Goal: Task Accomplishment & Management: Manage account settings

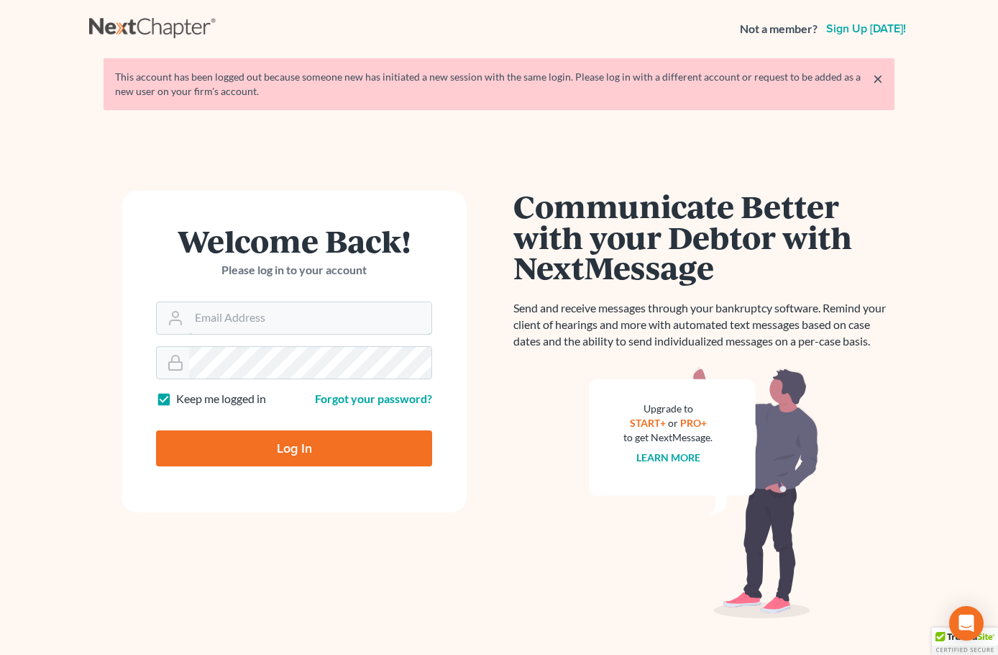
type input "[EMAIL_ADDRESS][DOMAIN_NAME]"
click at [301, 437] on input "Log In" at bounding box center [294, 448] width 276 height 36
type input "Thinking..."
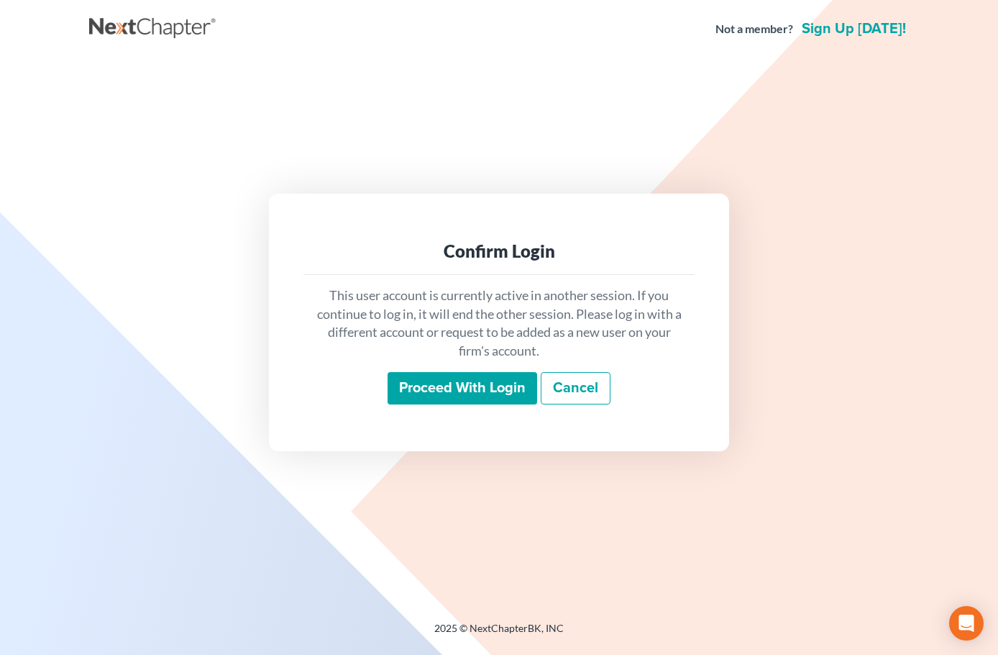
click at [489, 400] on input "Proceed with login" at bounding box center [463, 388] width 150 height 33
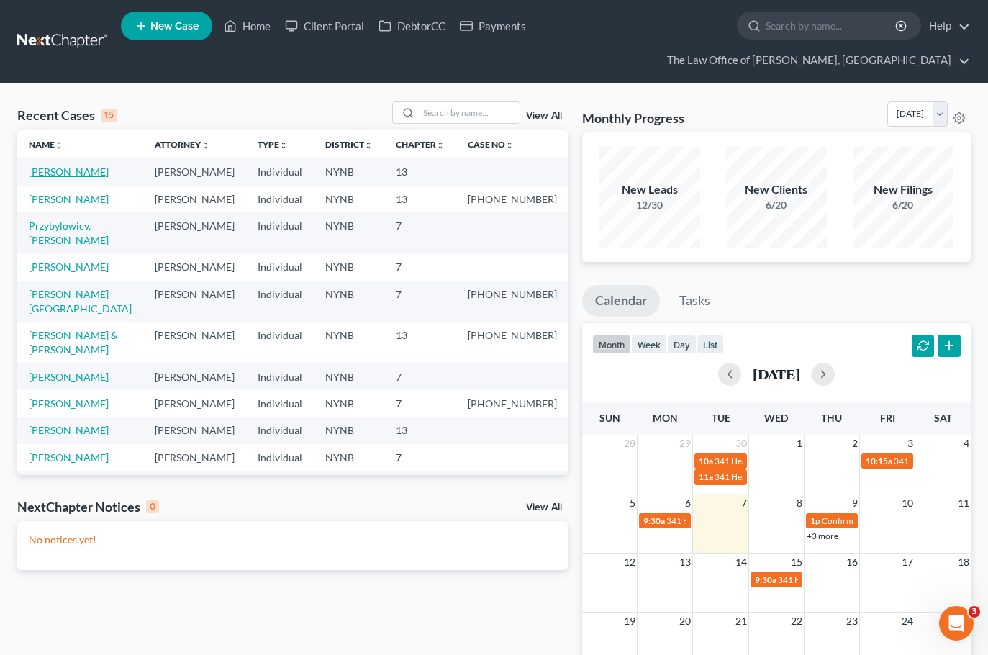
click at [84, 176] on link "[PERSON_NAME]" at bounding box center [69, 171] width 80 height 12
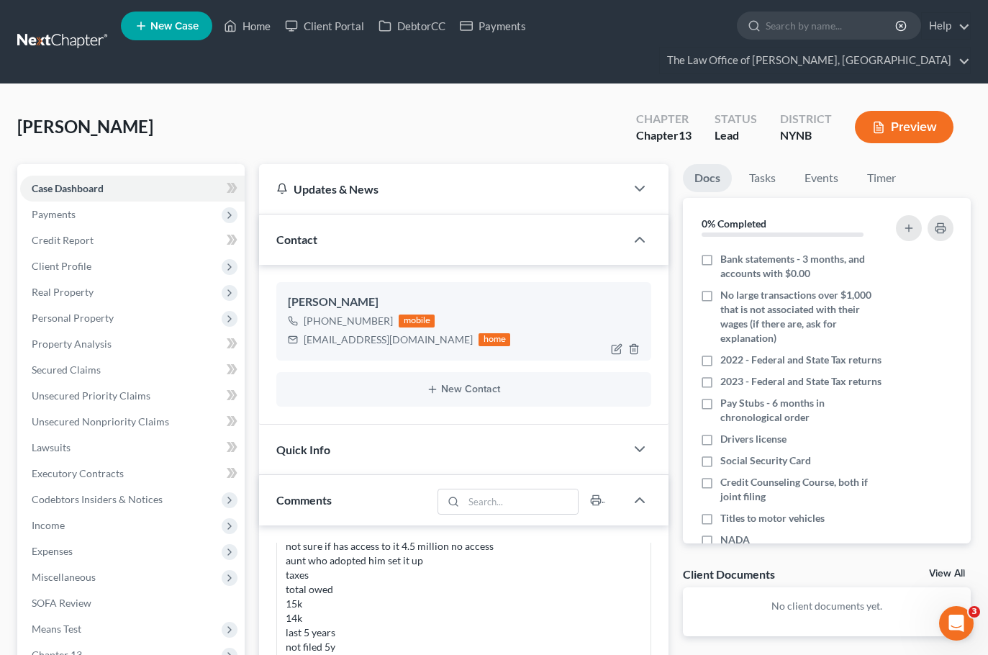
scroll to position [552, 0]
click at [60, 48] on link at bounding box center [63, 42] width 92 height 26
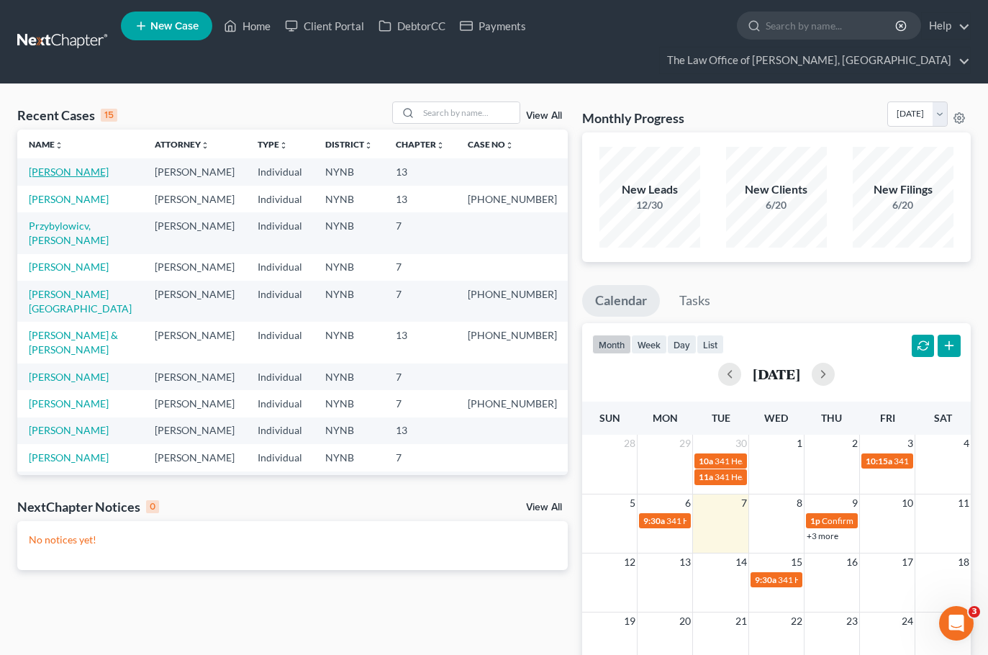
click at [67, 169] on link "[PERSON_NAME]" at bounding box center [69, 171] width 80 height 12
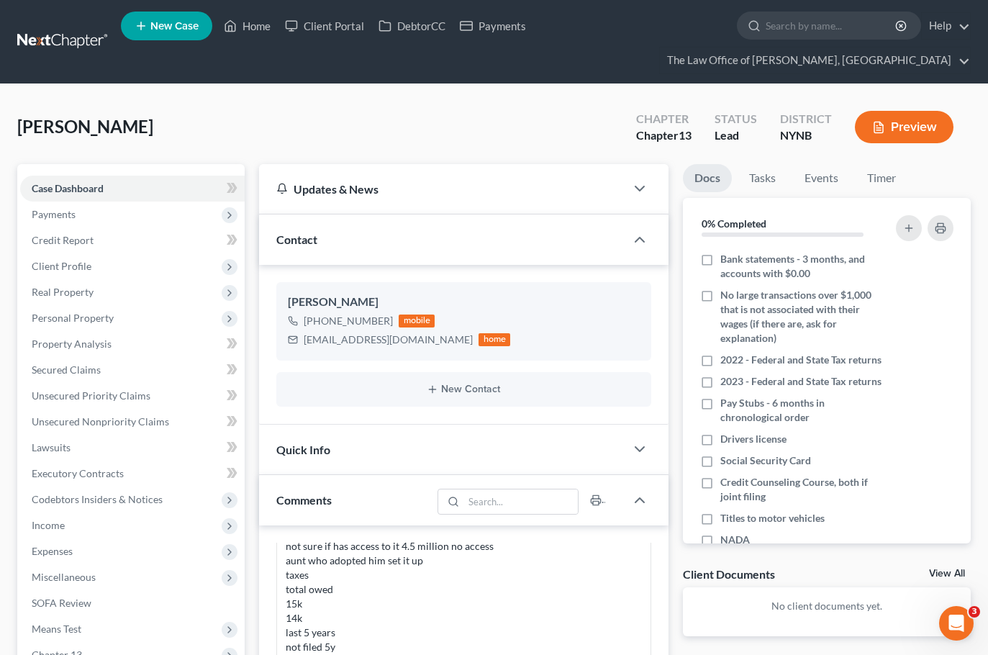
click at [80, 42] on link at bounding box center [63, 42] width 92 height 26
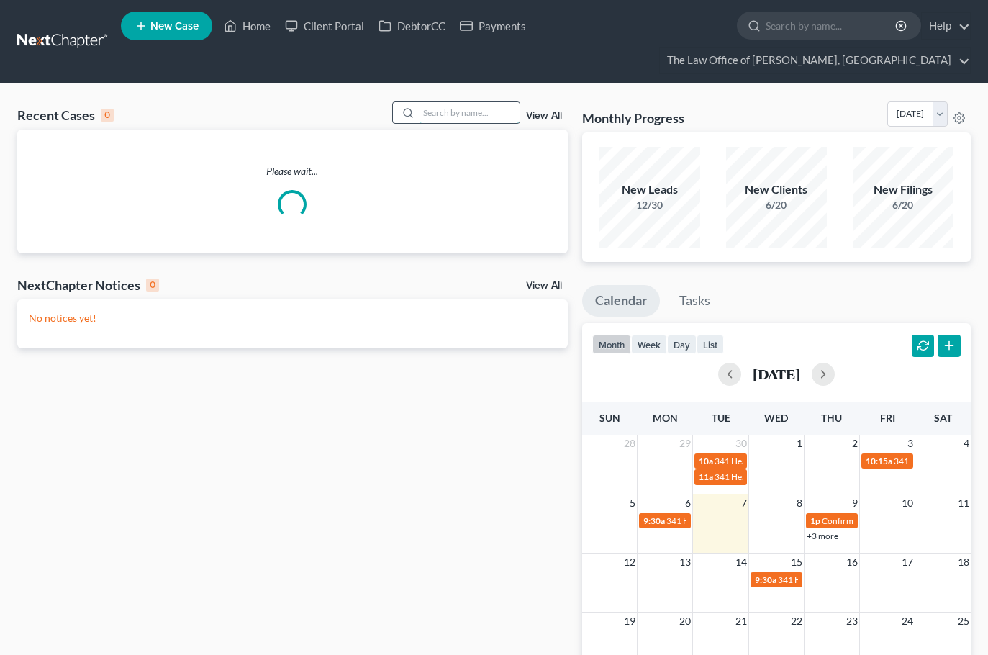
click at [494, 104] on input "search" at bounding box center [469, 112] width 101 height 21
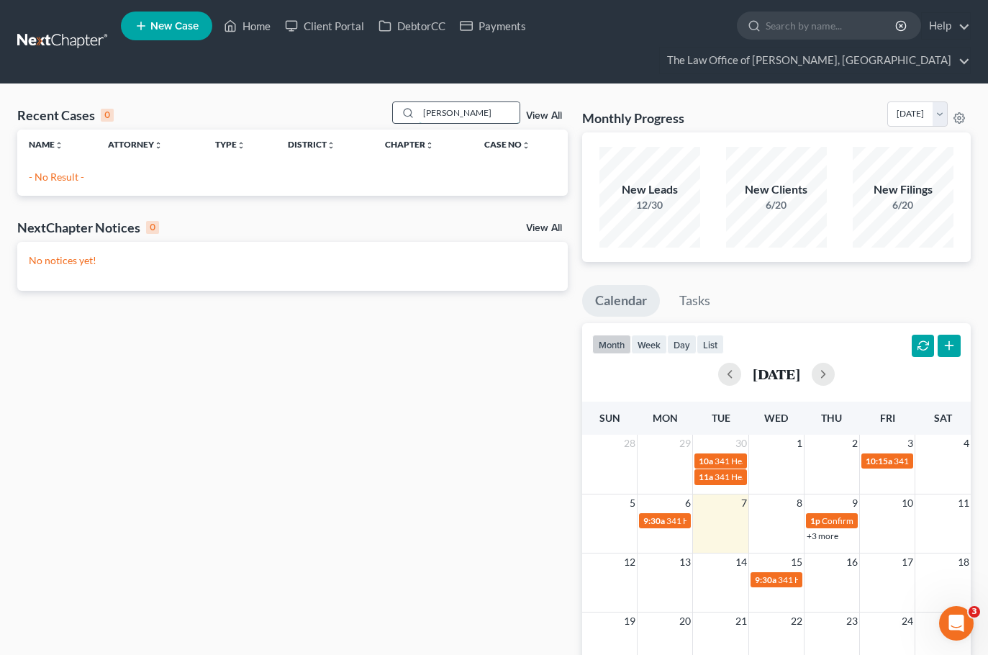
click at [470, 116] on input "[PERSON_NAME]" at bounding box center [469, 112] width 101 height 21
paste input "[PERSON_NAME]"
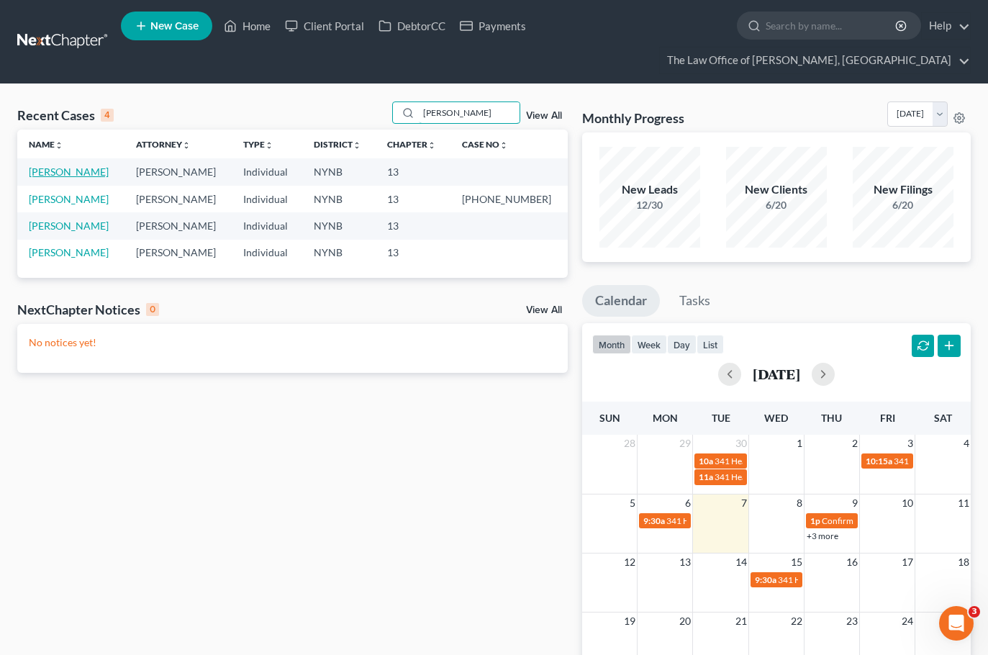
type input "[PERSON_NAME]"
click at [65, 174] on link "[PERSON_NAME]" at bounding box center [69, 171] width 80 height 12
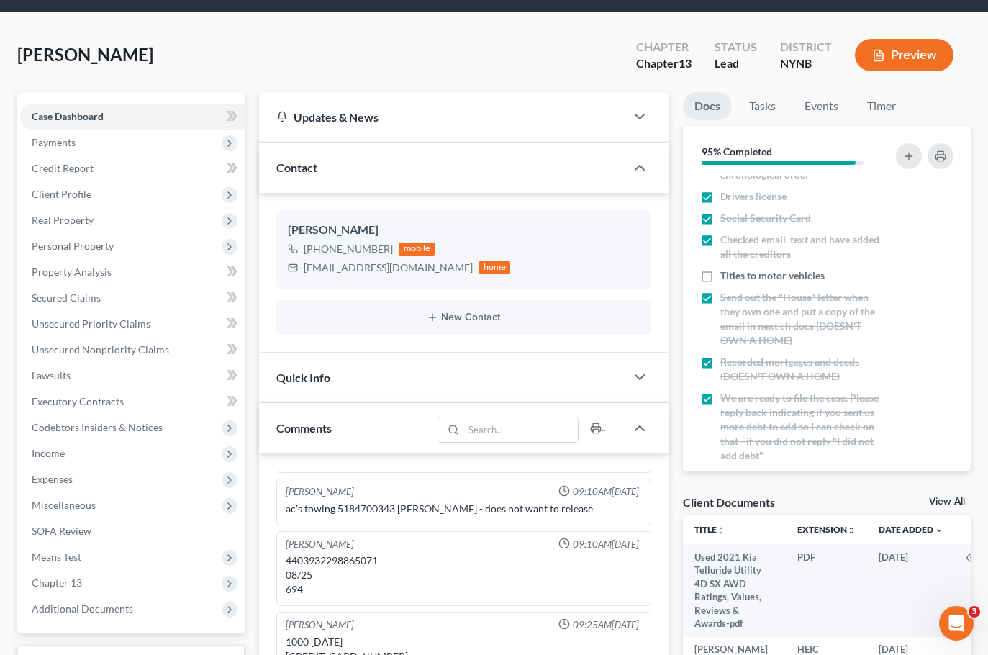
scroll to position [216, 0]
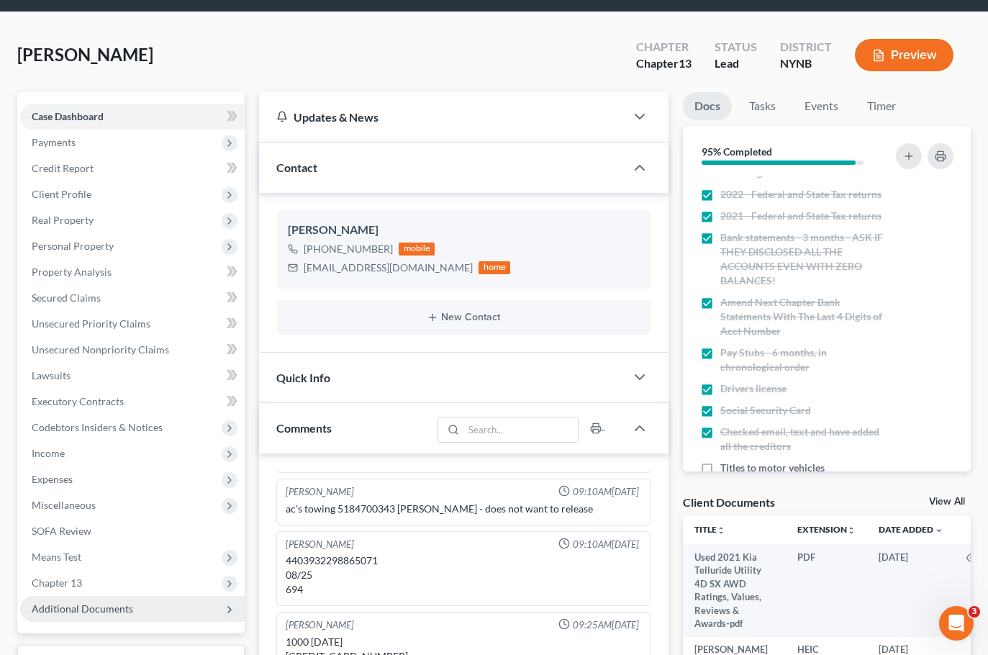
click at [60, 621] on span "Additional Documents" at bounding box center [132, 609] width 224 height 26
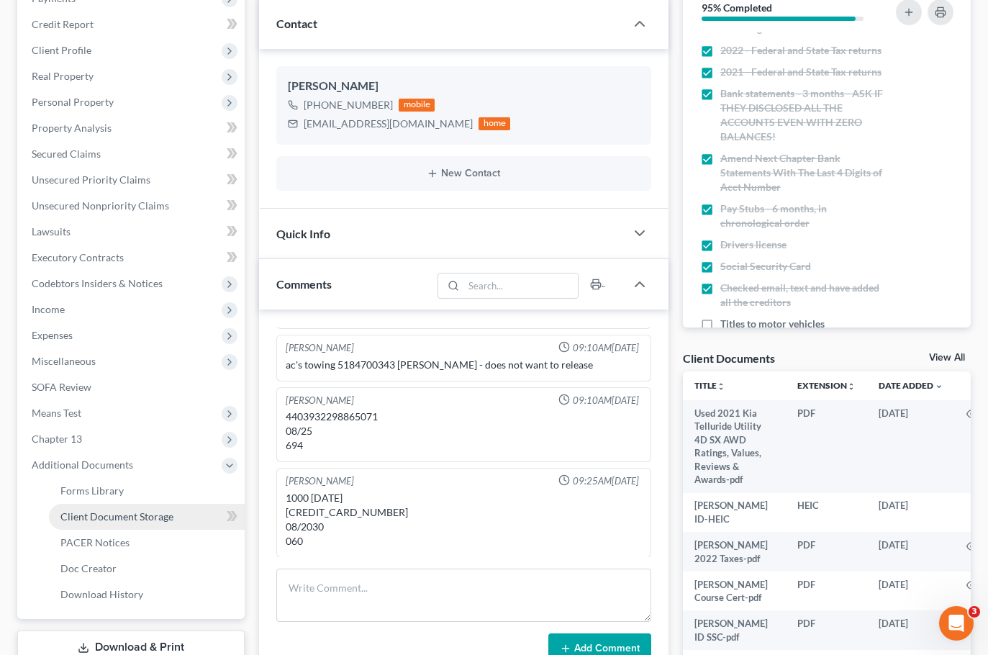
click at [142, 519] on span "Client Document Storage" at bounding box center [116, 516] width 113 height 12
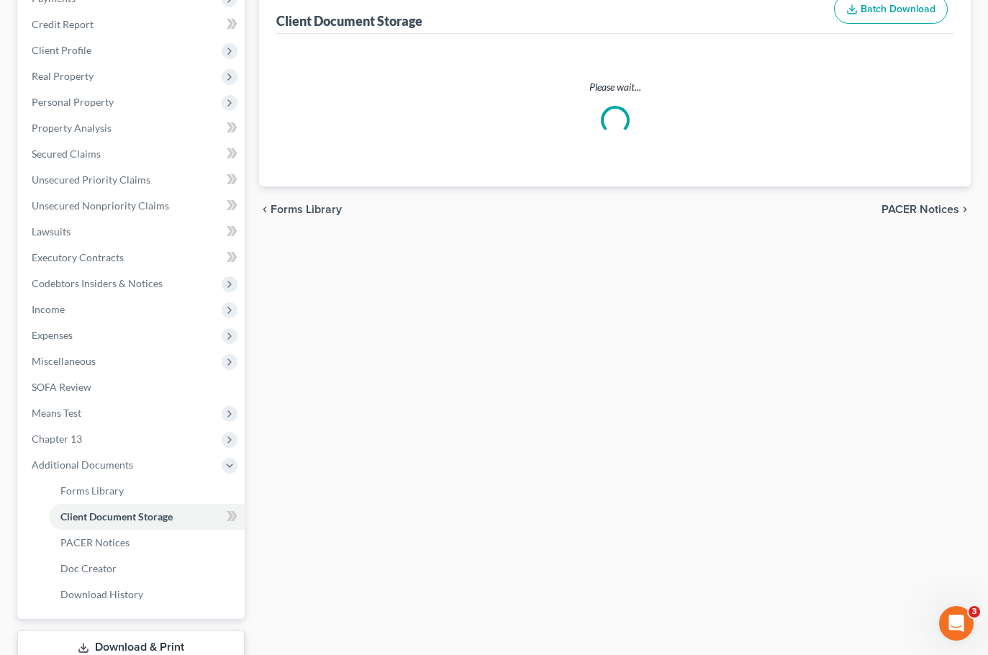
scroll to position [50, 0]
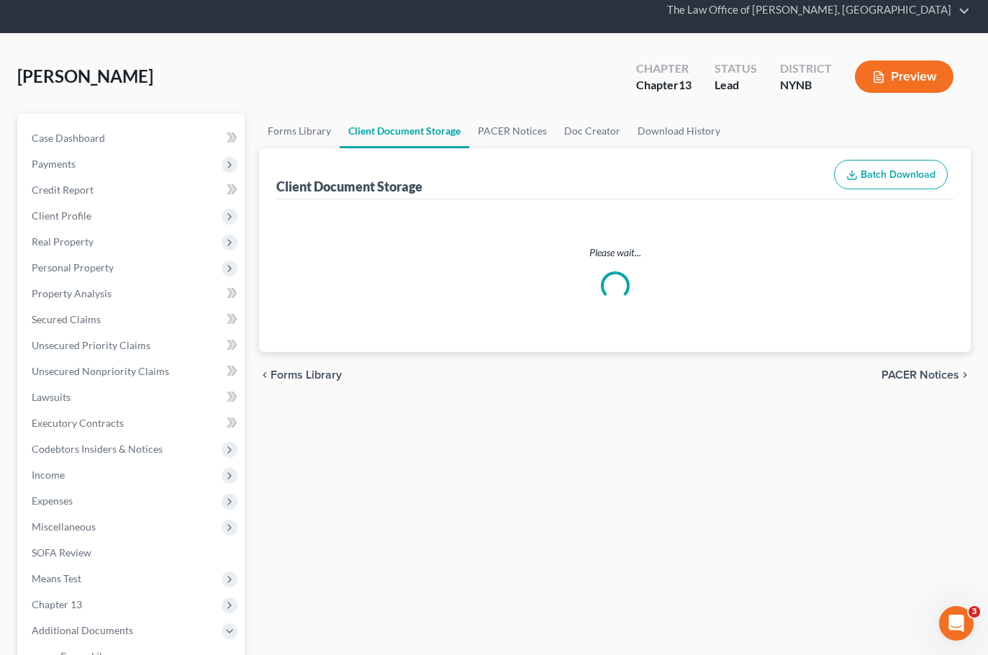
select select "6"
select select "2"
select select "5"
select select "1"
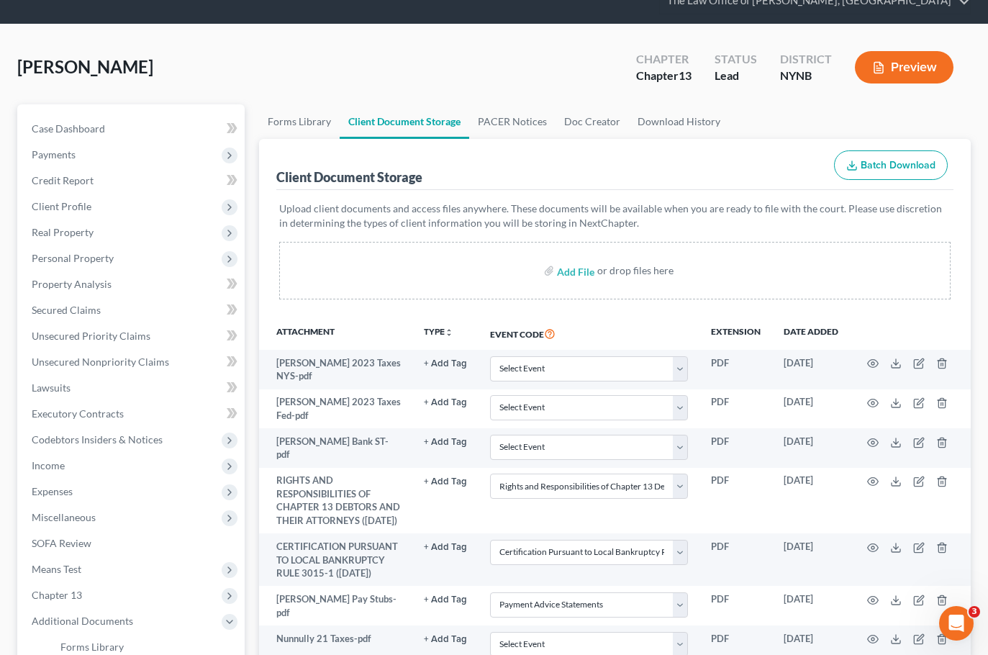
scroll to position [0, 0]
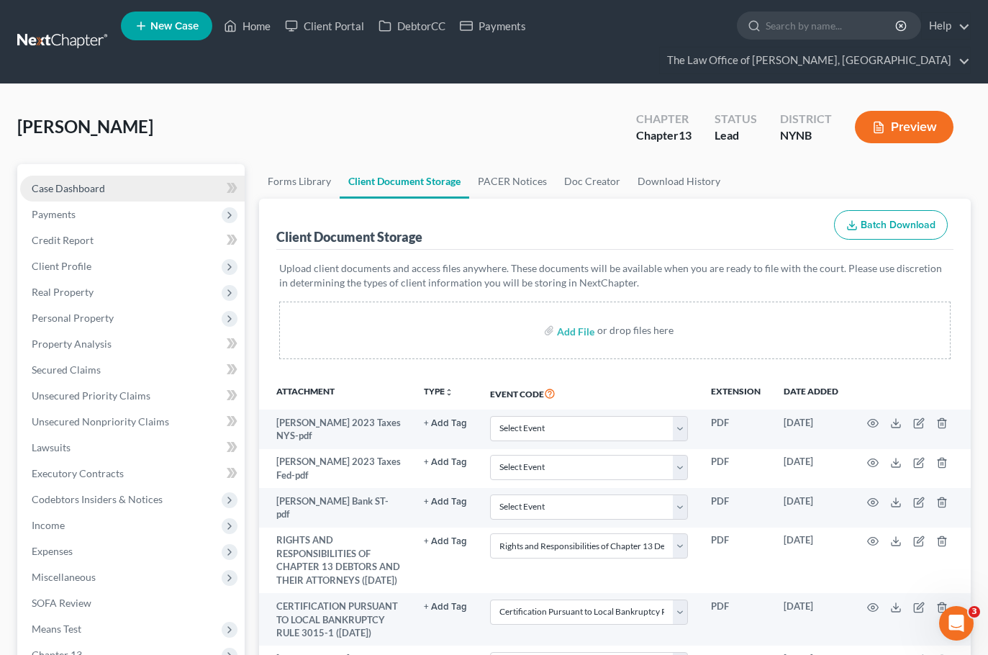
click at [143, 195] on link "Case Dashboard" at bounding box center [132, 189] width 224 height 26
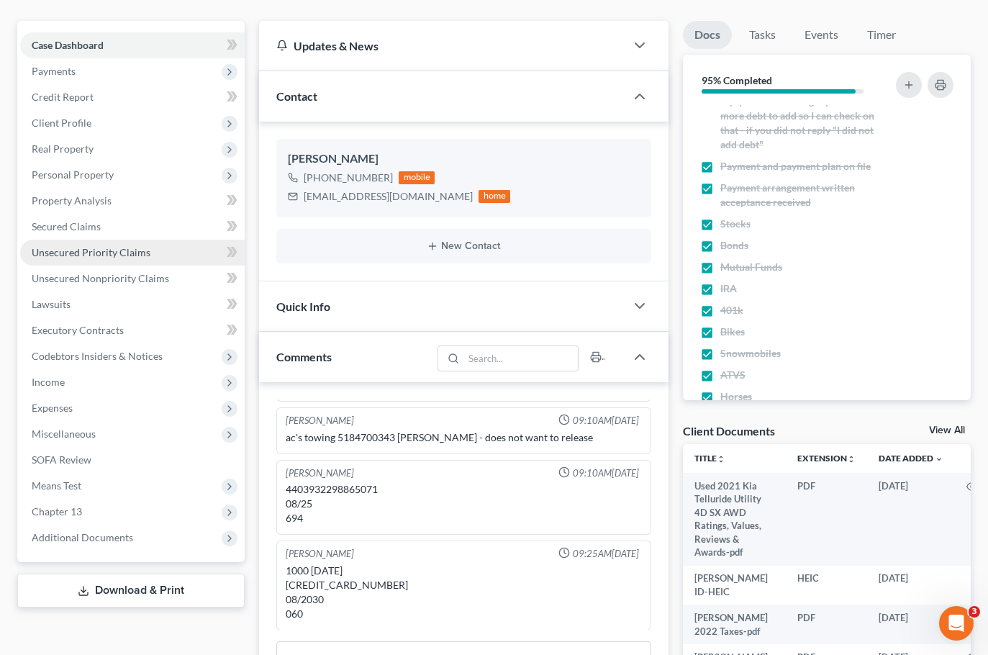
scroll to position [144, 0]
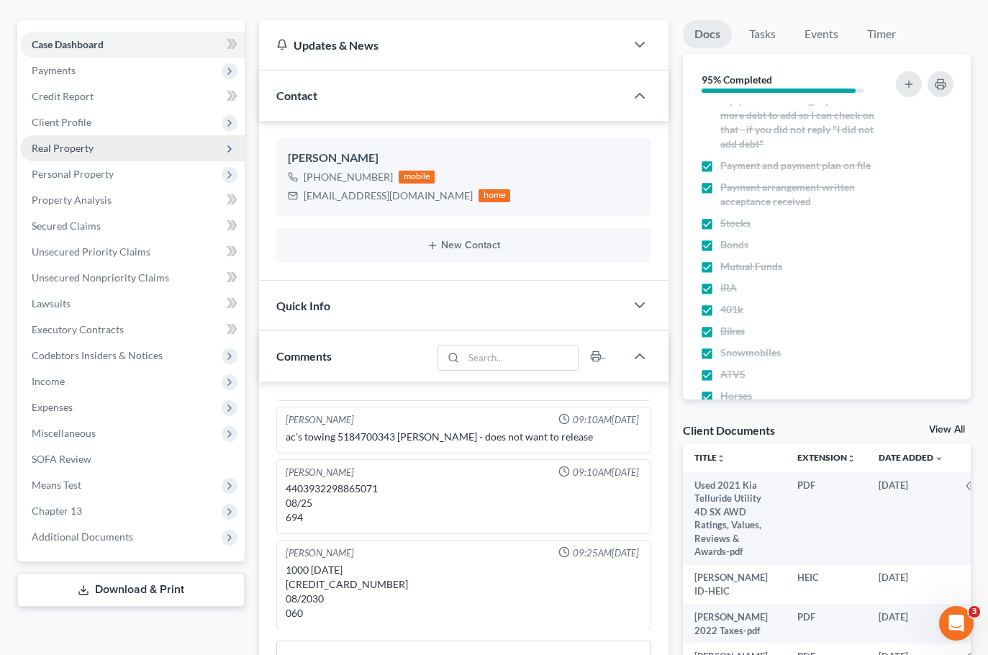
click at [111, 155] on span "Real Property" at bounding box center [132, 148] width 224 height 26
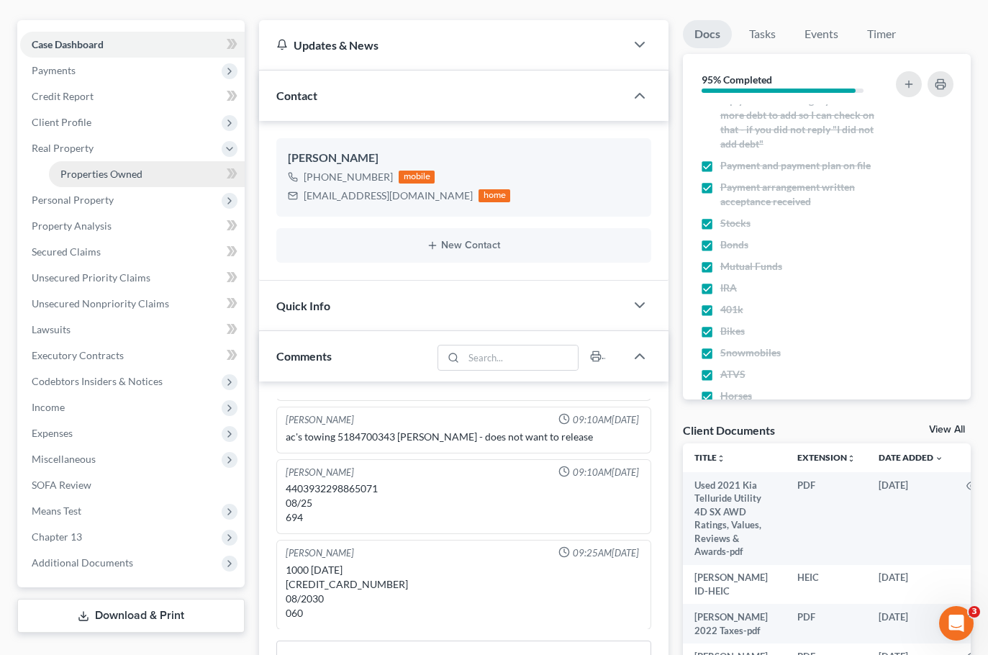
click at [126, 165] on link "Properties Owned" at bounding box center [147, 174] width 196 height 26
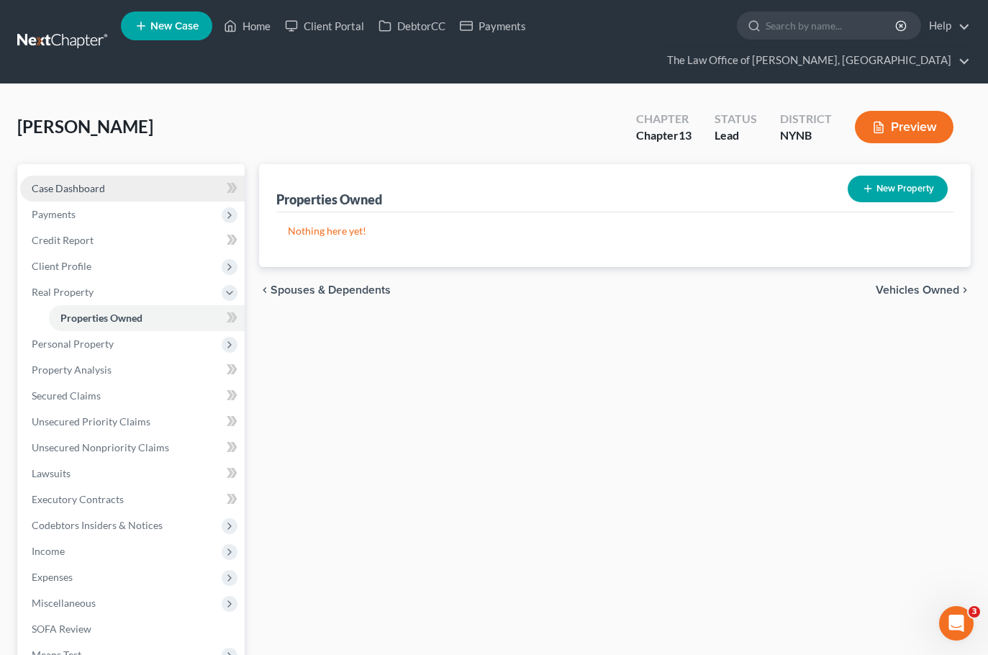
click at [96, 187] on span "Case Dashboard" at bounding box center [68, 188] width 73 height 12
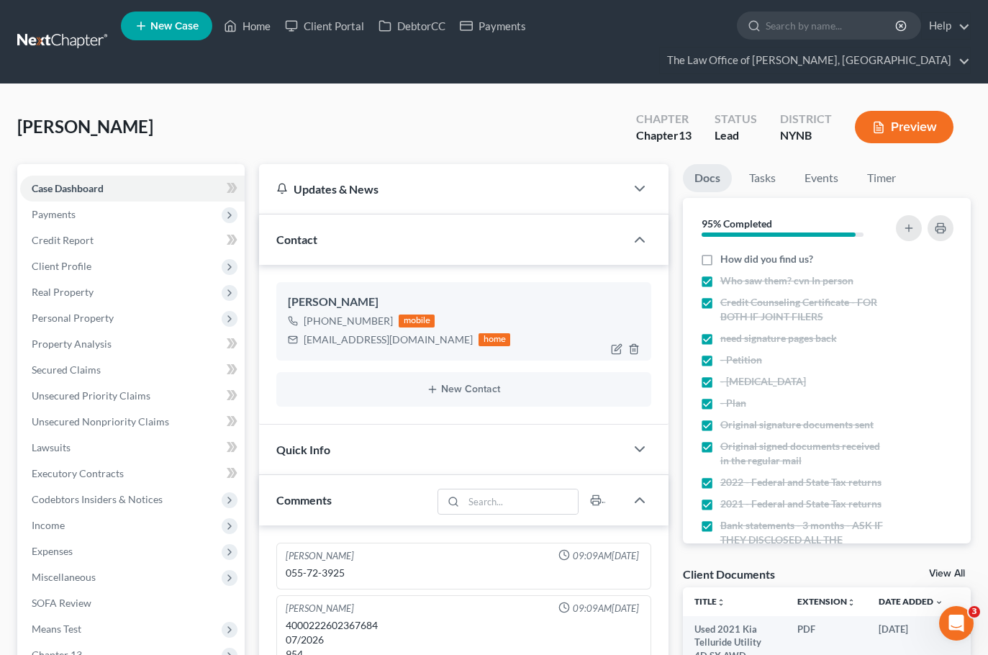
scroll to position [192, 0]
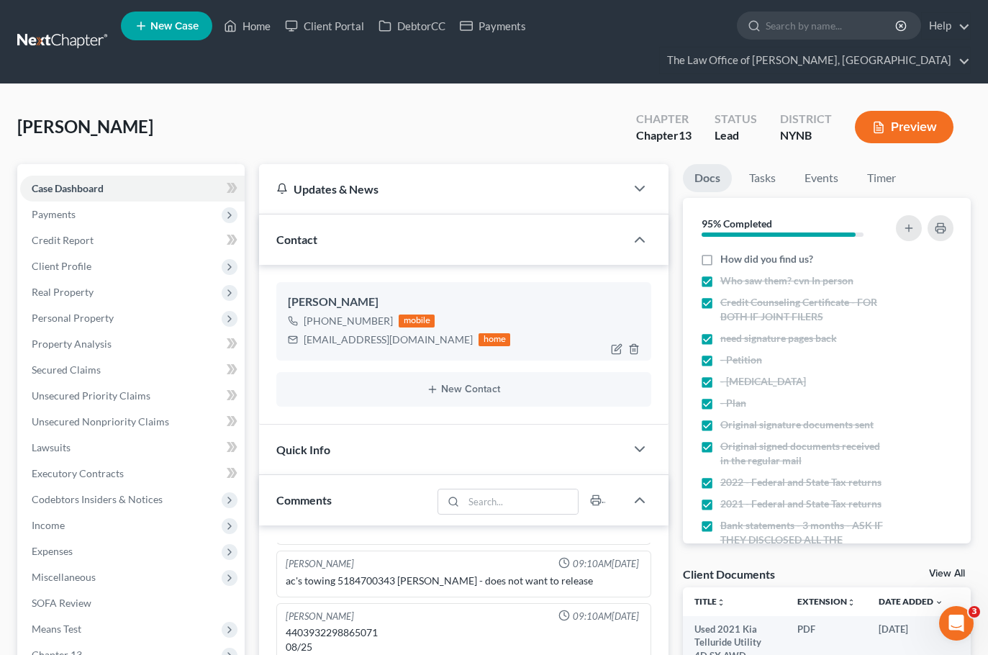
click at [352, 323] on div "+1 (518) 708-5120" at bounding box center [348, 321] width 89 height 14
click at [354, 323] on div "+1 (518) 708-5120" at bounding box center [348, 321] width 89 height 14
click at [354, 322] on div "+1 (518) 708-5120" at bounding box center [348, 321] width 89 height 14
copy div "+1 (518) 708-5120"
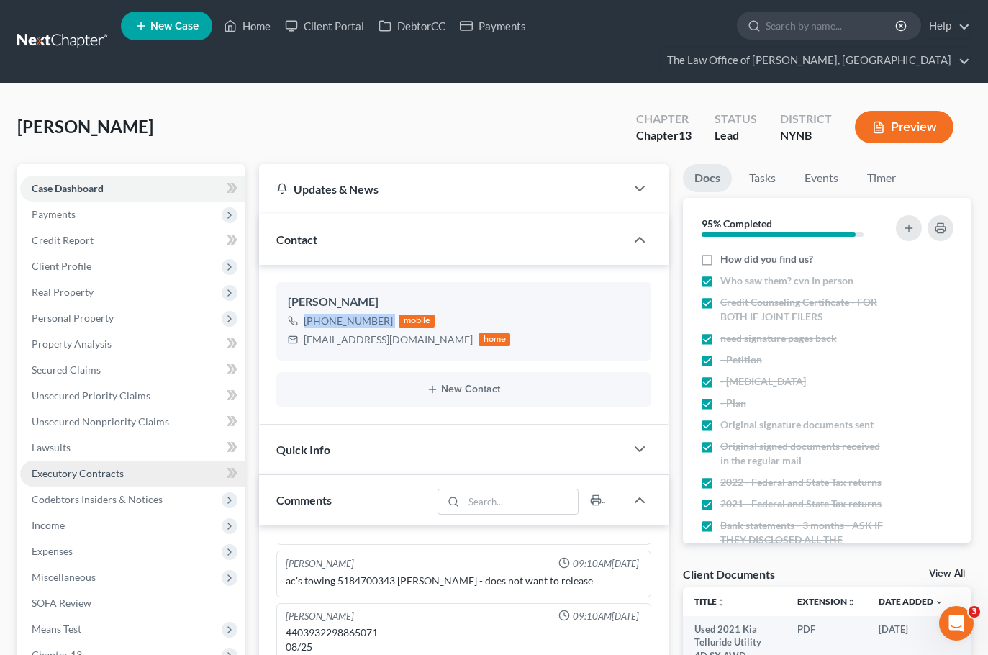
scroll to position [288, 0]
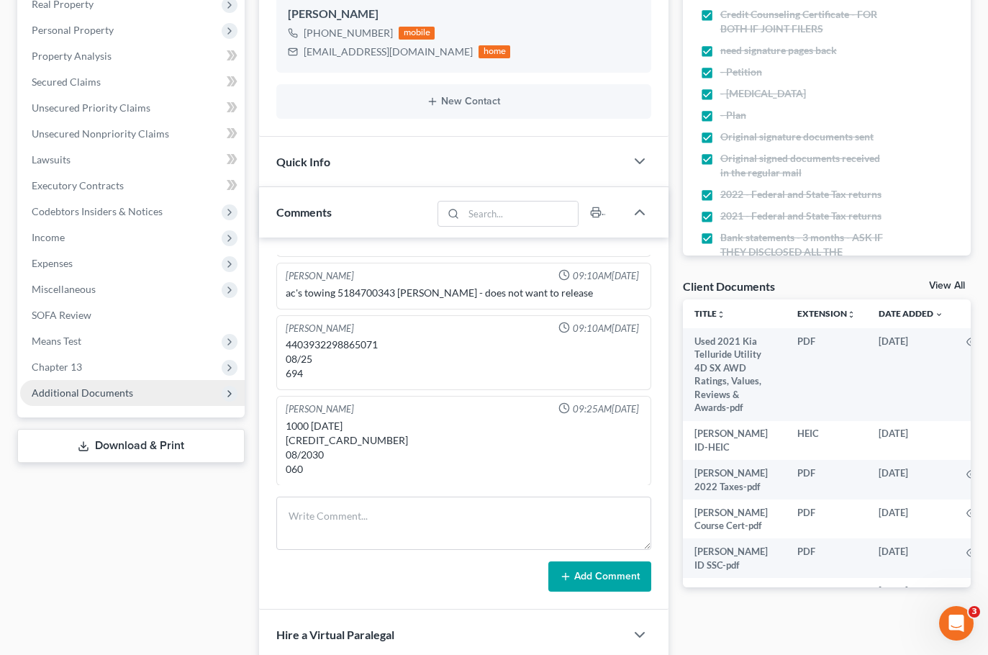
drag, startPoint x: 113, startPoint y: 393, endPoint x: 240, endPoint y: 397, distance: 126.7
click at [113, 393] on span "Additional Documents" at bounding box center [82, 392] width 101 height 12
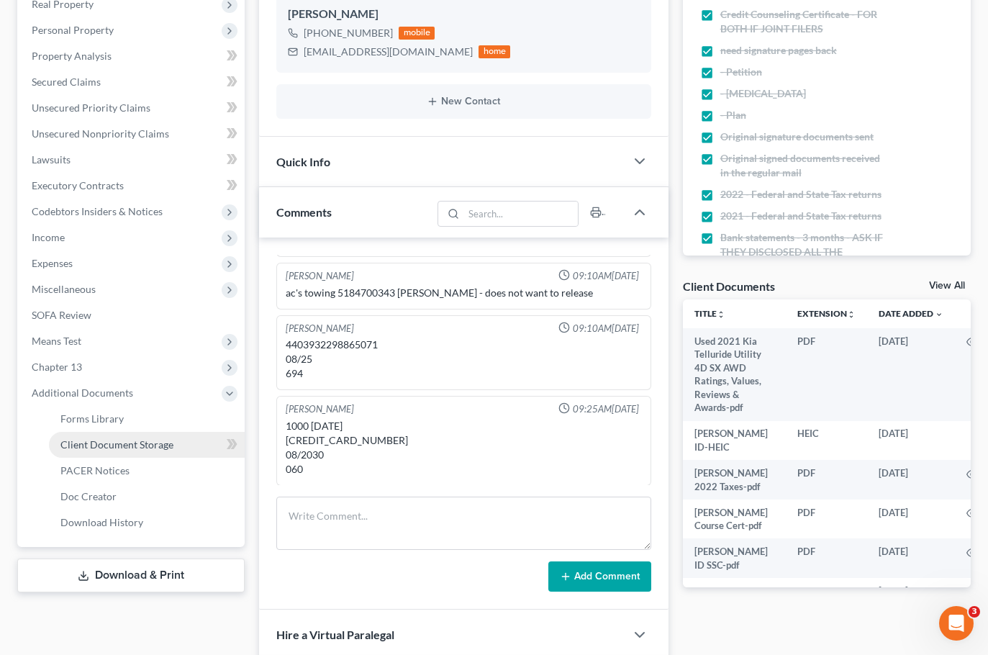
click at [134, 447] on span "Client Document Storage" at bounding box center [116, 444] width 113 height 12
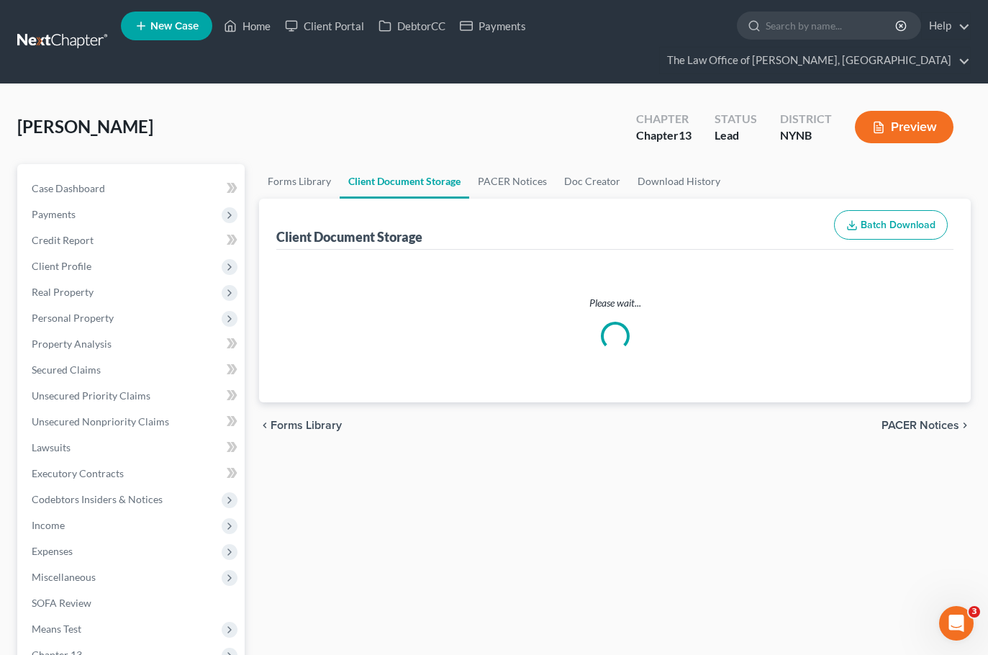
select select "6"
select select "2"
select select "5"
select select "1"
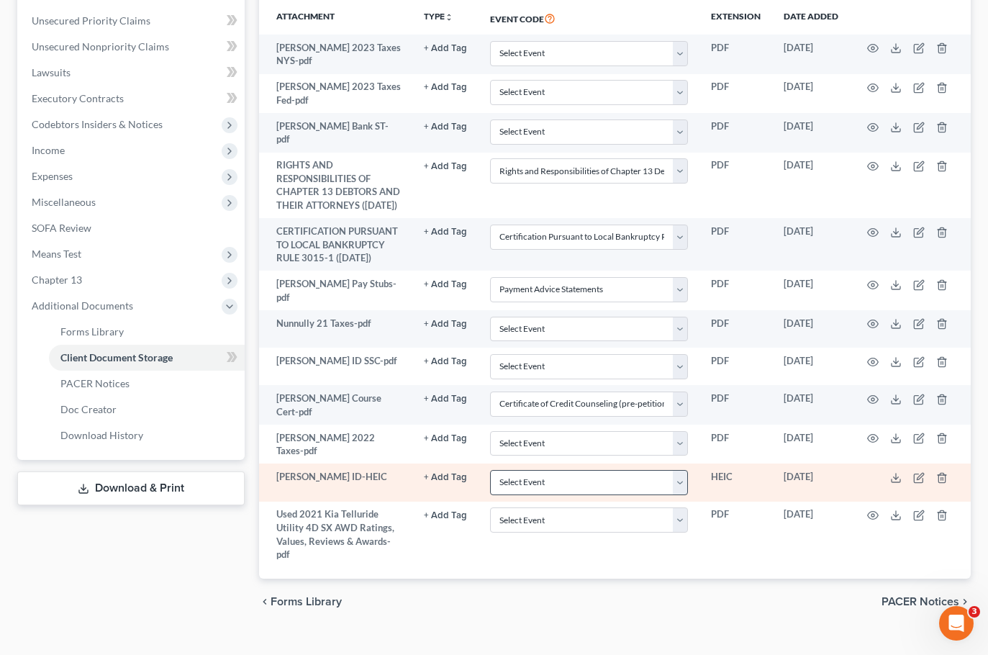
scroll to position [403, 0]
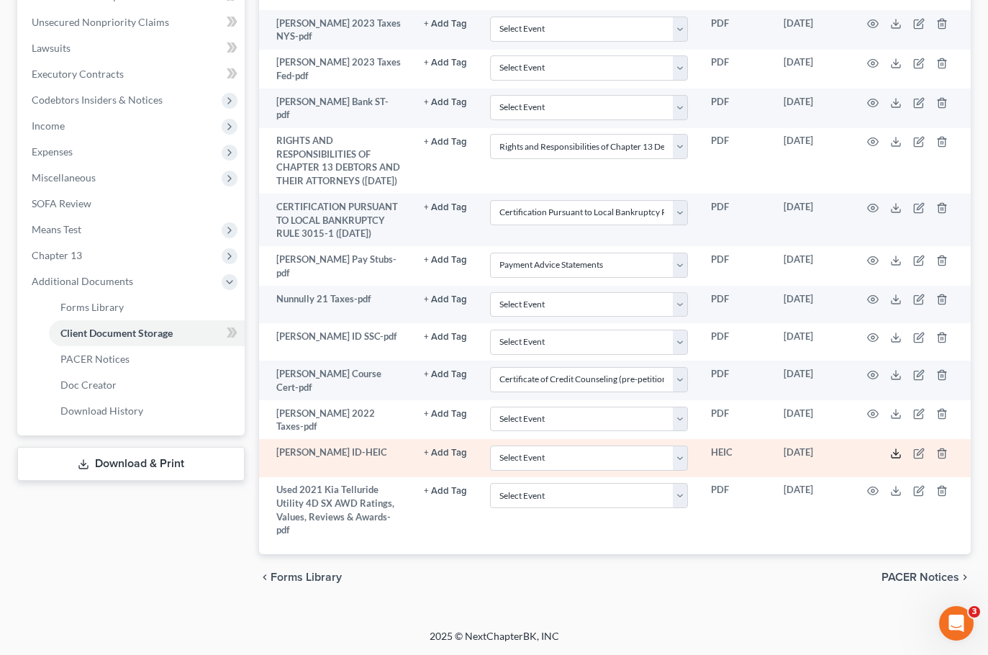
click at [891, 455] on icon at bounding box center [895, 456] width 9 height 3
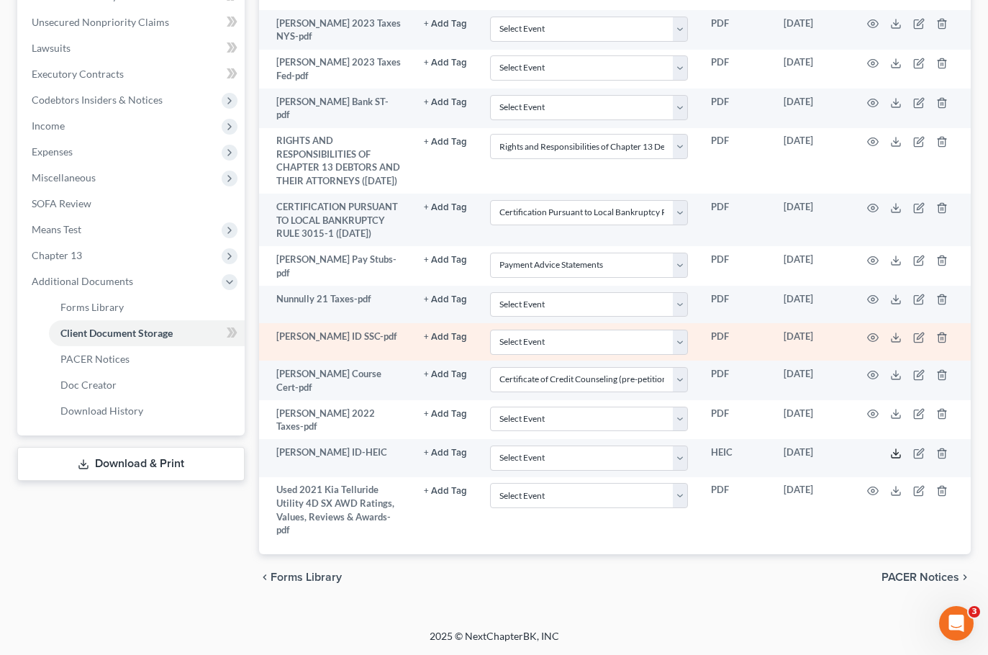
scroll to position [331, 0]
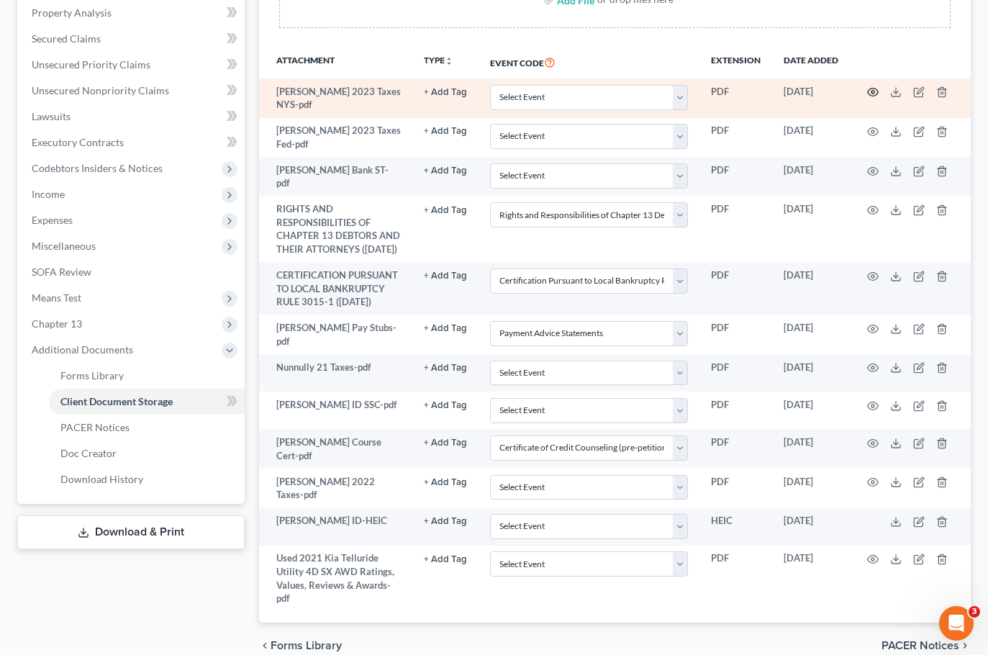
click at [868, 91] on icon "button" at bounding box center [873, 92] width 11 height 8
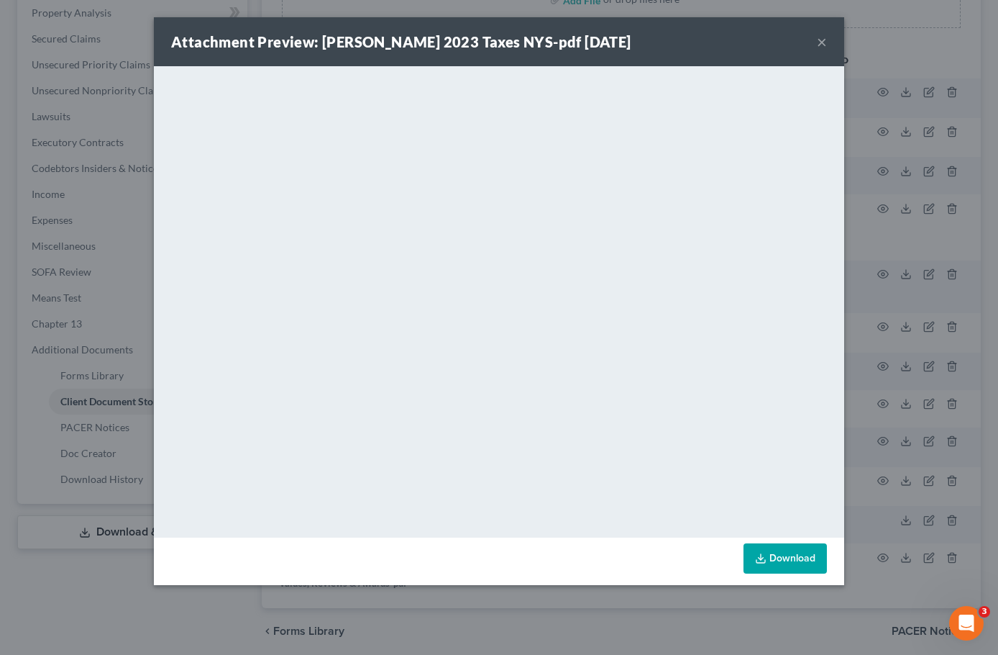
click at [816, 35] on div "Attachment Preview: Nunnally 2023 Taxes NYS-pdf 10/02/2025 ×" at bounding box center [499, 41] width 691 height 49
click at [821, 40] on button "×" at bounding box center [822, 41] width 10 height 17
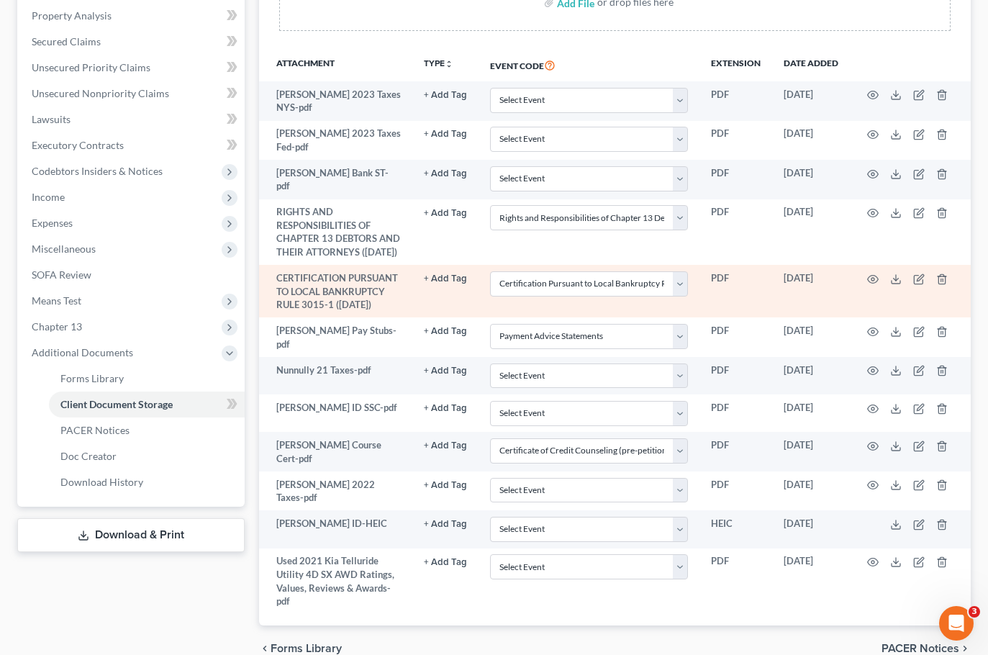
scroll to position [360, 0]
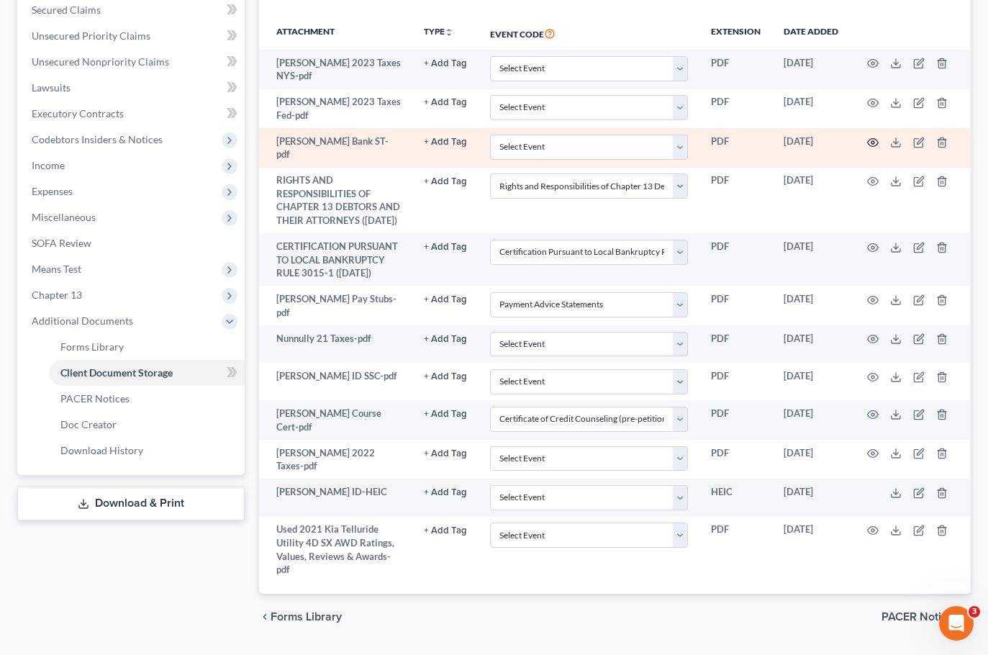
click at [872, 141] on circle "button" at bounding box center [872, 142] width 3 height 3
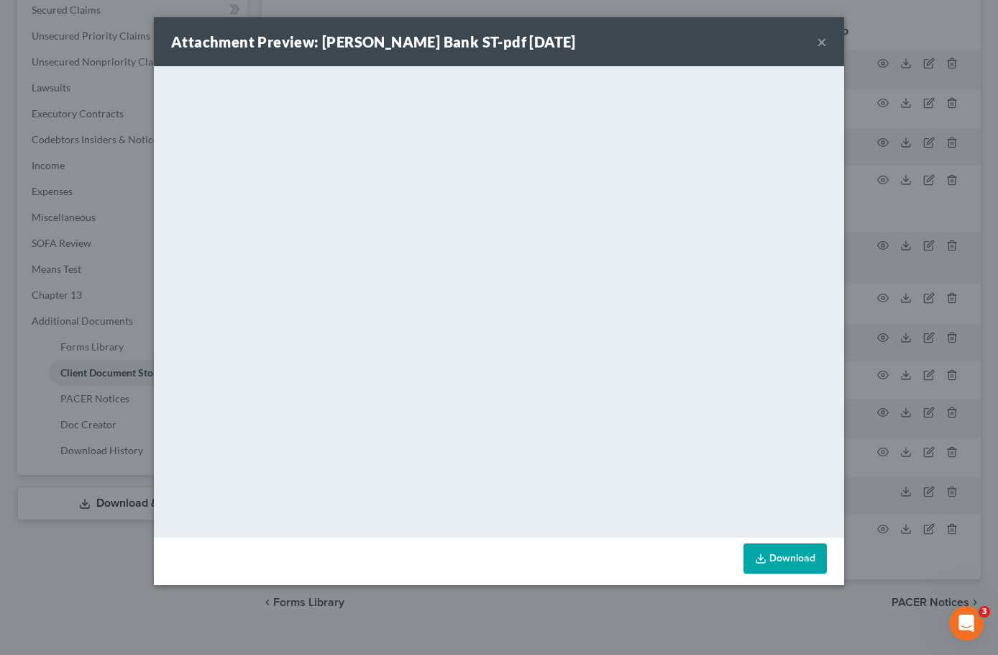
click at [823, 41] on button "×" at bounding box center [822, 41] width 10 height 17
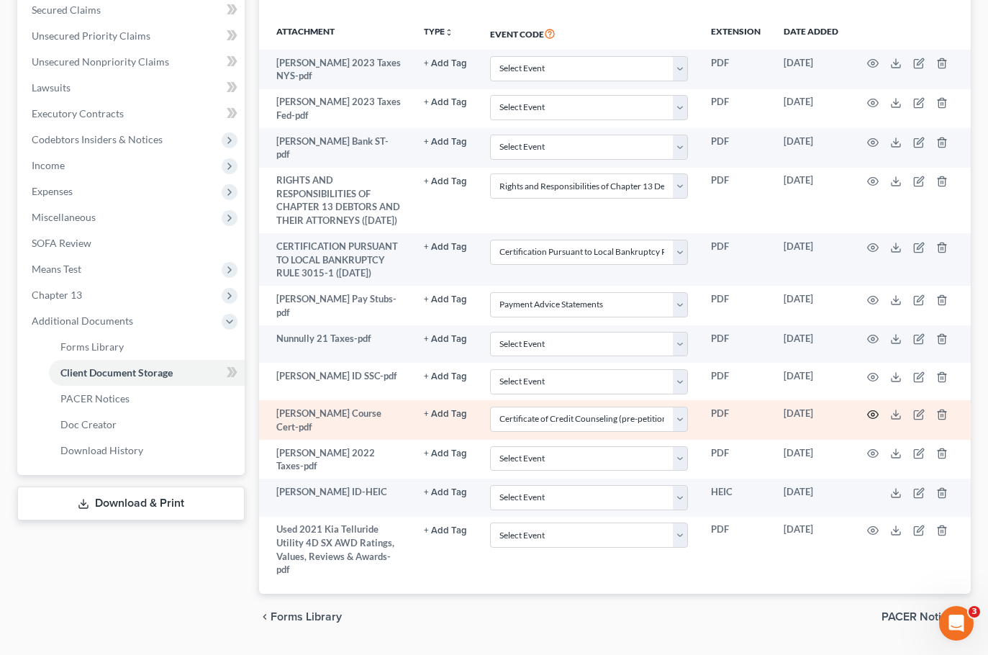
click at [868, 416] on icon "button" at bounding box center [873, 415] width 12 height 12
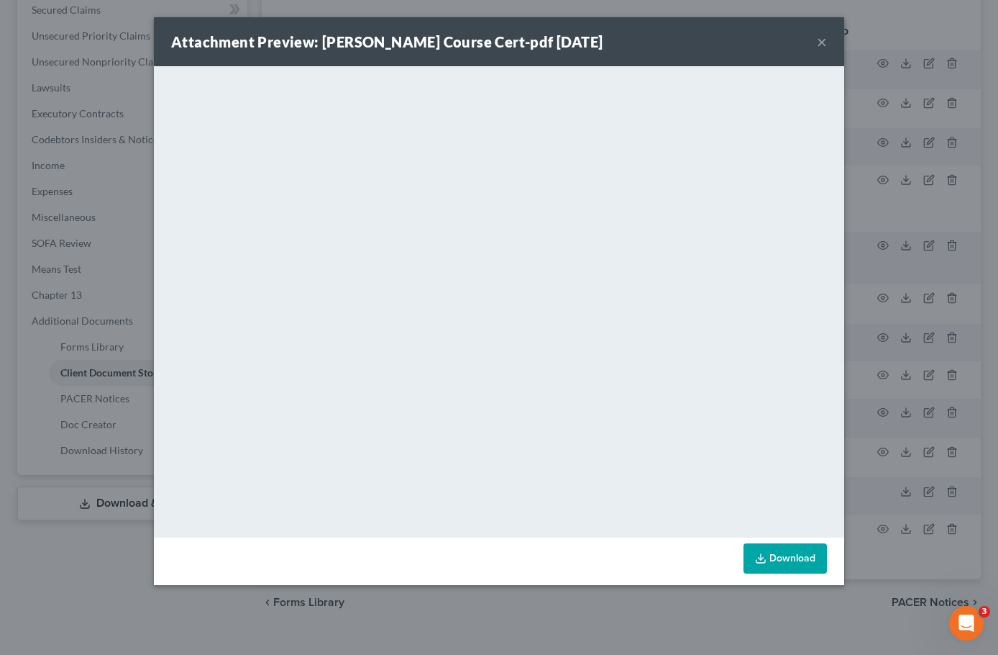
click at [821, 44] on button "×" at bounding box center [822, 41] width 10 height 17
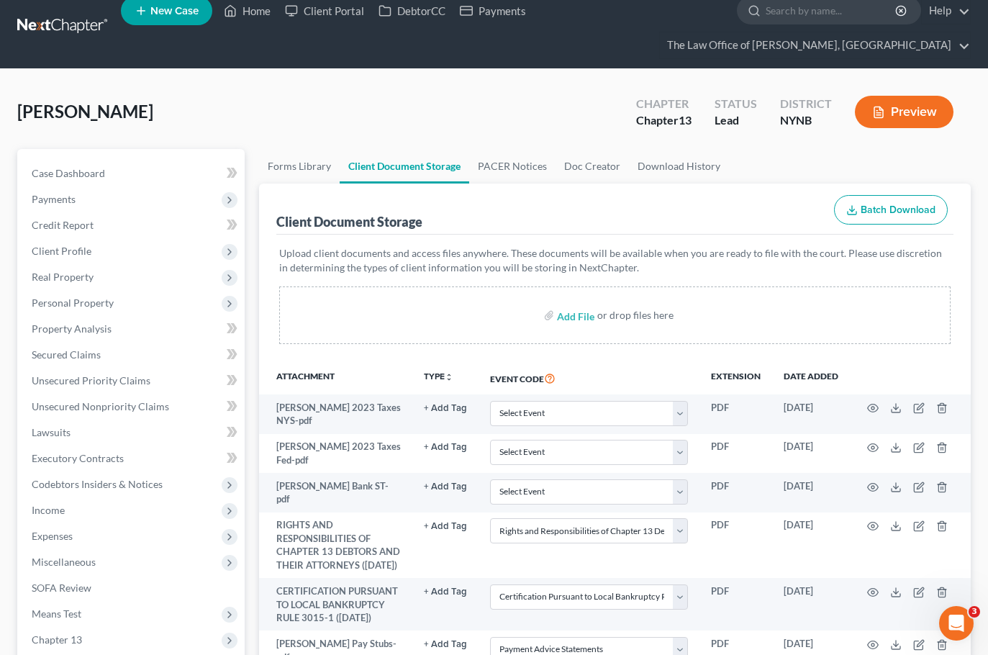
scroll to position [0, 0]
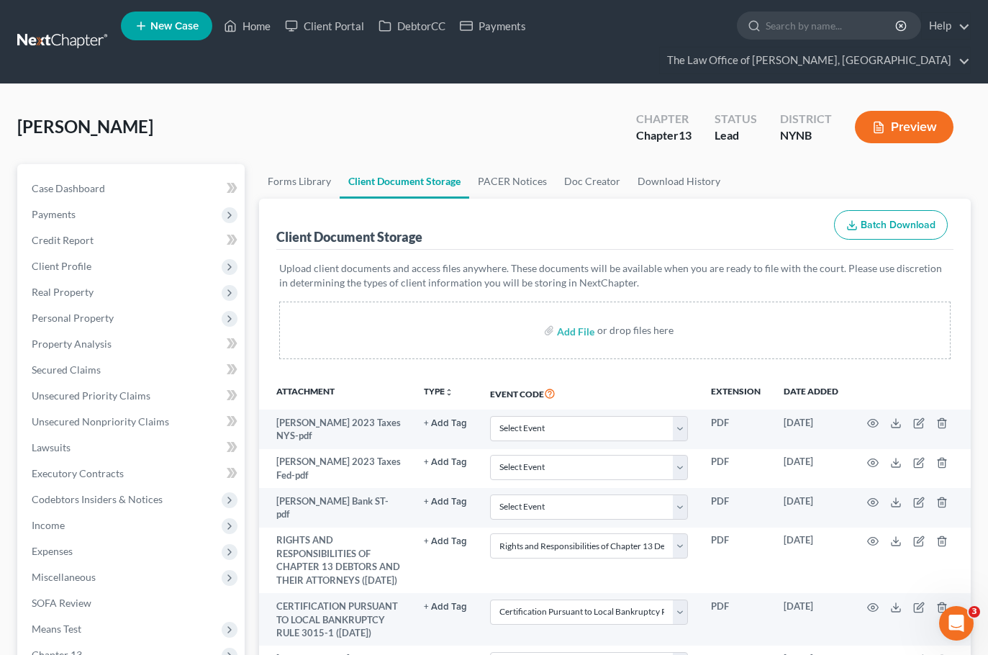
click at [63, 44] on link at bounding box center [63, 42] width 92 height 26
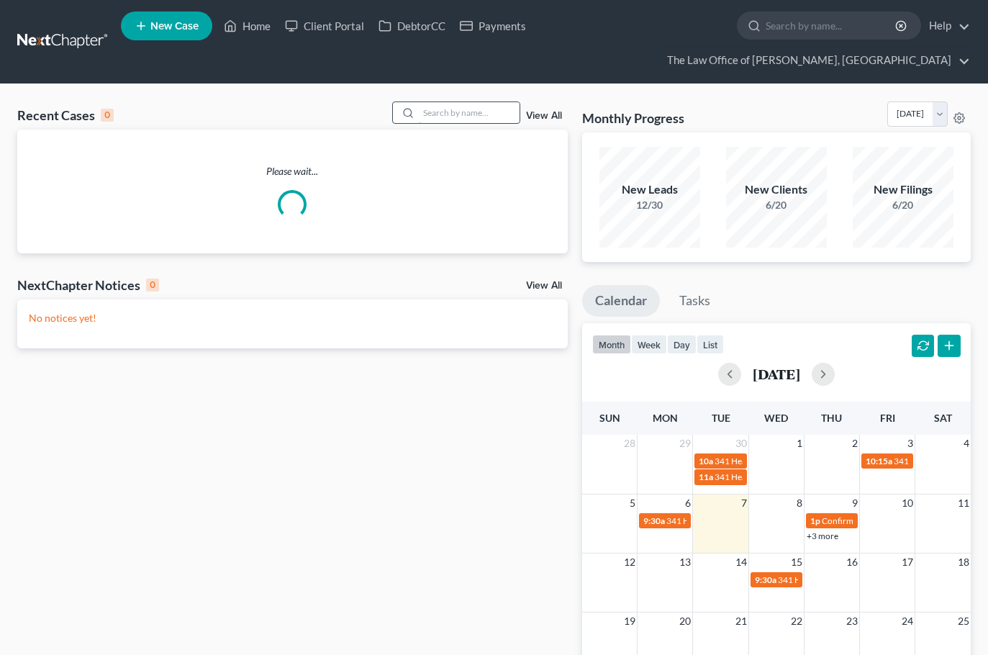
click at [479, 117] on input "search" at bounding box center [469, 112] width 101 height 21
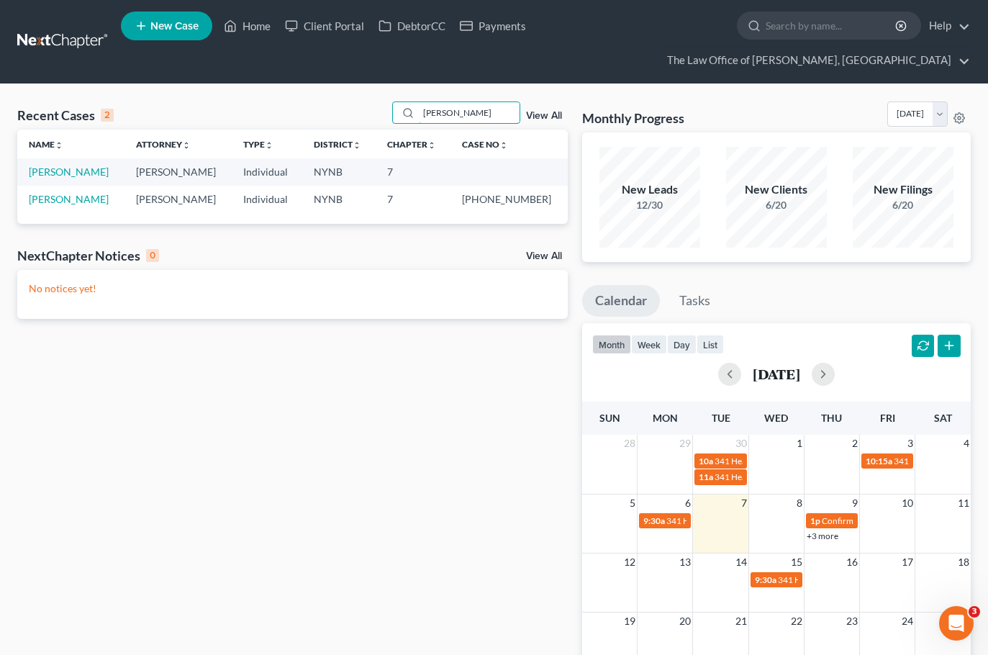
type input "andrea"
click at [86, 181] on td "Markley, Andrea" at bounding box center [70, 171] width 107 height 27
click at [86, 170] on link "Markley, Andrea" at bounding box center [69, 171] width 80 height 12
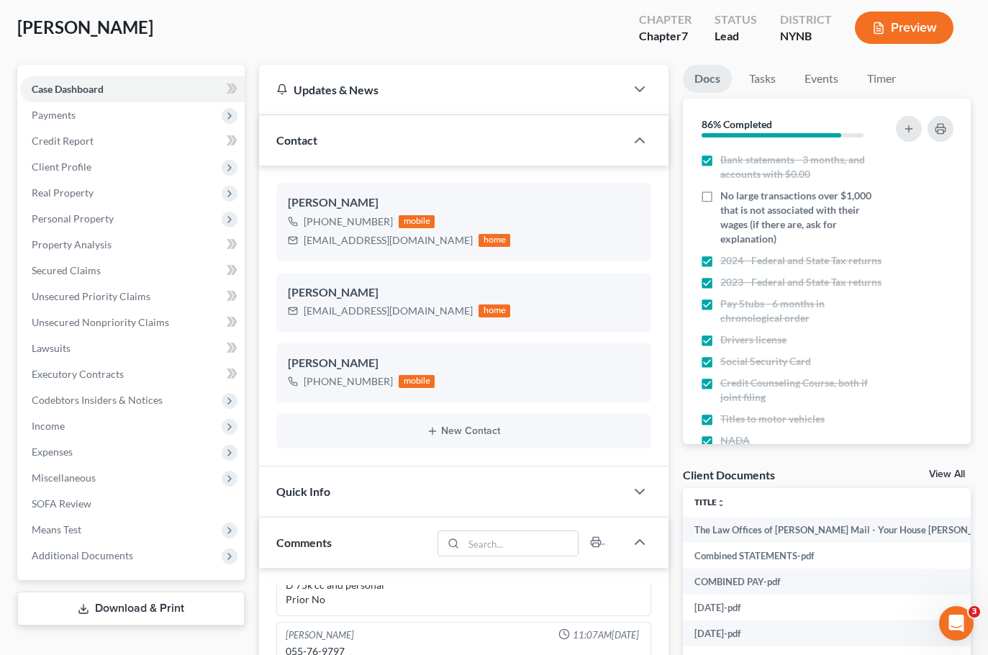
scroll to position [216, 0]
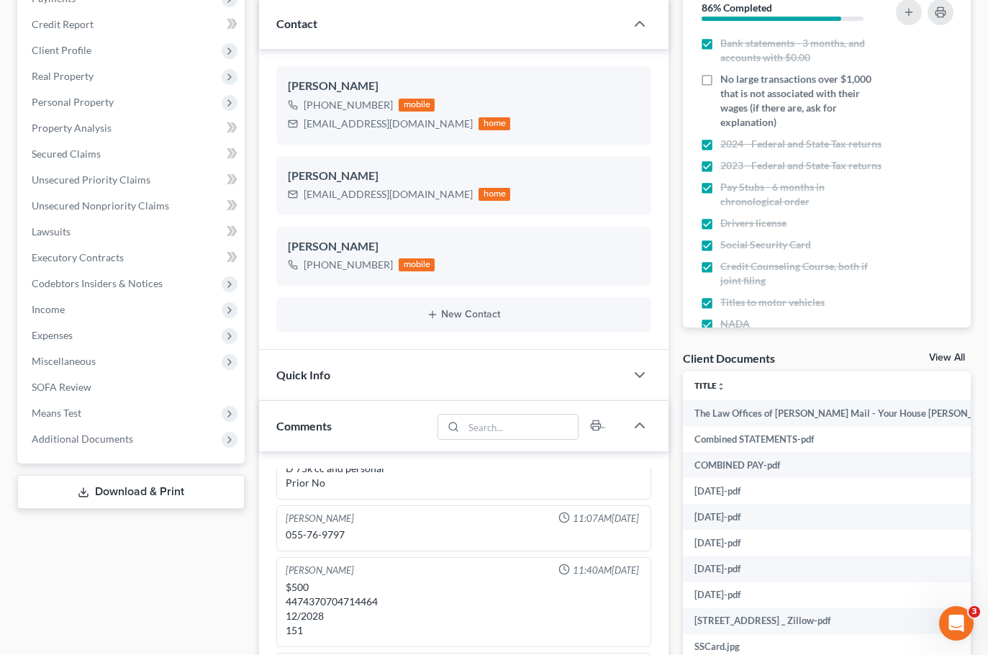
click at [140, 452] on div "Case Dashboard Payments Invoices Payments Payments Credit Report Client Profile…" at bounding box center [130, 205] width 227 height 515
click at [145, 448] on span "Additional Documents" at bounding box center [132, 439] width 224 height 26
click at [179, 490] on link "Client Document Storage" at bounding box center [147, 491] width 196 height 26
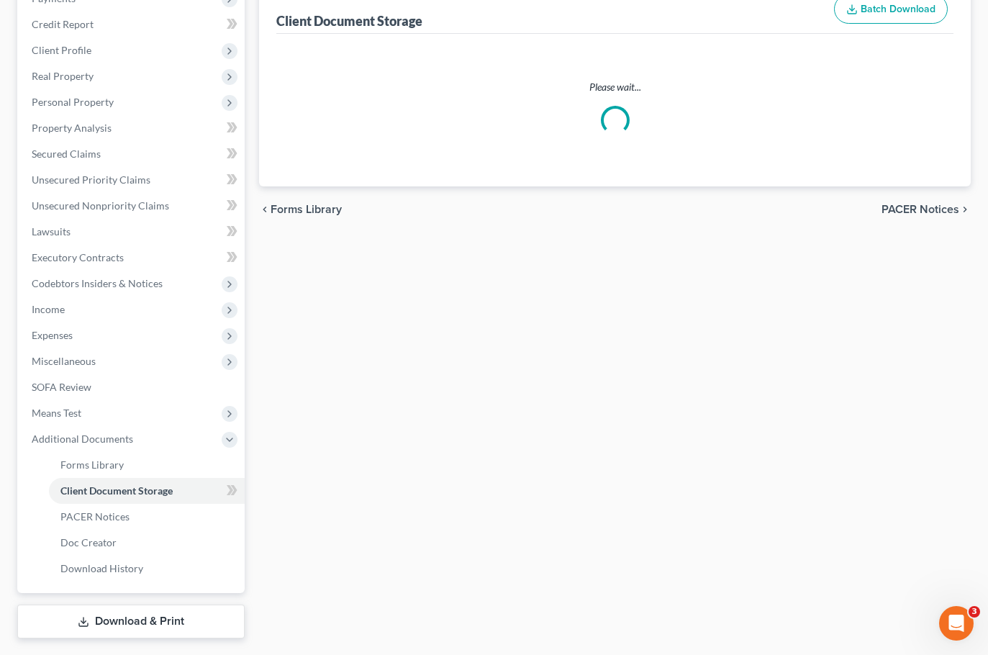
scroll to position [214, 0]
select select "1"
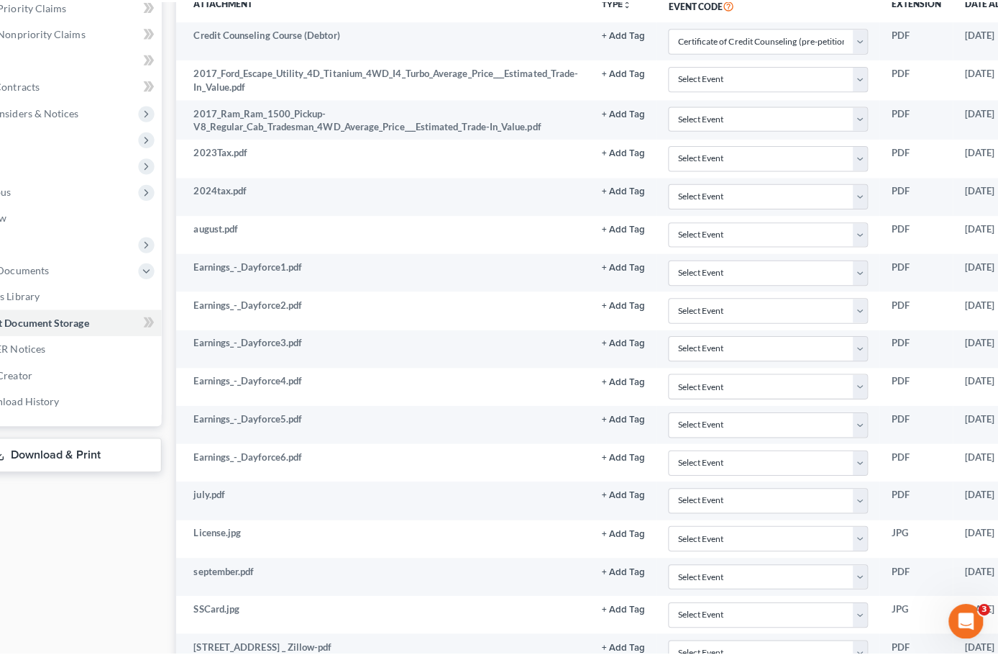
scroll to position [389, 203]
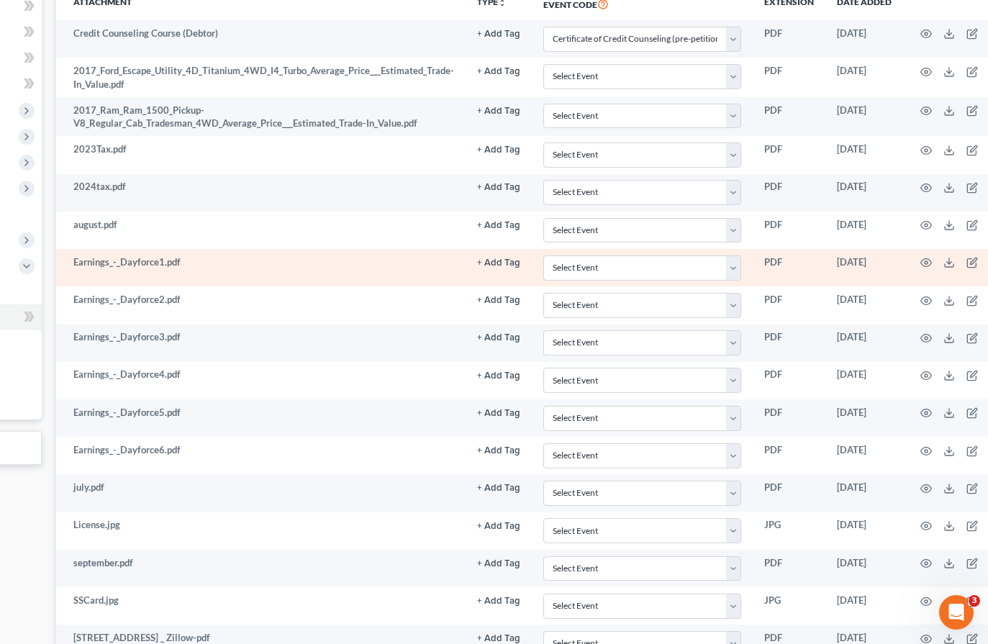
click at [914, 255] on td at bounding box center [963, 267] width 121 height 37
click at [921, 260] on icon "button" at bounding box center [926, 263] width 11 height 8
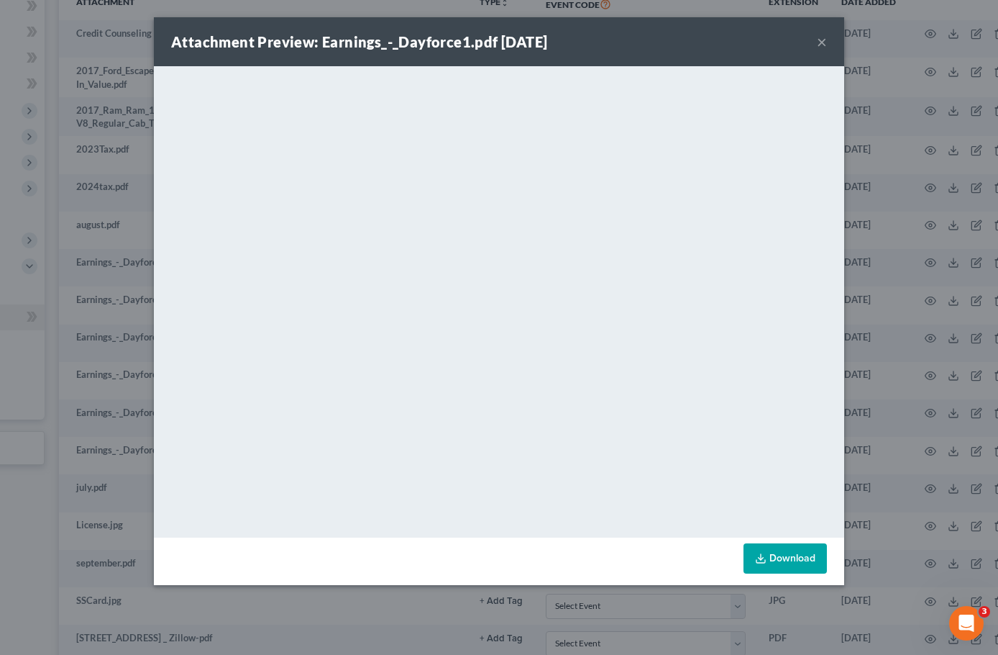
click at [818, 41] on button "×" at bounding box center [822, 41] width 10 height 17
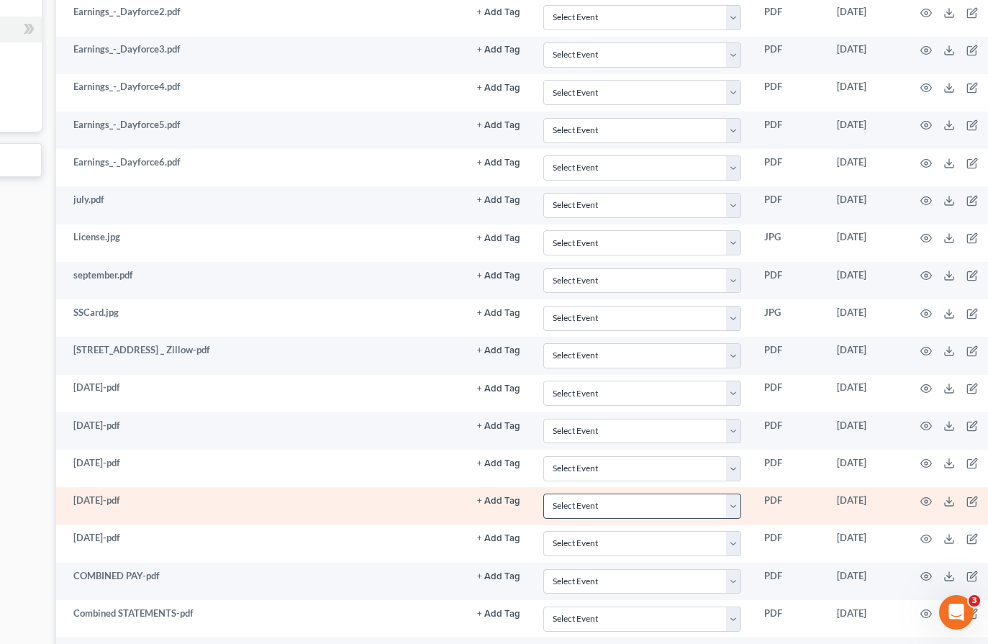
scroll to position [821, 203]
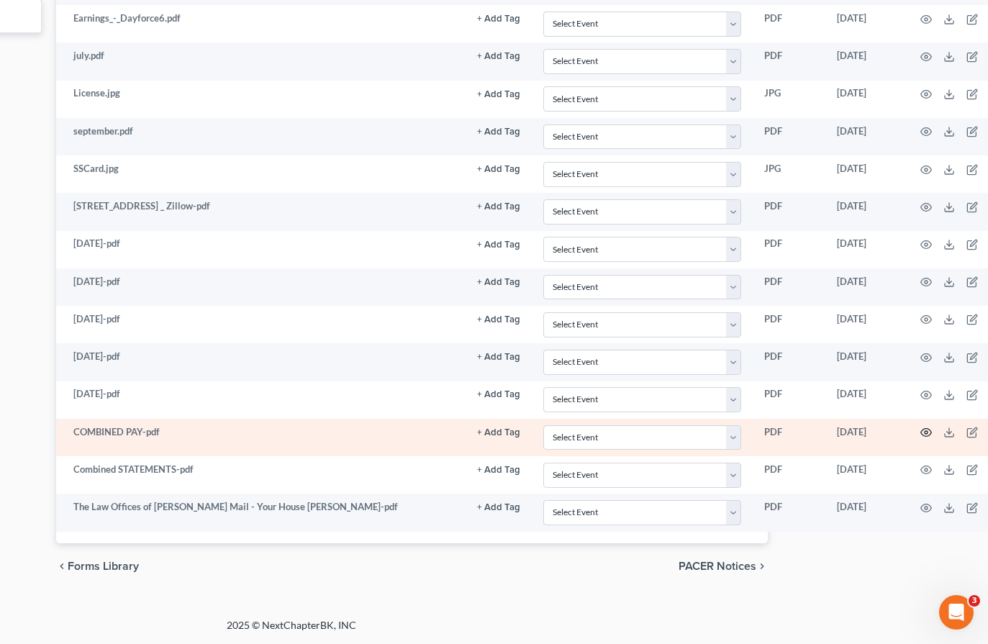
click at [926, 434] on icon "button" at bounding box center [926, 433] width 12 height 12
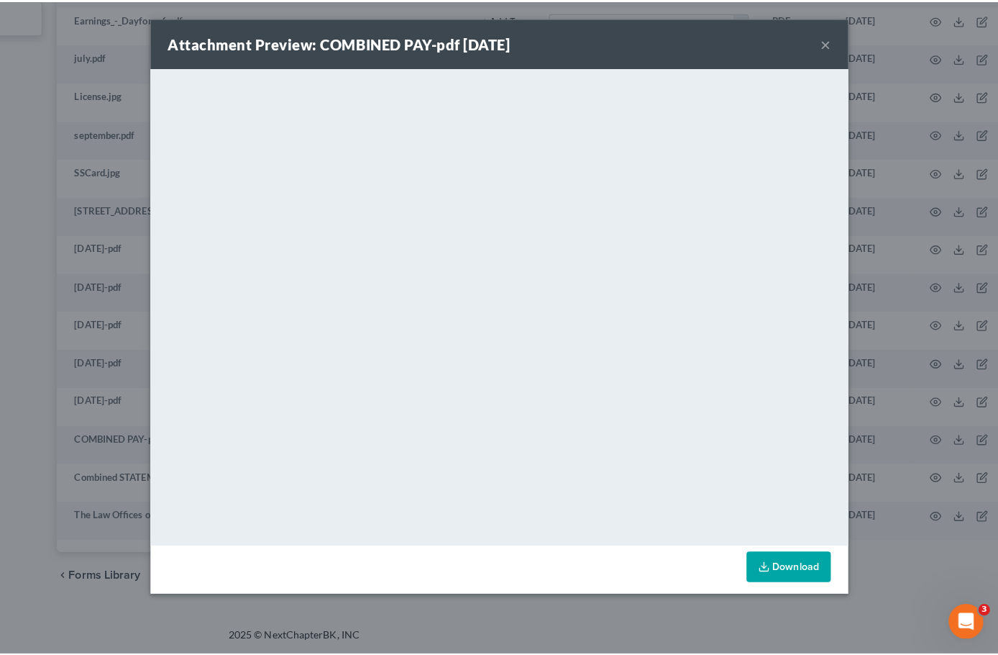
scroll to position [810, 203]
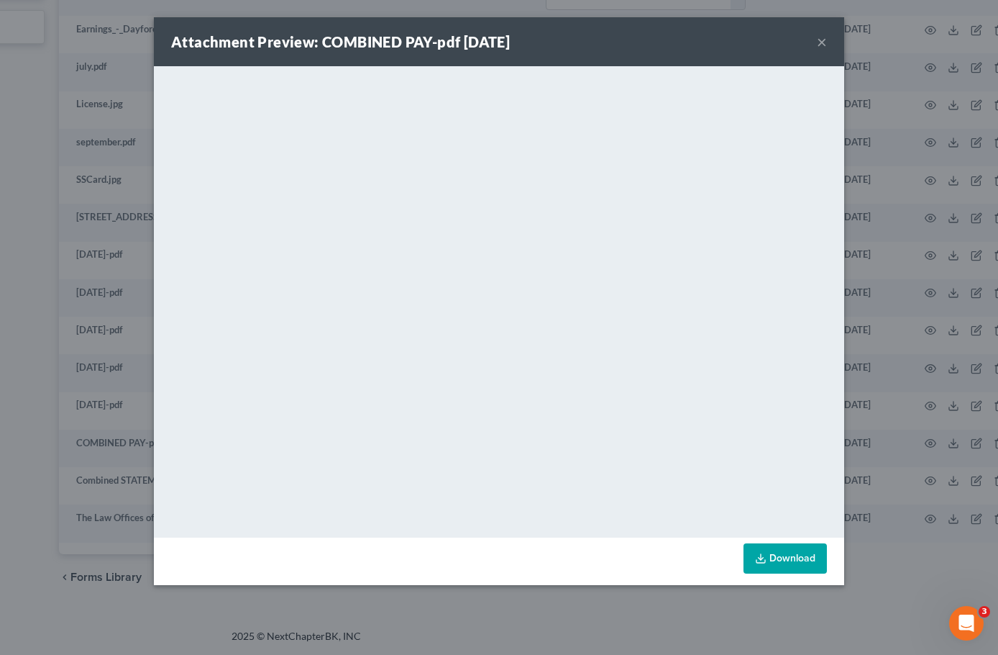
click at [786, 560] on link "Download" at bounding box center [785, 558] width 83 height 30
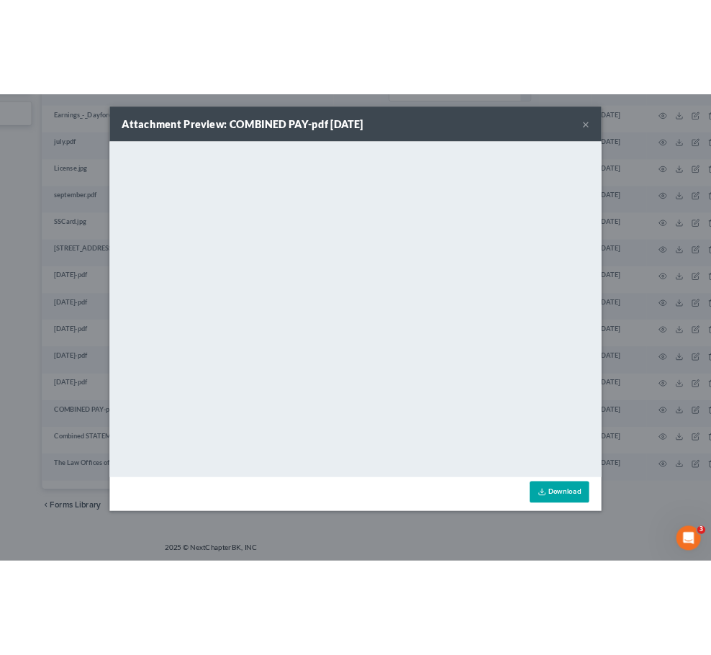
scroll to position [810, 0]
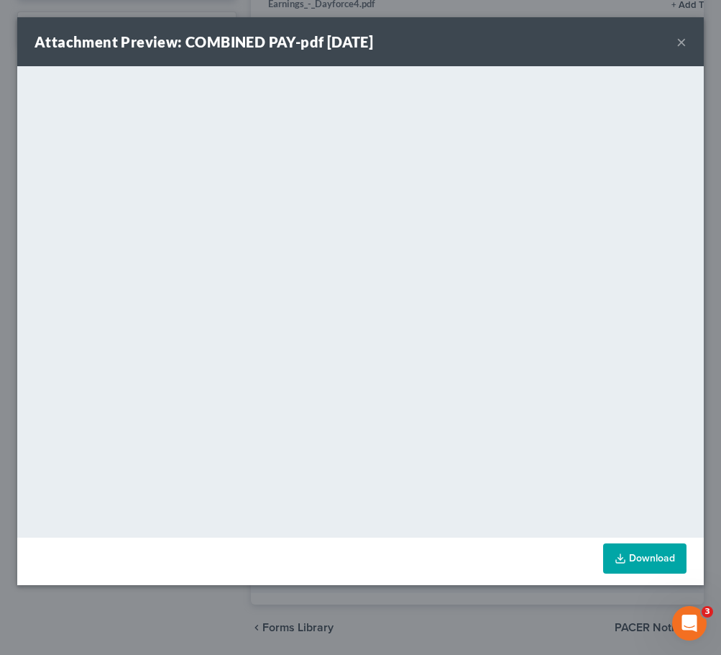
click at [680, 42] on button "×" at bounding box center [682, 41] width 10 height 17
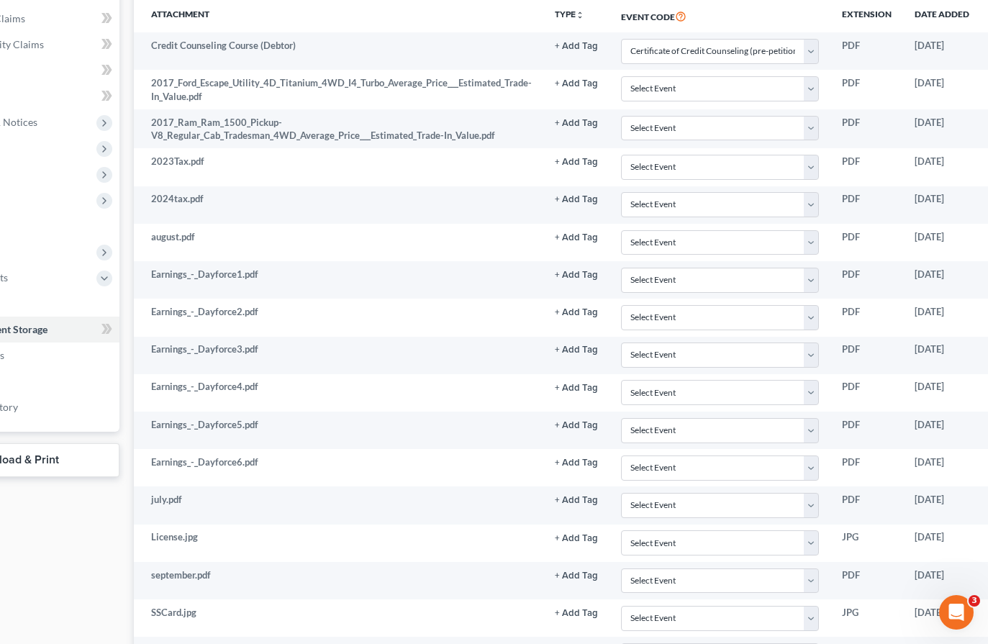
scroll to position [377, 236]
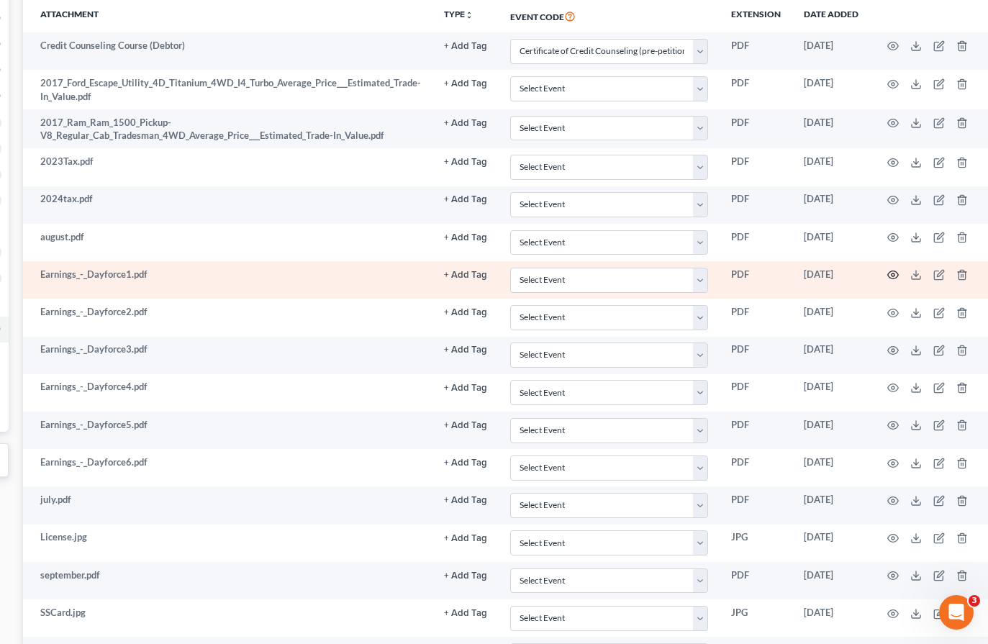
click at [888, 272] on icon "button" at bounding box center [893, 275] width 11 height 8
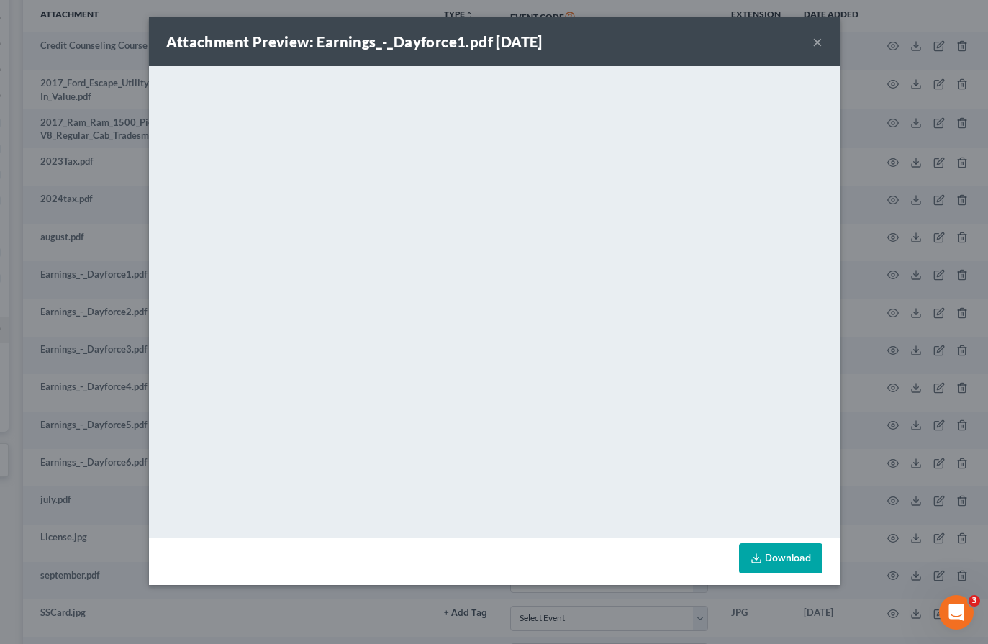
scroll to position [377, 228]
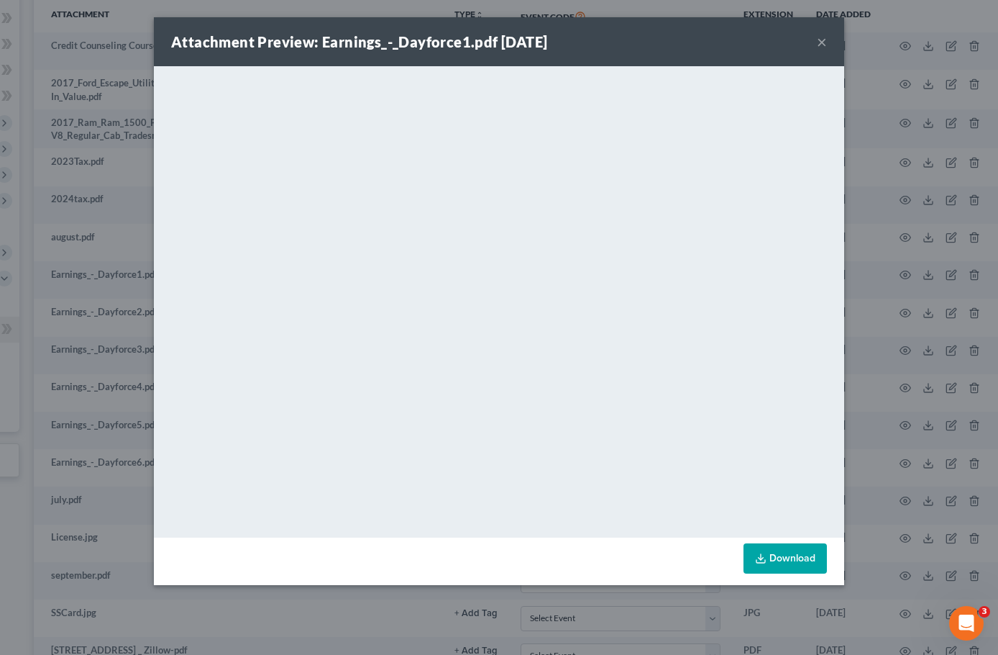
click at [821, 47] on button "×" at bounding box center [822, 41] width 10 height 17
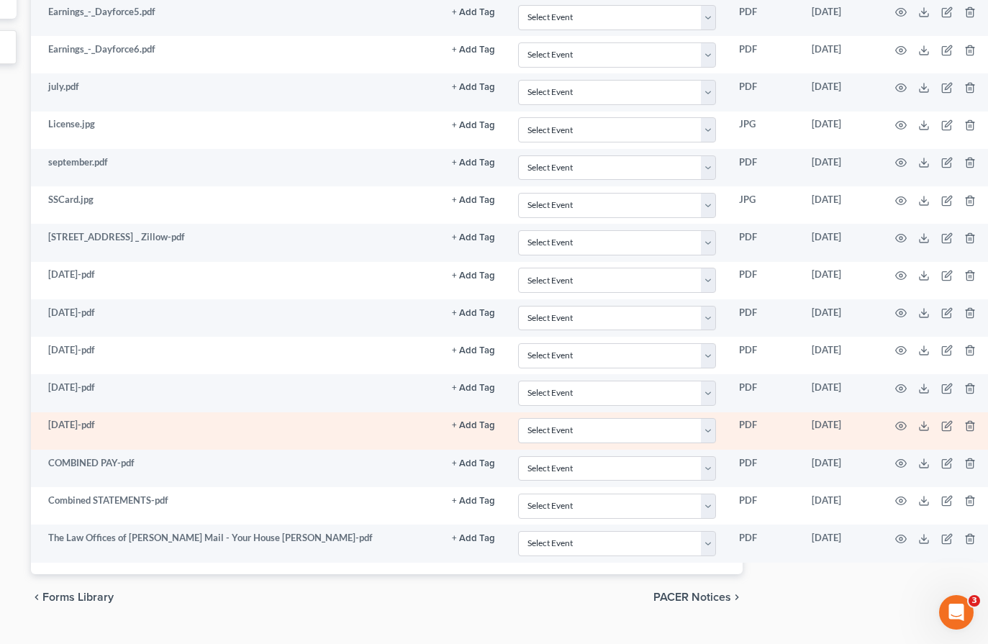
scroll to position [821, 228]
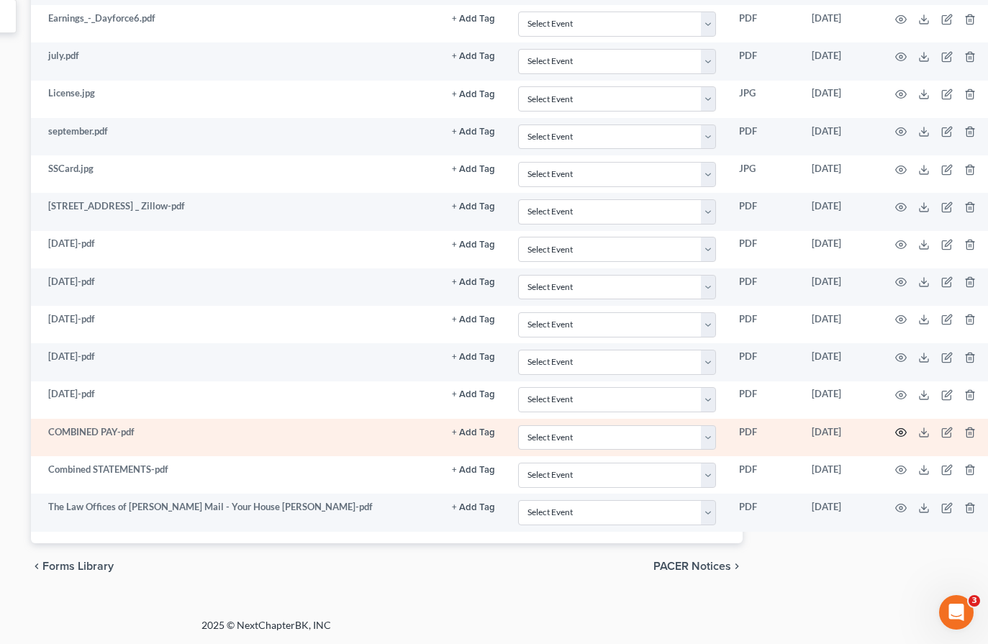
click at [898, 430] on icon "button" at bounding box center [901, 433] width 12 height 12
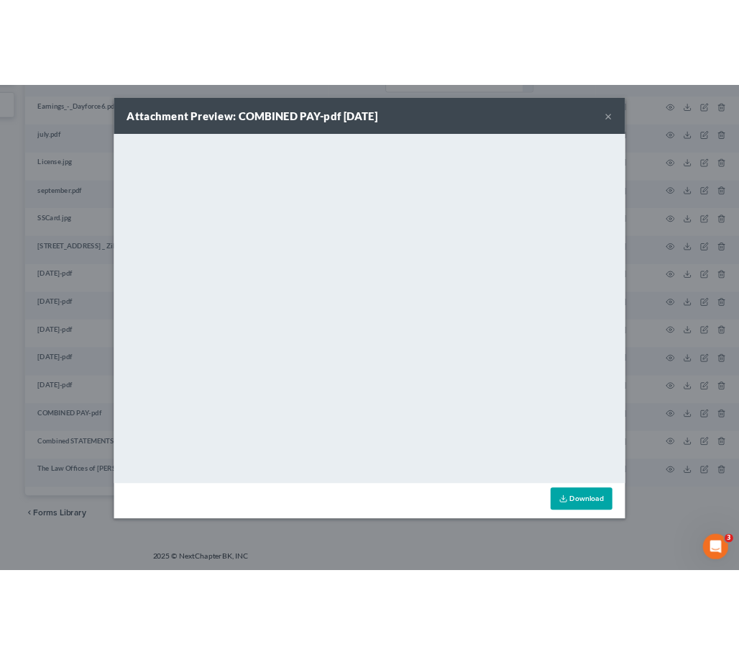
scroll to position [810, 0]
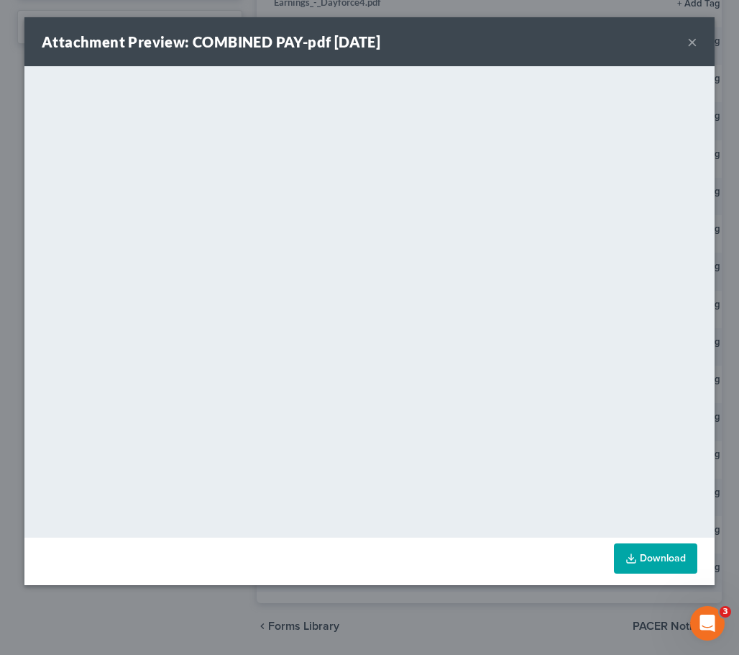
click at [688, 36] on button "×" at bounding box center [693, 41] width 10 height 17
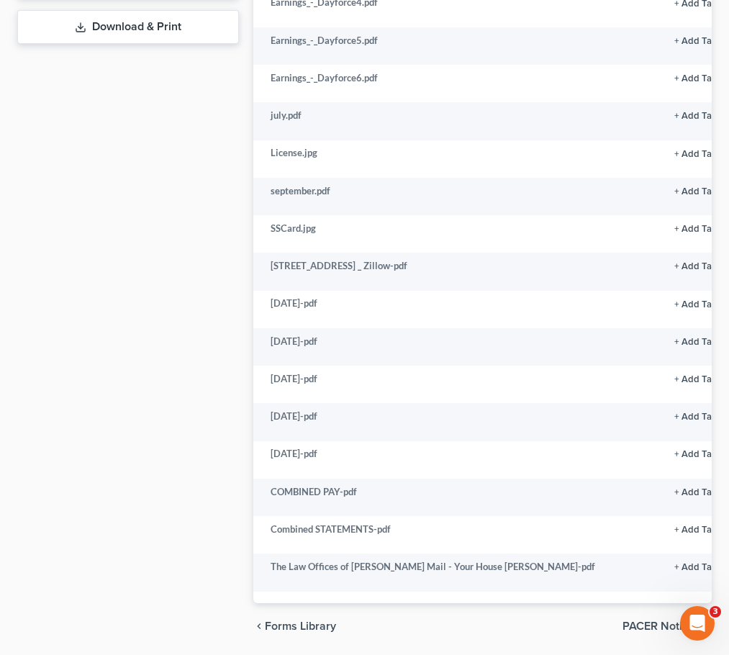
scroll to position [0, 298]
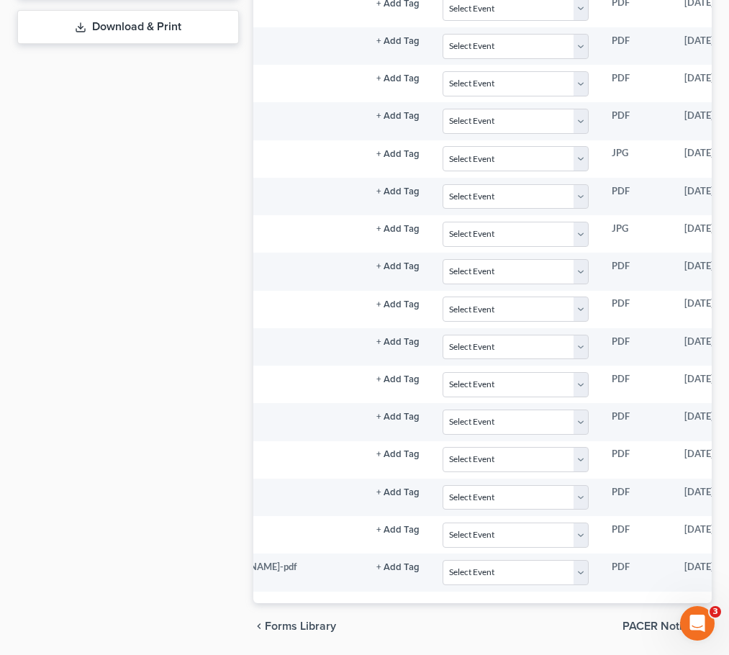
click at [553, 602] on div "Attachment TYPE unfold_more NONE 2019 Taxes 2020 taxes Wells 2023 Taxes 21 and …" at bounding box center [482, 108] width 458 height 987
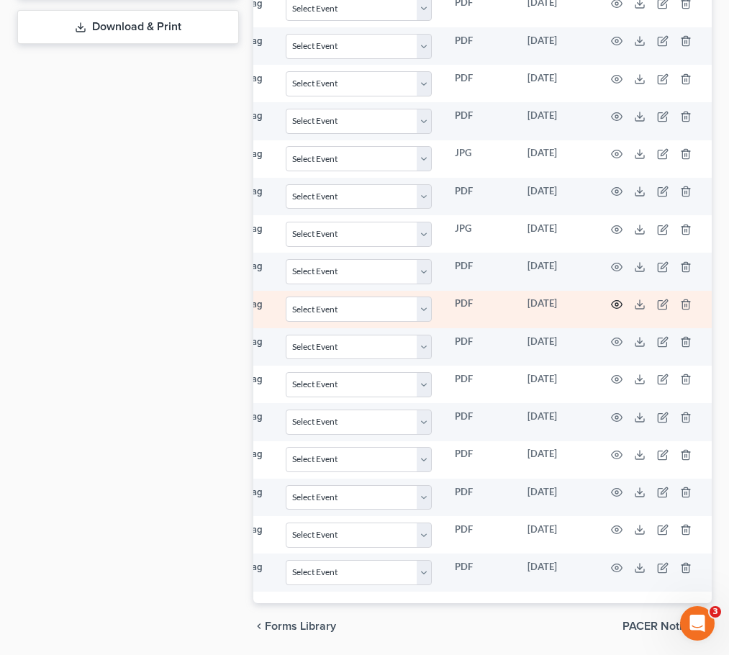
click at [611, 306] on icon "button" at bounding box center [617, 305] width 12 height 12
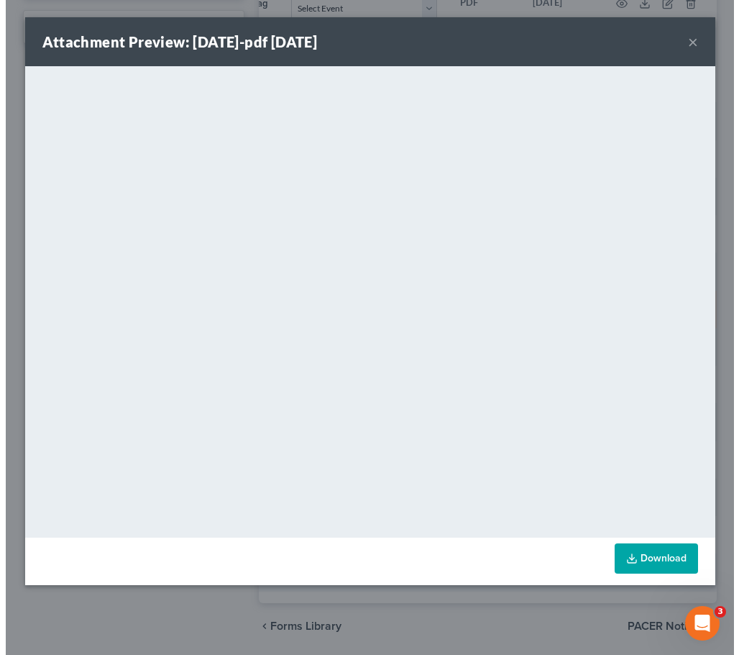
scroll to position [0, 447]
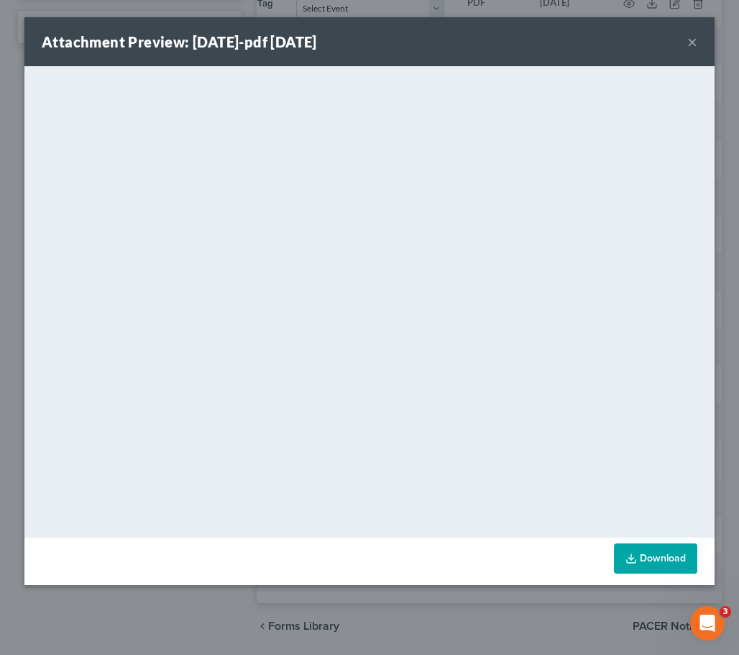
click at [696, 40] on button "×" at bounding box center [693, 41] width 10 height 17
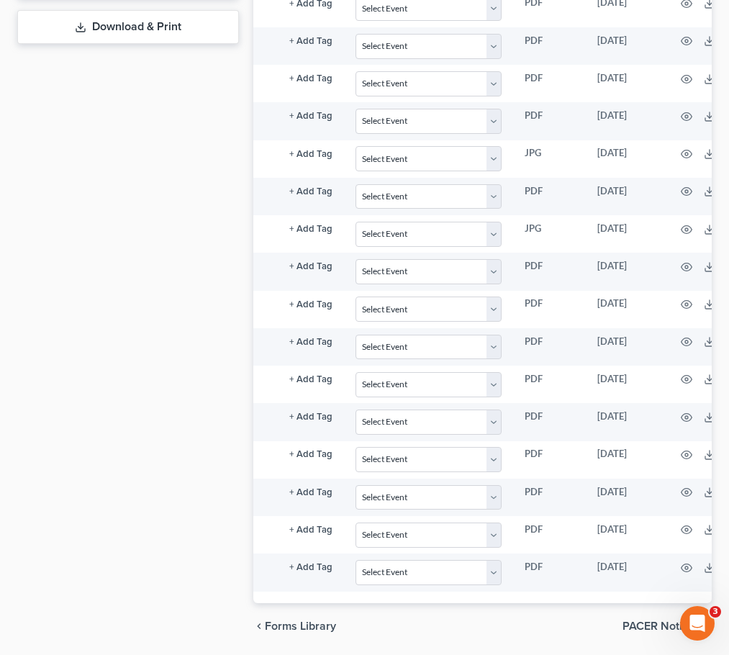
scroll to position [0, 435]
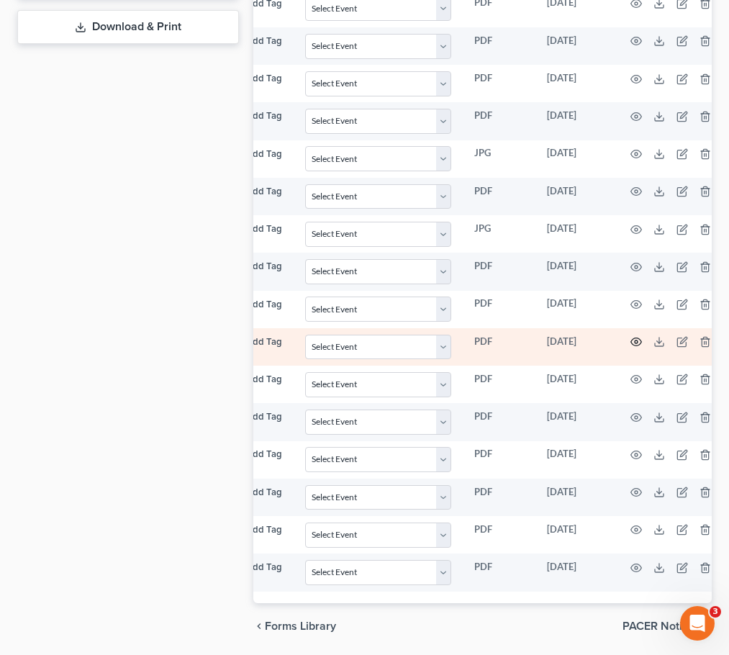
click at [630, 342] on icon "button" at bounding box center [636, 342] width 12 height 12
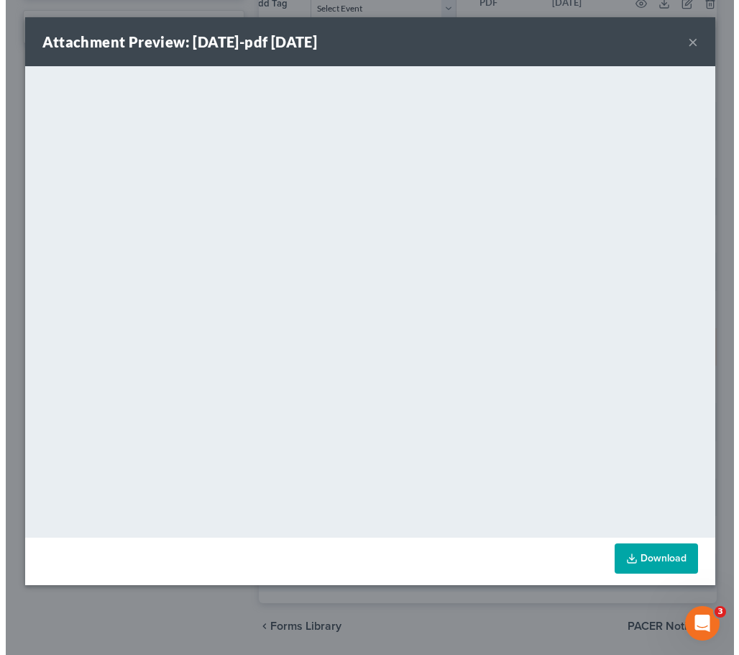
scroll to position [810, 0]
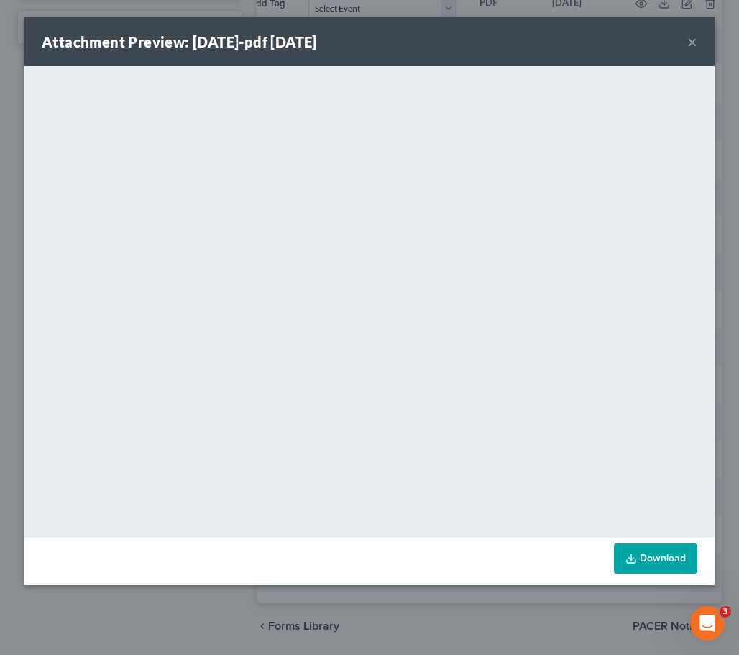
click at [689, 40] on button "×" at bounding box center [693, 41] width 10 height 17
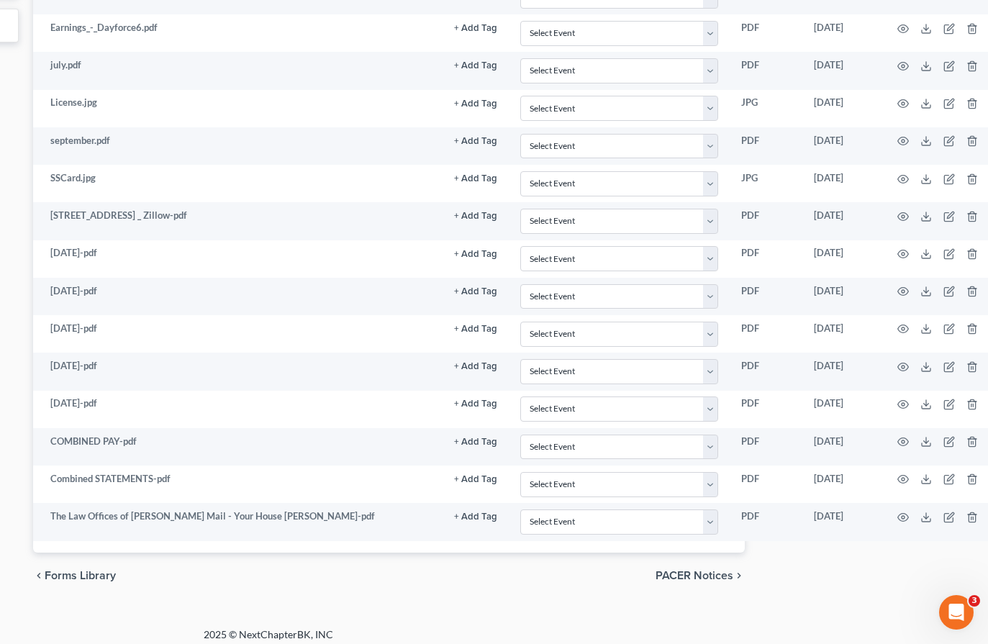
scroll to position [811, 232]
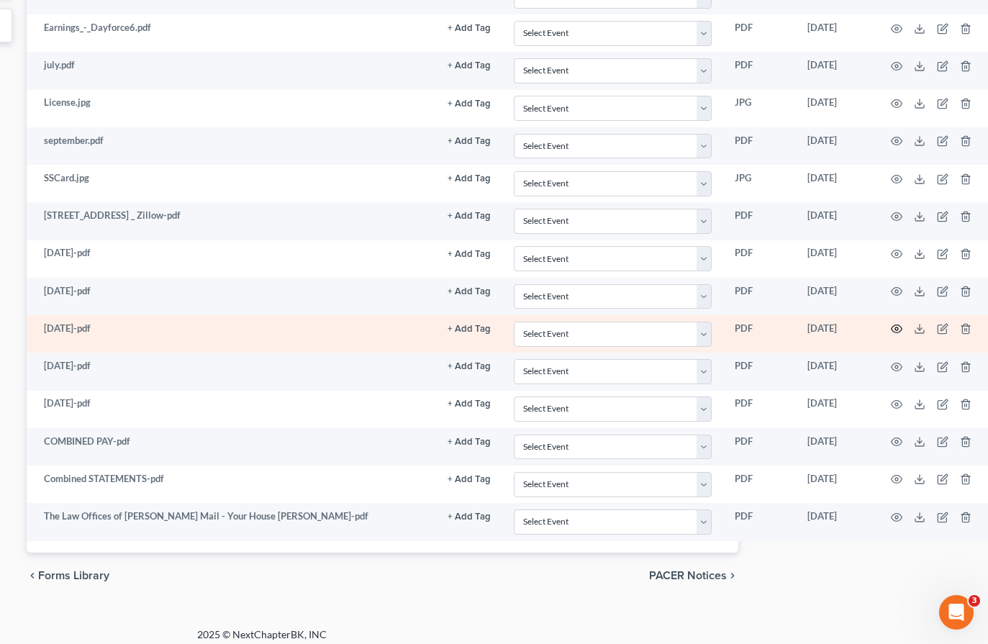
click at [891, 328] on icon "button" at bounding box center [897, 329] width 12 height 12
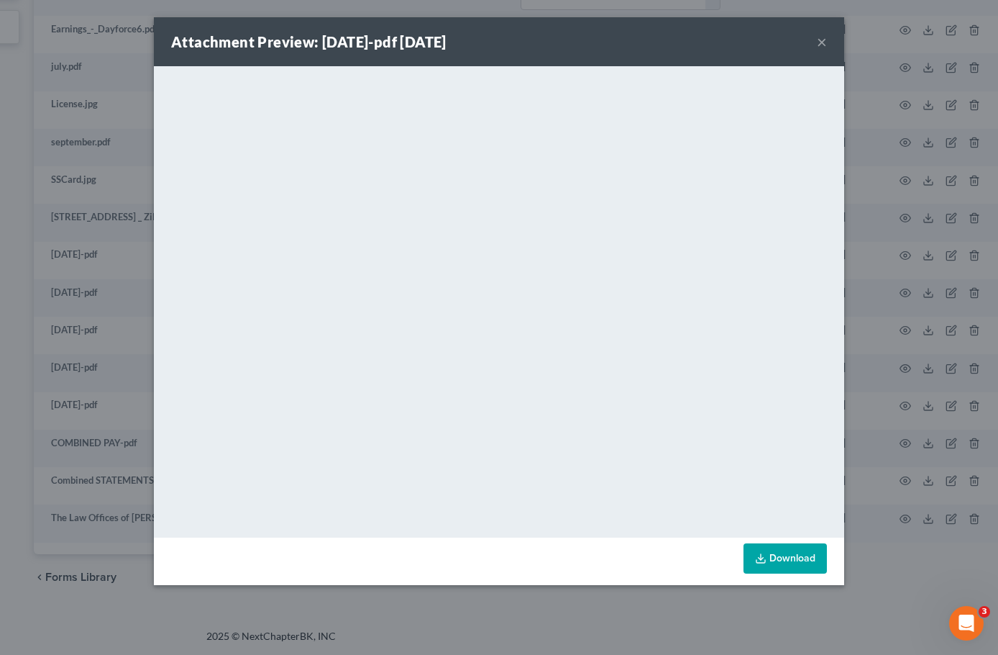
click at [818, 37] on button "×" at bounding box center [822, 41] width 10 height 17
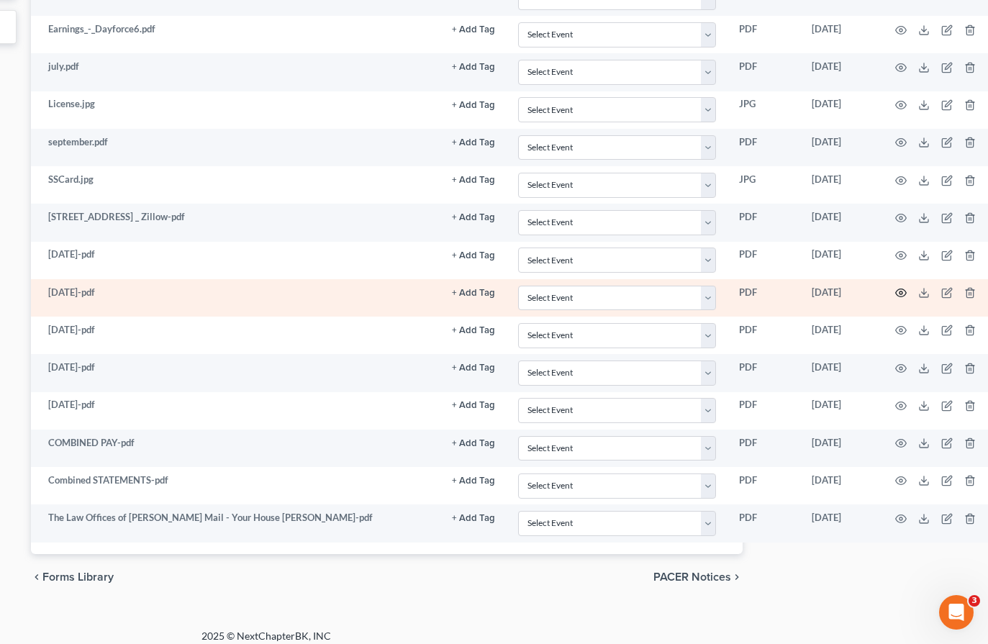
click at [900, 295] on icon "button" at bounding box center [901, 293] width 12 height 12
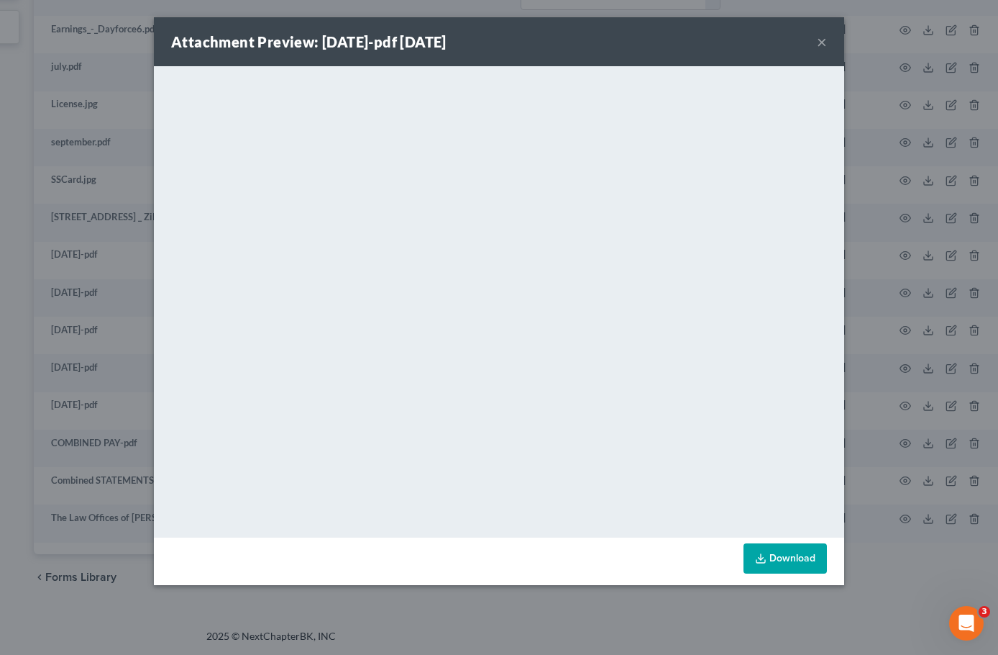
click at [879, 124] on div "Attachment Preview: April1-pdf 10/03/2025 × <object ng-attr-data='https://nextc…" at bounding box center [499, 327] width 998 height 655
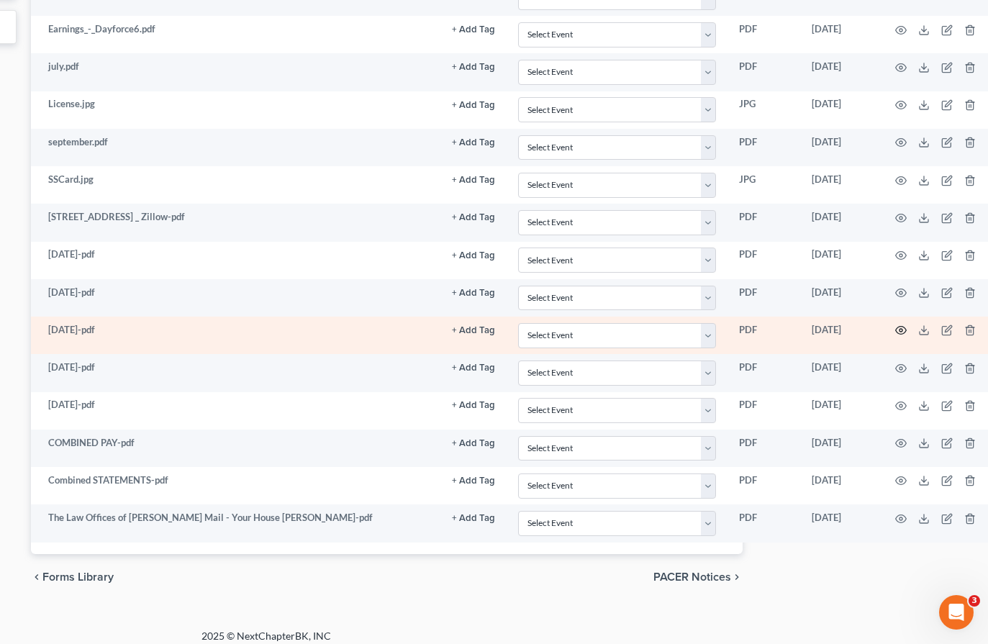
click at [900, 328] on icon "button" at bounding box center [901, 330] width 12 height 12
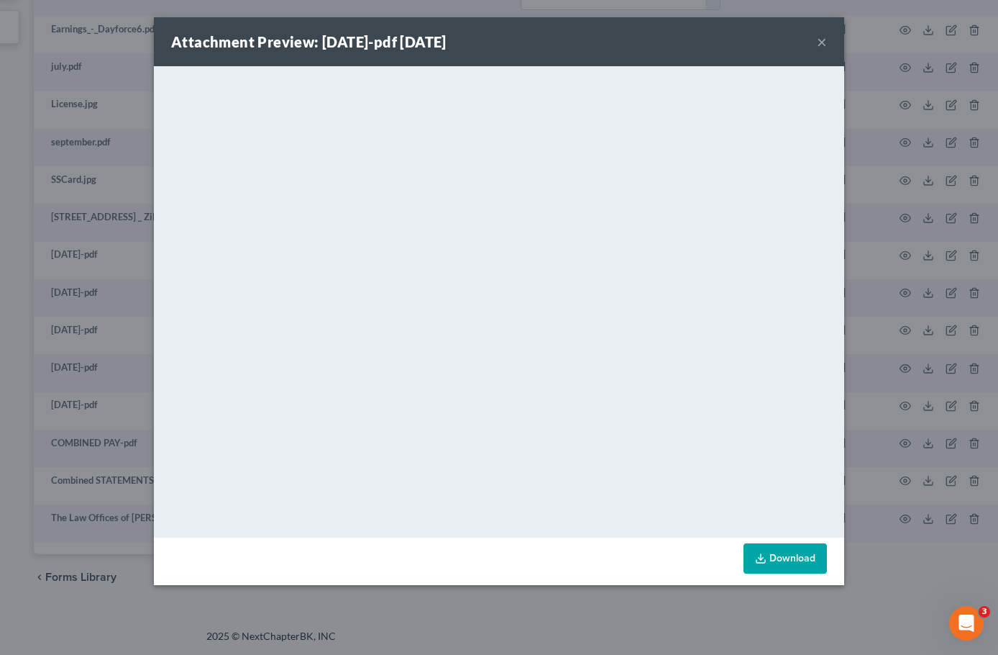
click at [915, 216] on div "Attachment Preview: April2-pdf 10/03/2025 × <object ng-attr-data='https://nextc…" at bounding box center [499, 327] width 998 height 655
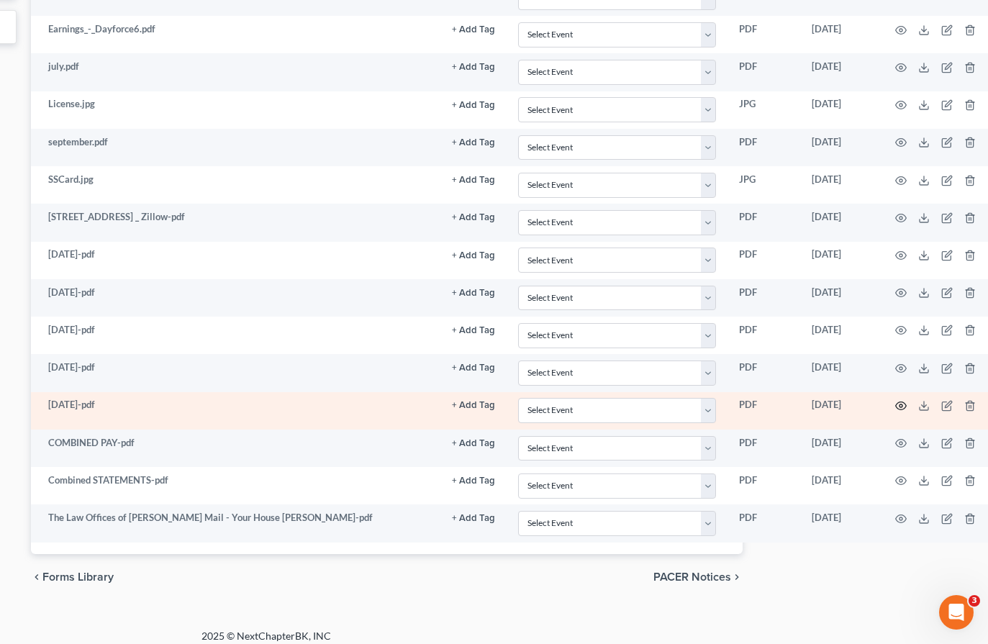
click at [899, 406] on circle "button" at bounding box center [900, 405] width 3 height 3
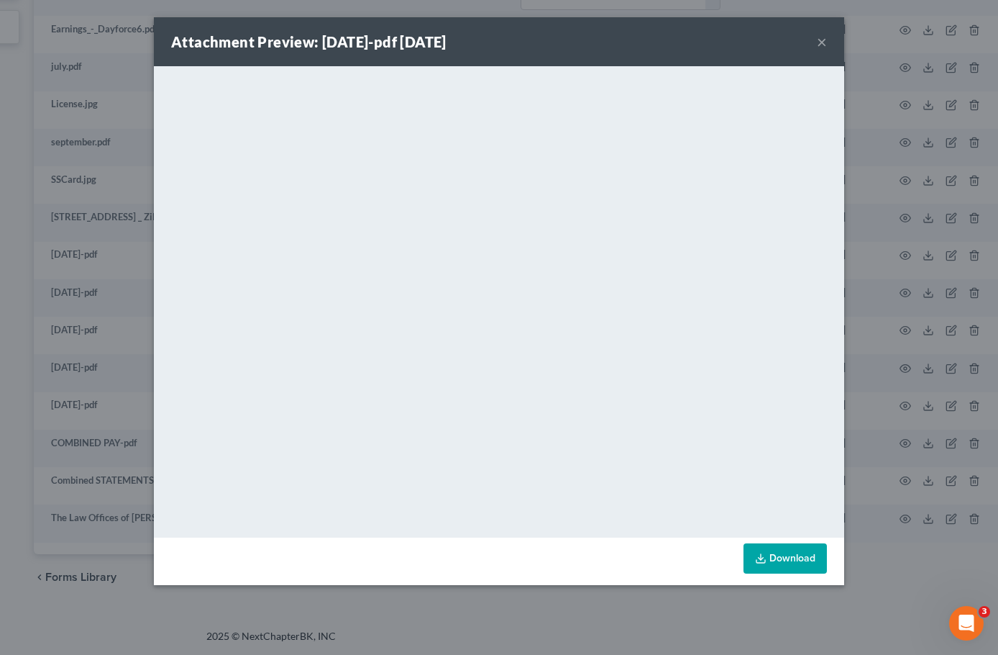
click at [886, 318] on div "Attachment Preview: June1-pdf 10/03/2025 × <object ng-attr-data='https://nextch…" at bounding box center [499, 327] width 998 height 655
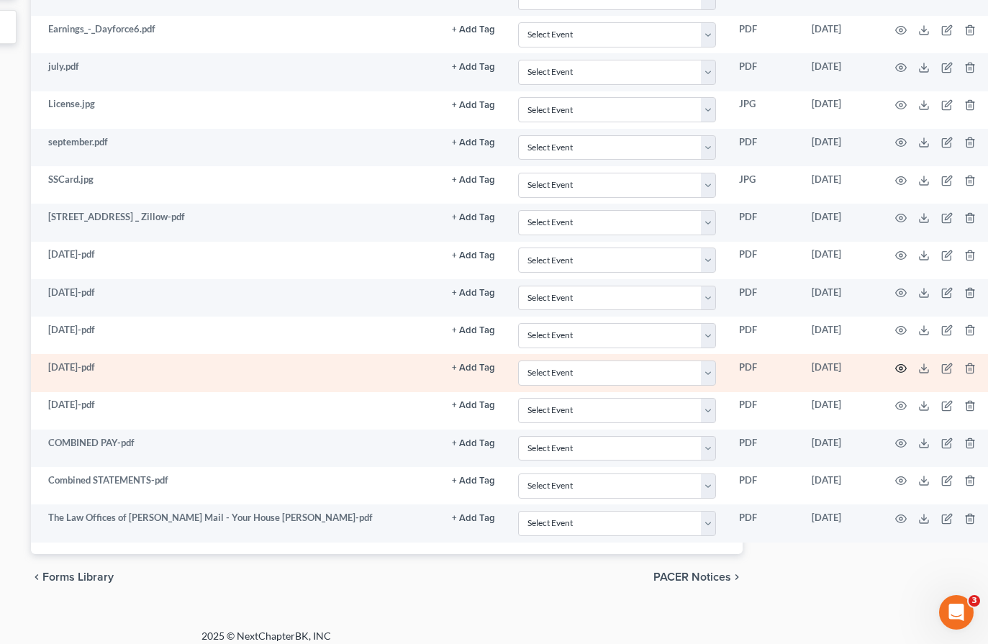
click at [898, 363] on icon "button" at bounding box center [901, 369] width 12 height 12
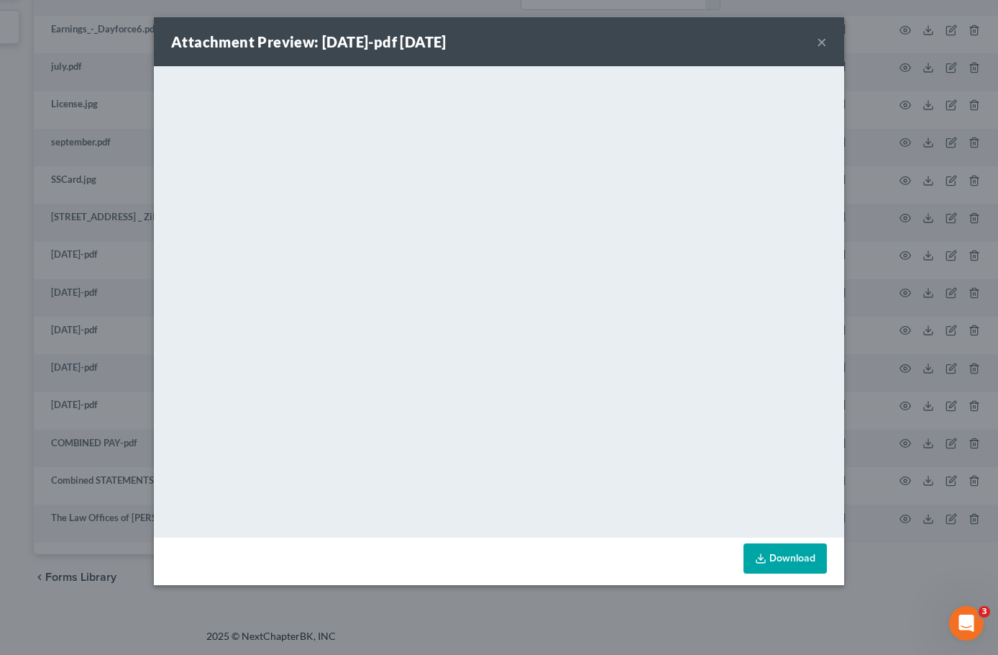
click at [875, 166] on div "Attachment Preview: June2-pdf 10/03/2025 × <object ng-attr-data='https://nextch…" at bounding box center [499, 327] width 998 height 655
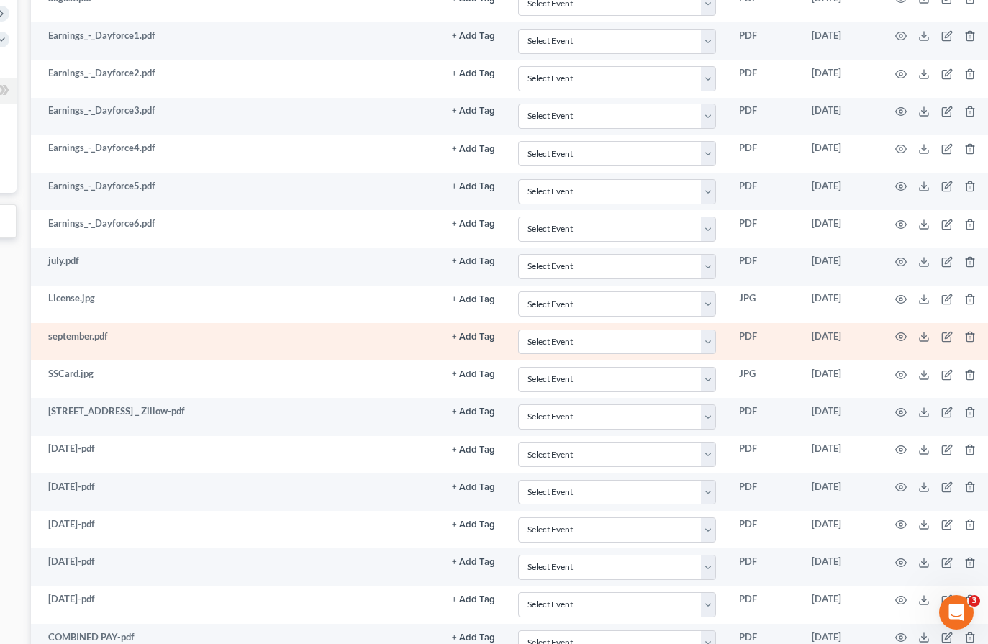
scroll to position [522, 228]
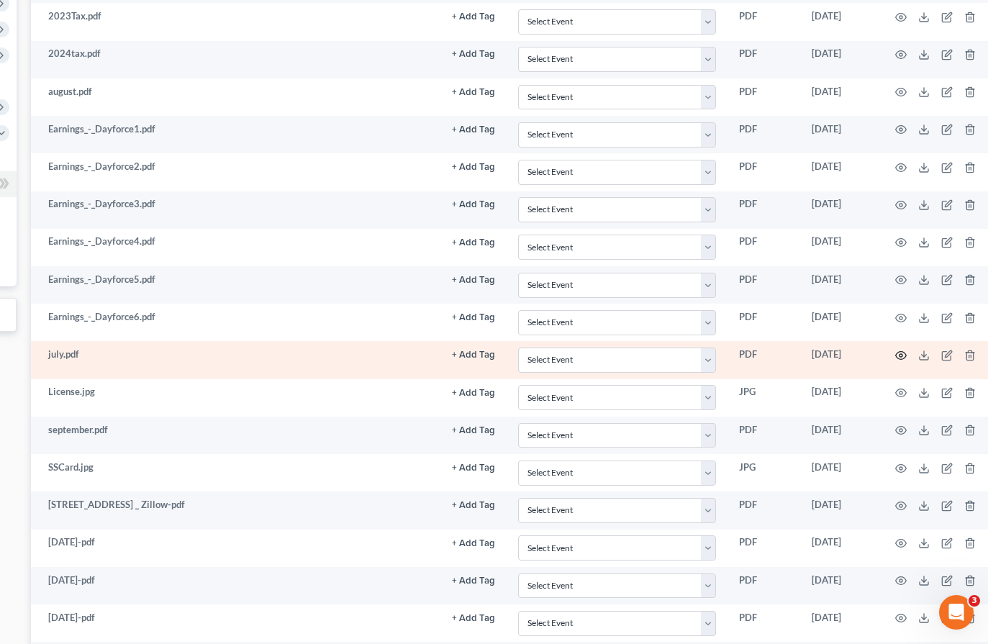
click at [896, 355] on icon "button" at bounding box center [901, 356] width 11 height 8
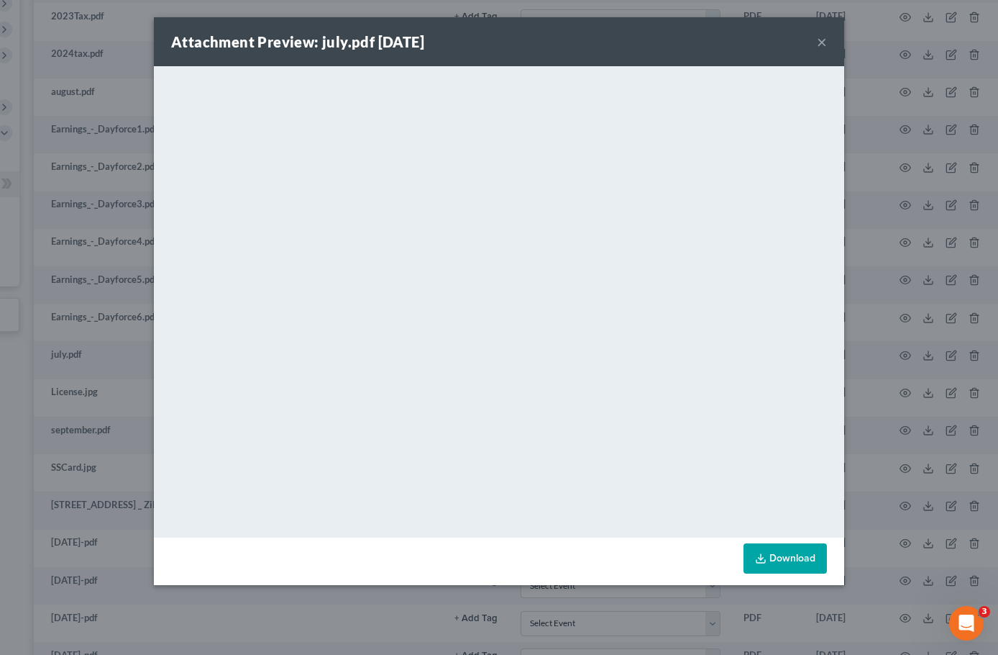
click at [886, 350] on div "Attachment Preview: july.pdf 10/02/2025 × <object ng-attr-data='https://nextcha…" at bounding box center [499, 327] width 998 height 655
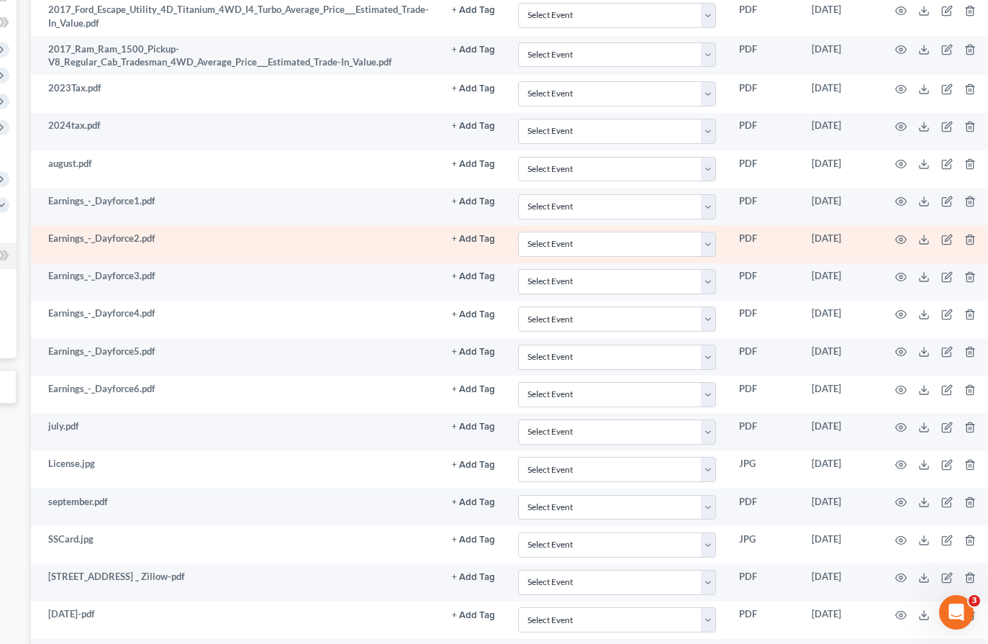
scroll to position [378, 228]
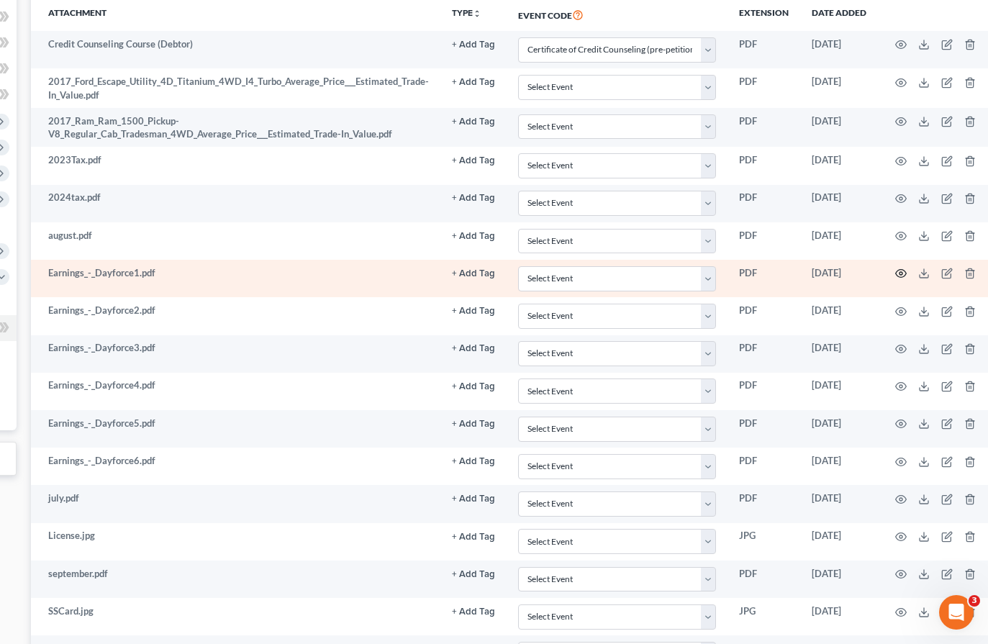
click at [897, 272] on icon "button" at bounding box center [901, 274] width 12 height 12
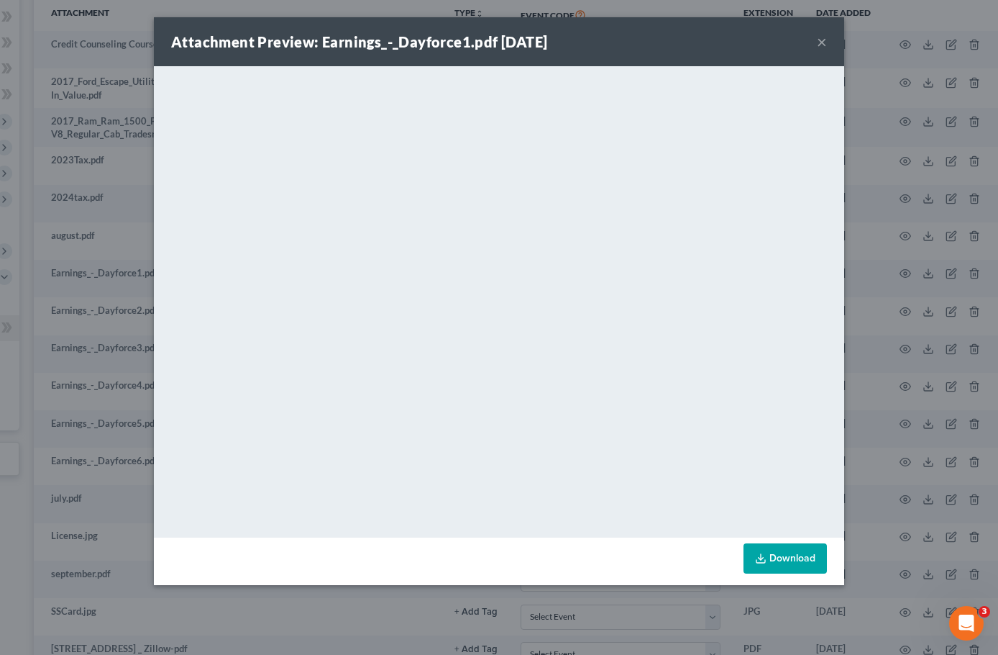
click at [862, 248] on div "Attachment Preview: Earnings_-_Dayforce1.pdf 10/02/2025 × <object ng-attr-data=…" at bounding box center [499, 327] width 998 height 655
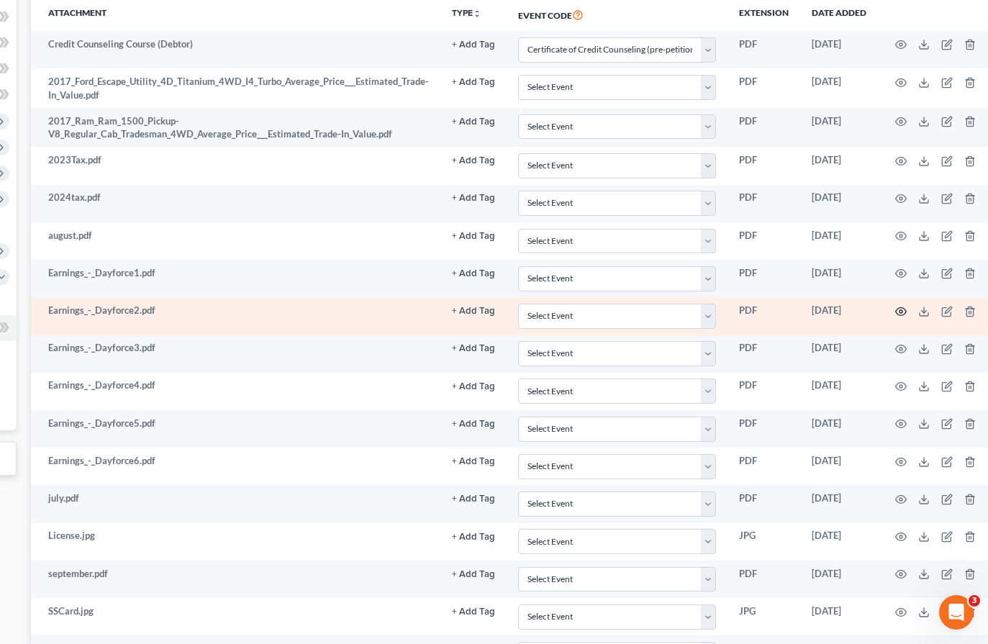
click at [899, 314] on icon "button" at bounding box center [901, 312] width 12 height 12
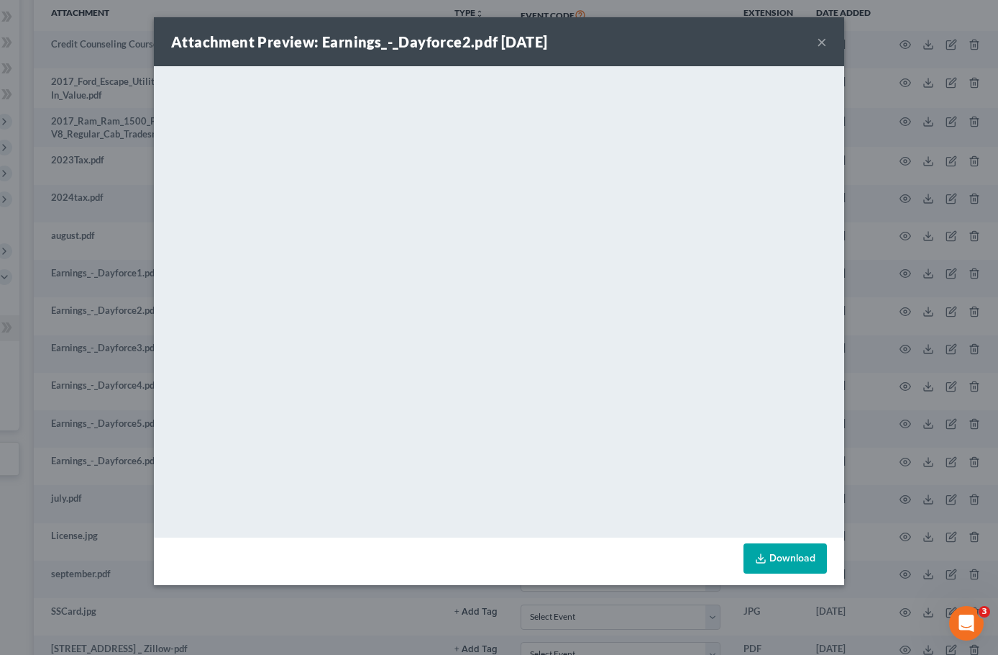
click at [957, 324] on div "Attachment Preview: Earnings_-_Dayforce2.pdf 10/02/2025 × <object ng-attr-data=…" at bounding box center [499, 327] width 998 height 655
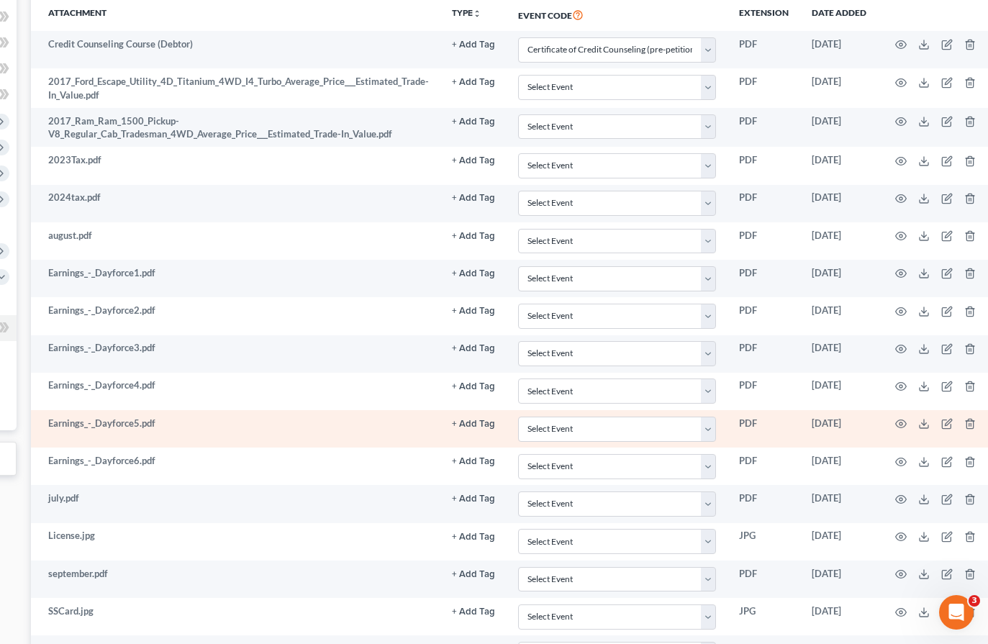
click at [393, 430] on td "Earnings_-_Dayforce5.pdf" at bounding box center [235, 428] width 409 height 37
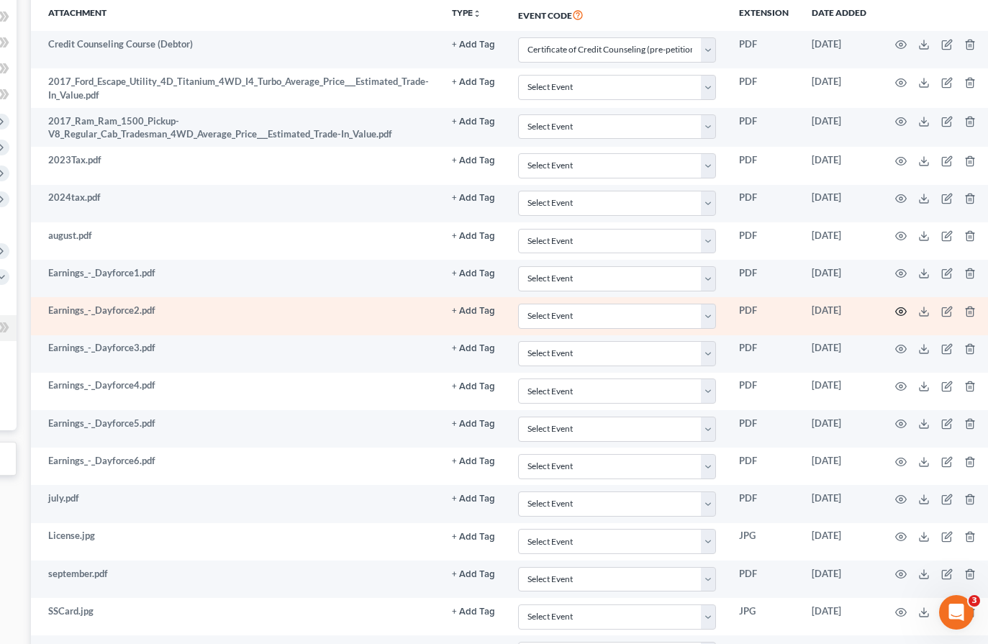
click at [896, 314] on icon "button" at bounding box center [901, 311] width 11 height 8
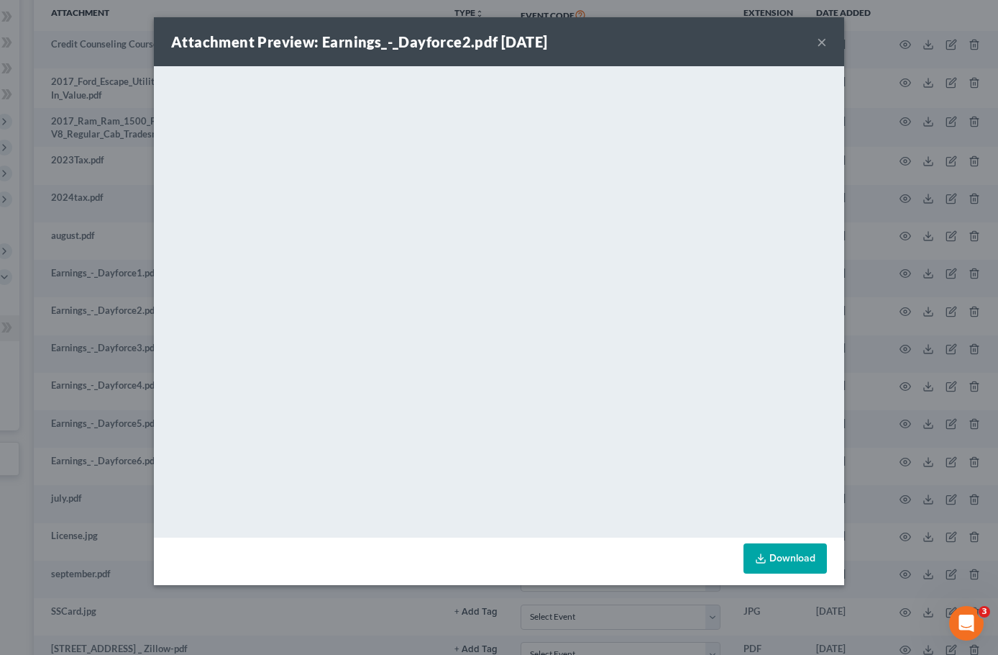
click at [892, 202] on div "Attachment Preview: Earnings_-_Dayforce2.pdf 10/02/2025 × <object ng-attr-data=…" at bounding box center [499, 327] width 998 height 655
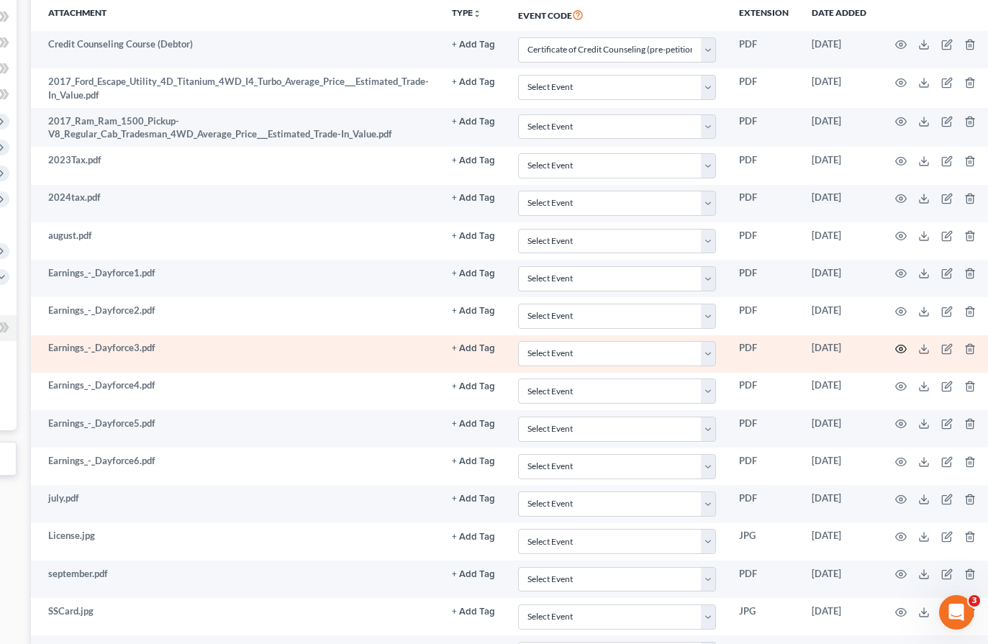
click at [898, 346] on icon "button" at bounding box center [901, 349] width 12 height 12
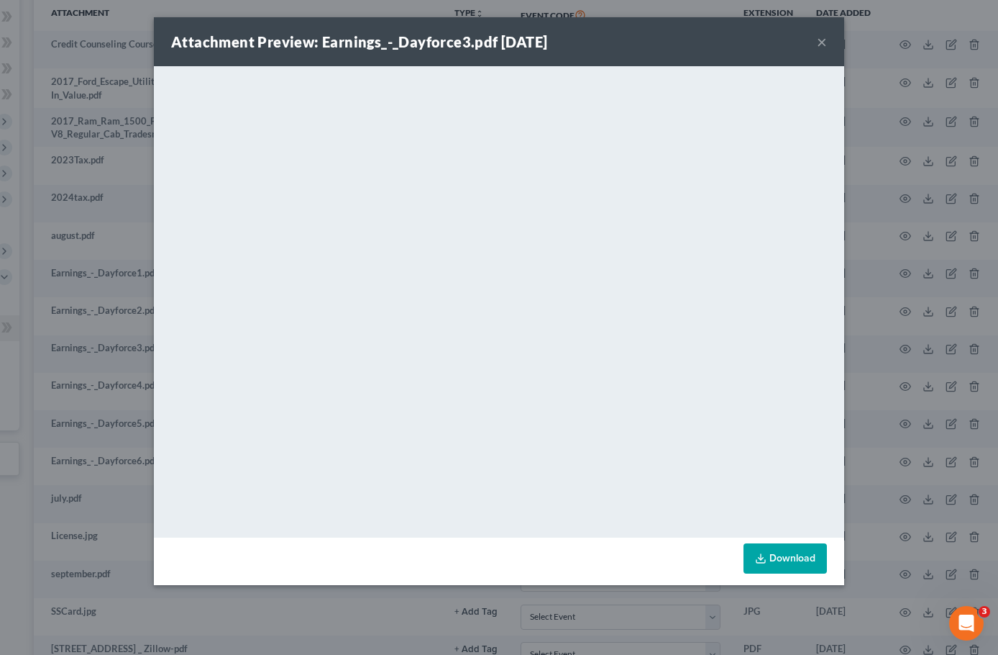
click at [867, 286] on div "Attachment Preview: Earnings_-_Dayforce3.pdf 10/02/2025 × <object ng-attr-data=…" at bounding box center [499, 327] width 998 height 655
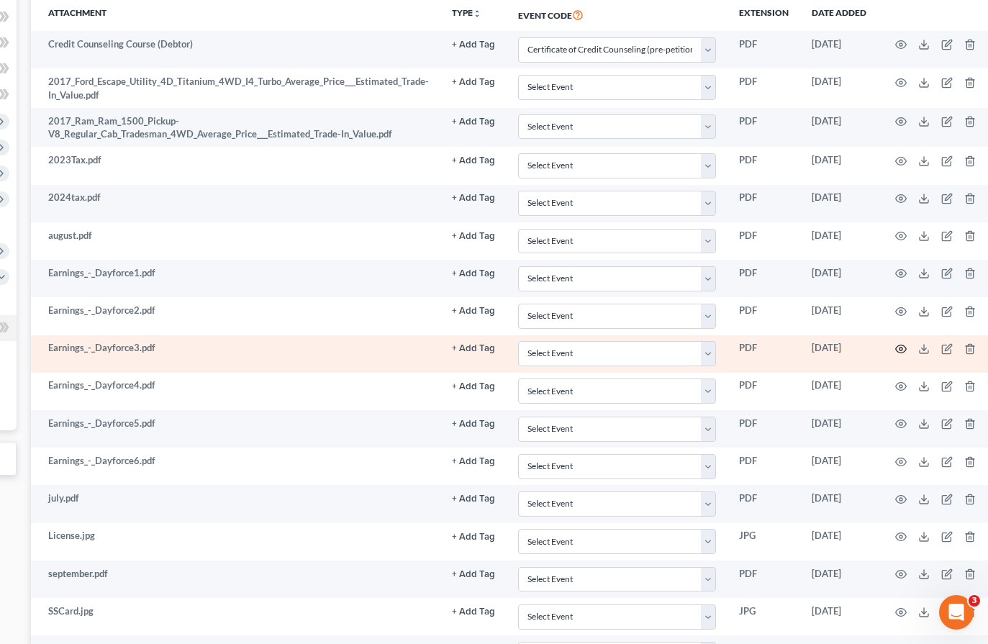
click at [903, 347] on icon "button" at bounding box center [901, 349] width 11 height 8
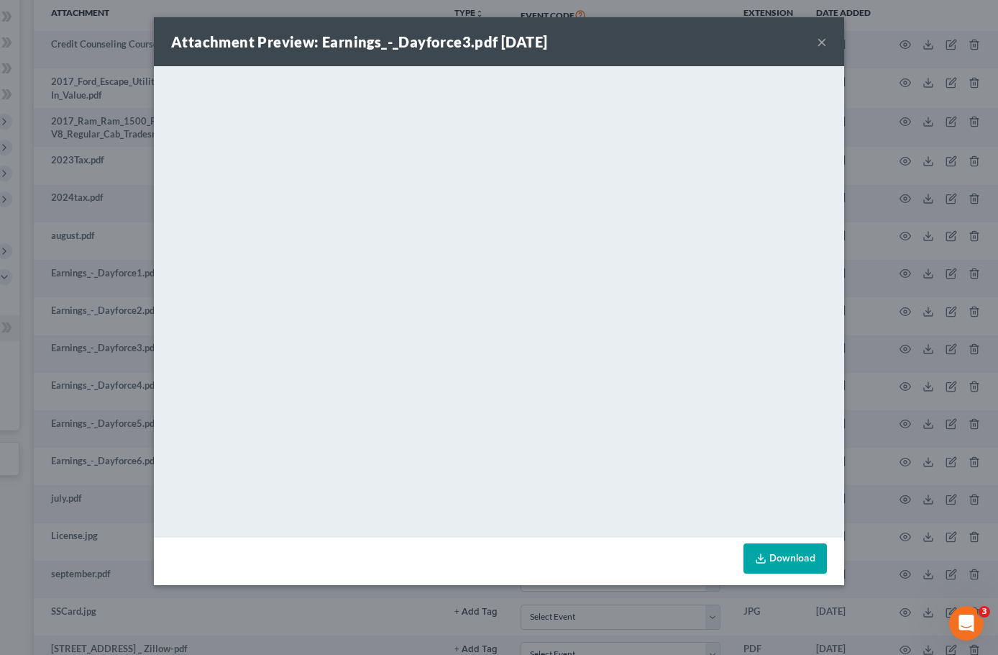
click at [873, 316] on div "Attachment Preview: Earnings_-_Dayforce3.pdf 10/02/2025 × <object ng-attr-data=…" at bounding box center [499, 327] width 998 height 655
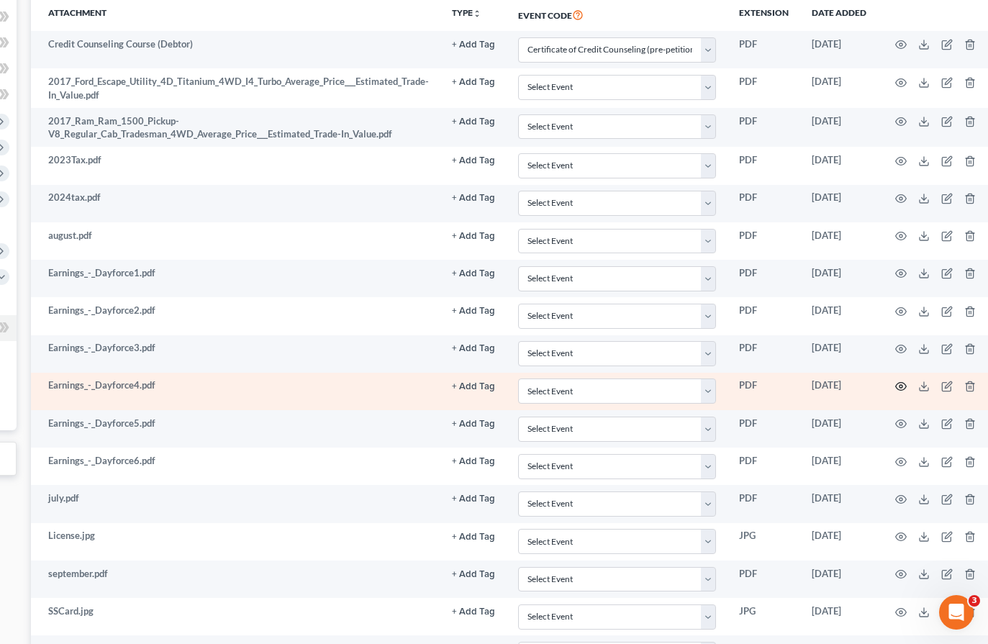
click at [899, 386] on circle "button" at bounding box center [900, 386] width 3 height 3
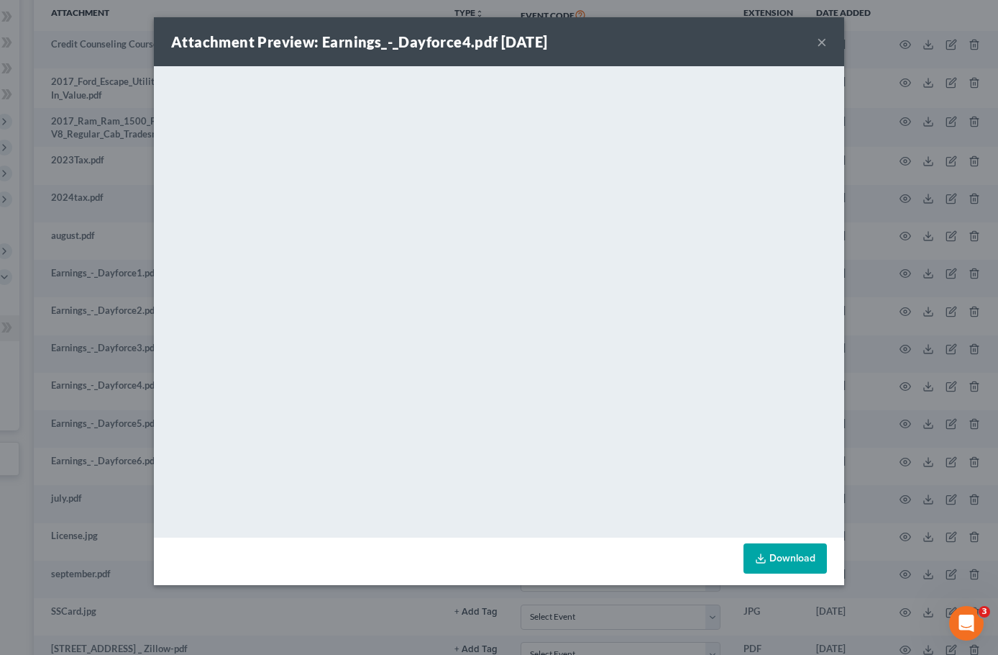
click at [885, 373] on div "Attachment Preview: Earnings_-_Dayforce4.pdf 10/02/2025 × <object ng-attr-data=…" at bounding box center [499, 327] width 998 height 655
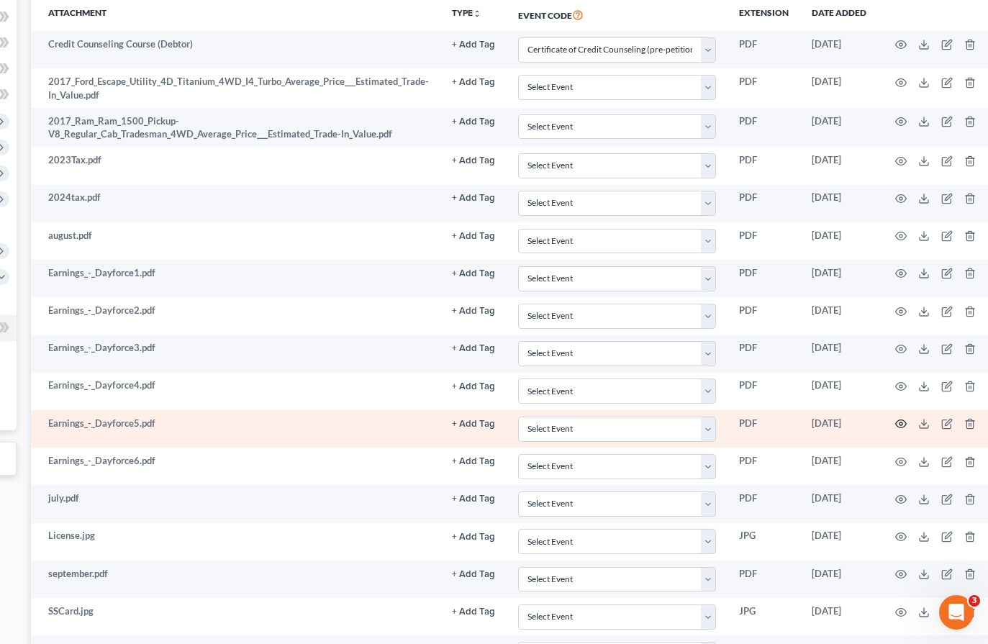
click at [899, 422] on circle "button" at bounding box center [900, 423] width 3 height 3
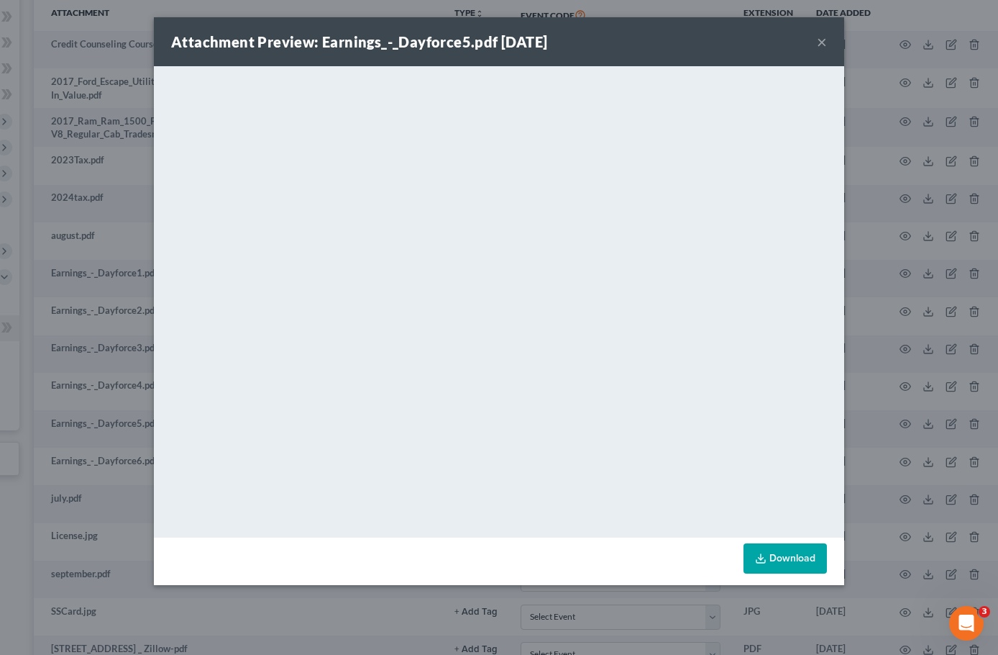
click at [873, 333] on div "Attachment Preview: Earnings_-_Dayforce5.pdf 10/02/2025 × <object ng-attr-data=…" at bounding box center [499, 327] width 998 height 655
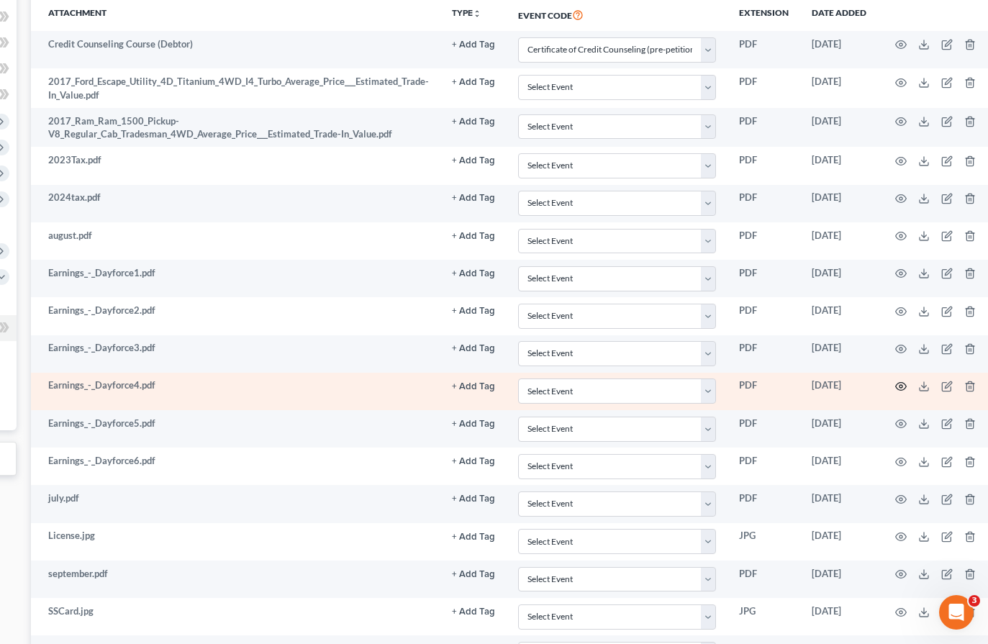
click at [897, 383] on icon "button" at bounding box center [901, 387] width 12 height 12
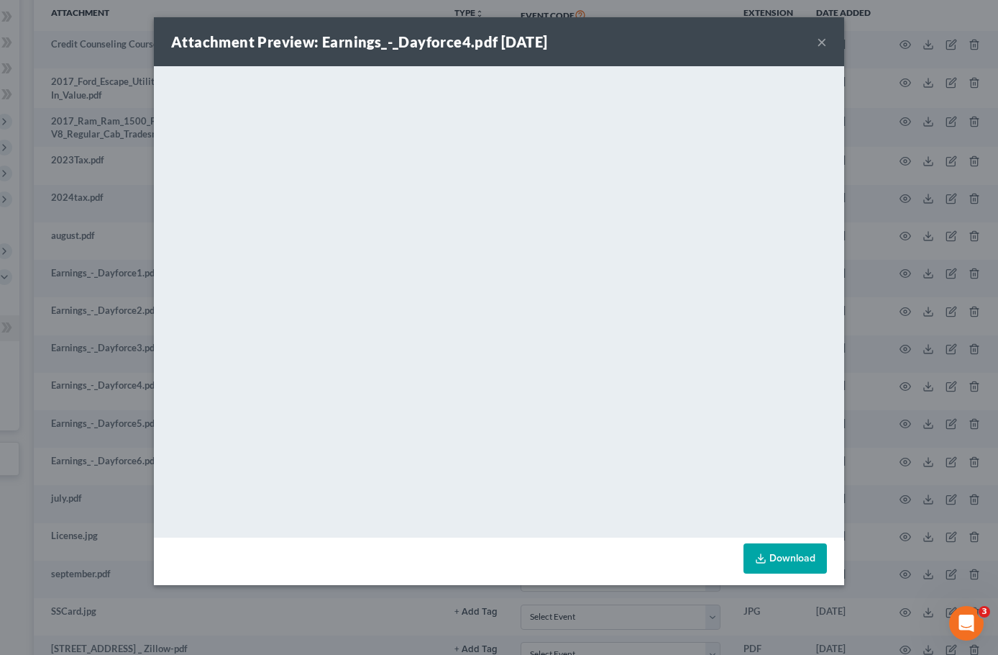
click at [877, 383] on div "Attachment Preview: Earnings_-_Dayforce4.pdf 10/02/2025 × <object ng-attr-data=…" at bounding box center [499, 327] width 998 height 655
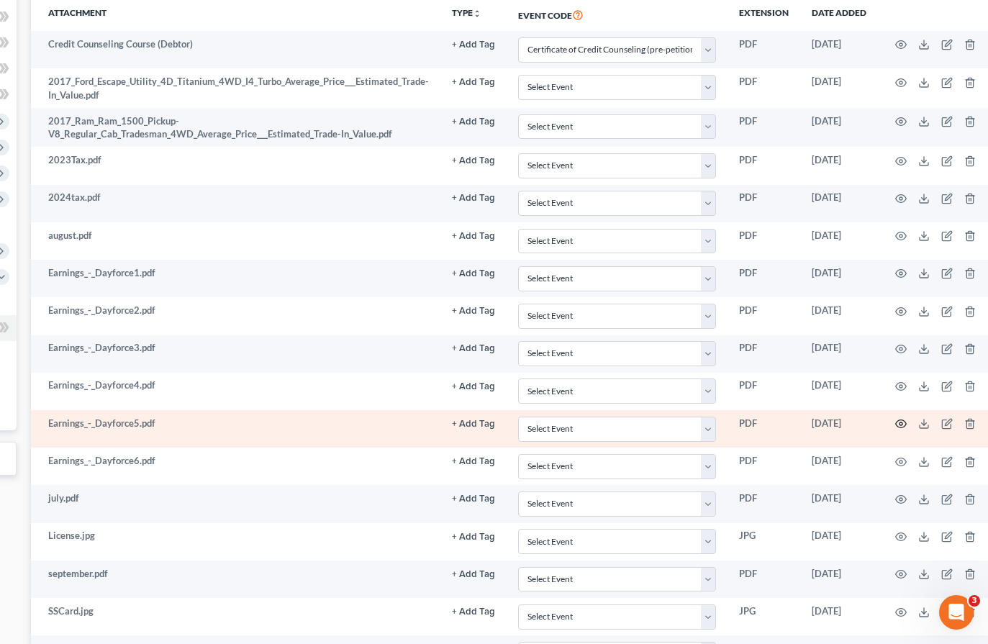
click at [895, 421] on icon "button" at bounding box center [901, 424] width 12 height 12
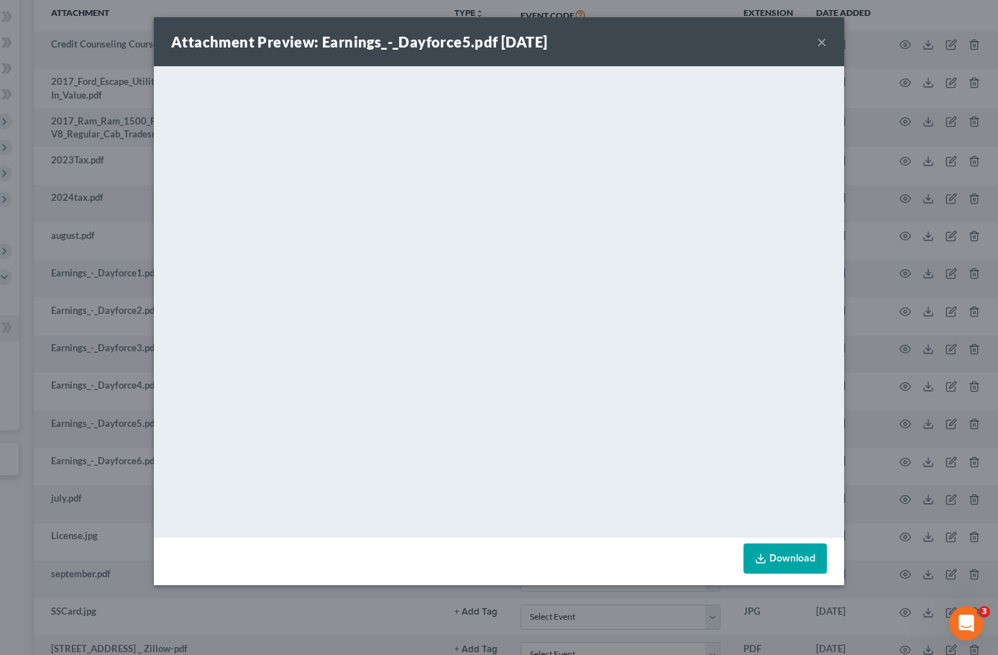
click at [906, 429] on div "Attachment Preview: Earnings_-_Dayforce5.pdf 10/02/2025 × <object ng-attr-data=…" at bounding box center [499, 327] width 998 height 655
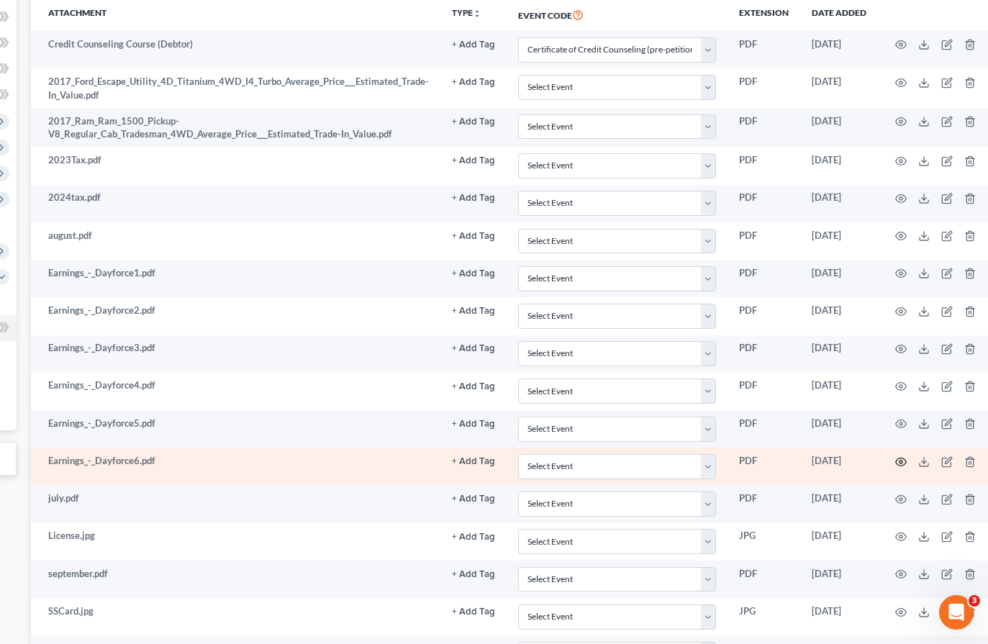
click at [901, 461] on icon "button" at bounding box center [901, 462] width 12 height 12
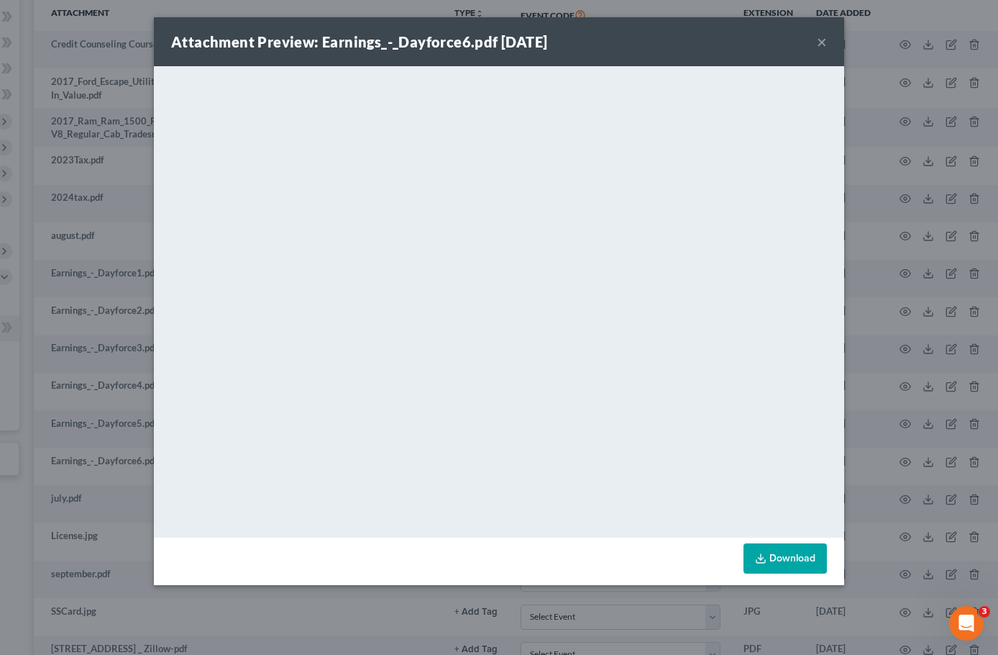
click at [891, 442] on div "Attachment Preview: Earnings_-_Dayforce6.pdf 10/02/2025 × <object ng-attr-data=…" at bounding box center [499, 327] width 998 height 655
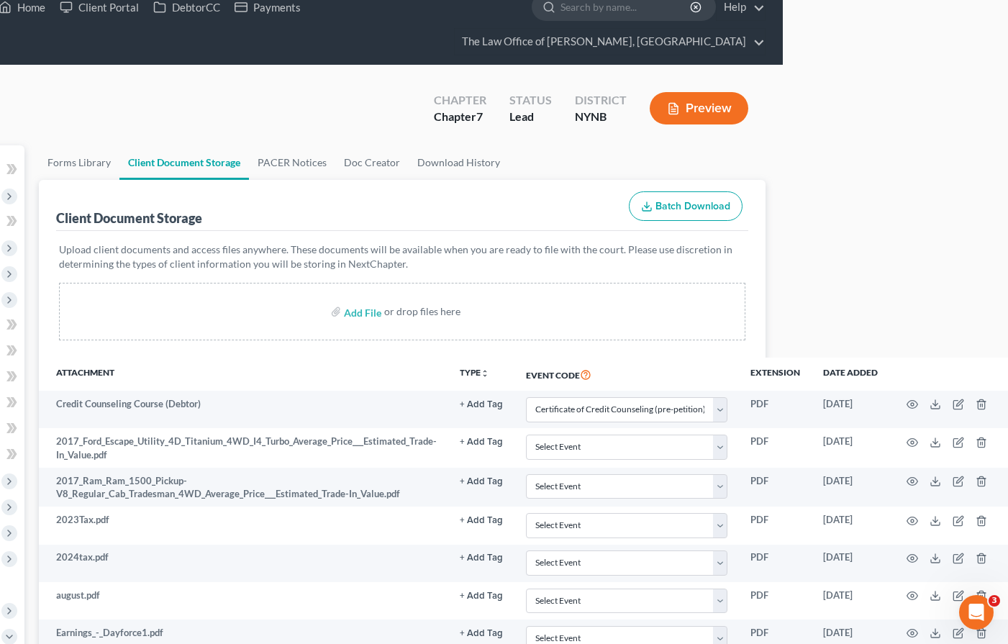
scroll to position [19, 0]
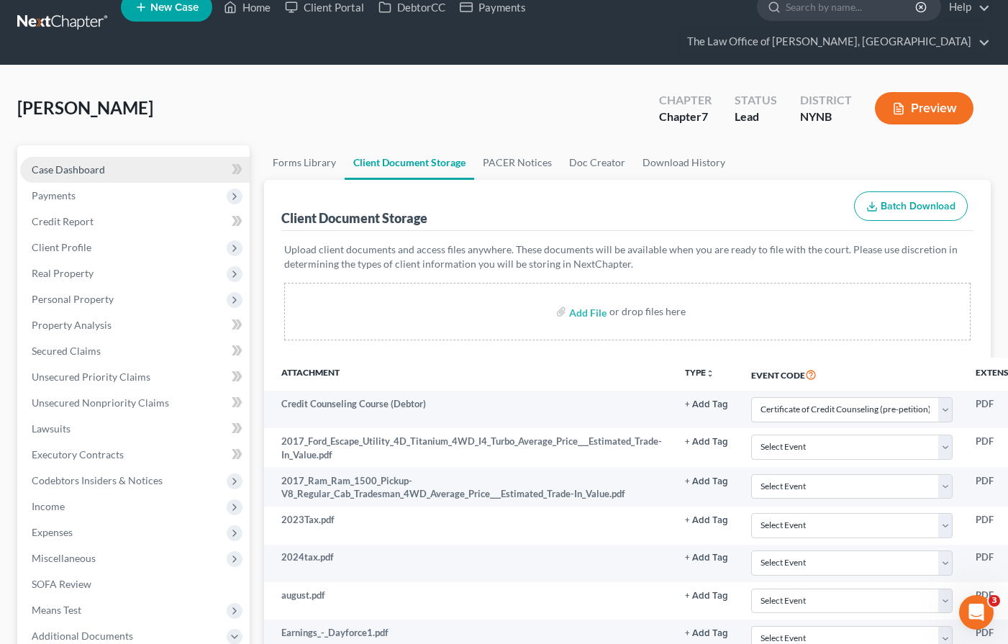
click at [140, 173] on link "Case Dashboard" at bounding box center [134, 170] width 229 height 26
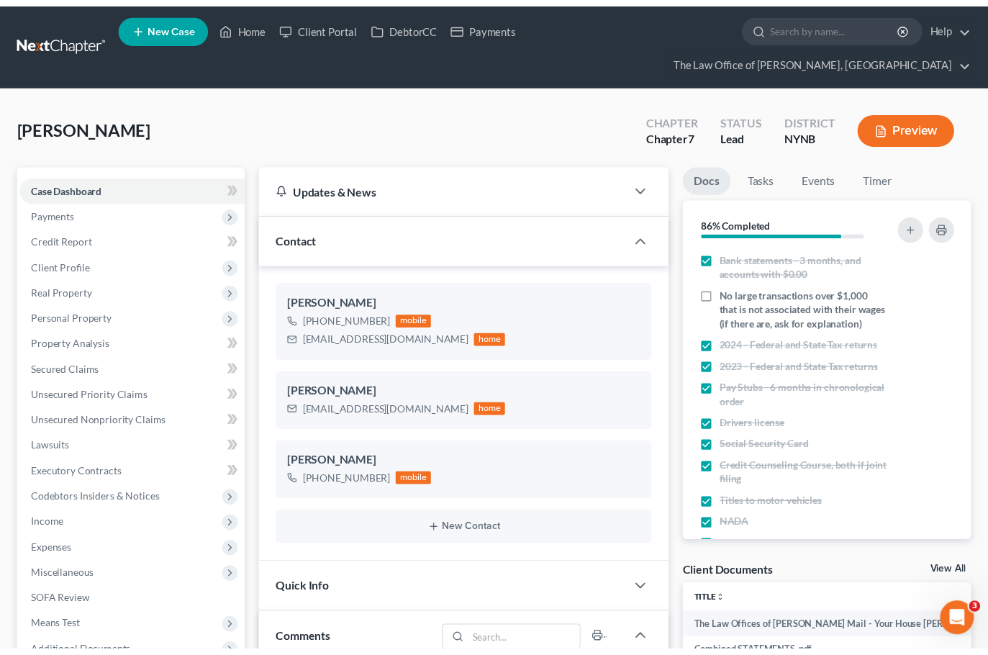
scroll to position [88, 0]
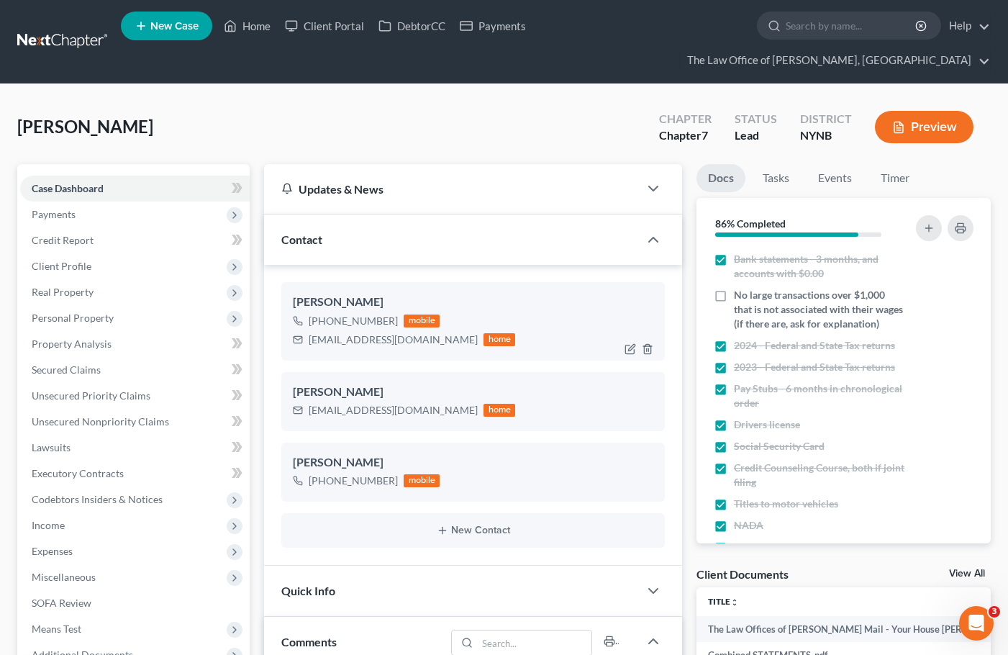
click at [320, 344] on div "annforu20@yahoo.com" at bounding box center [393, 339] width 169 height 14
copy div "annforu20@yahoo.com"
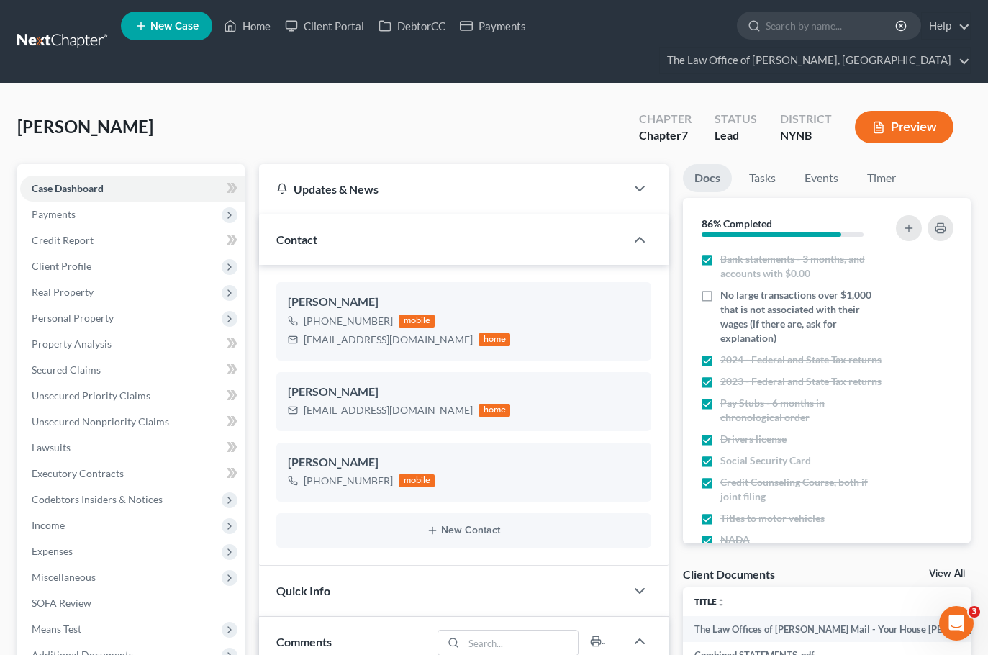
click at [34, 26] on nav "Home New Case Client Portal DebtorCC Payments The Law Office of Christiaan Van …" at bounding box center [494, 41] width 988 height 83
click at [42, 31] on link at bounding box center [63, 42] width 92 height 26
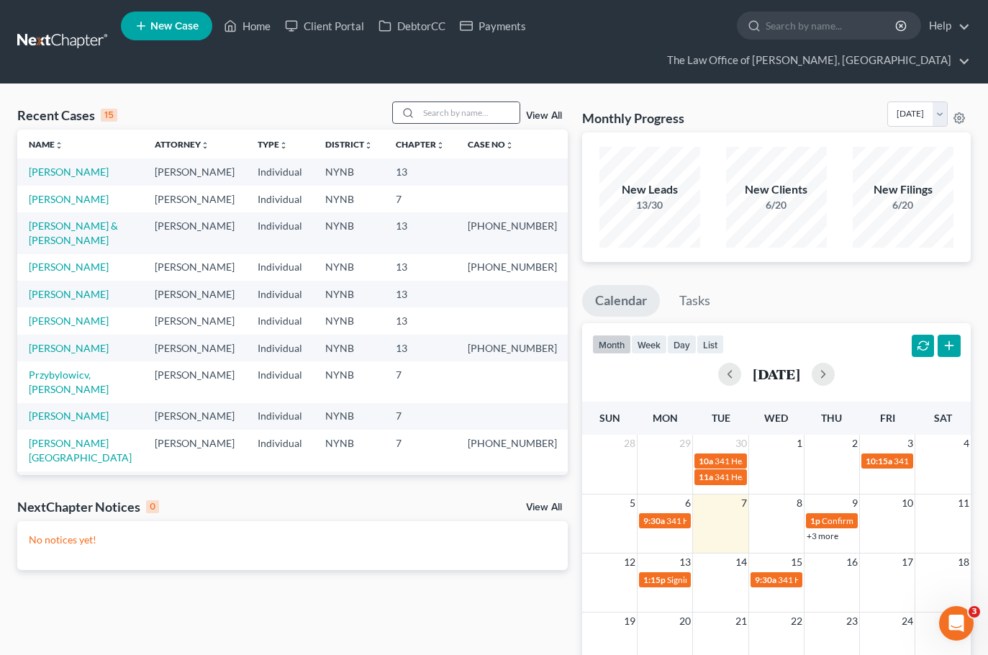
click at [416, 123] on div at bounding box center [406, 112] width 26 height 21
click at [441, 120] on input "search" at bounding box center [469, 112] width 101 height 21
type input "je"
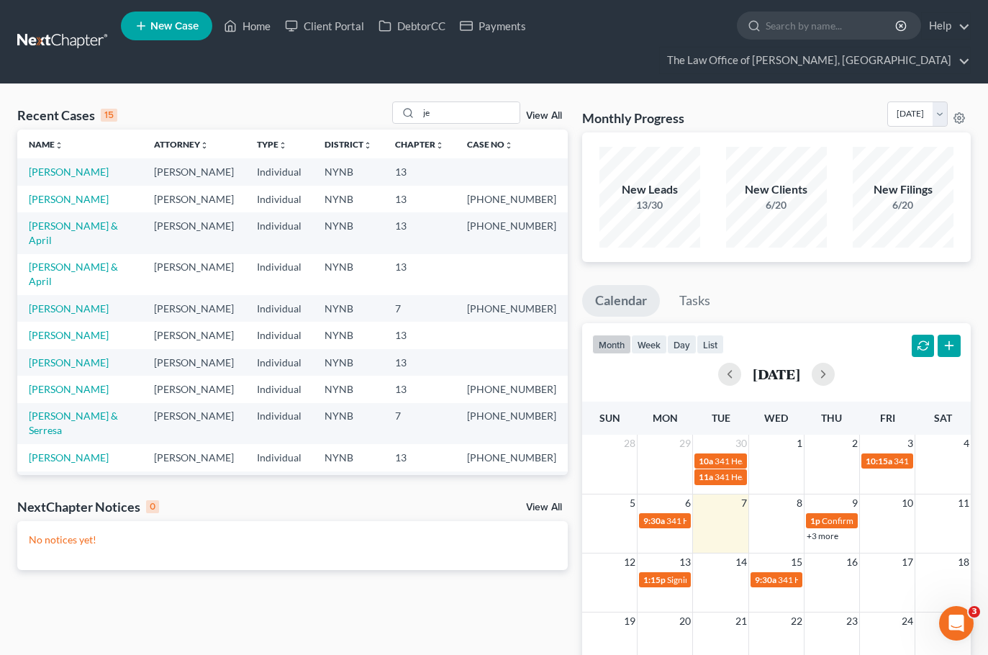
click at [88, 253] on td "[PERSON_NAME] & April" at bounding box center [79, 232] width 125 height 41
click at [95, 172] on link "[PERSON_NAME]" at bounding box center [69, 171] width 80 height 12
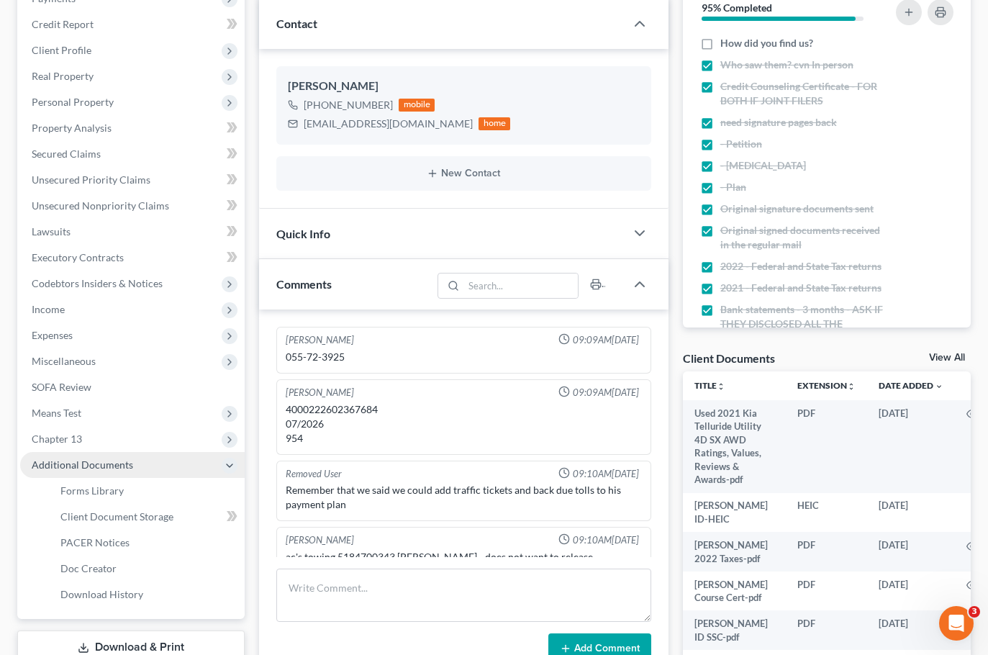
scroll to position [192, 0]
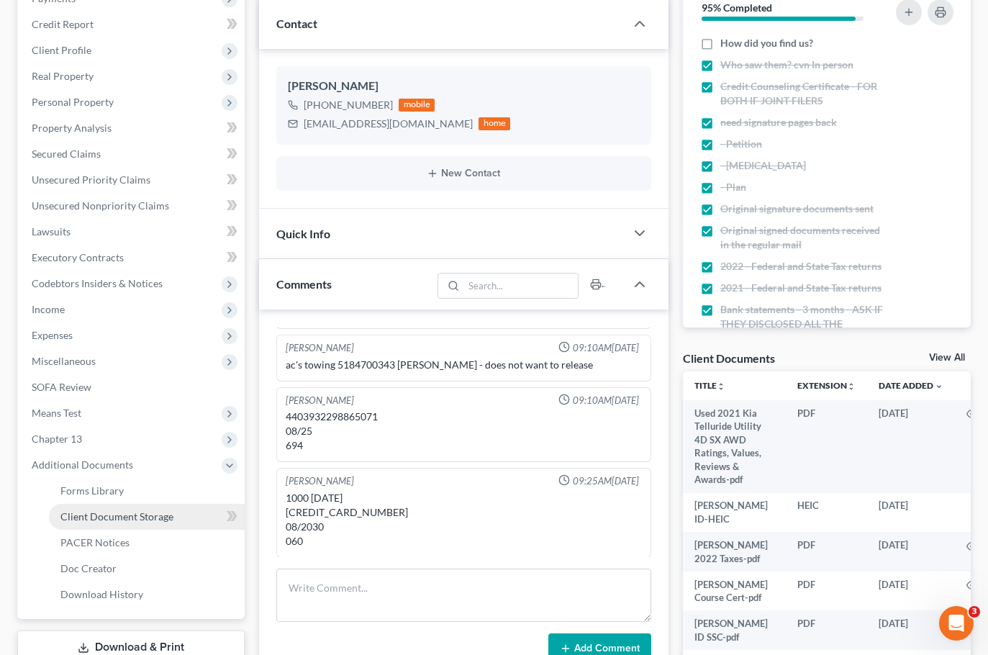
drag, startPoint x: 167, startPoint y: 524, endPoint x: 197, endPoint y: 501, distance: 38.0
click at [167, 522] on link "Client Document Storage" at bounding box center [147, 517] width 196 height 26
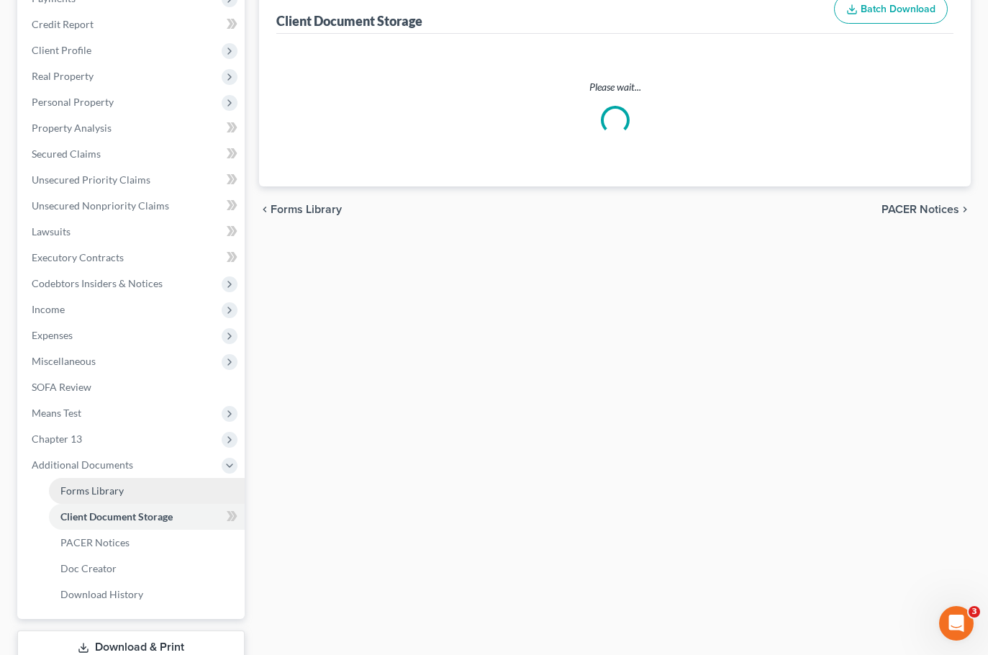
scroll to position [37, 0]
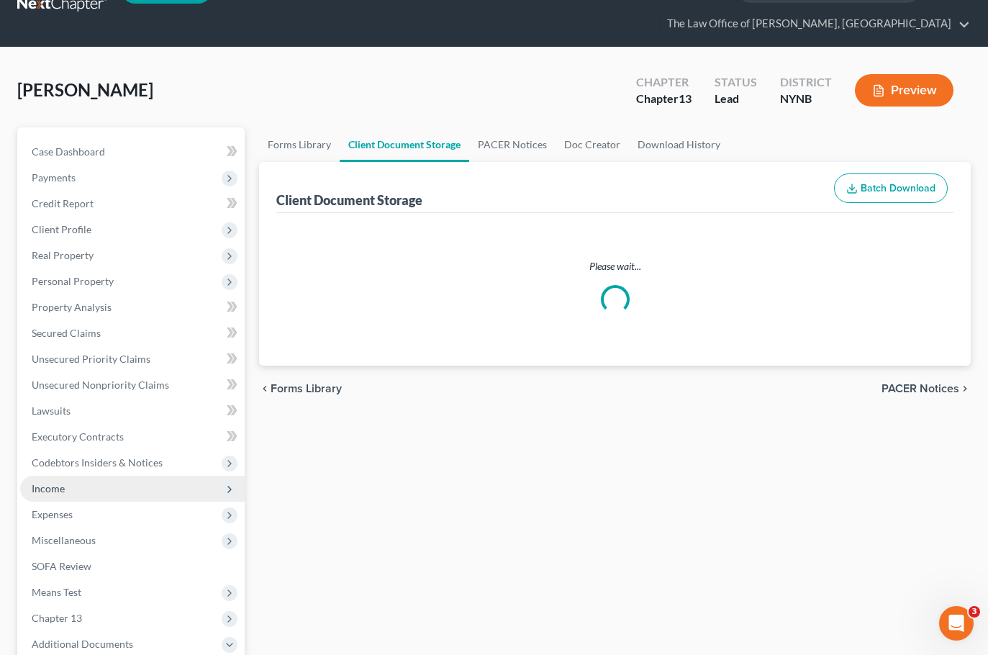
select select "6"
select select "2"
select select "5"
select select "1"
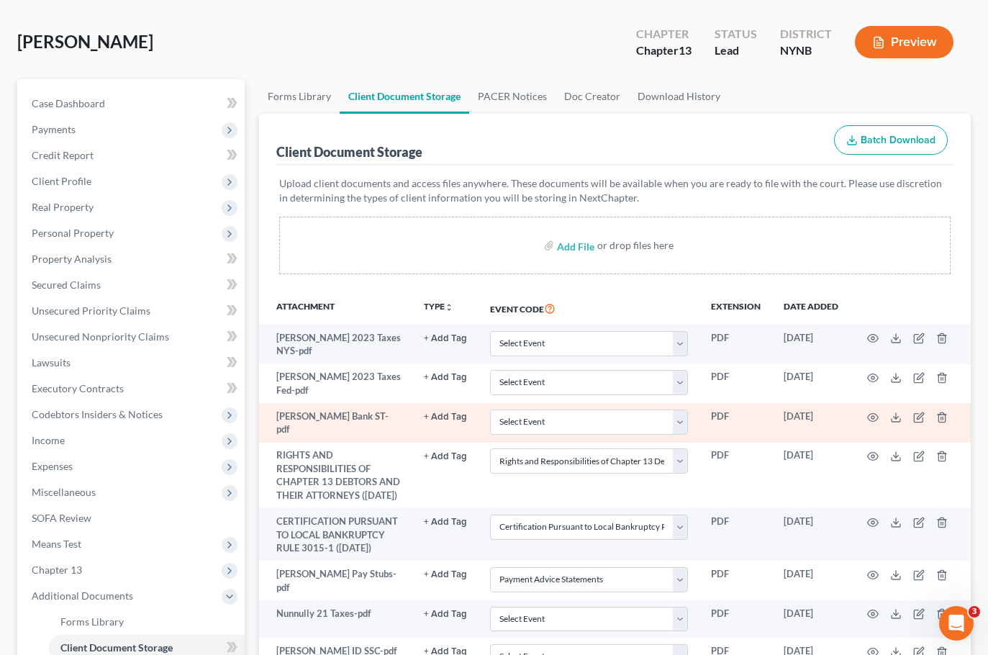
scroll to position [144, 0]
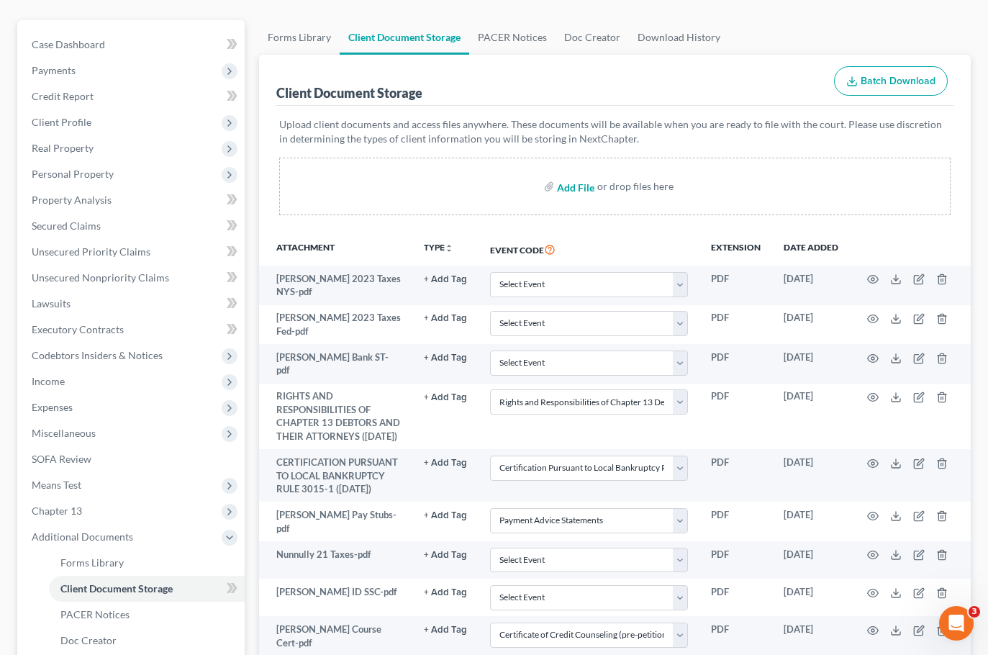
click at [586, 193] on input "file" at bounding box center [574, 186] width 35 height 26
type input "C:\fakepath\CERTIFICATE OF COUNSELING jeff.pdf"
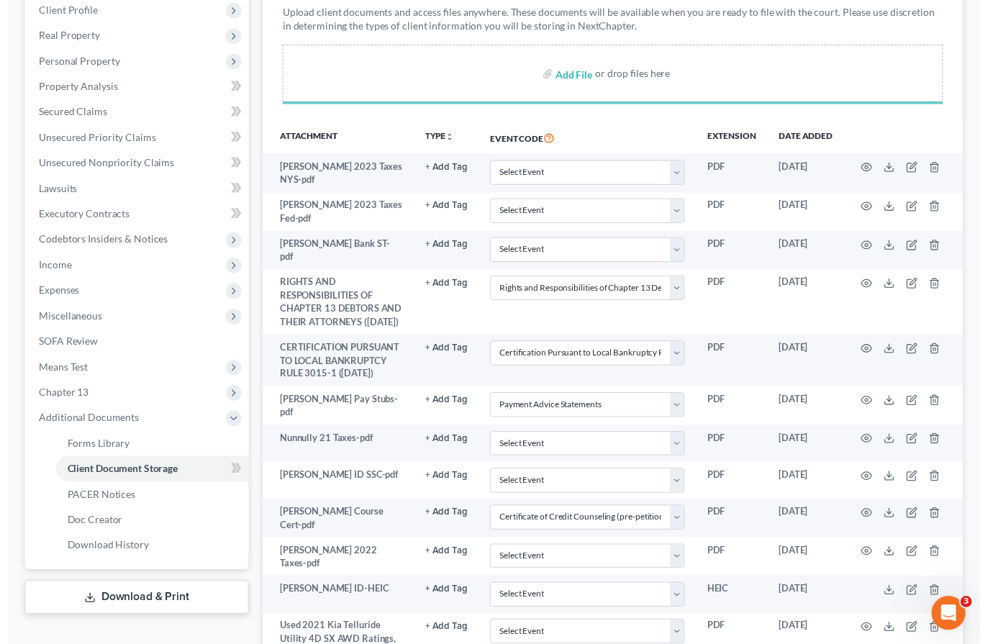
scroll to position [406, 0]
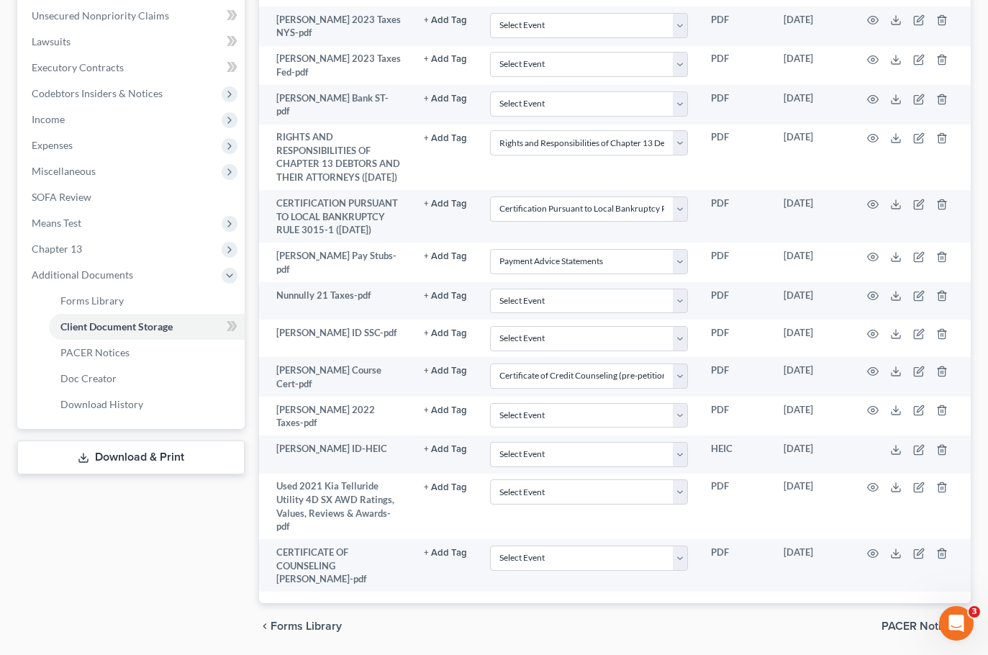
select select "6"
select select "2"
select select "5"
select select "1"
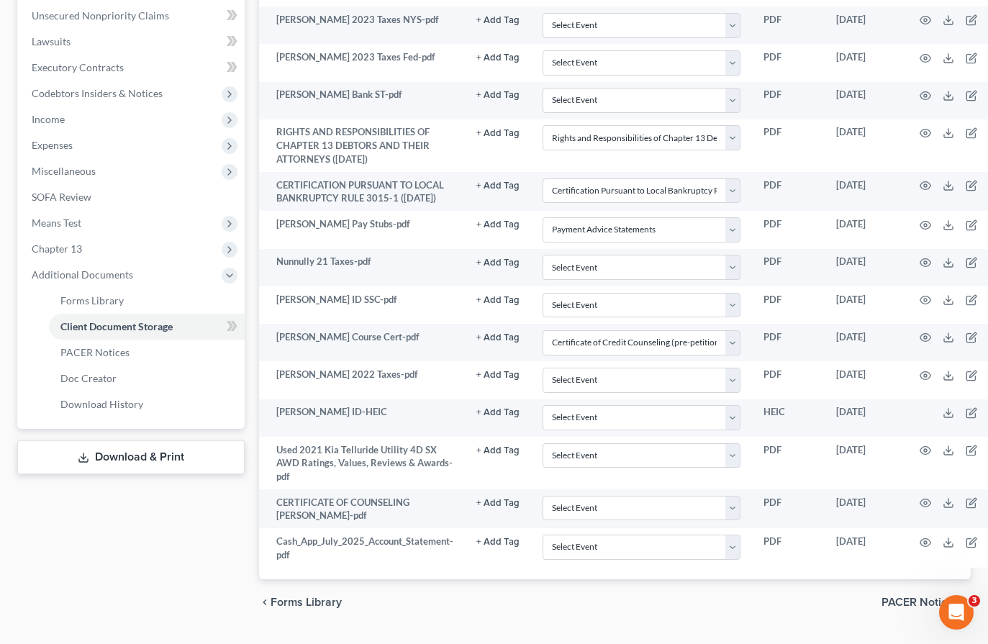
scroll to position [451, 0]
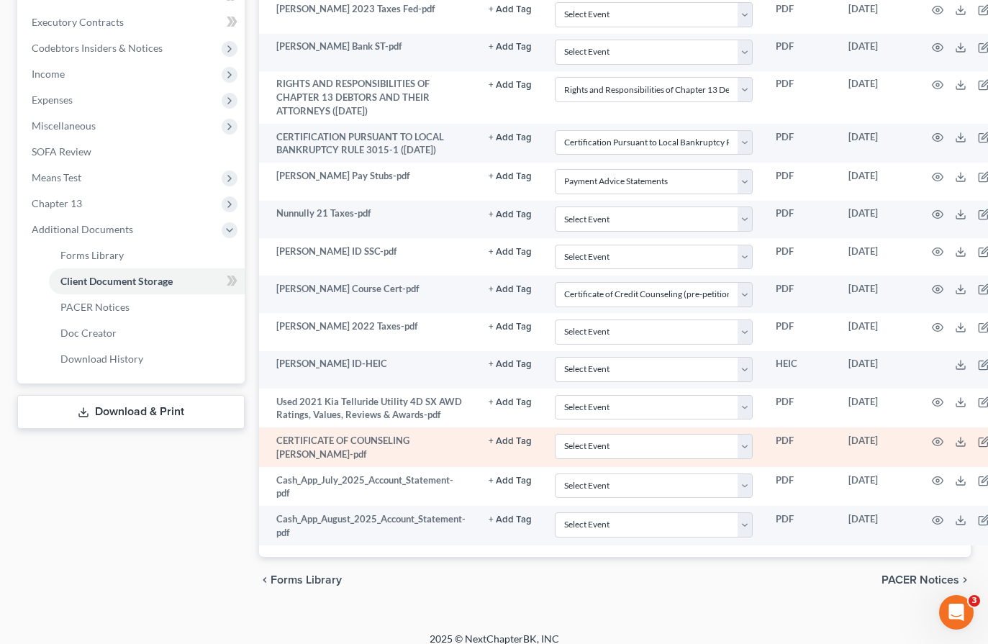
select select "6"
select select "2"
select select "5"
select select "1"
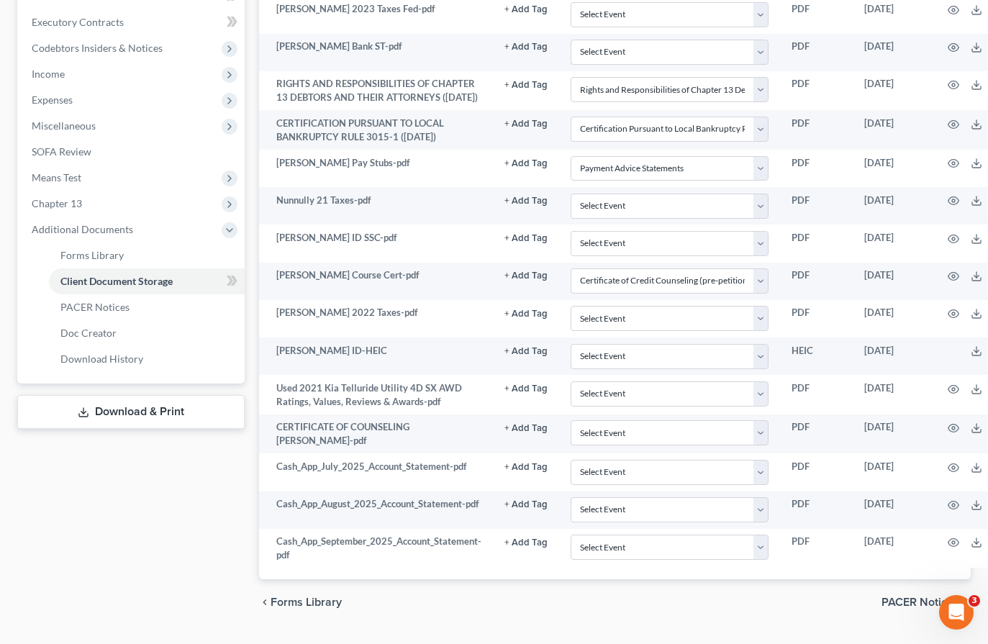
scroll to position [463, 0]
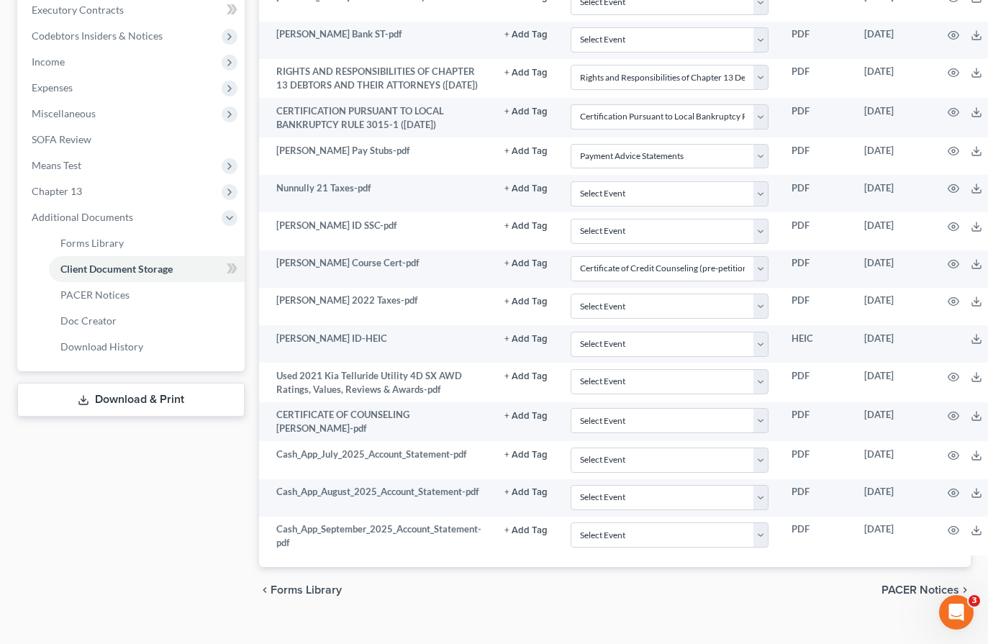
click at [128, 399] on link "Download & Print" at bounding box center [130, 400] width 227 height 34
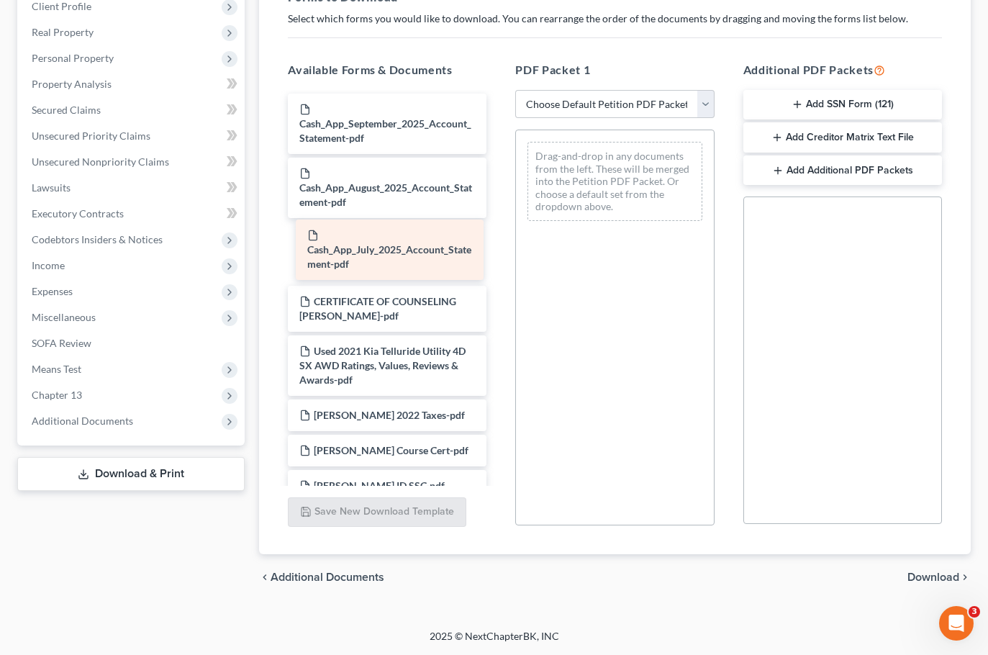
drag, startPoint x: 391, startPoint y: 263, endPoint x: 566, endPoint y: 225, distance: 178.8
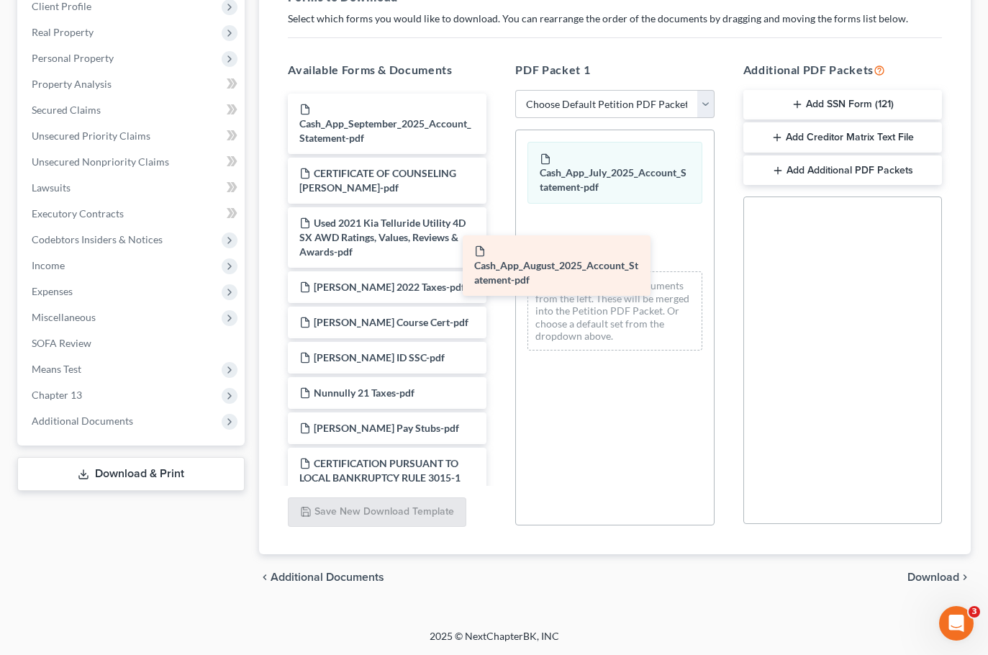
drag, startPoint x: 424, startPoint y: 179, endPoint x: 598, endPoint y: 258, distance: 191.6
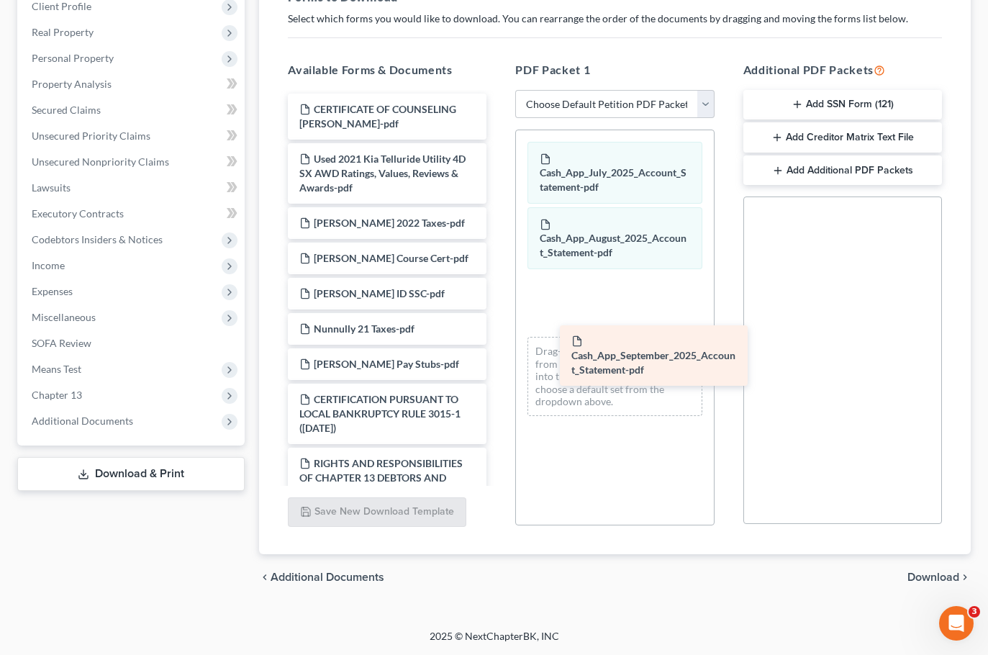
drag, startPoint x: 400, startPoint y: 112, endPoint x: 644, endPoint y: 323, distance: 322.3
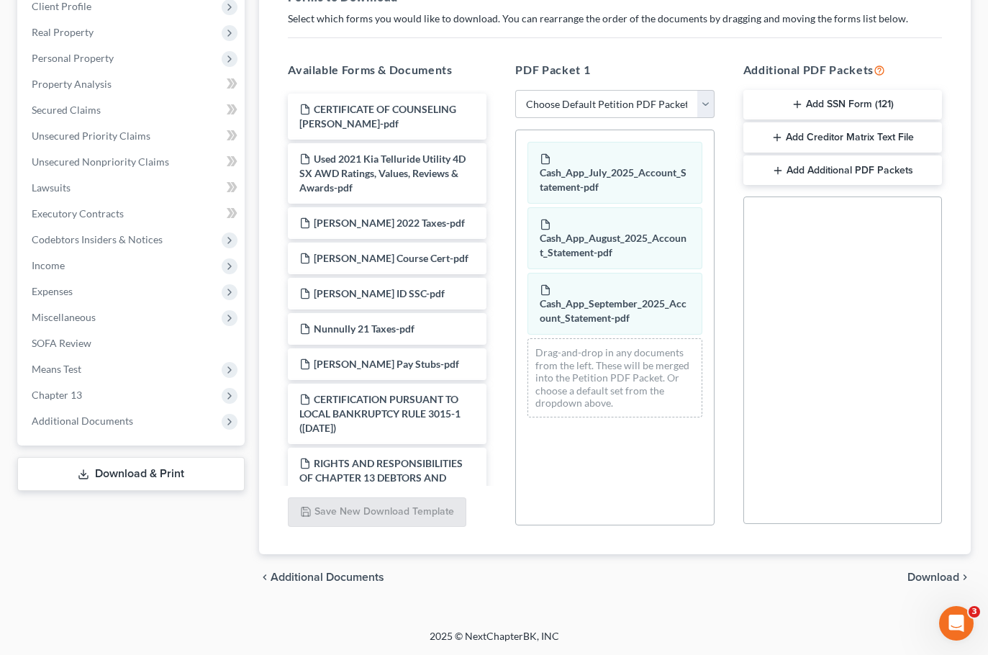
click at [929, 578] on span "Download" at bounding box center [933, 577] width 52 height 12
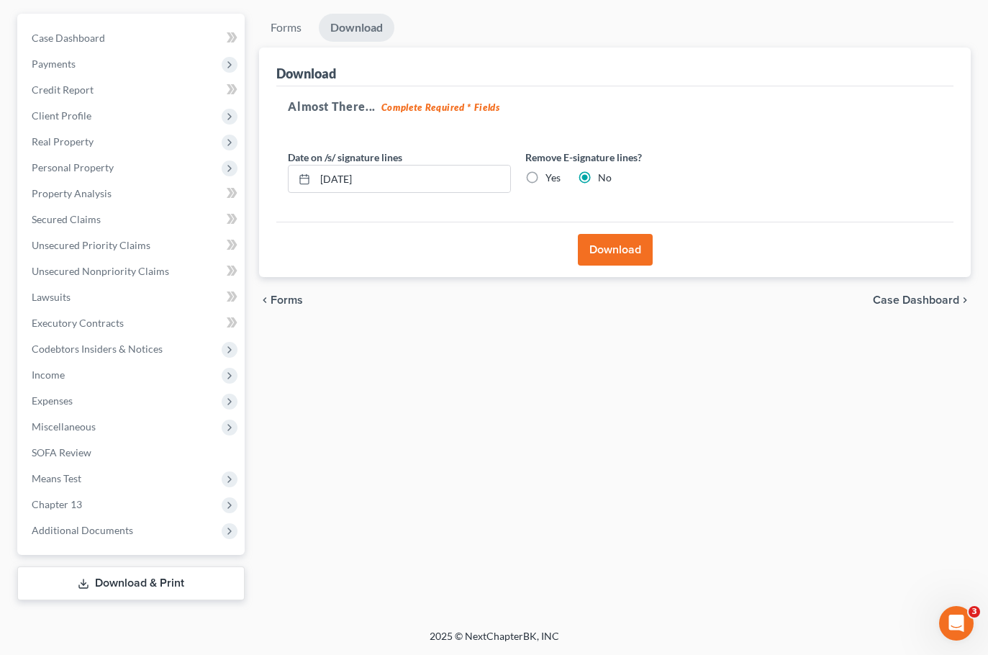
scroll to position [150, 0]
click at [619, 260] on button "Download" at bounding box center [615, 250] width 75 height 32
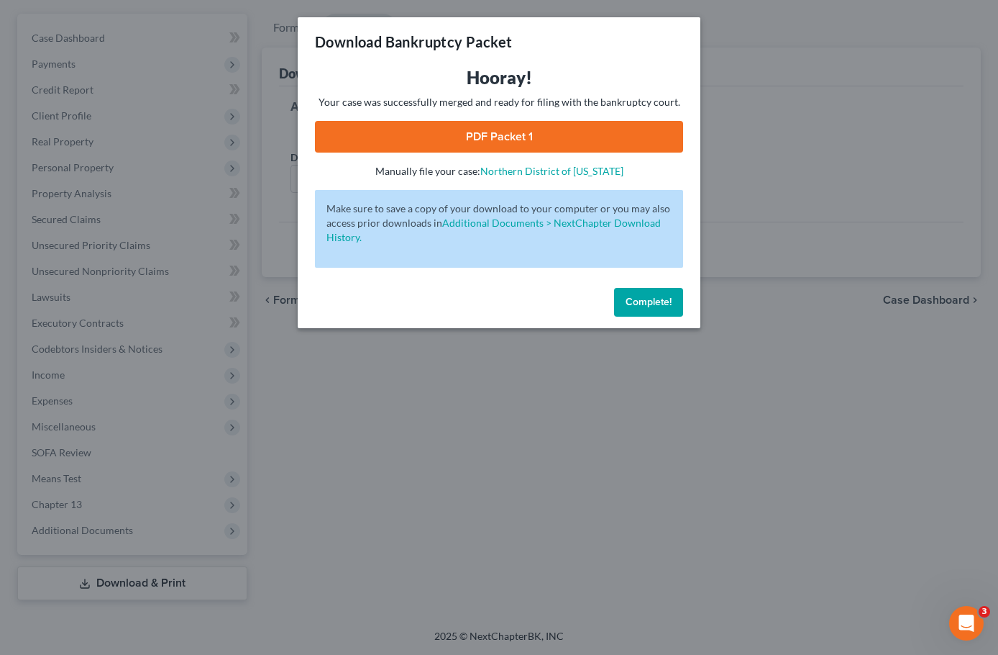
click at [650, 293] on button "Complete!" at bounding box center [648, 302] width 69 height 29
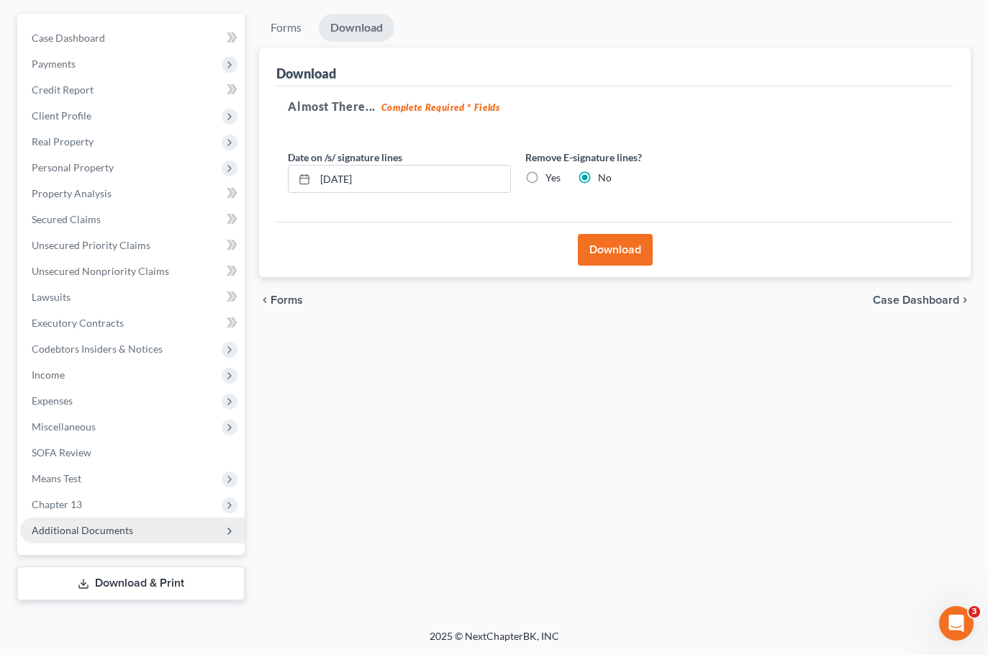
click at [106, 522] on span "Additional Documents" at bounding box center [132, 530] width 224 height 26
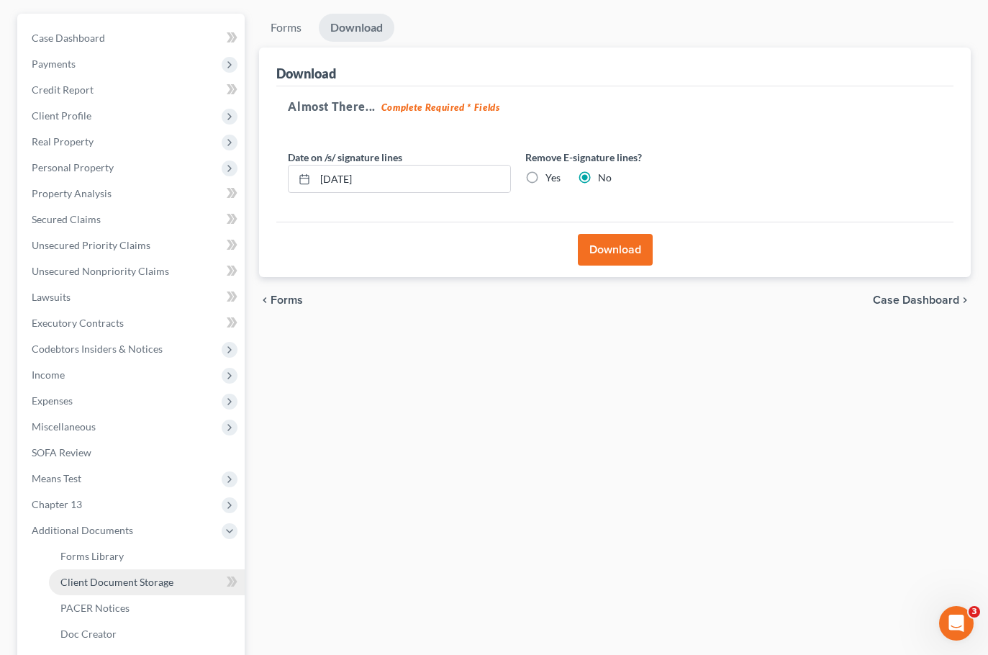
click at [154, 586] on span "Client Document Storage" at bounding box center [116, 581] width 113 height 12
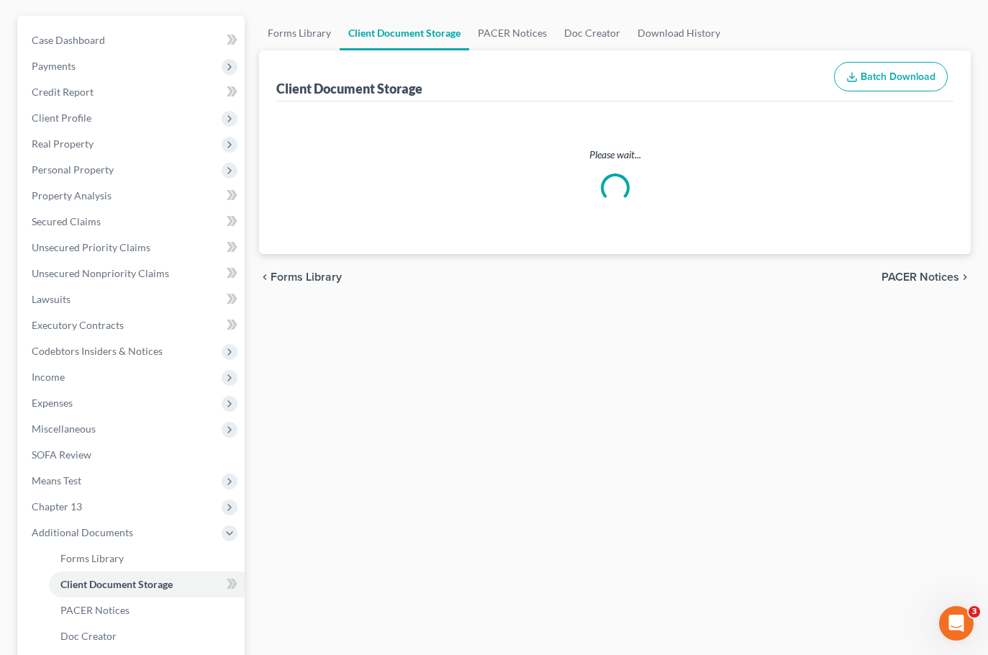
scroll to position [23, 0]
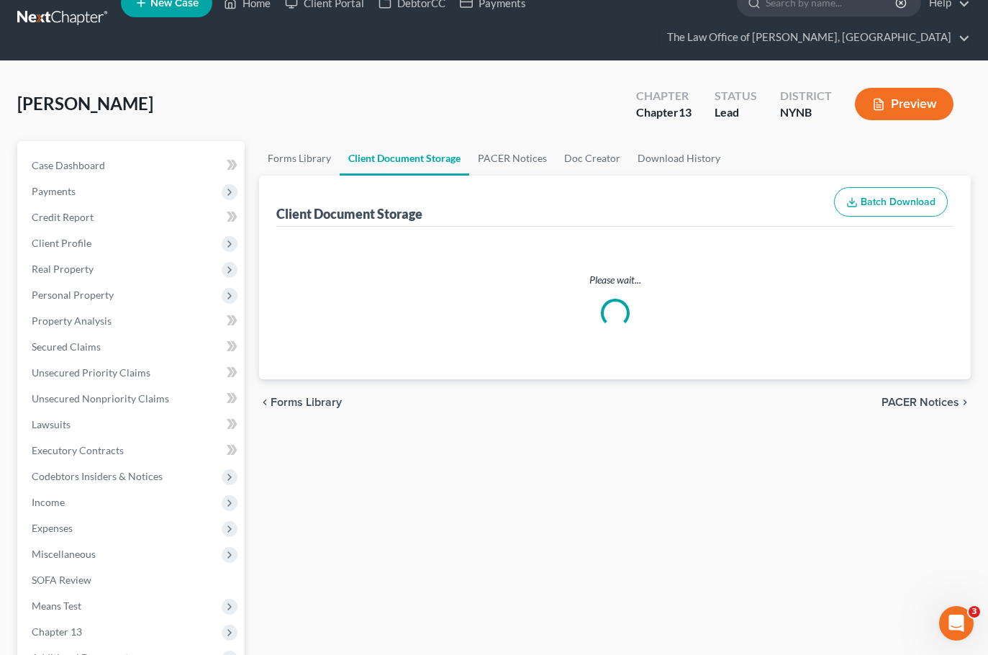
click at [586, 111] on div "Nunnally, Jeffrey Upgraded Chapter Chapter 13 Status Lead District NYNB Preview" at bounding box center [493, 109] width 953 height 63
select select "6"
select select "2"
select select "5"
select select "1"
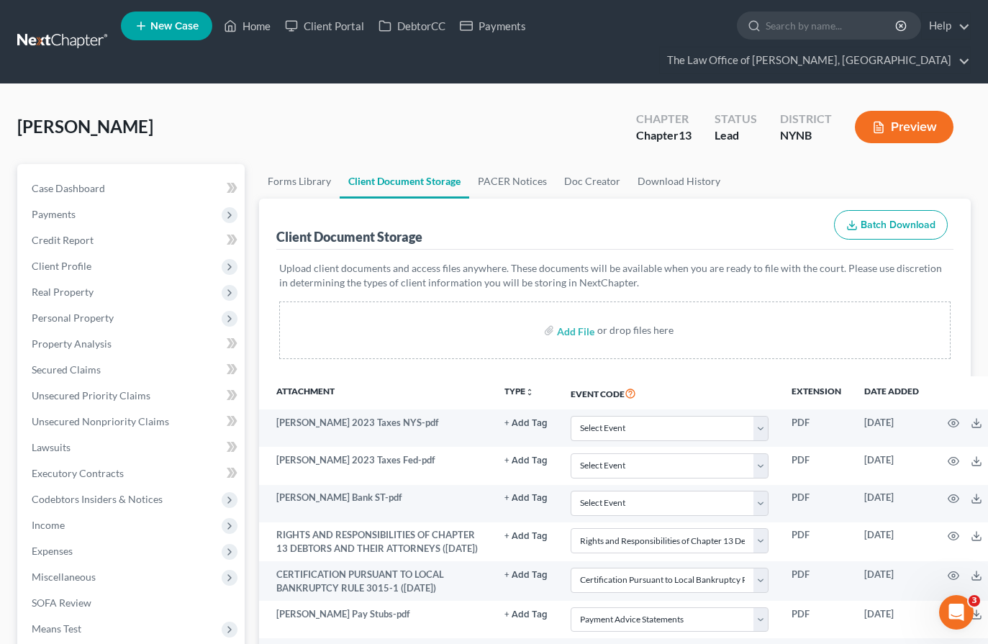
scroll to position [432, 0]
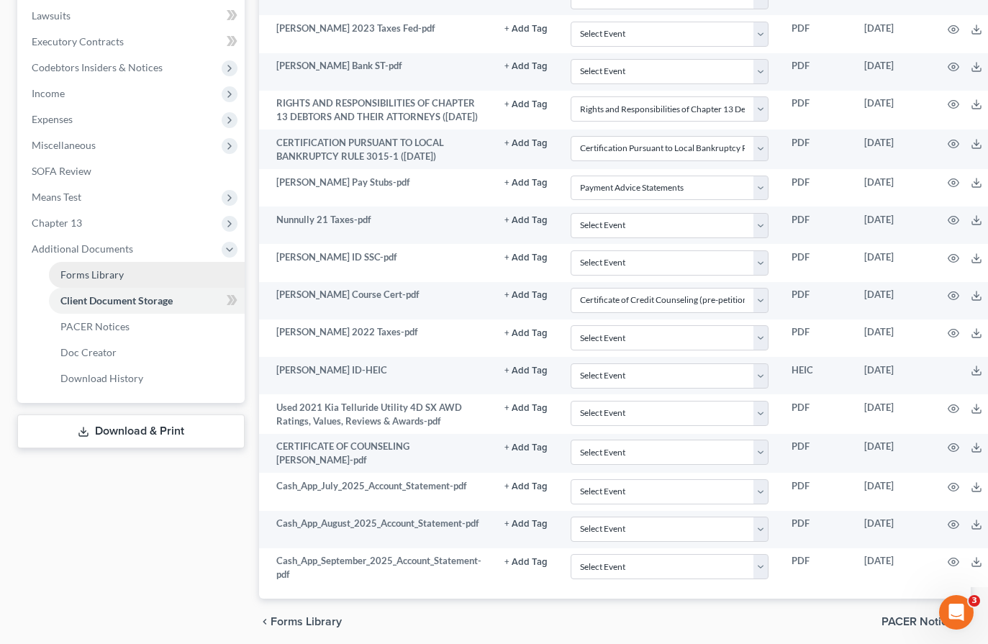
click at [124, 264] on link "Forms Library" at bounding box center [147, 275] width 196 height 26
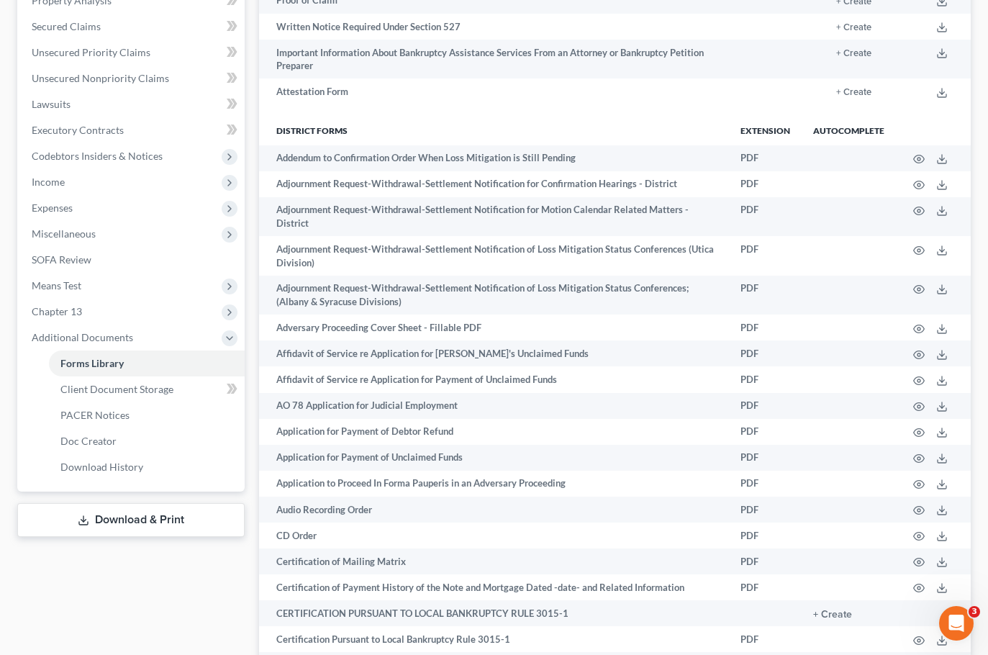
scroll to position [360, 0]
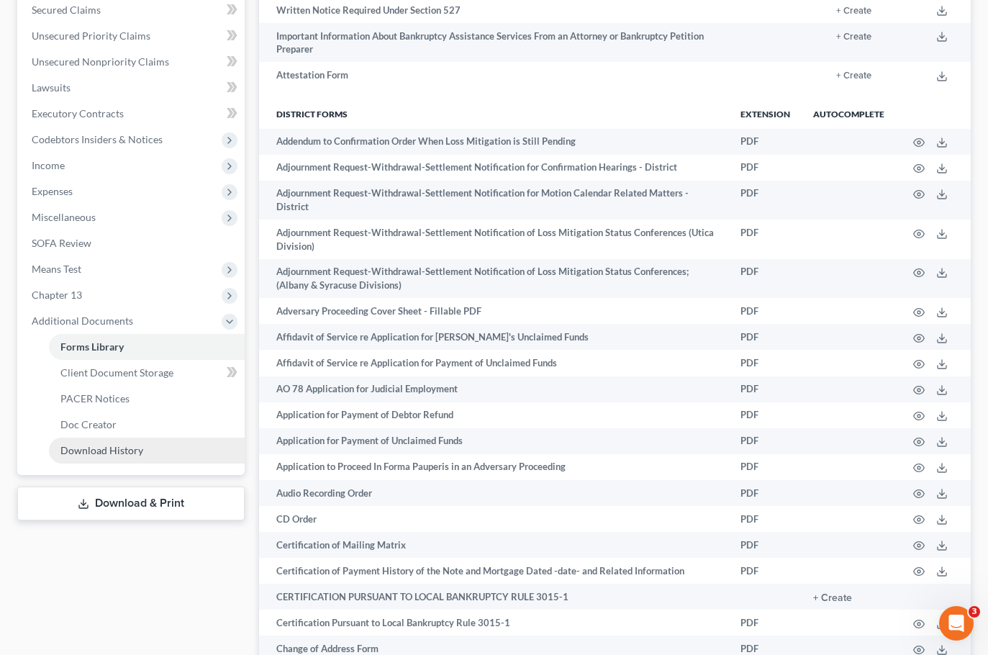
click at [140, 448] on span "Download History" at bounding box center [101, 450] width 83 height 12
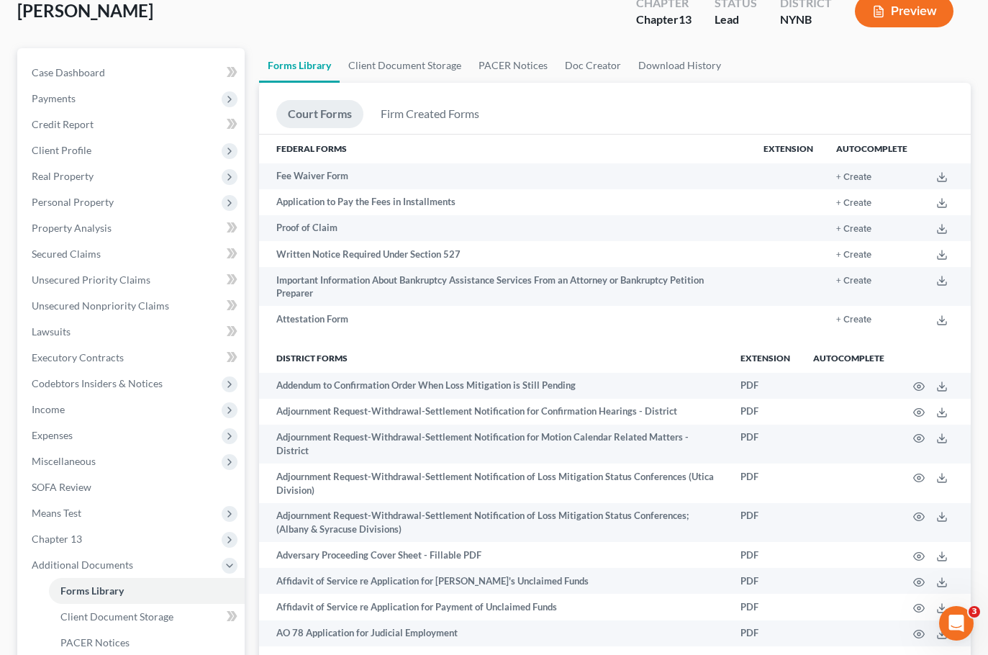
click at [140, 422] on span "Income" at bounding box center [132, 409] width 224 height 26
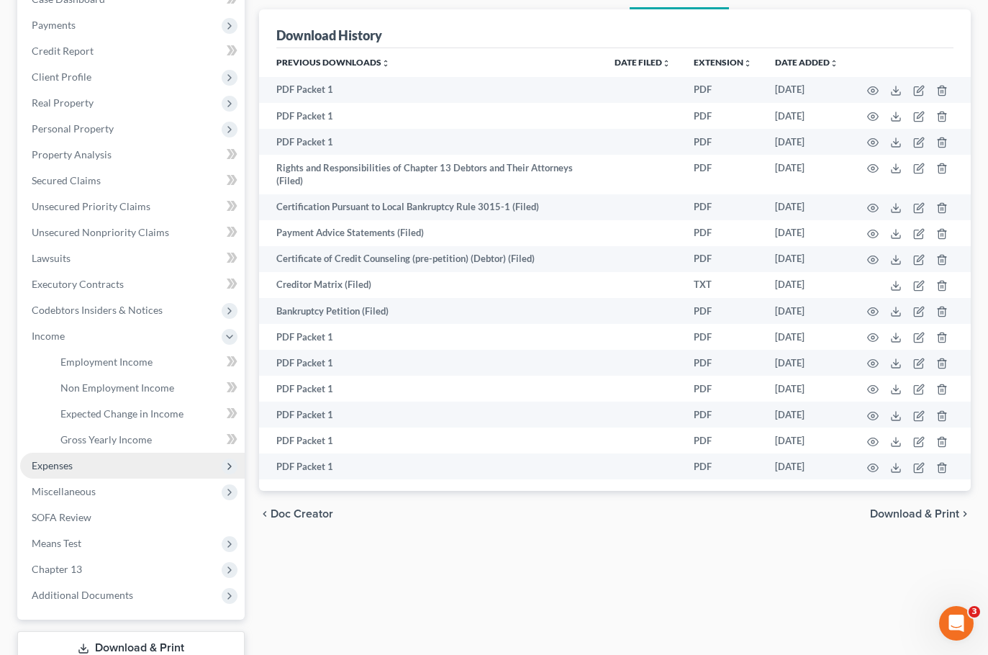
scroll to position [254, 0]
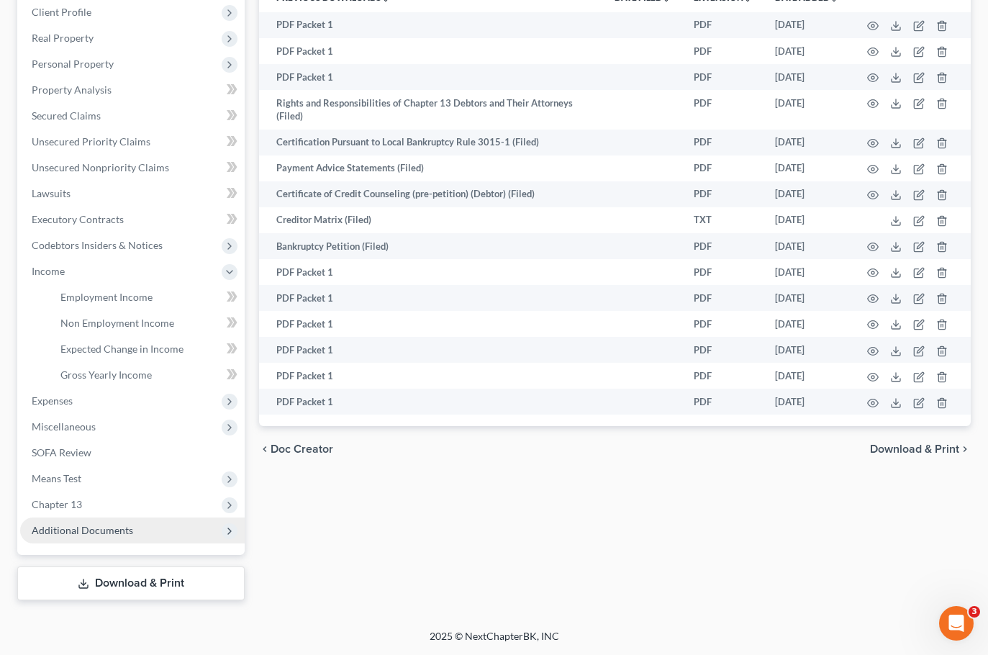
click at [102, 532] on span "Additional Documents" at bounding box center [82, 530] width 101 height 12
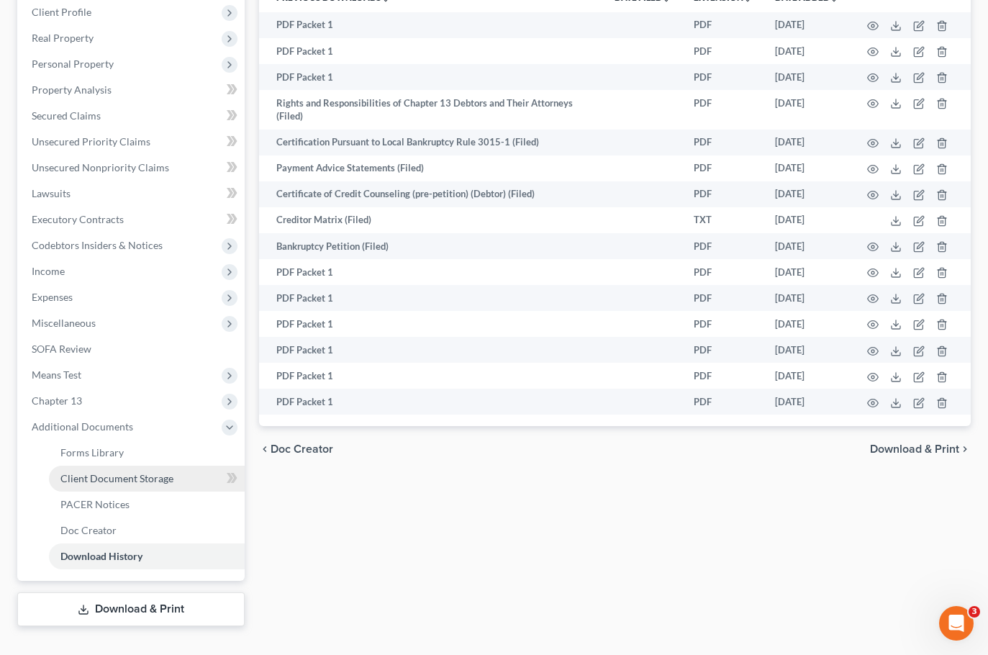
click at [132, 483] on span "Client Document Storage" at bounding box center [116, 478] width 113 height 12
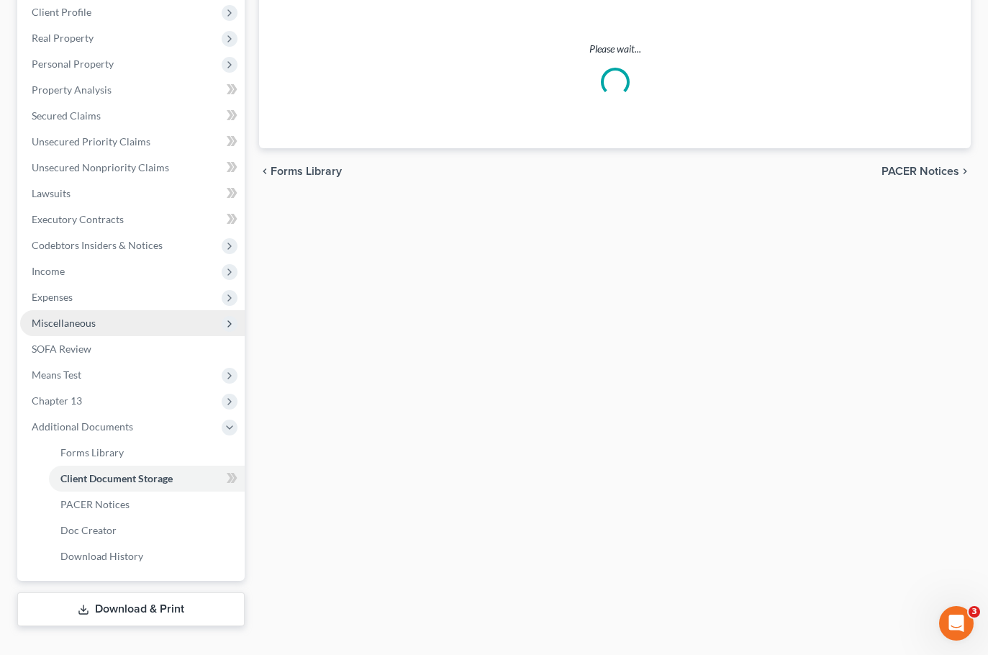
select select "6"
select select "2"
select select "5"
select select "1"
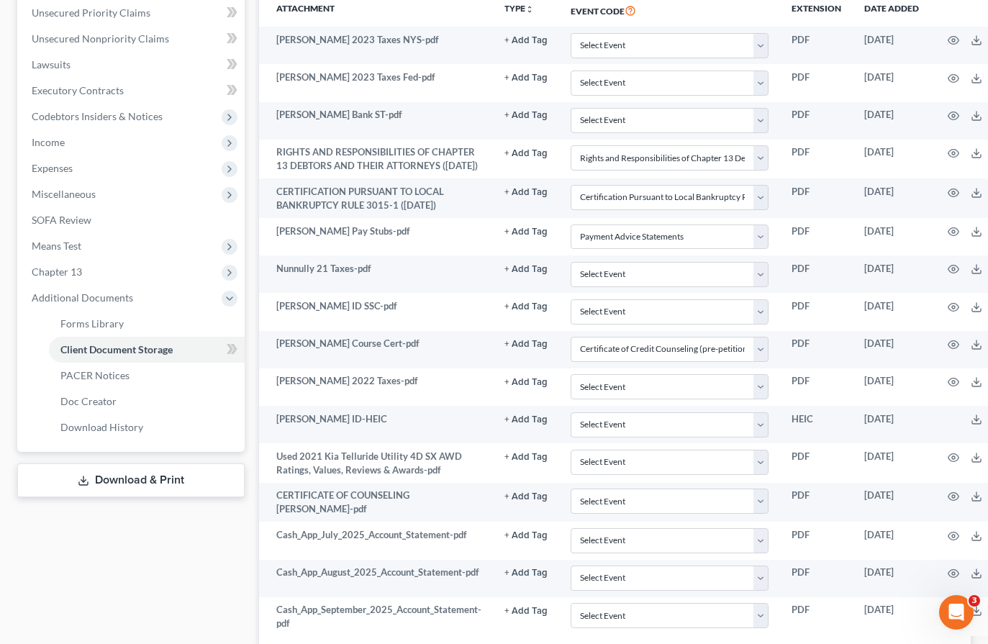
scroll to position [427, 0]
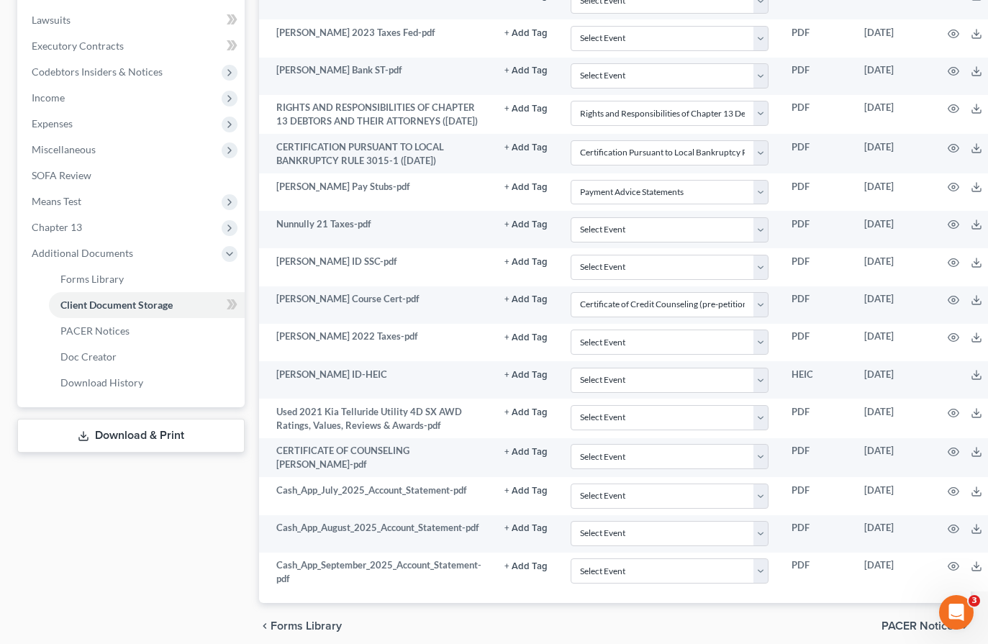
click at [132, 434] on link "Download & Print" at bounding box center [130, 436] width 227 height 34
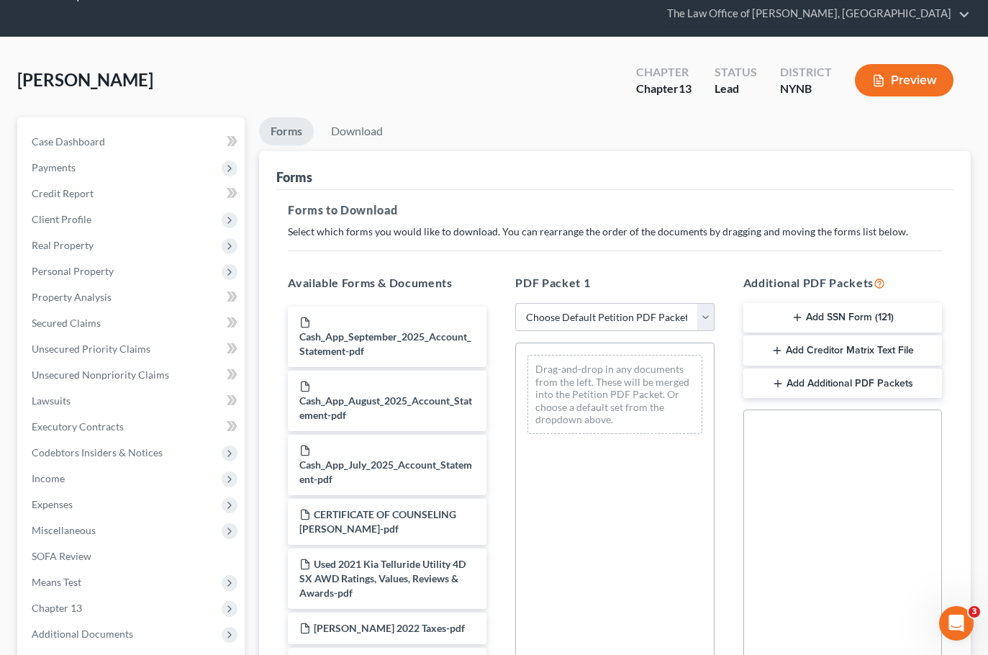
scroll to position [72, 0]
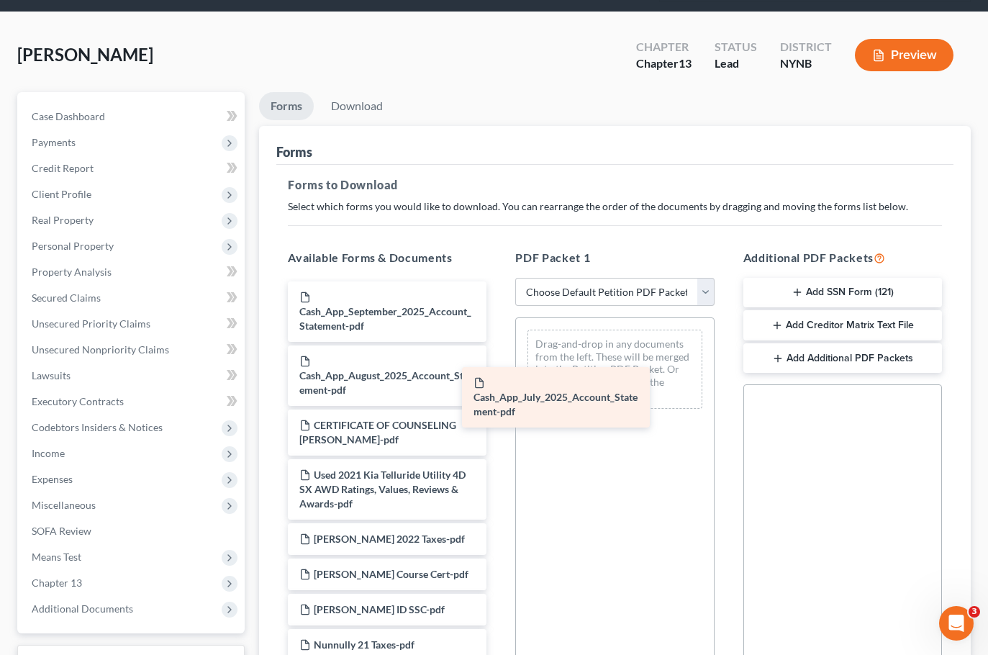
drag, startPoint x: 401, startPoint y: 437, endPoint x: 594, endPoint y: 391, distance: 199.1
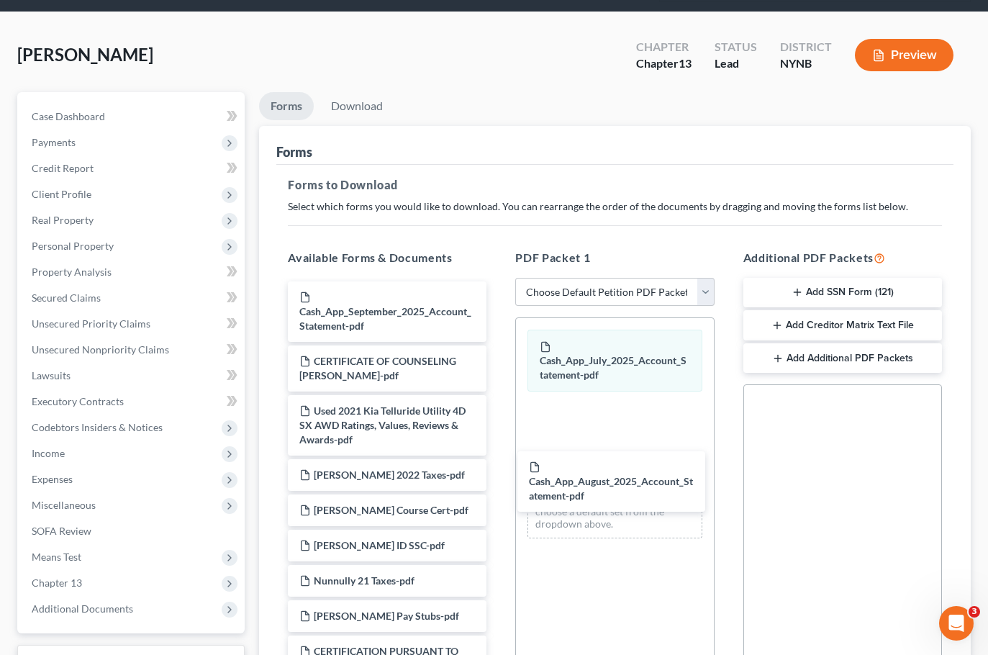
drag, startPoint x: 440, startPoint y: 373, endPoint x: 576, endPoint y: 393, distance: 138.1
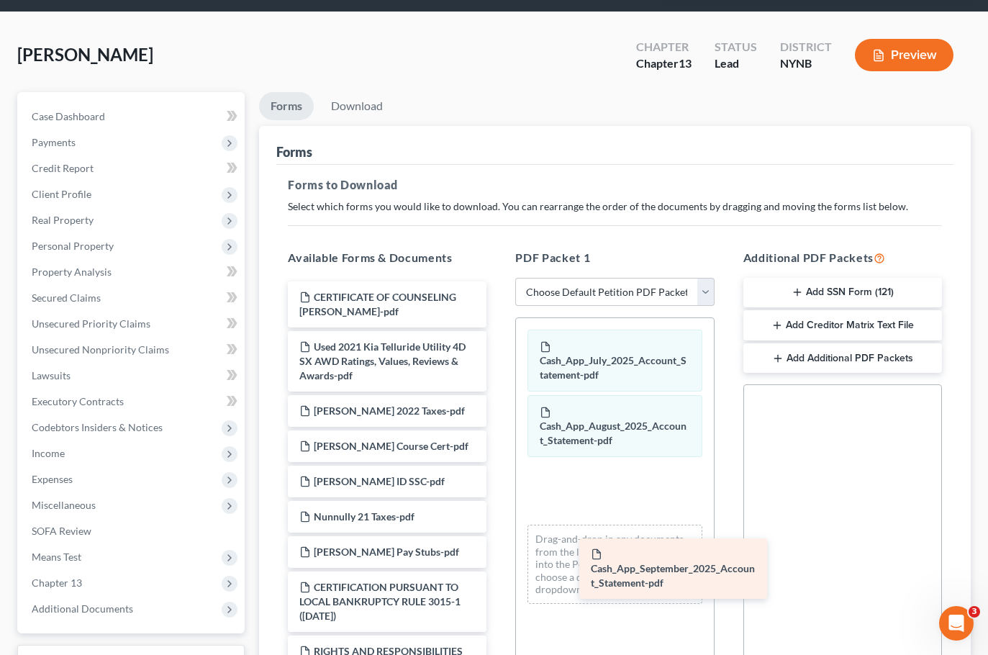
drag, startPoint x: 425, startPoint y: 307, endPoint x: 660, endPoint y: 523, distance: 318.7
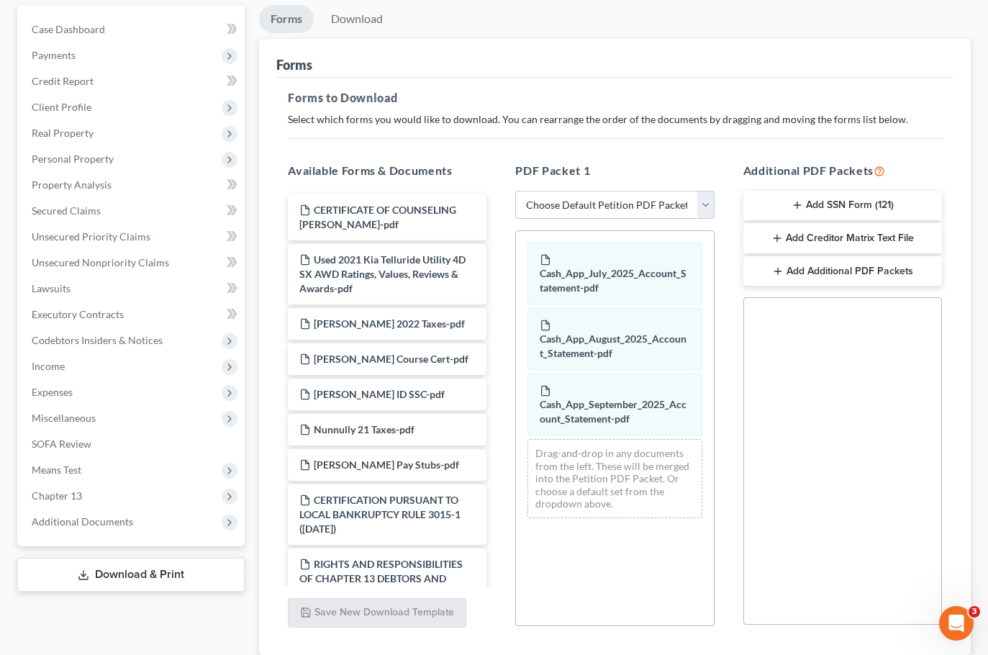
scroll to position [260, 0]
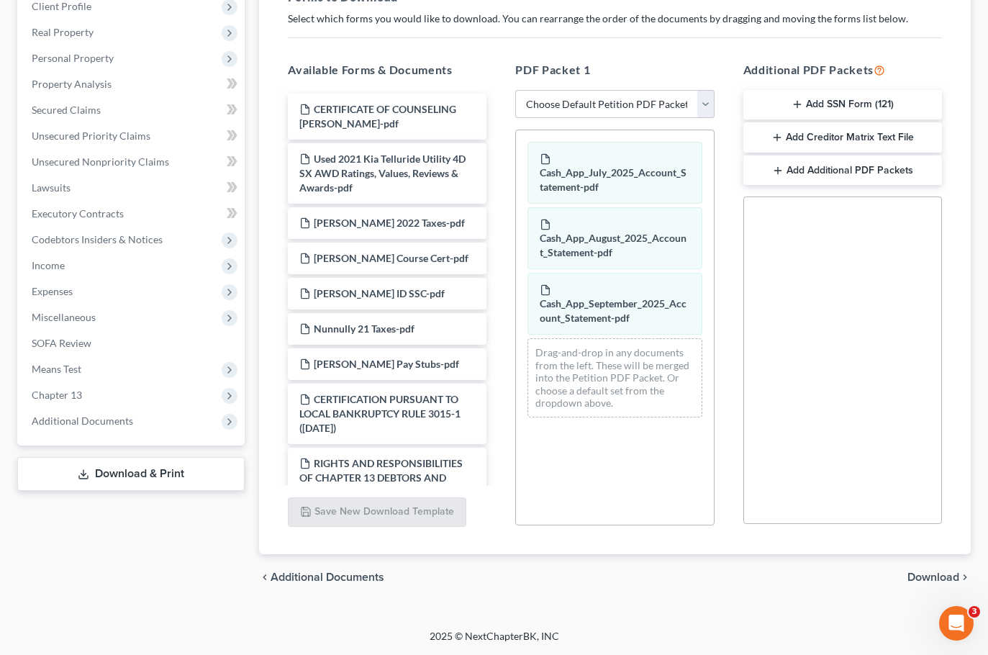
click at [914, 571] on span "Download" at bounding box center [933, 577] width 52 height 12
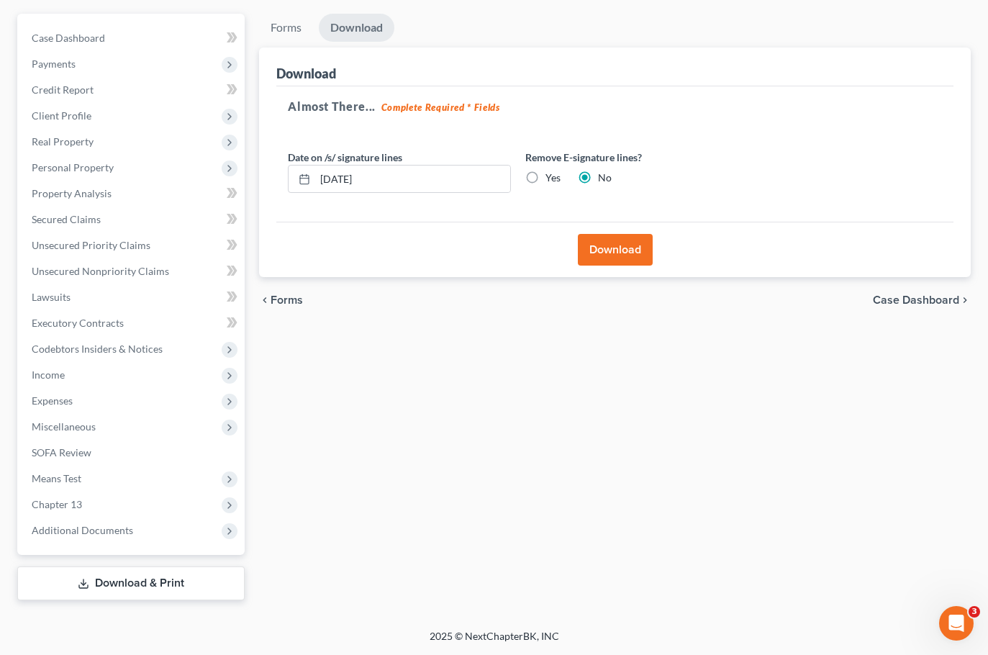
scroll to position [150, 0]
click at [601, 246] on button "Download" at bounding box center [615, 250] width 75 height 32
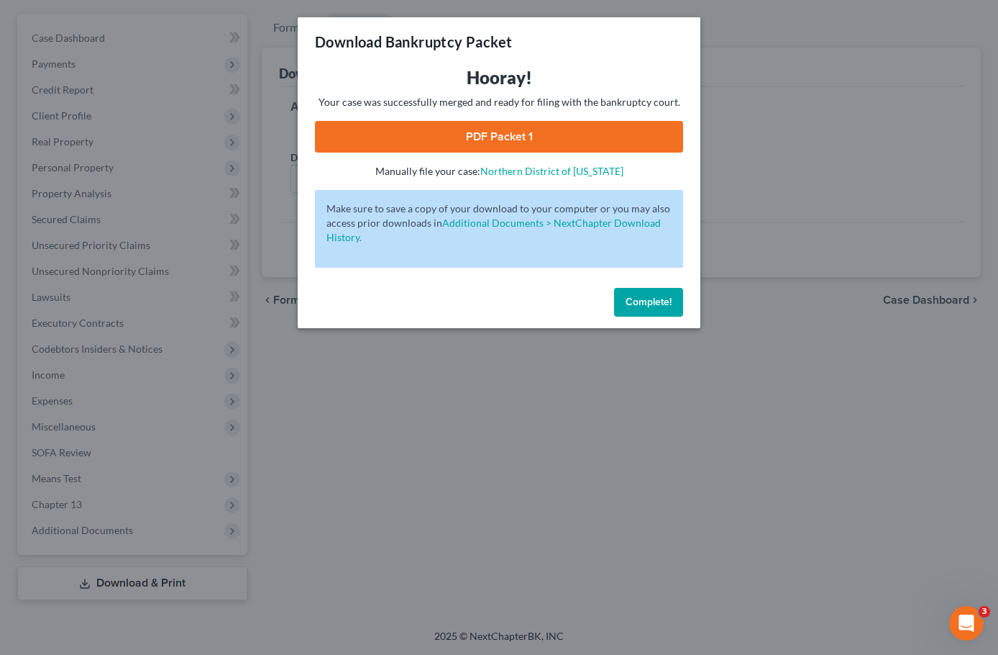
click at [563, 130] on link "PDF Packet 1" at bounding box center [499, 137] width 368 height 32
drag, startPoint x: 539, startPoint y: 137, endPoint x: 475, endPoint y: 140, distance: 63.4
click at [539, 137] on link "PDF Packet 1" at bounding box center [499, 137] width 368 height 32
click at [655, 309] on button "Complete!" at bounding box center [648, 302] width 69 height 29
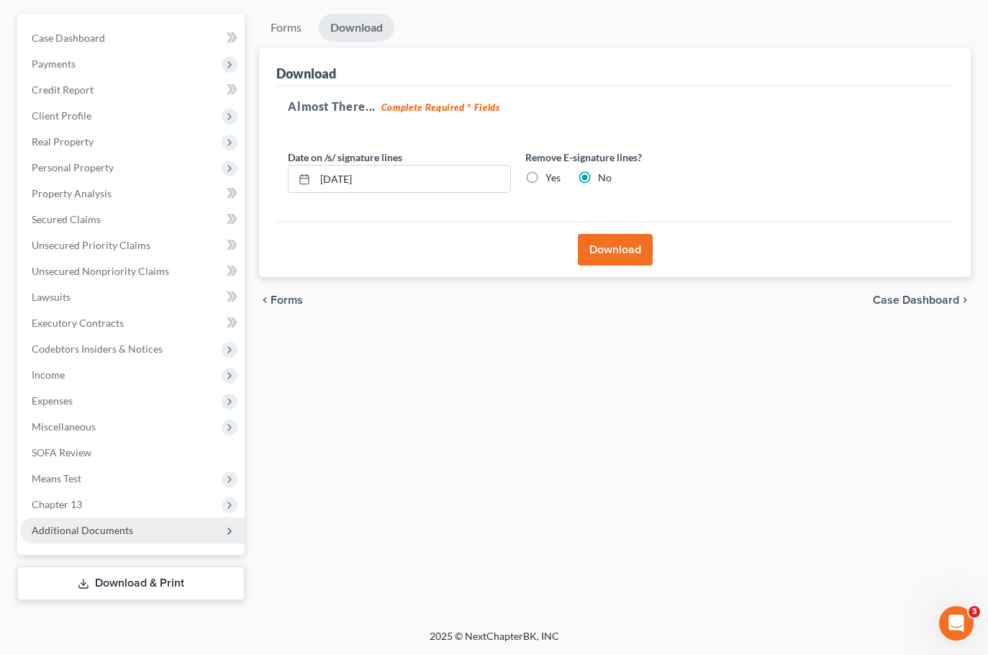
click at [141, 536] on span "Additional Documents" at bounding box center [132, 530] width 224 height 26
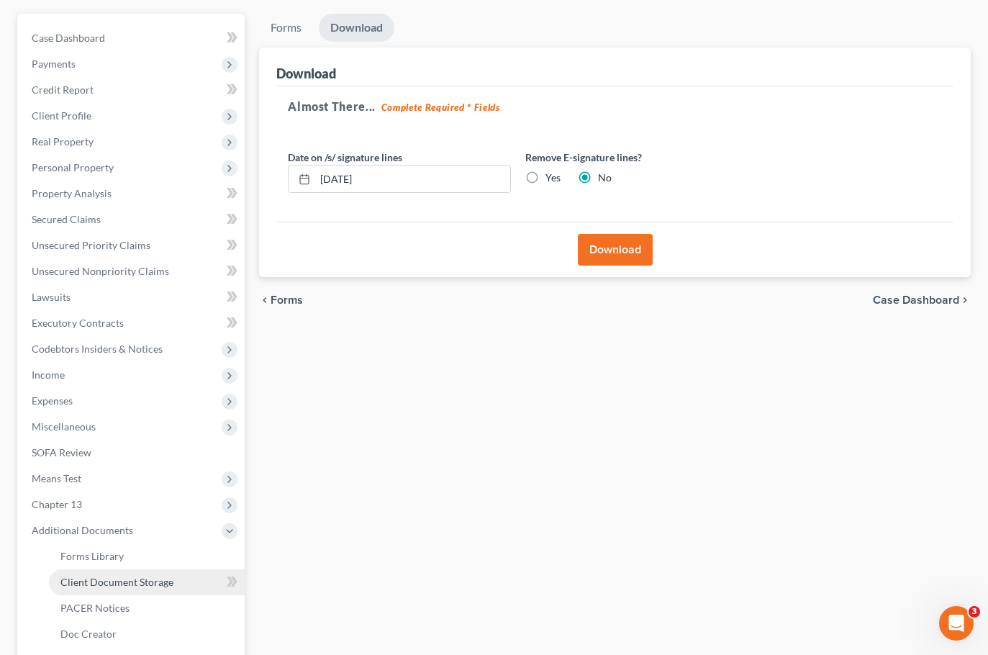
click at [183, 577] on link "Client Document Storage" at bounding box center [147, 582] width 196 height 26
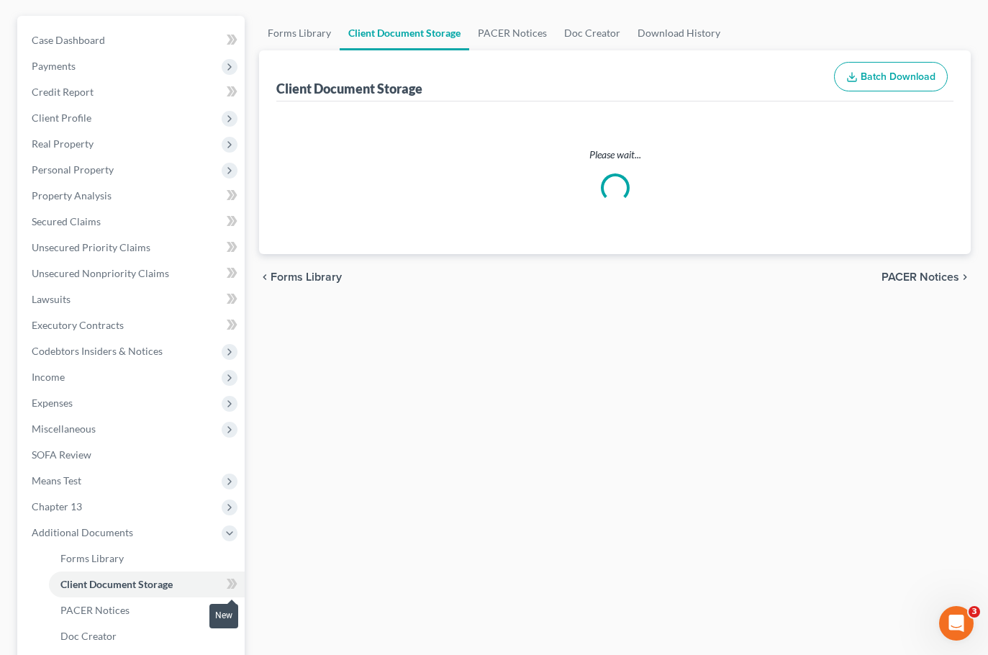
scroll to position [15, 0]
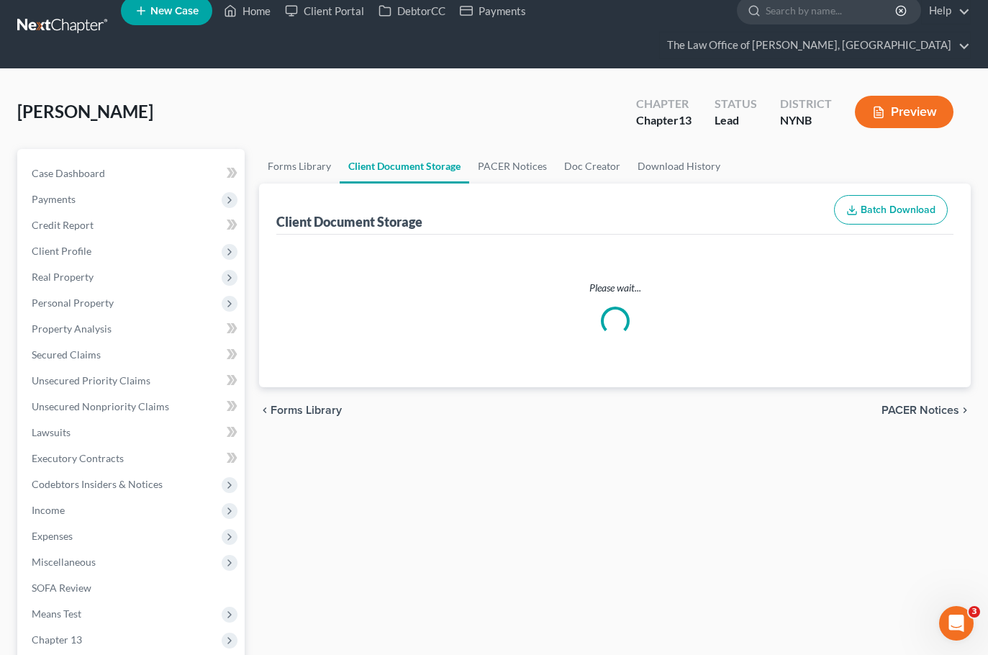
select select "6"
select select "2"
select select "5"
select select "1"
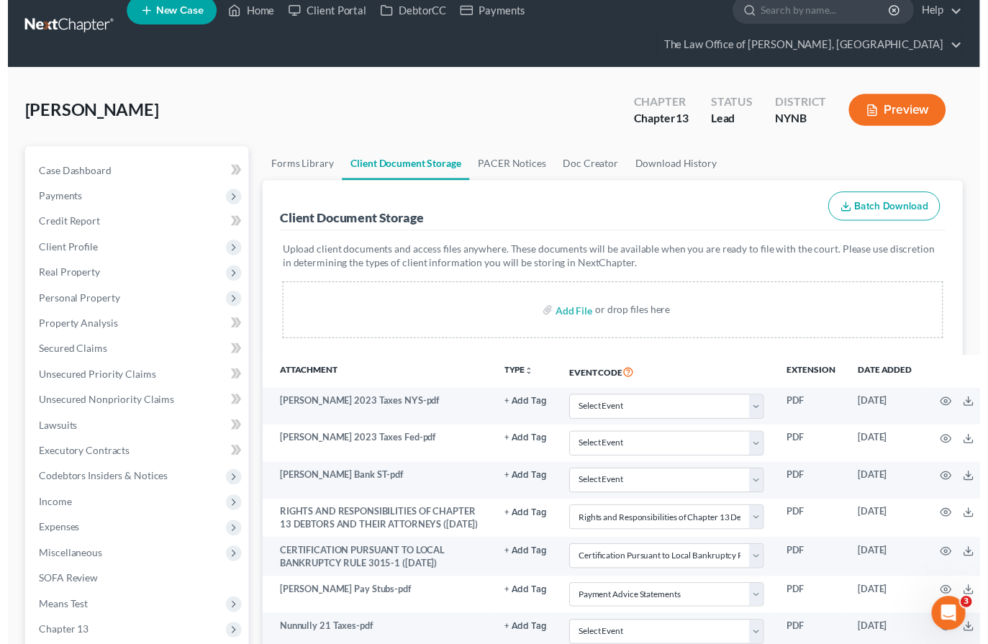
scroll to position [0, 0]
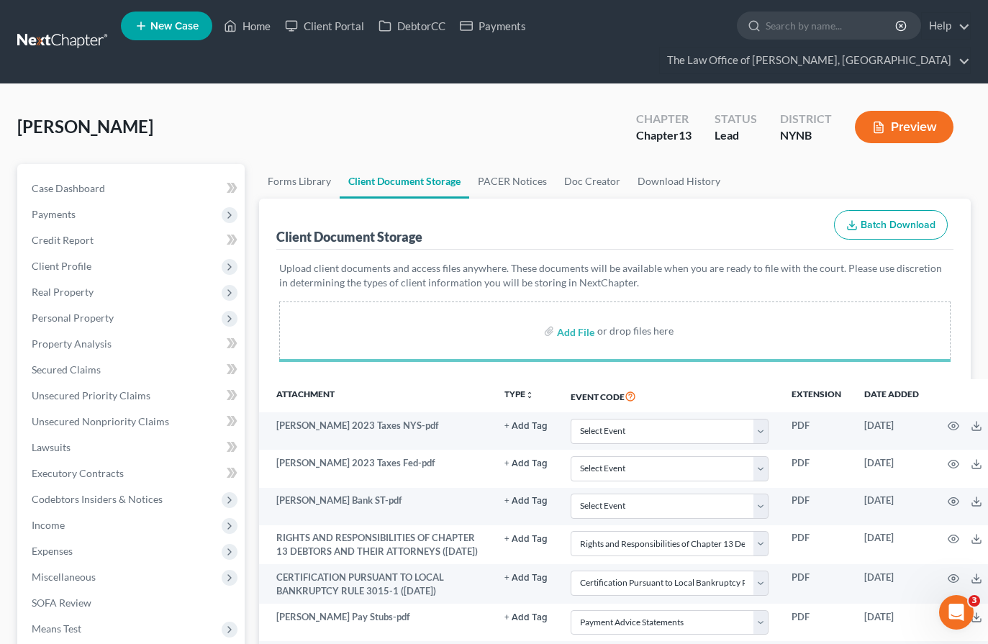
select select "6"
select select "2"
select select "5"
select select "1"
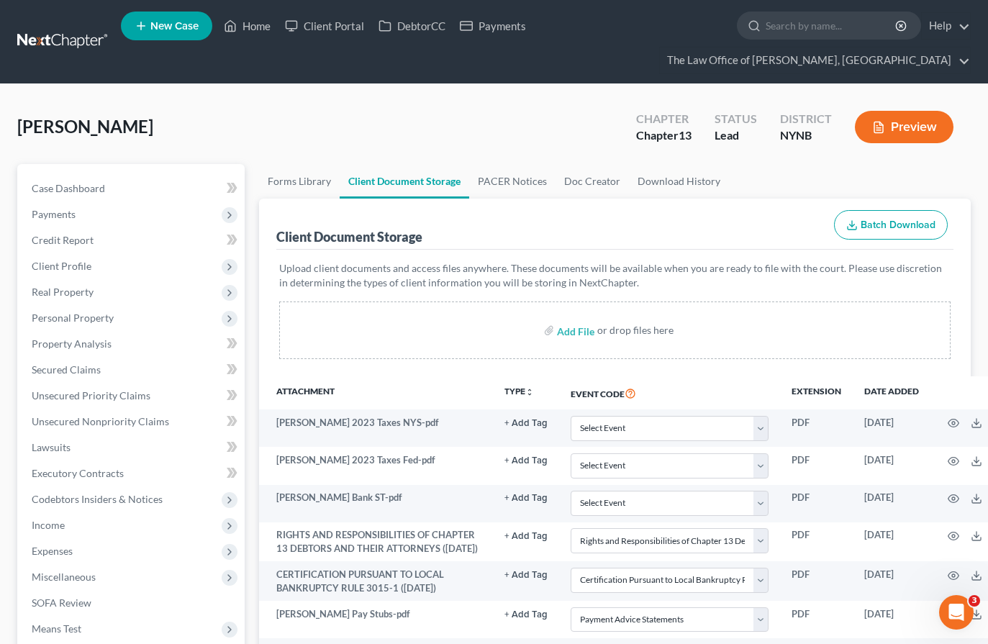
click at [590, 122] on div "Nunnally, Jeffrey Upgraded Chapter Chapter 13 Status Lead District NYNB Preview" at bounding box center [493, 132] width 953 height 63
select select "6"
select select "2"
select select "5"
select select "1"
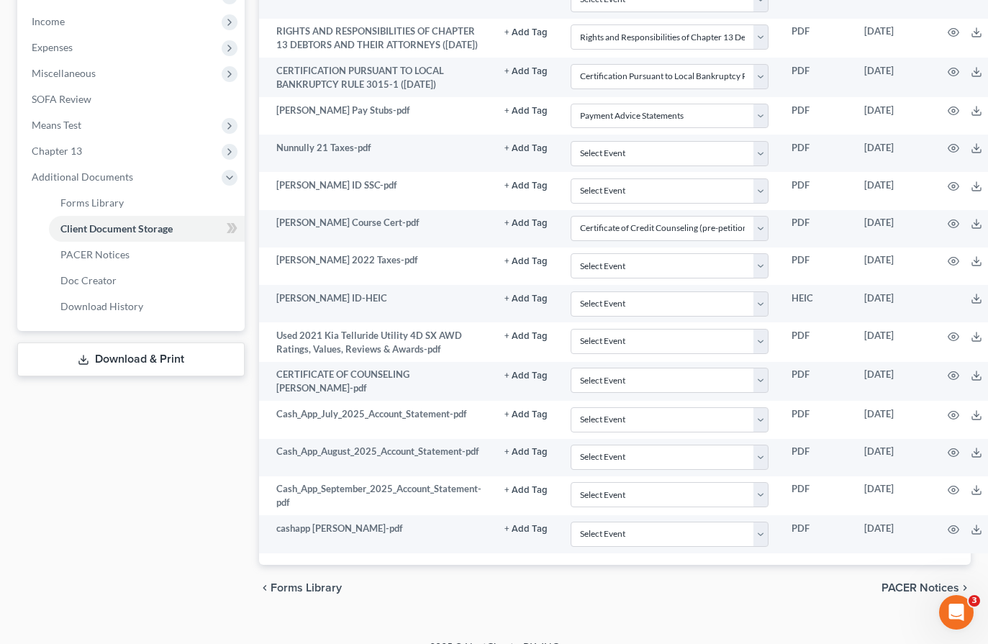
scroll to position [504, 63]
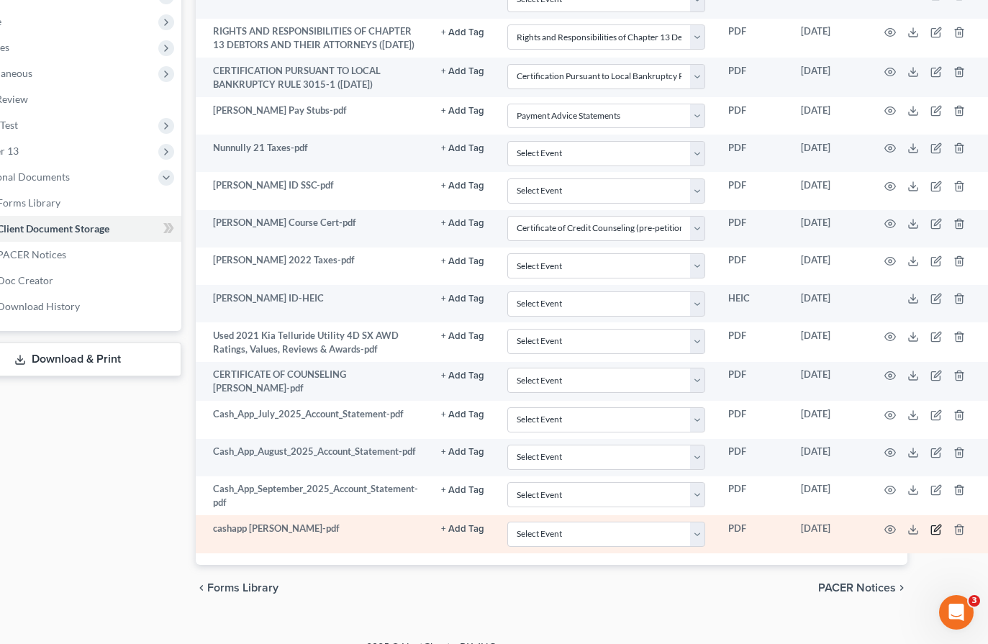
click at [932, 534] on icon "button" at bounding box center [935, 529] width 9 height 9
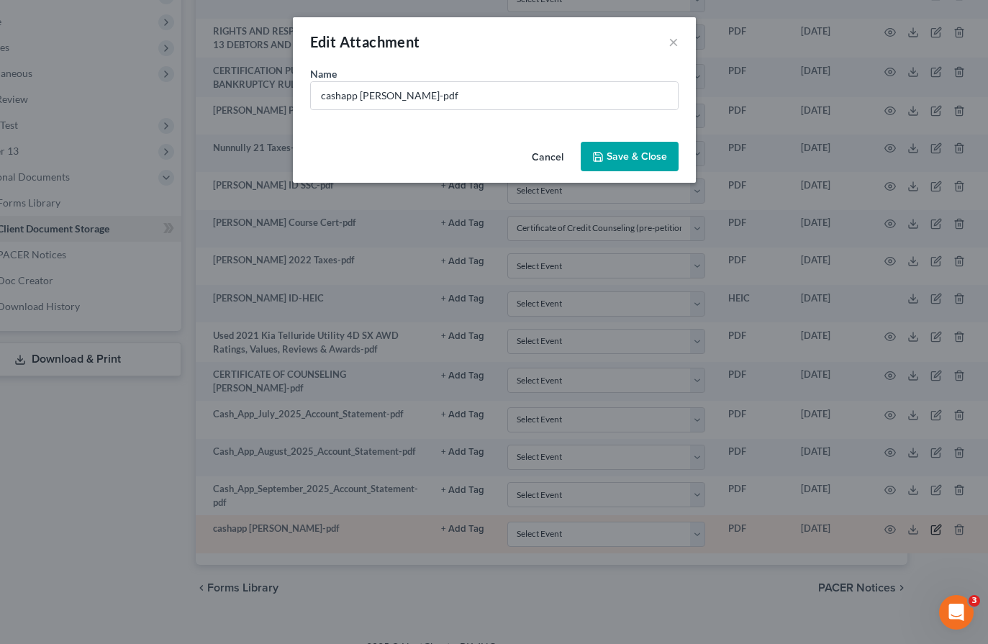
scroll to position [504, 55]
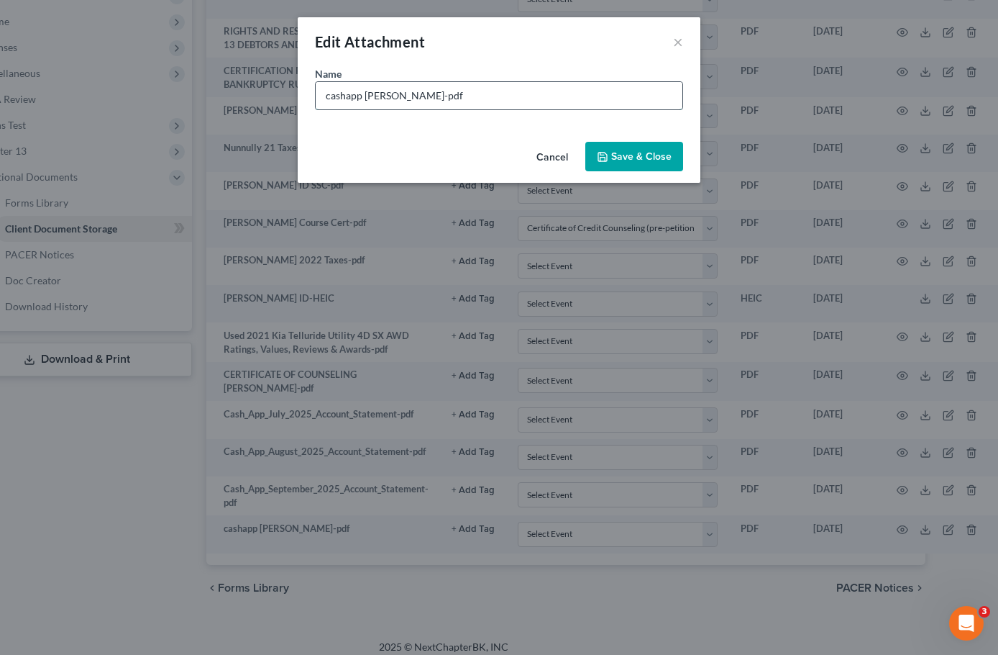
click at [424, 91] on input "cashapp jeff statemetns-pdf" at bounding box center [499, 95] width 367 height 27
type input "cashapp jeff statements-pdf"
click at [673, 147] on button "Save & Close" at bounding box center [635, 157] width 98 height 30
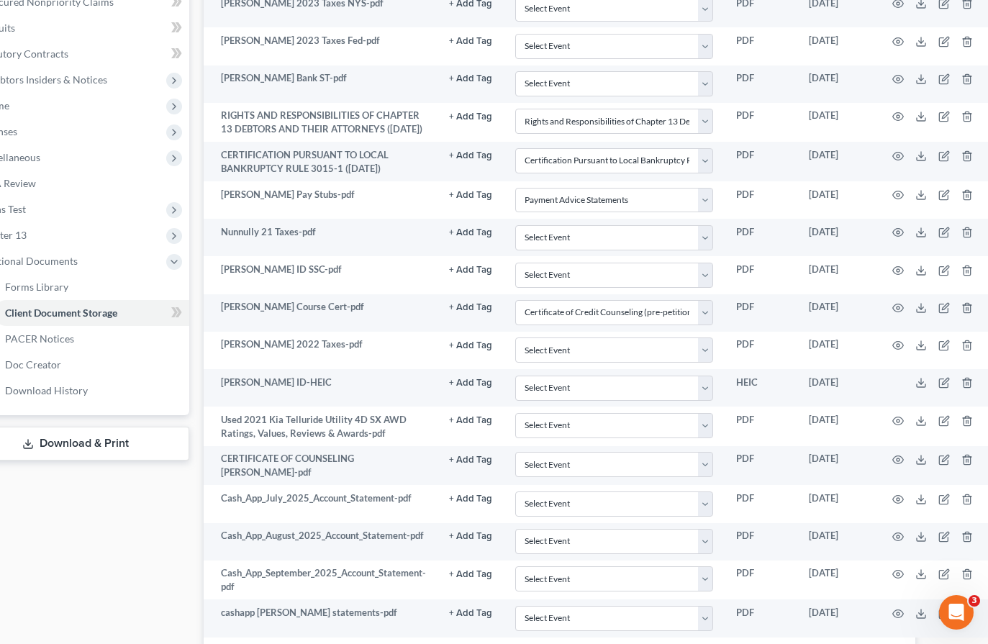
scroll to position [288, 55]
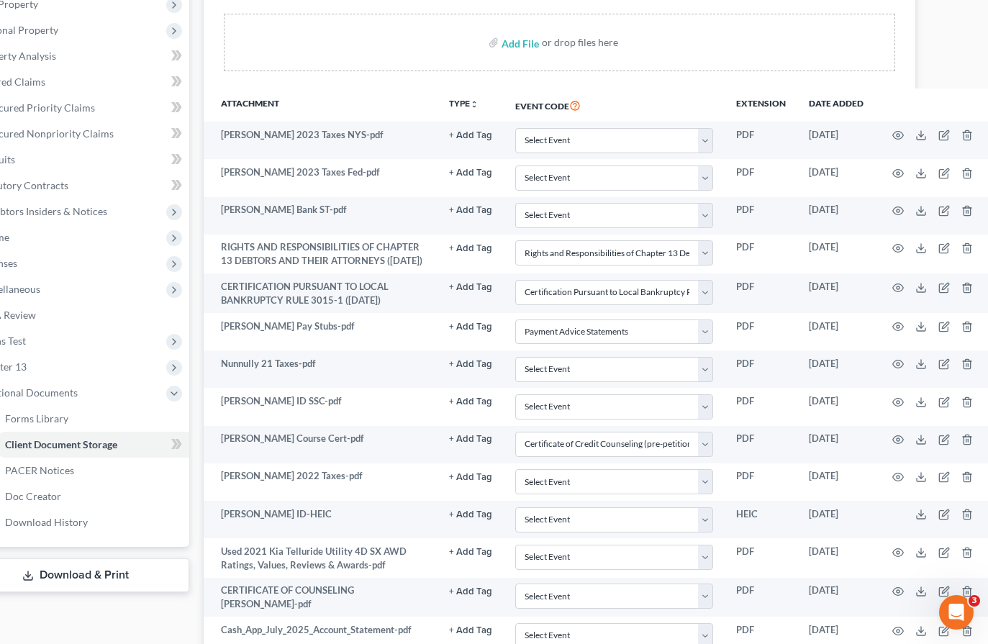
click at [398, 67] on div "Add File or drop files here" at bounding box center [559, 43] width 671 height 58
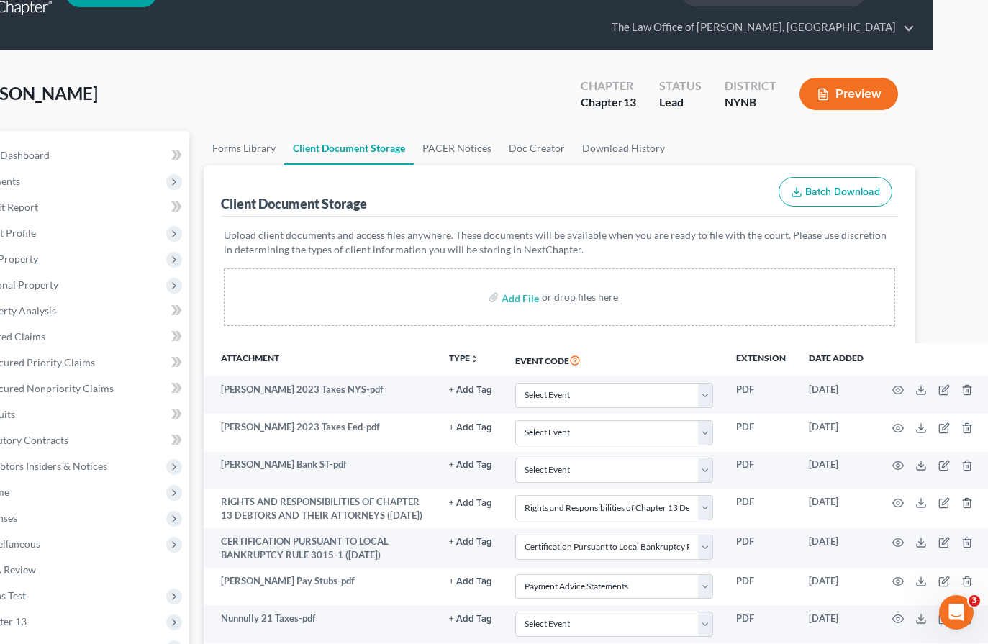
scroll to position [0, 55]
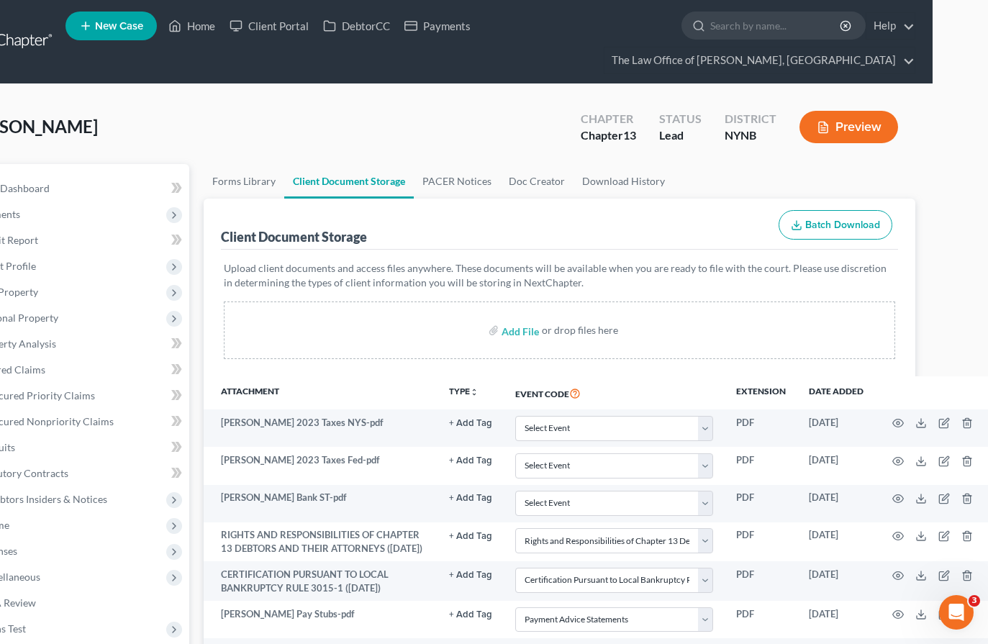
click at [7, 37] on link at bounding box center [8, 42] width 92 height 26
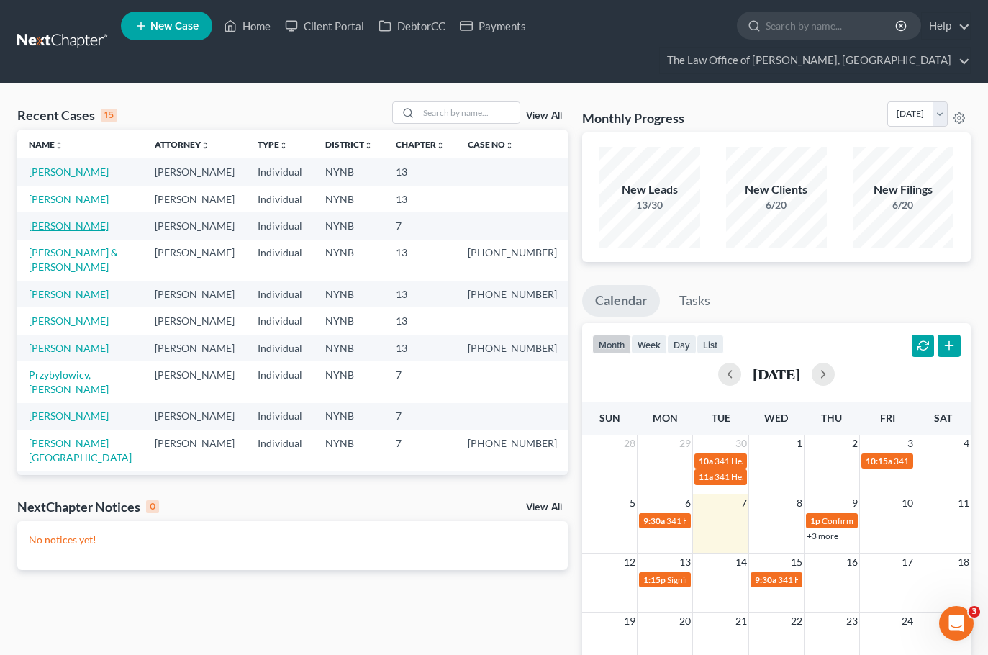
click at [80, 224] on link "[PERSON_NAME]" at bounding box center [69, 225] width 80 height 12
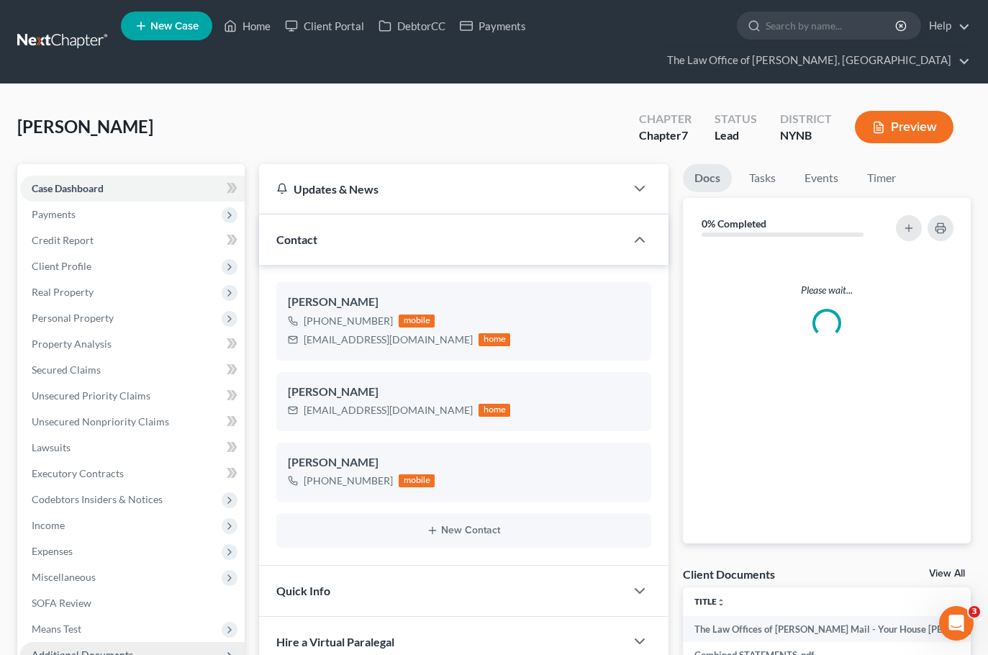
click at [108, 642] on span "Additional Documents" at bounding box center [132, 655] width 224 height 26
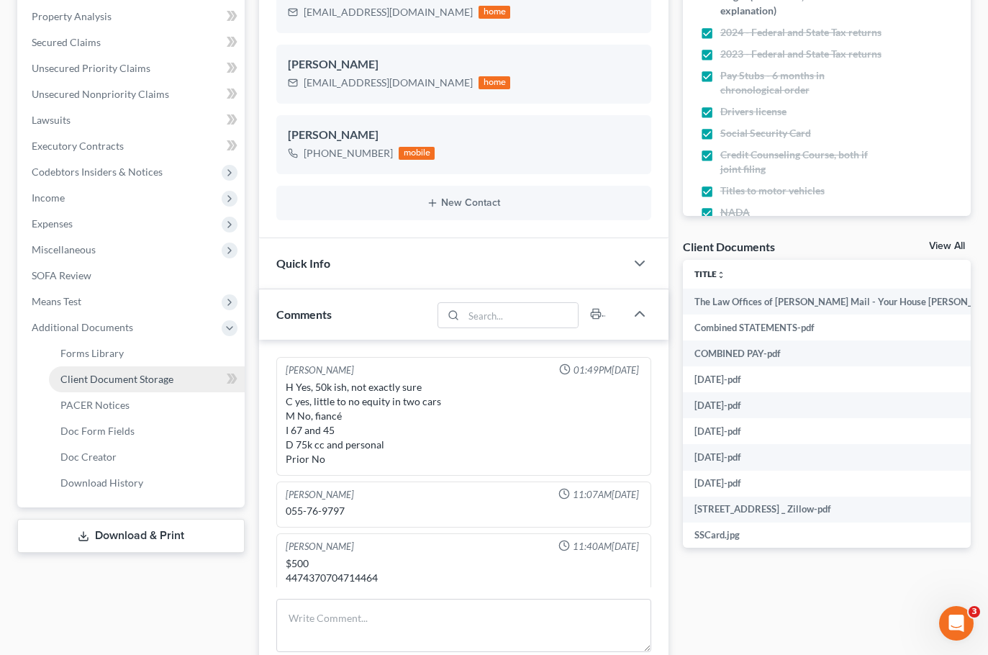
click at [196, 386] on link "Client Document Storage" at bounding box center [147, 379] width 196 height 26
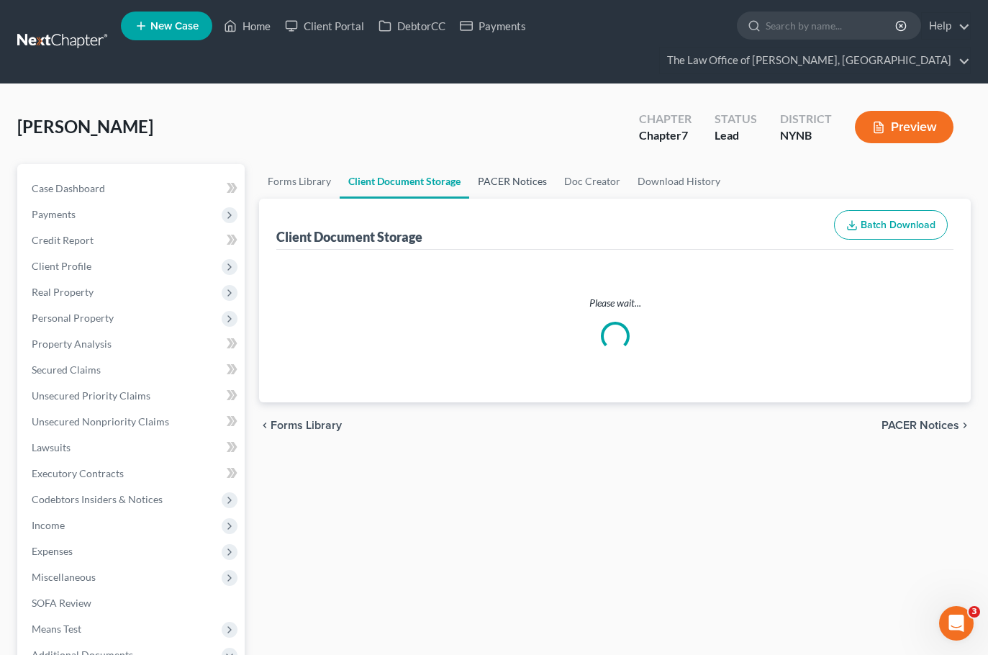
select select "1"
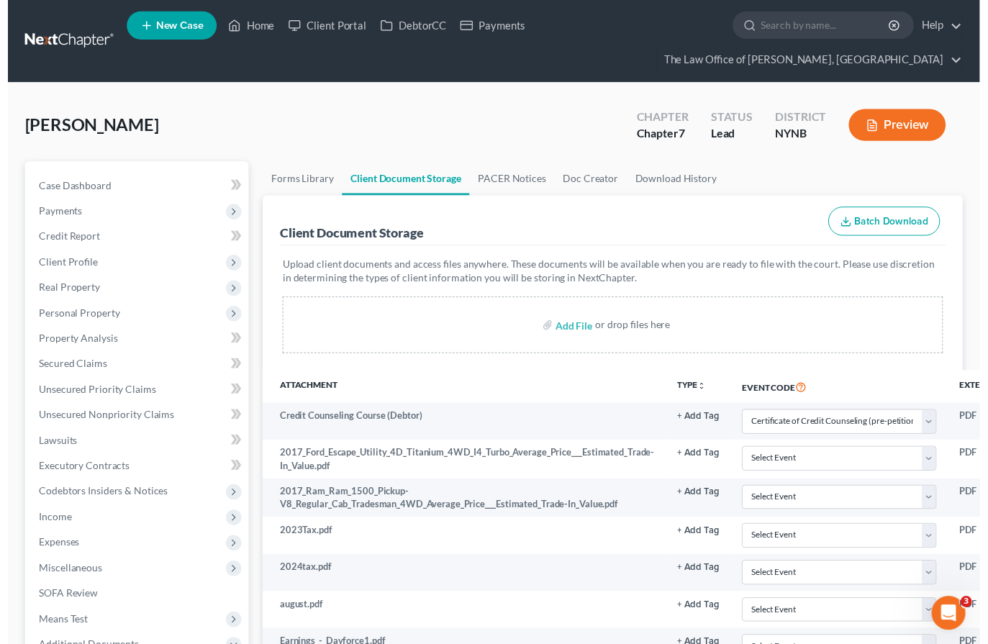
scroll to position [144, 0]
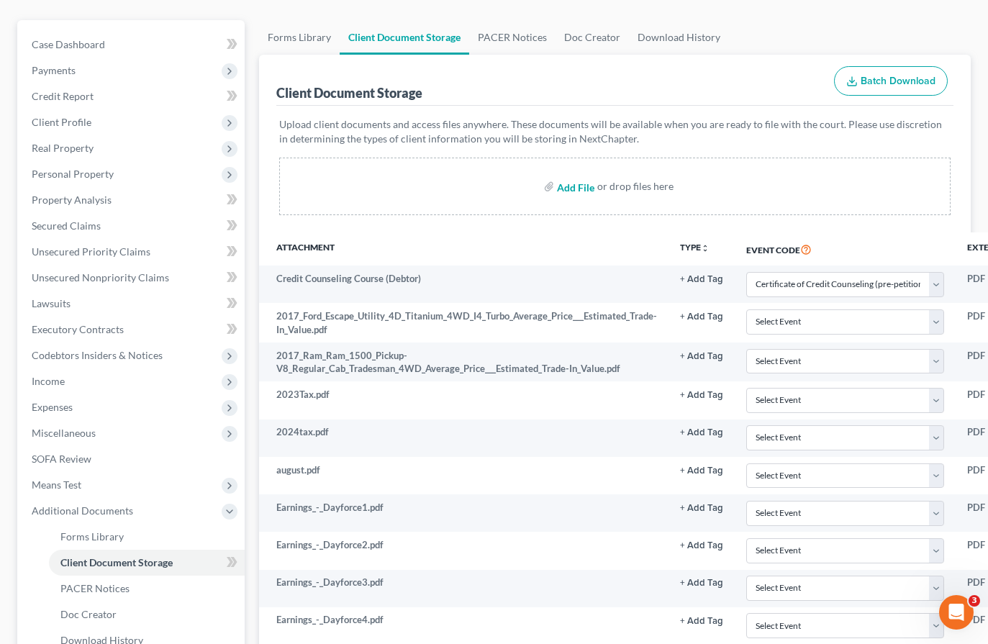
click at [578, 191] on input "file" at bounding box center [574, 186] width 35 height 26
type input "C:\fakepath\[DATE].pdf"
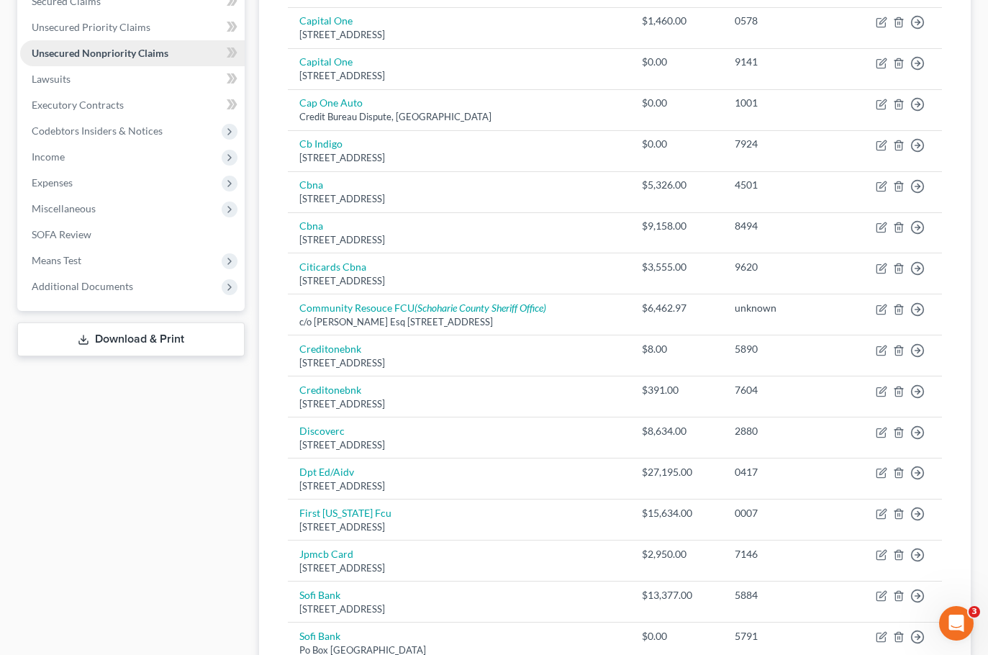
scroll to position [144, 0]
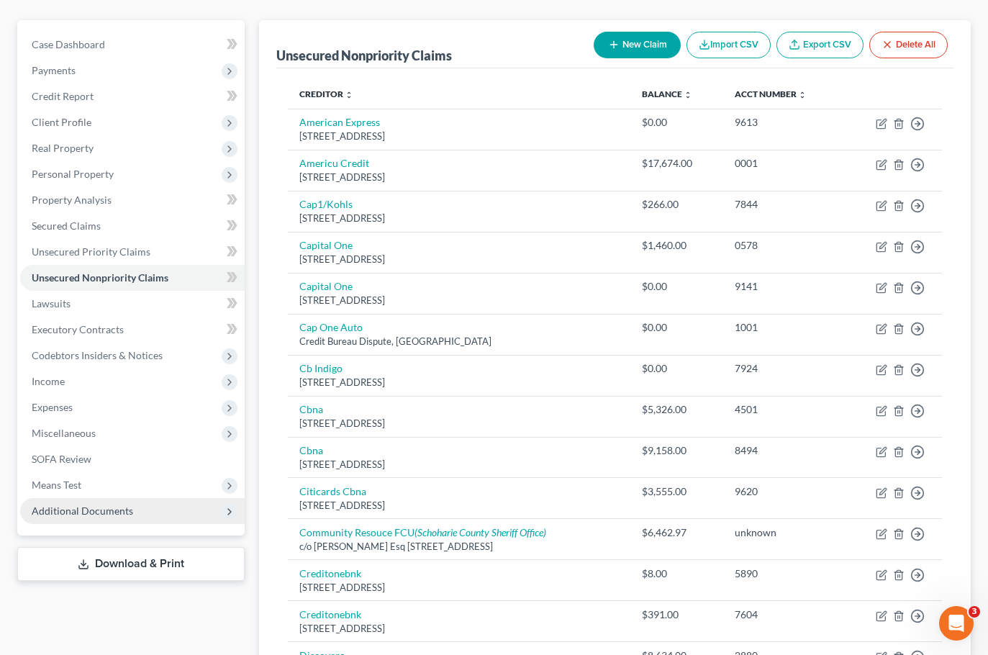
click at [129, 515] on span "Additional Documents" at bounding box center [82, 510] width 101 height 12
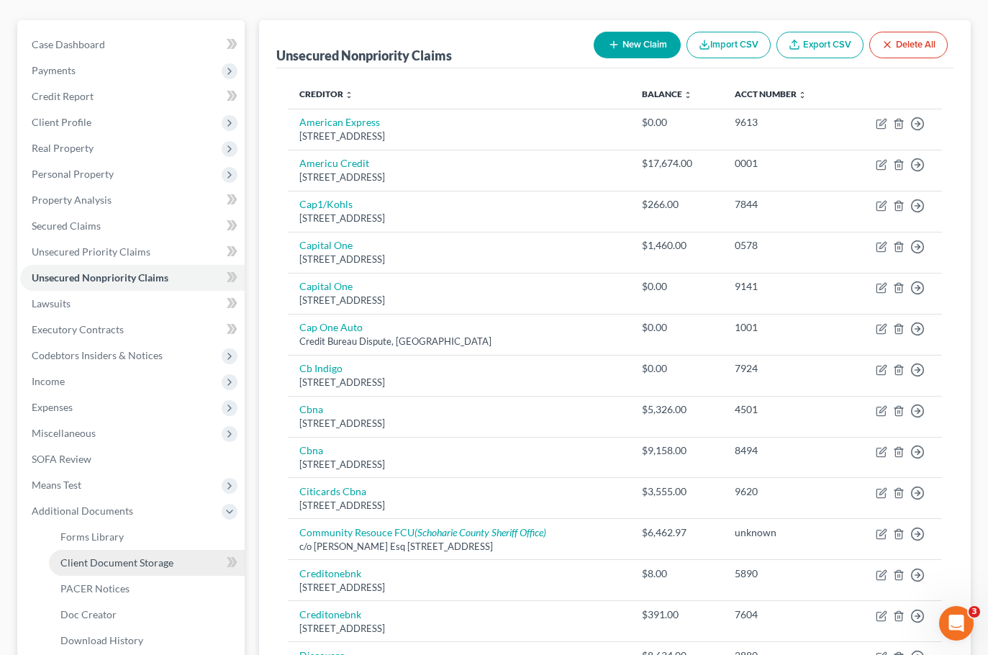
click at [132, 554] on link "Client Document Storage" at bounding box center [147, 563] width 196 height 26
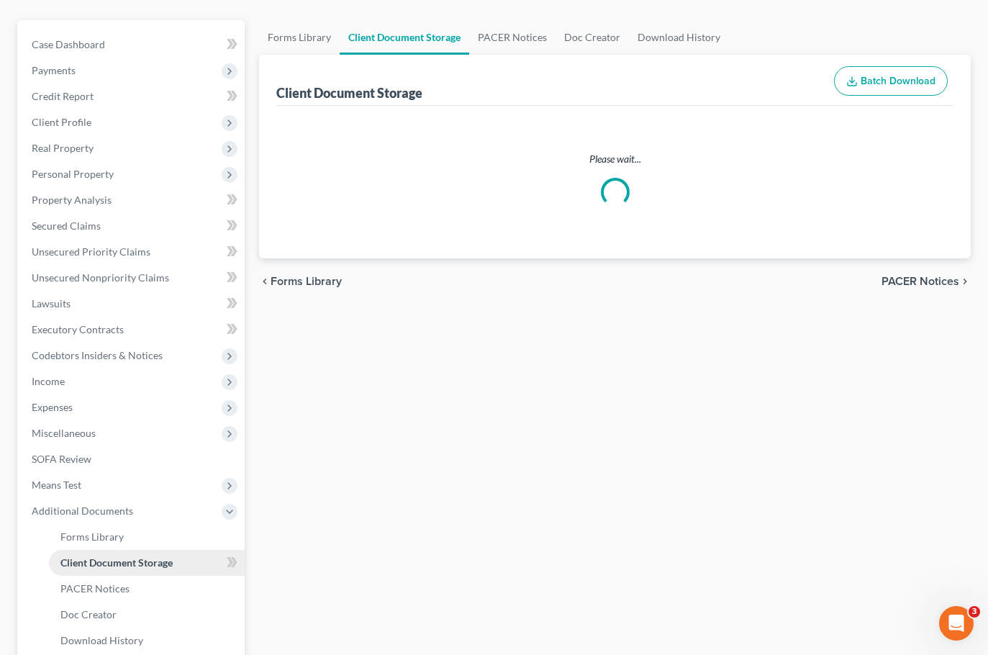
scroll to position [142, 0]
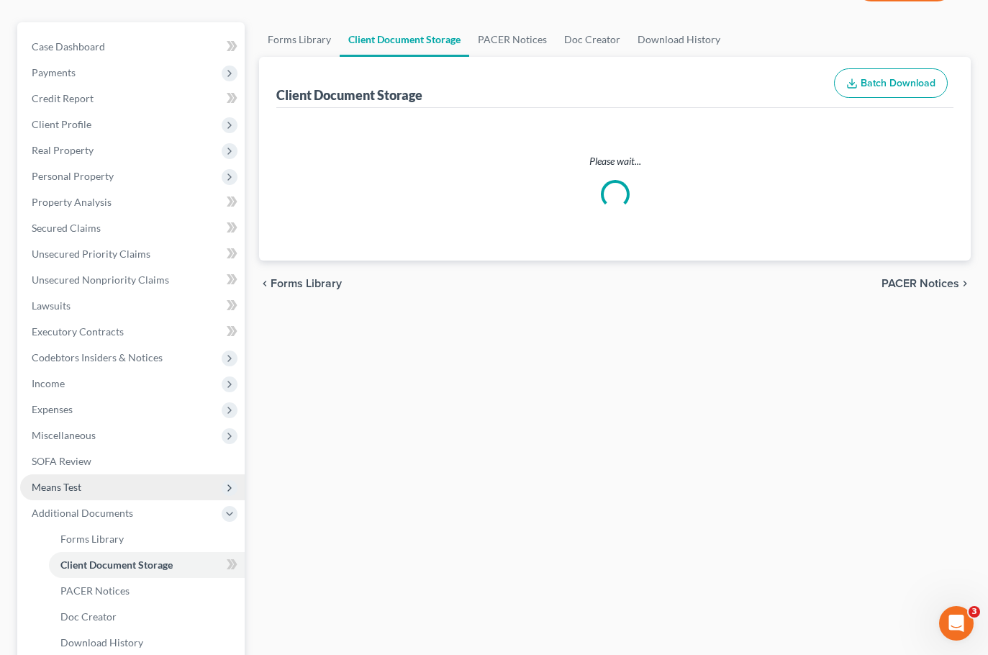
select select "1"
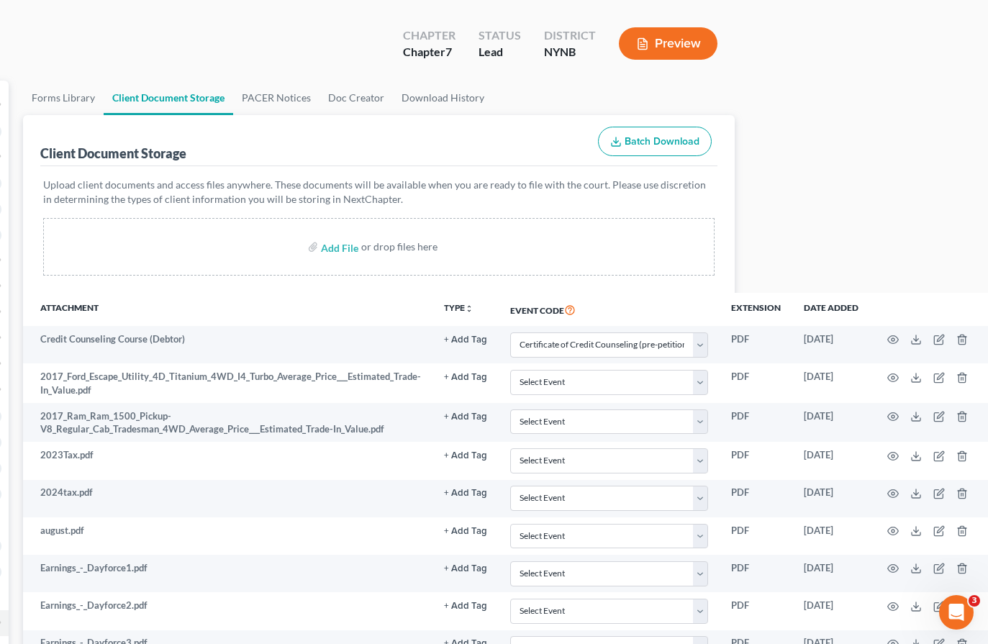
scroll to position [42, 236]
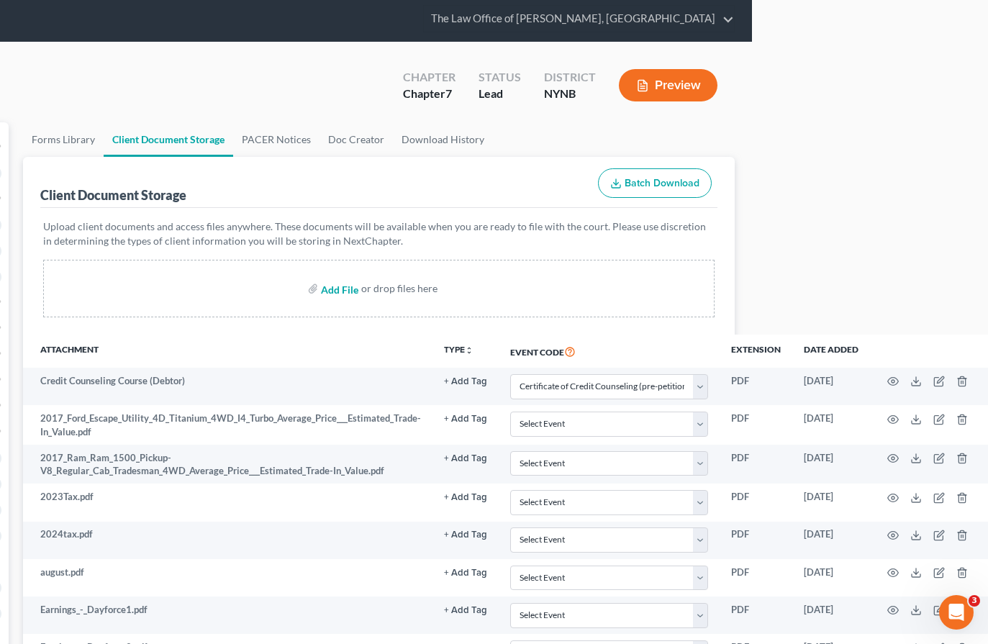
click at [330, 292] on input "file" at bounding box center [338, 289] width 35 height 26
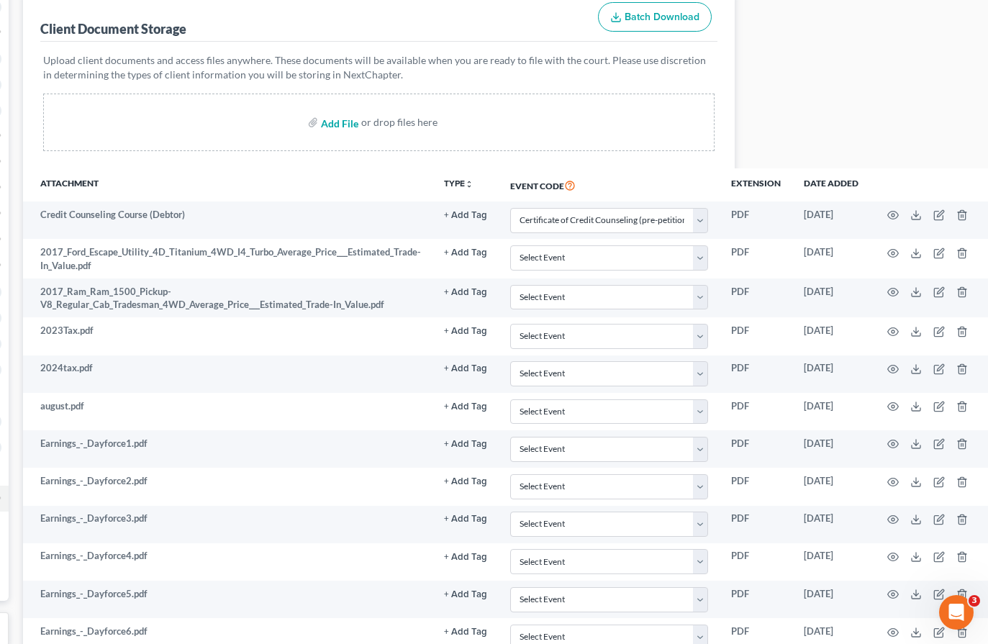
scroll to position [114, 236]
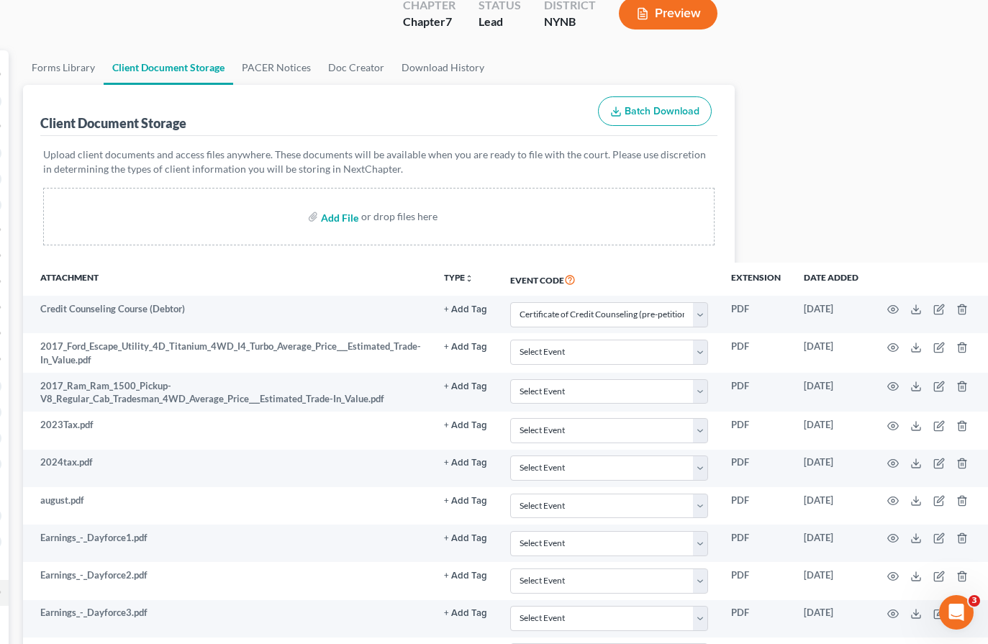
click at [347, 217] on input "file" at bounding box center [338, 217] width 35 height 26
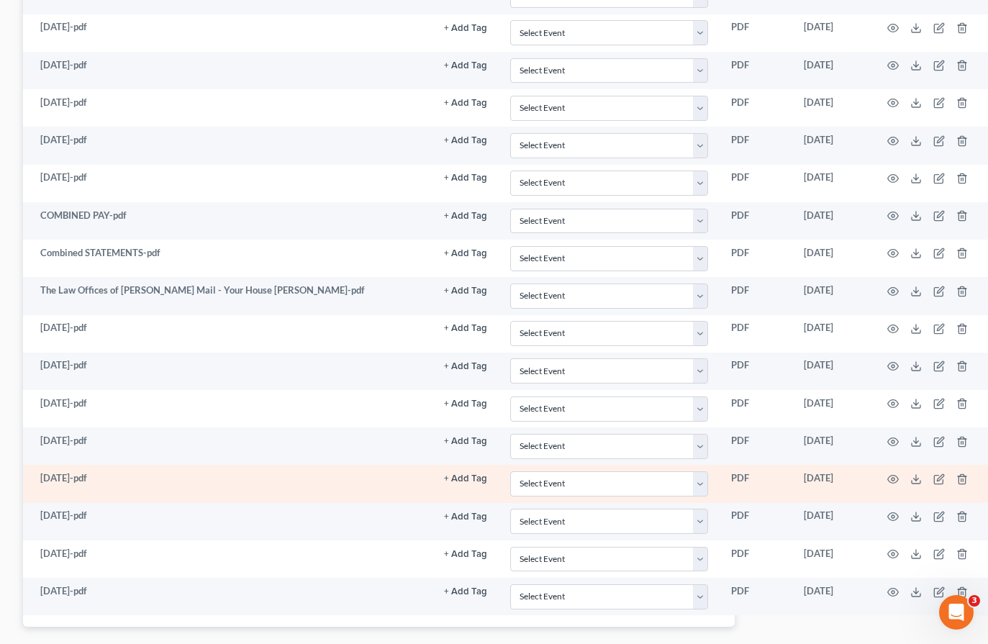
scroll to position [1121, 236]
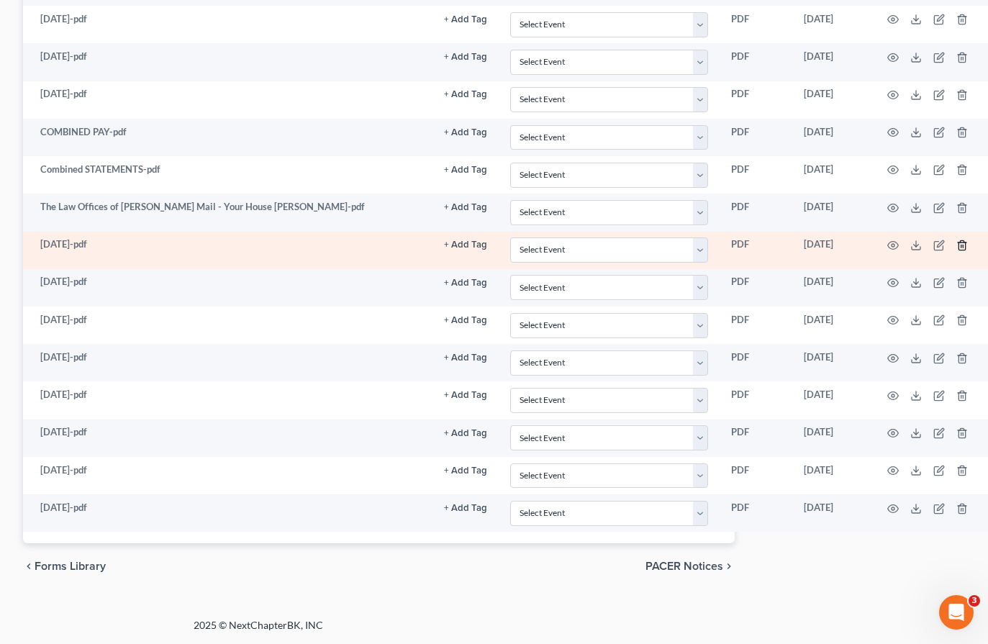
click at [956, 244] on icon "button" at bounding box center [962, 246] width 12 height 12
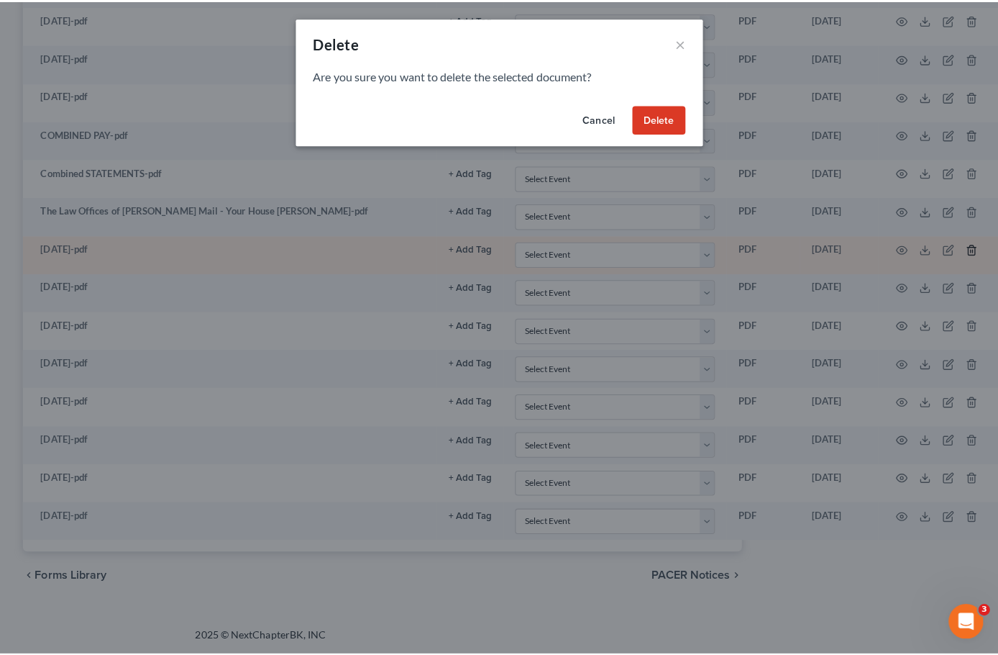
scroll to position [1110, 228]
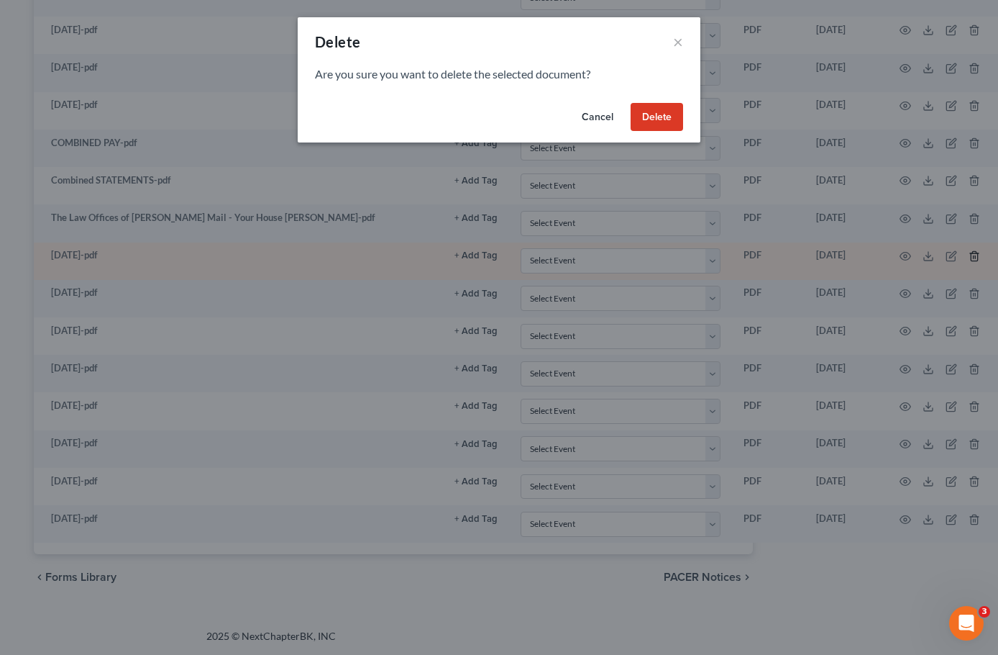
click at [642, 118] on button "Delete" at bounding box center [657, 117] width 53 height 29
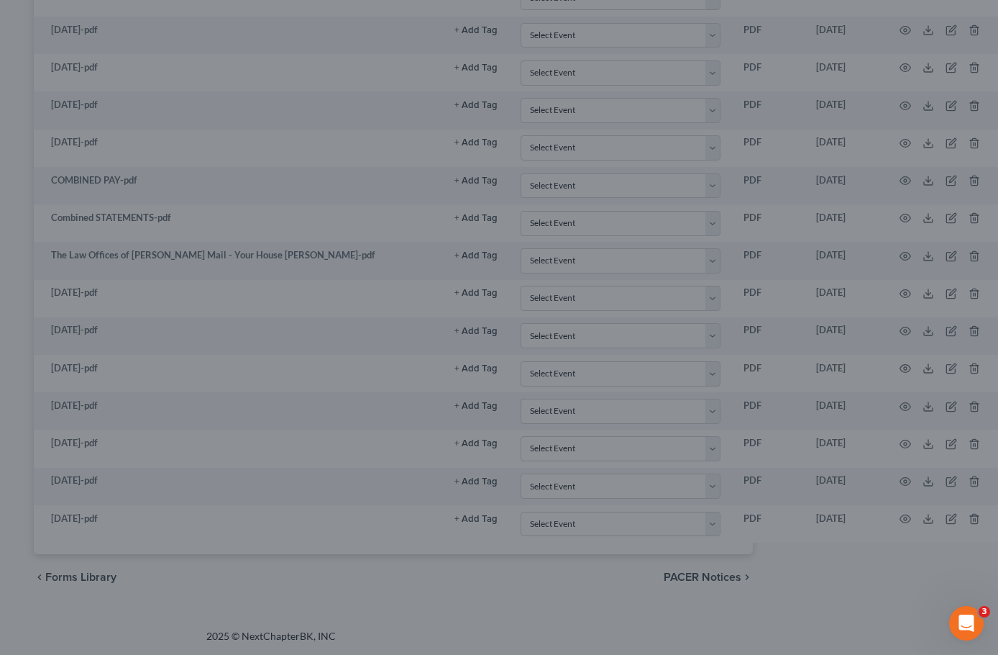
scroll to position [1073, 228]
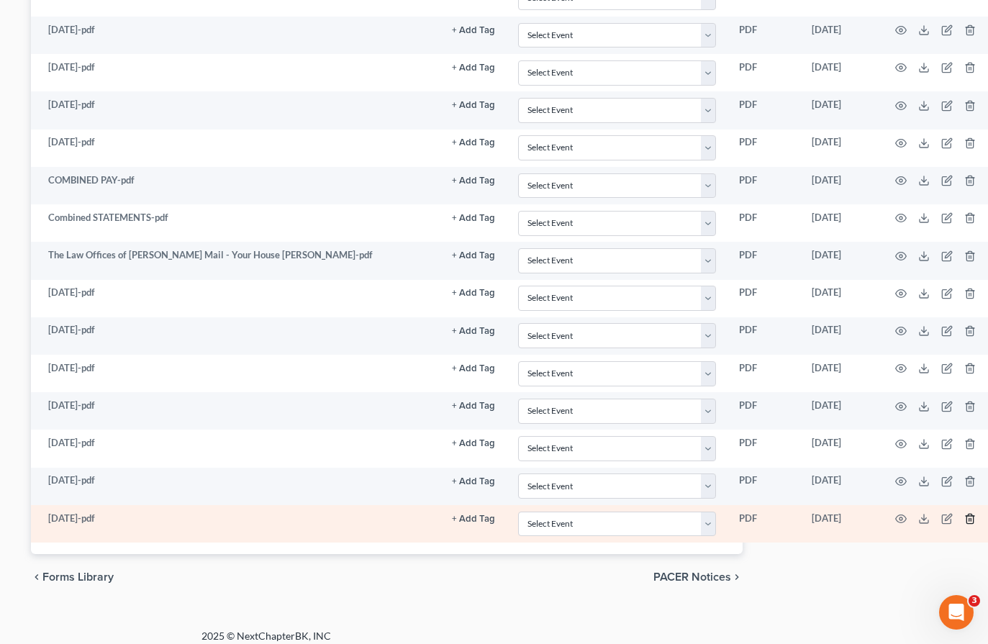
click at [965, 516] on icon "button" at bounding box center [970, 519] width 12 height 12
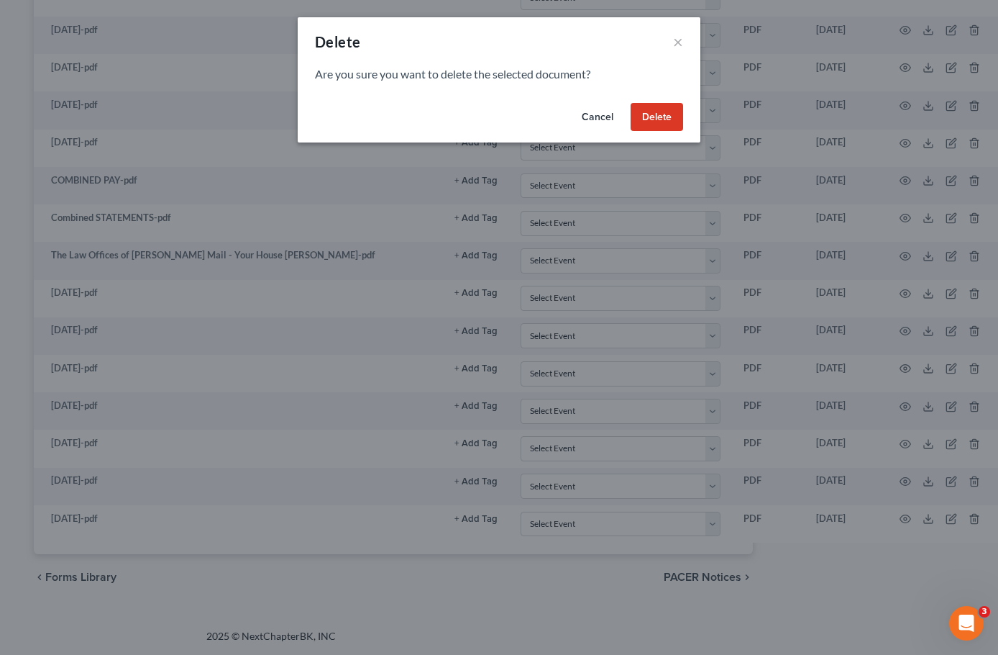
click at [651, 114] on button "Delete" at bounding box center [657, 117] width 53 height 29
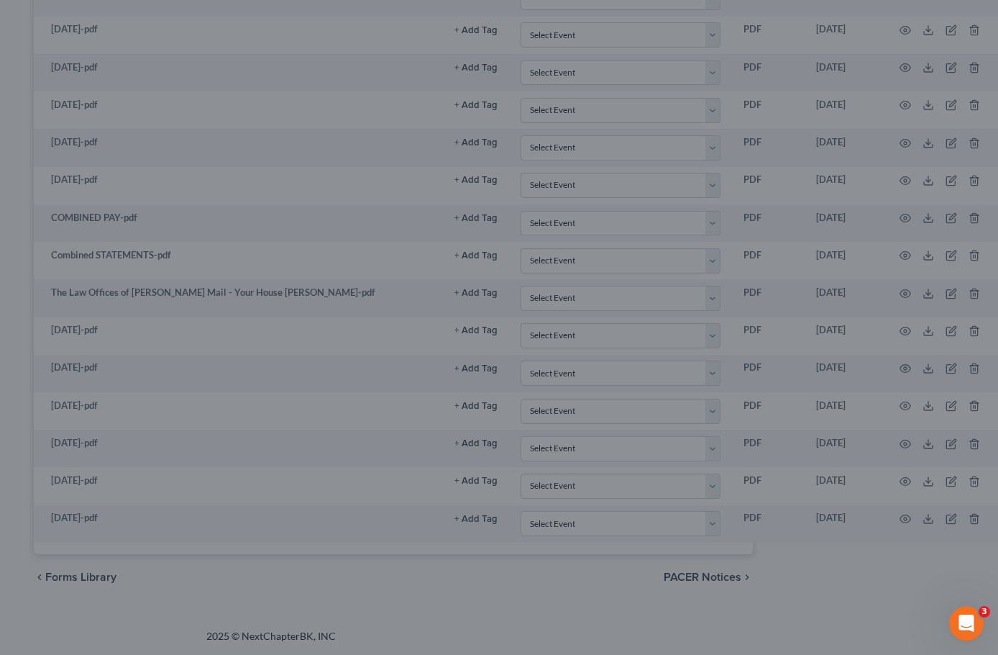
scroll to position [1035, 228]
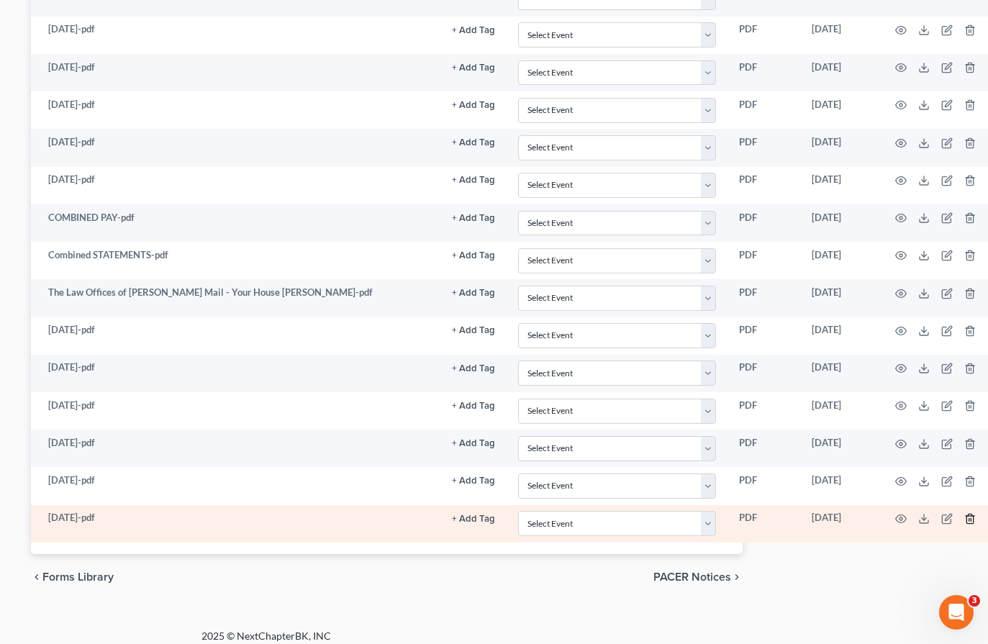
click at [970, 519] on line "button" at bounding box center [970, 519] width 0 height 3
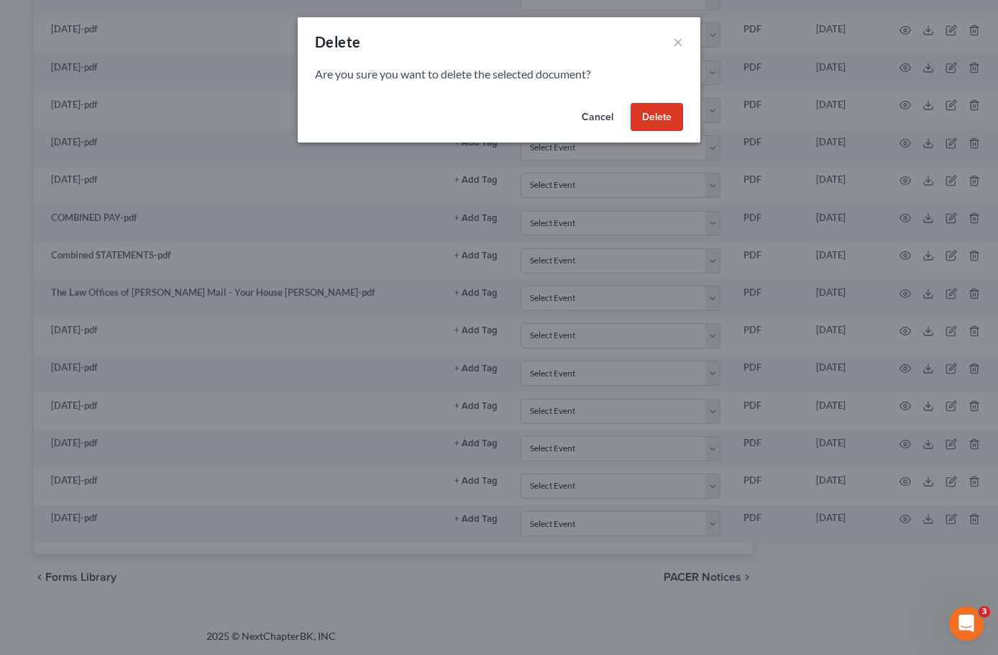
click at [645, 118] on button "Delete" at bounding box center [657, 117] width 53 height 29
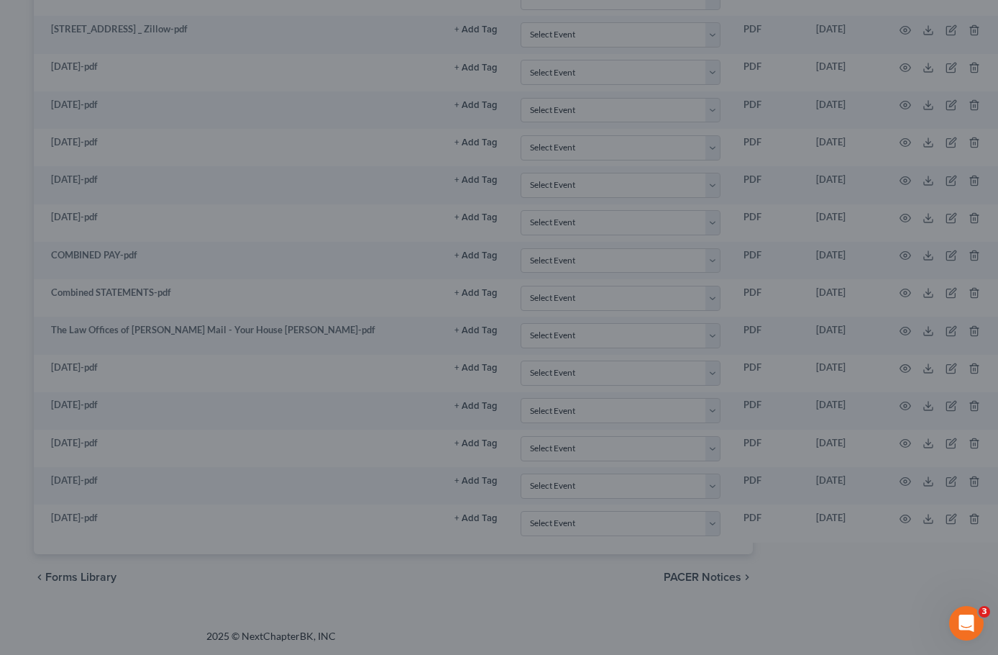
scroll to position [998, 228]
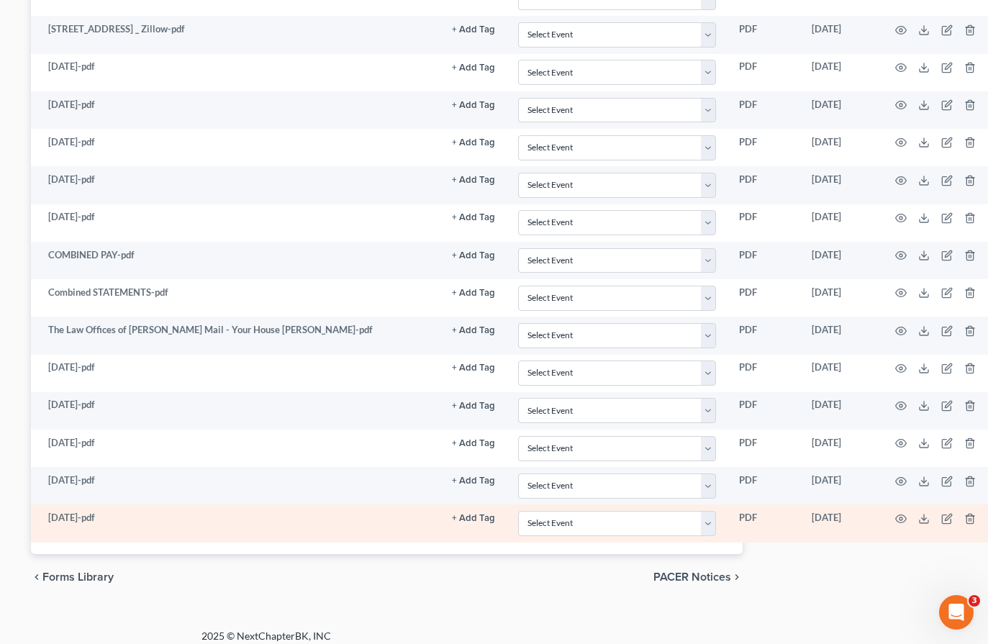
click at [960, 522] on td at bounding box center [938, 522] width 121 height 37
click at [962, 511] on td at bounding box center [938, 522] width 121 height 37
click at [965, 517] on icon "button" at bounding box center [970, 519] width 12 height 12
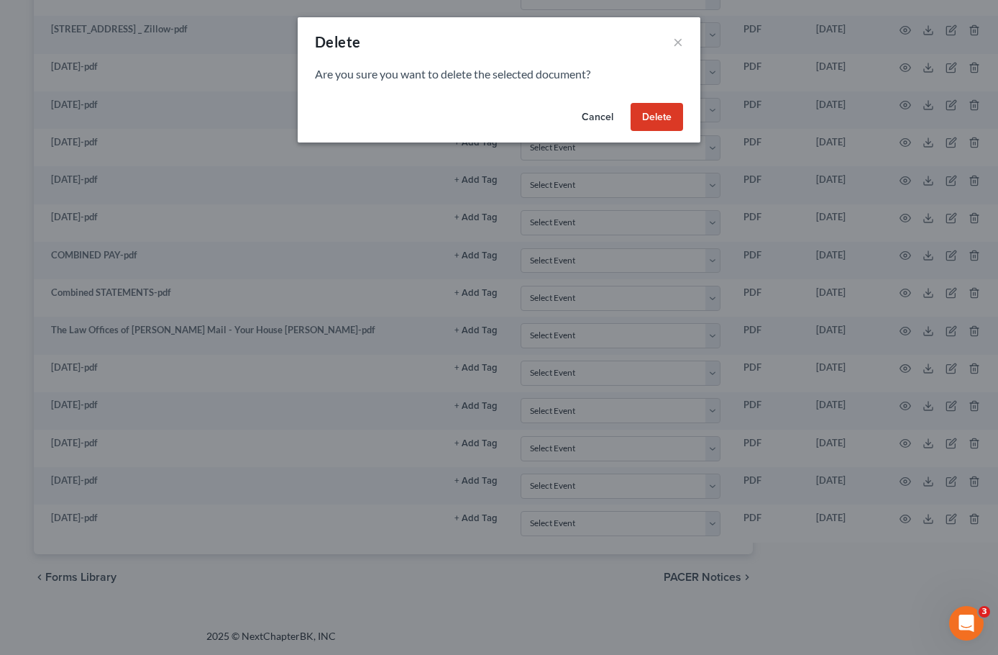
click at [620, 116] on button "Cancel" at bounding box center [597, 117] width 55 height 29
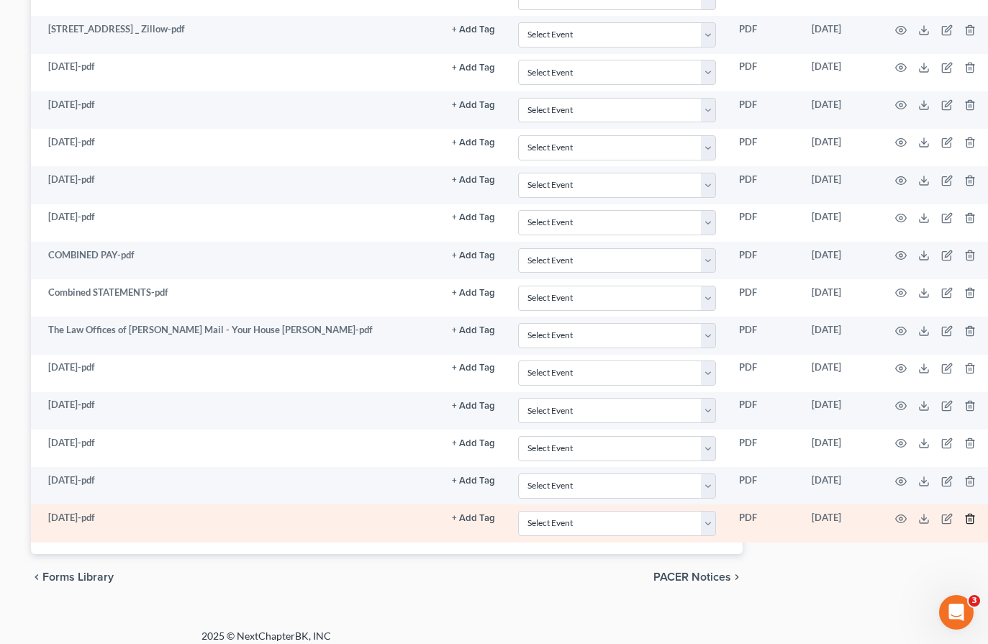
click at [960, 523] on td at bounding box center [938, 522] width 121 height 37
click at [966, 520] on icon "button" at bounding box center [969, 518] width 6 height 9
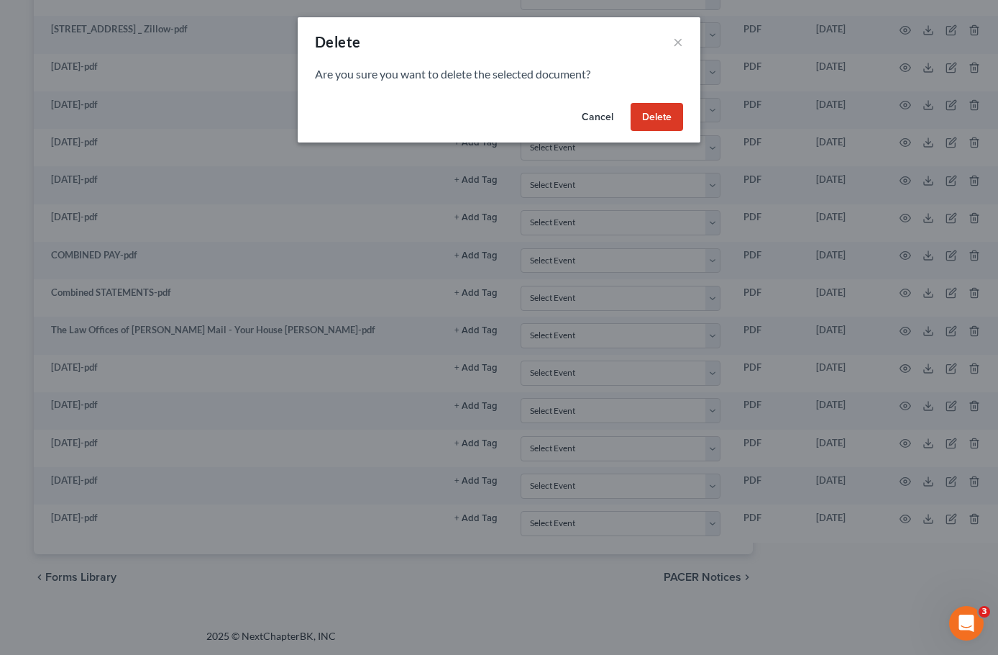
click at [648, 111] on button "Delete" at bounding box center [657, 117] width 53 height 29
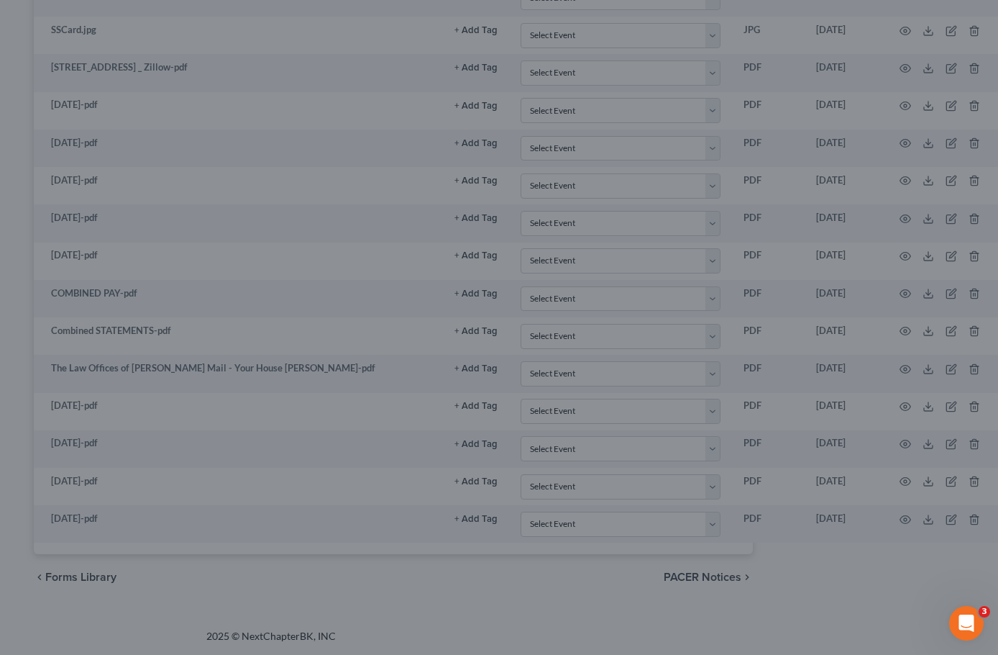
scroll to position [960, 228]
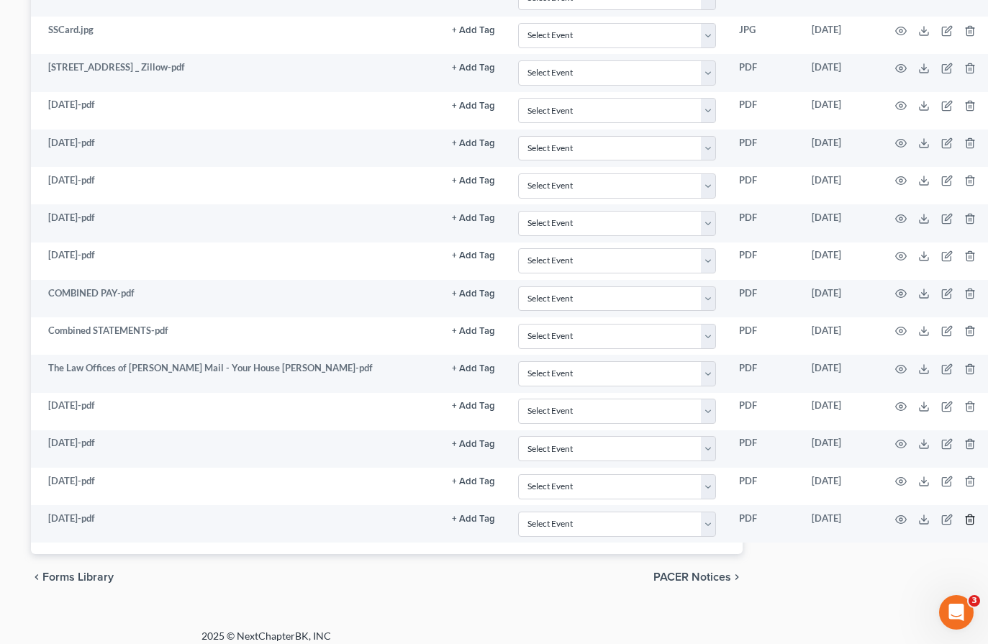
click at [964, 520] on icon "button" at bounding box center [970, 520] width 12 height 12
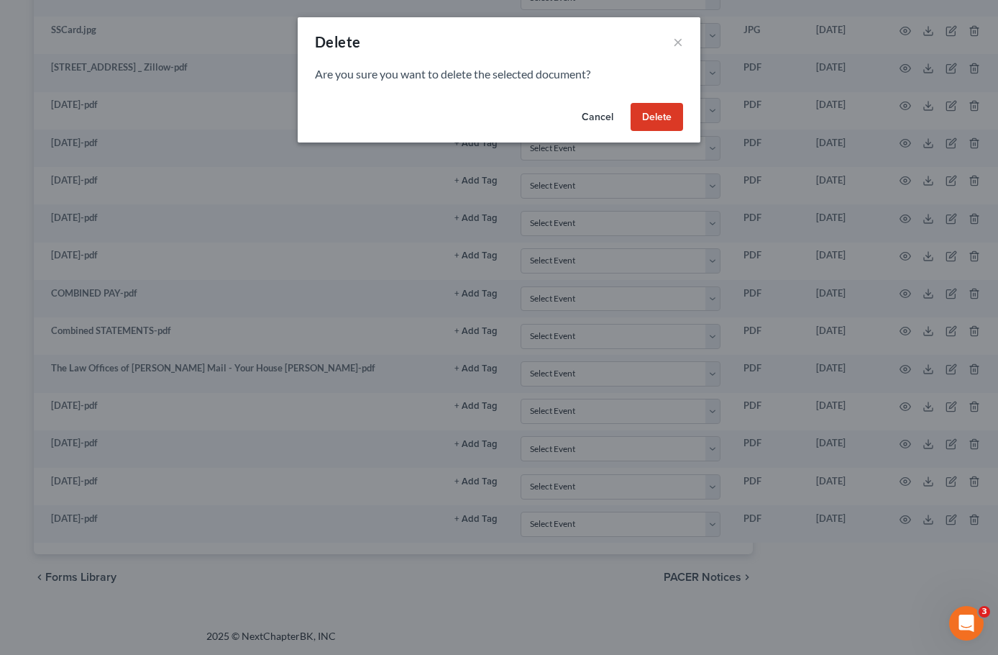
click at [654, 113] on button "Delete" at bounding box center [657, 117] width 53 height 29
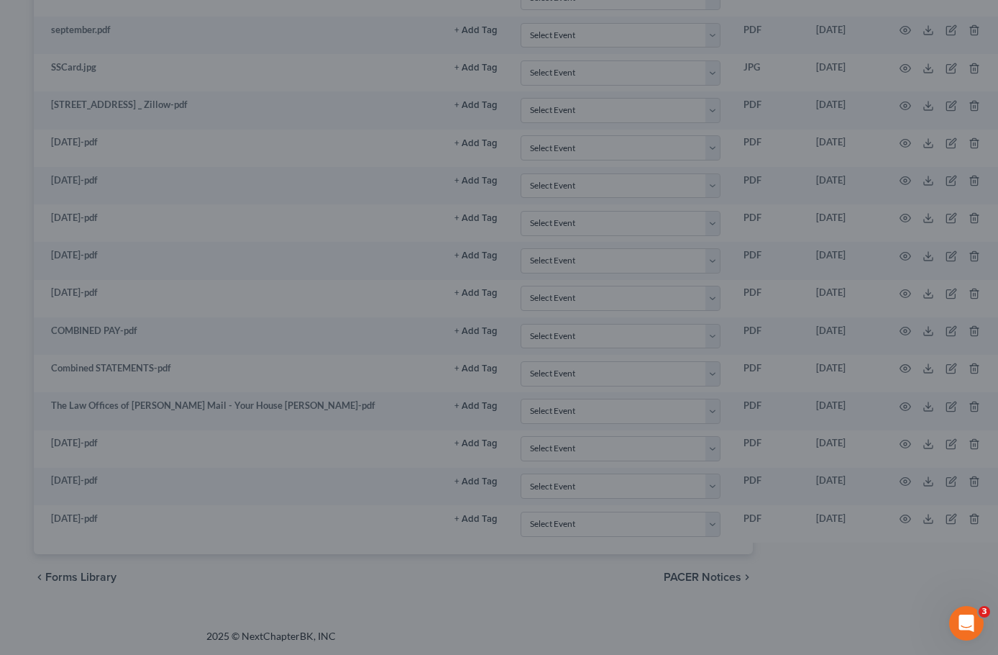
scroll to position [922, 228]
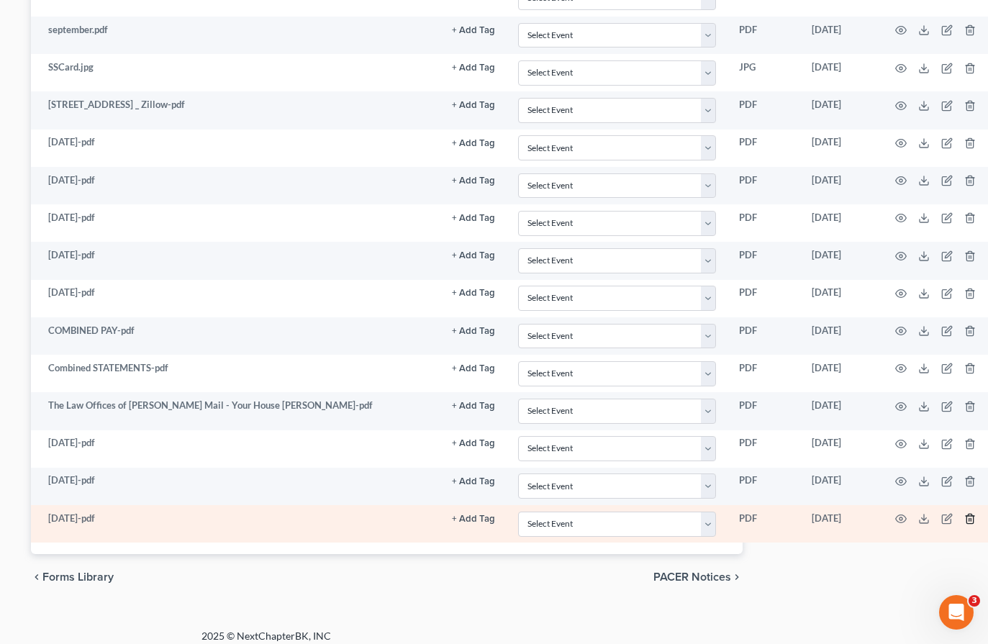
click at [965, 515] on icon "button" at bounding box center [970, 519] width 12 height 12
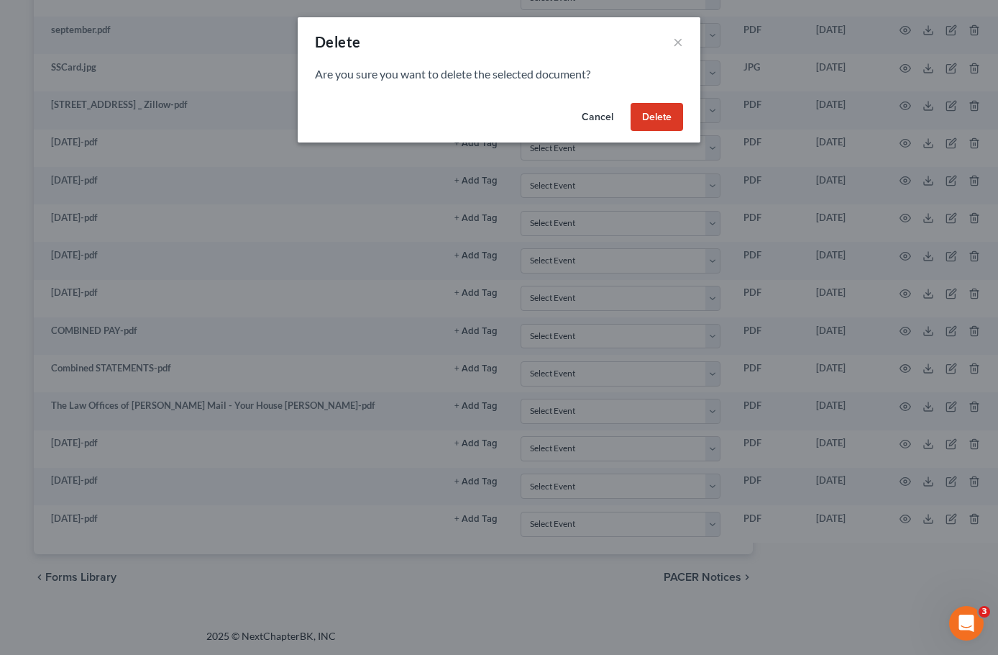
click at [622, 113] on button "Cancel" at bounding box center [597, 117] width 55 height 29
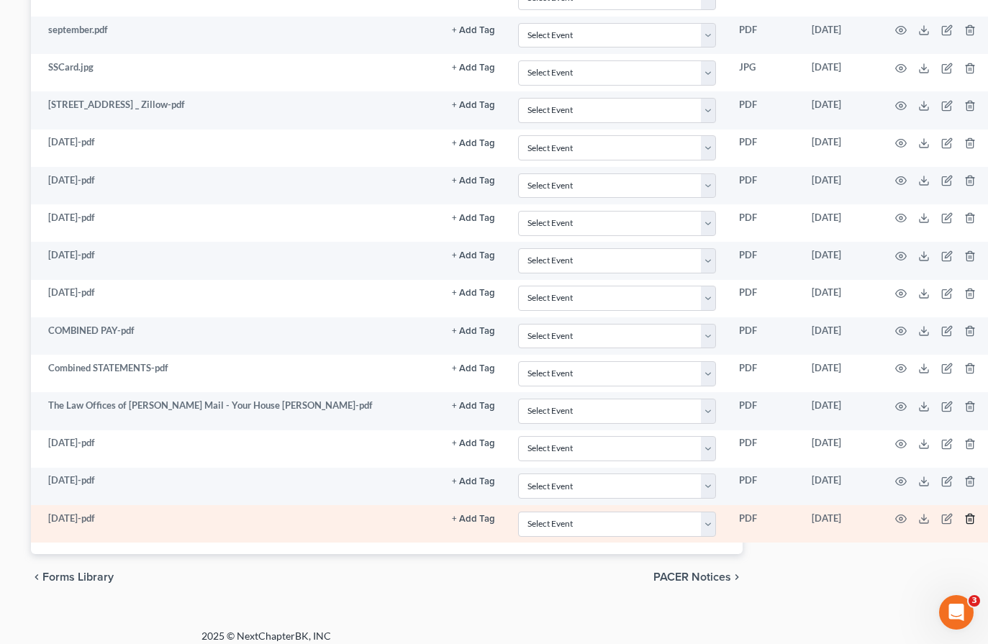
click at [965, 517] on icon "button" at bounding box center [970, 519] width 12 height 12
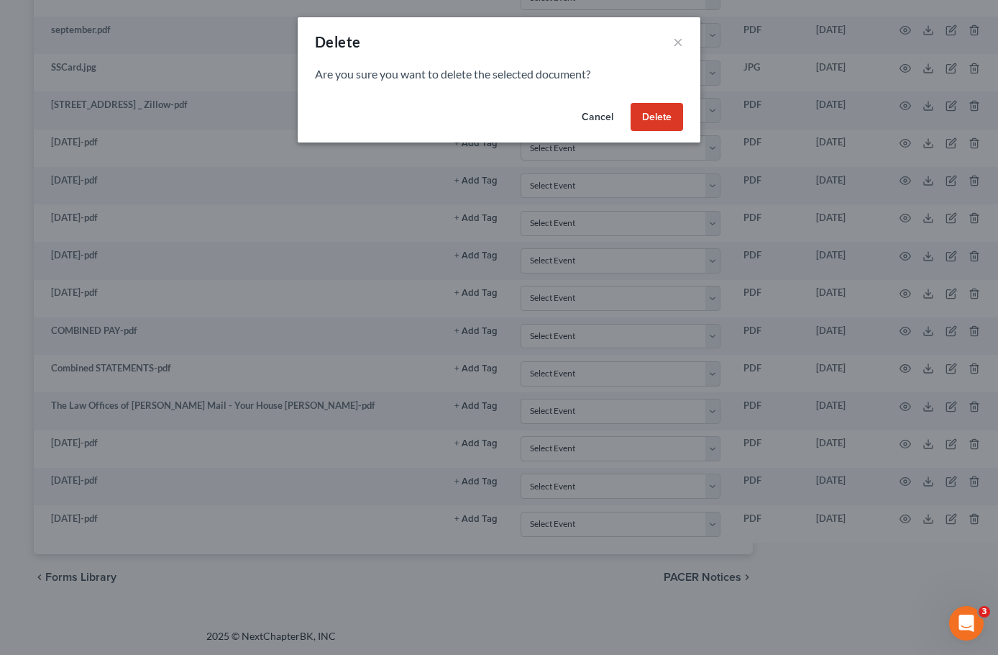
click at [631, 106] on button "Delete" at bounding box center [657, 117] width 53 height 29
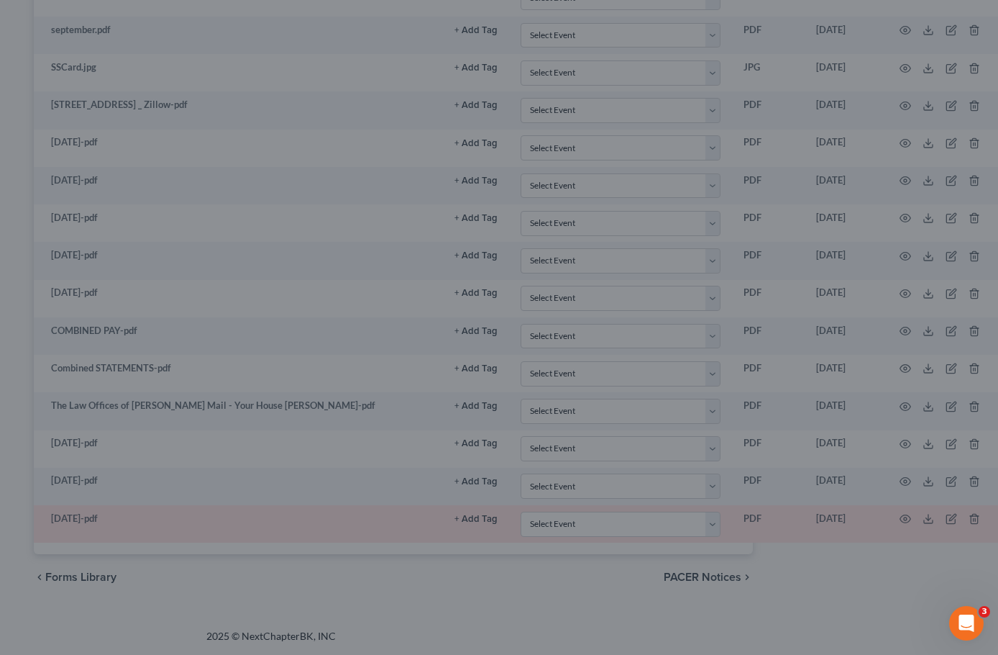
scroll to position [885, 228]
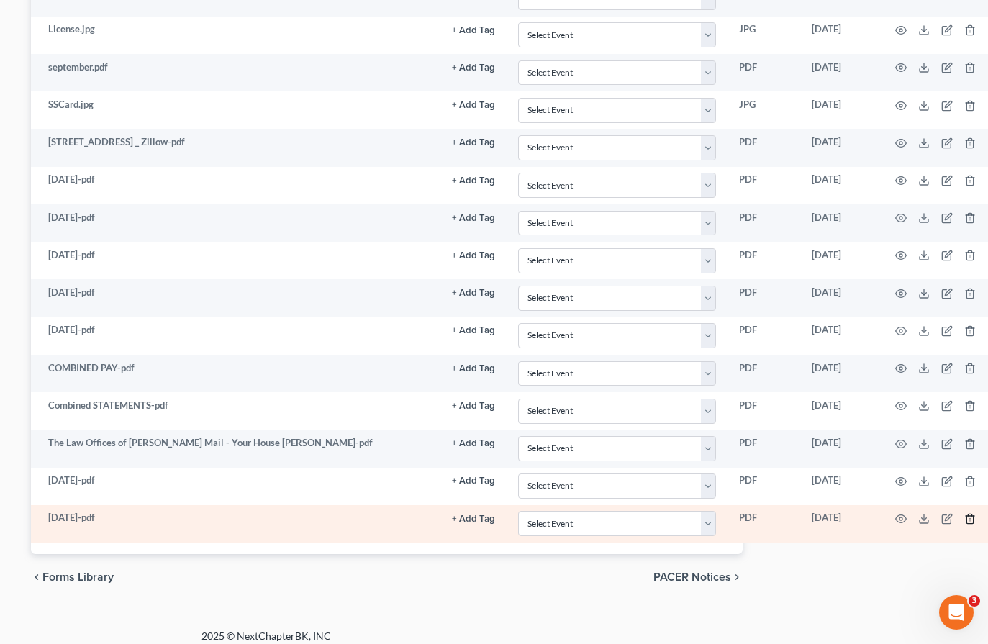
click at [964, 523] on icon "button" at bounding box center [970, 519] width 12 height 12
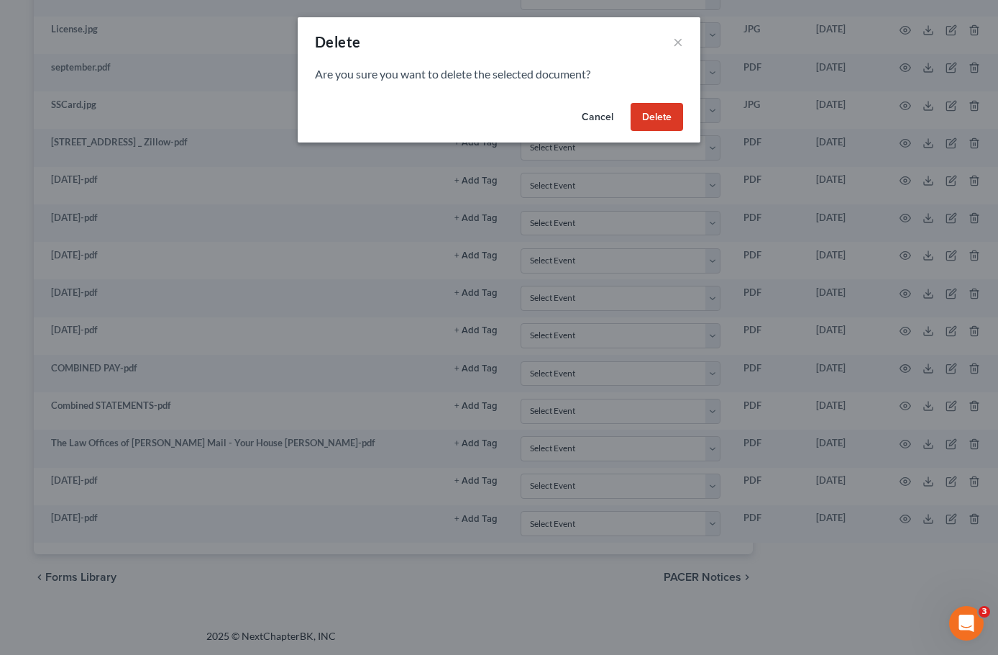
click at [652, 114] on button "Delete" at bounding box center [657, 117] width 53 height 29
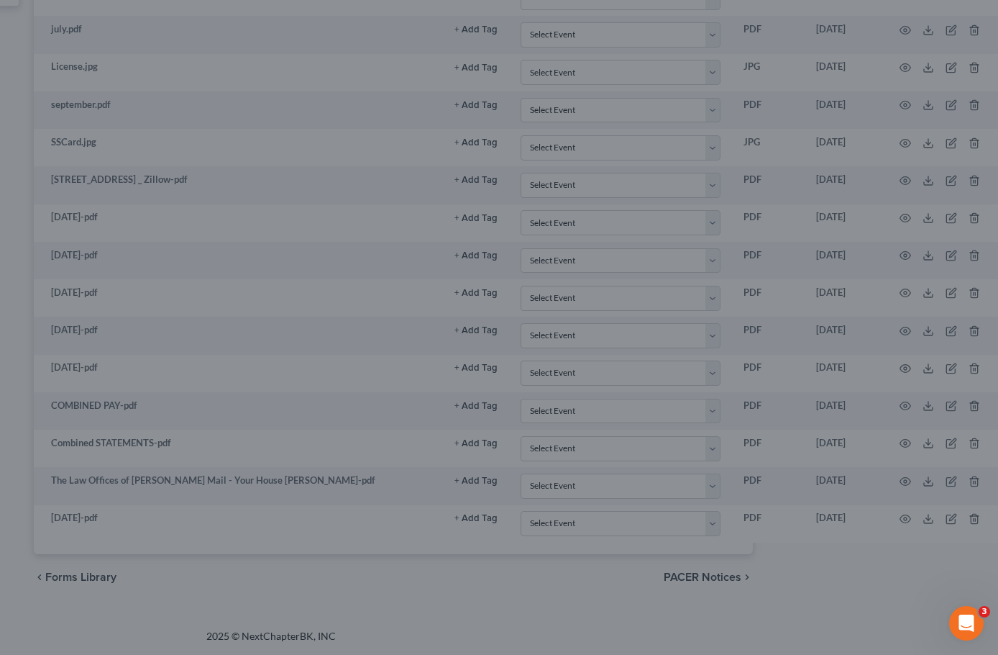
scroll to position [847, 228]
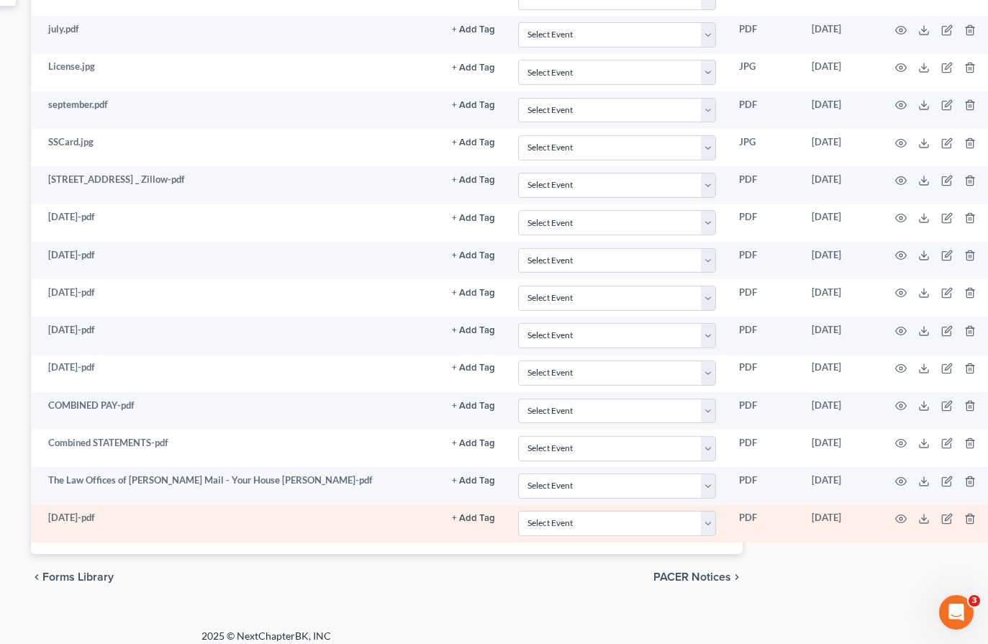
click at [958, 524] on td at bounding box center [938, 523] width 121 height 37
click at [964, 524] on icon "button" at bounding box center [970, 519] width 12 height 12
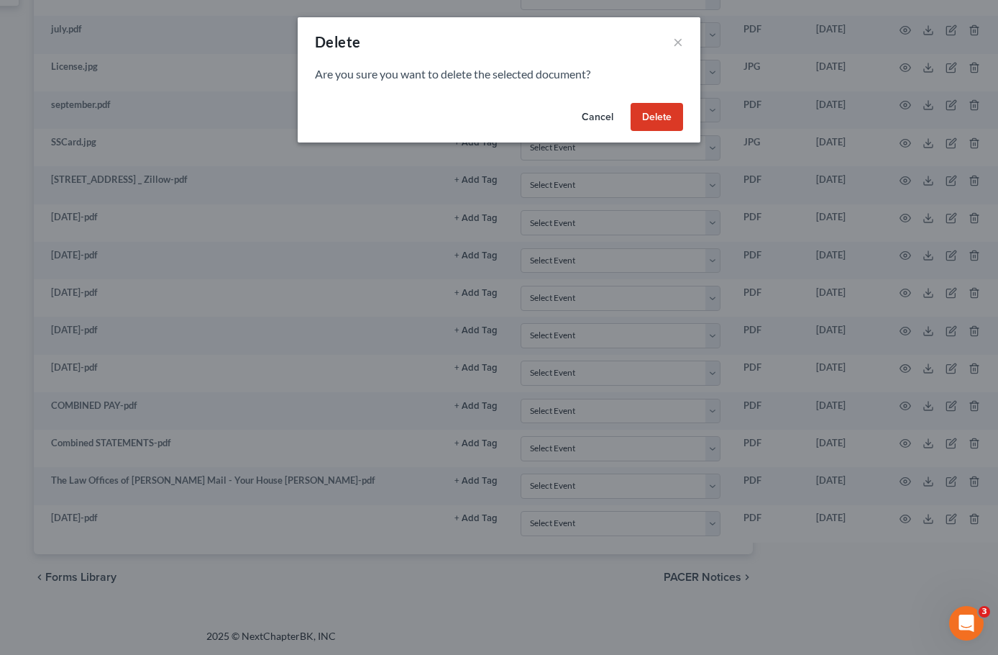
click at [676, 122] on button "Delete" at bounding box center [657, 117] width 53 height 29
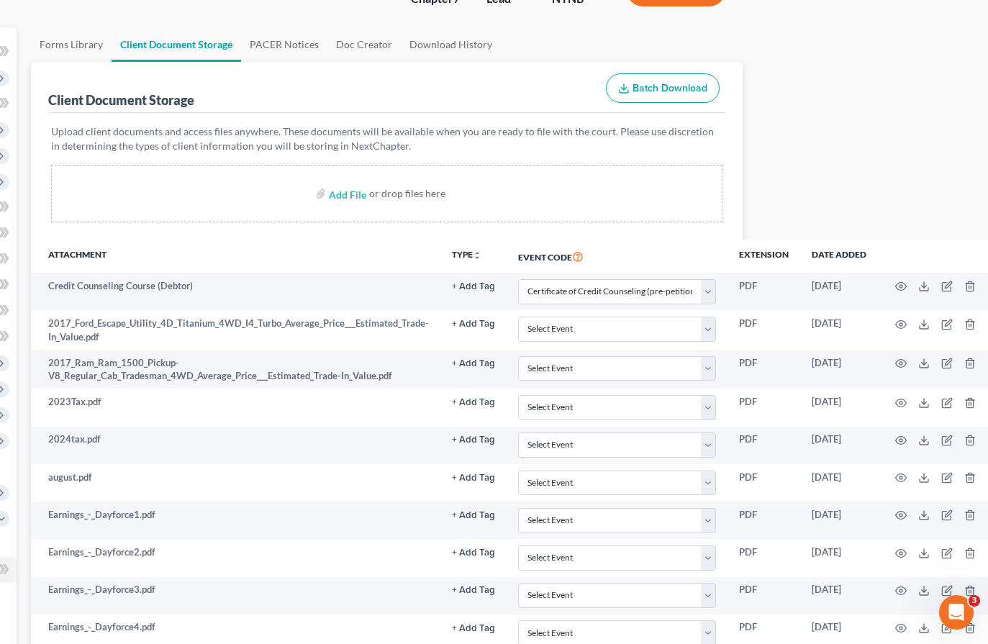
scroll to position [0, 228]
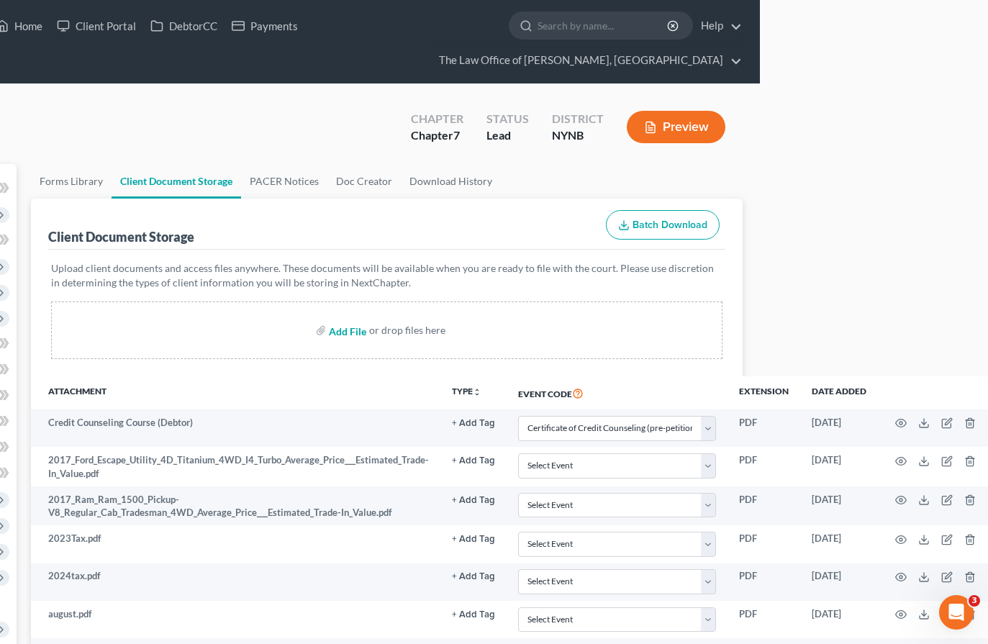
click at [340, 335] on input "file" at bounding box center [346, 330] width 35 height 26
type input "C:\fakepath\September26th.pdf"
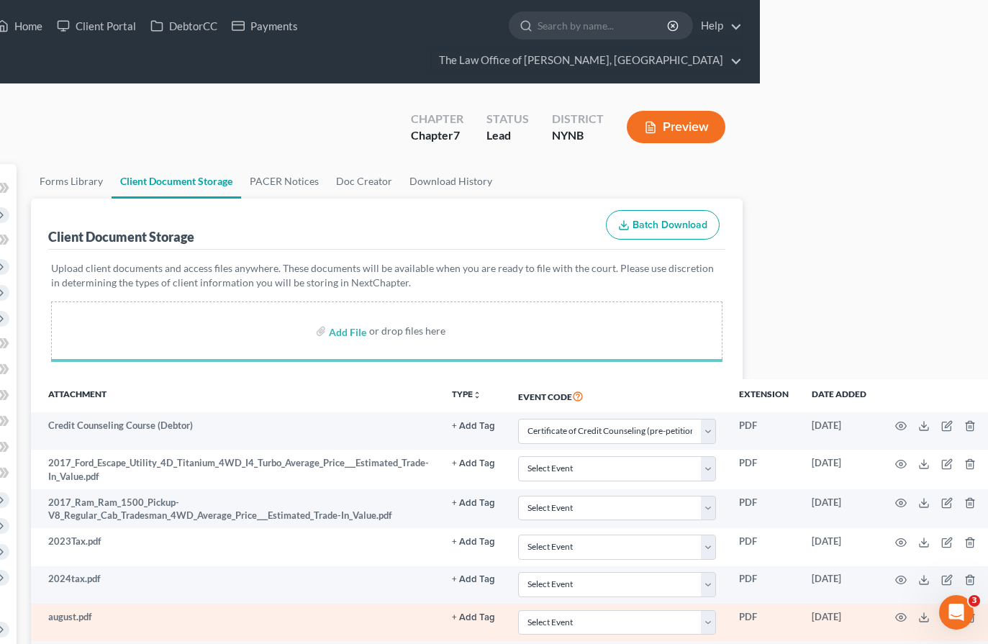
scroll to position [288, 228]
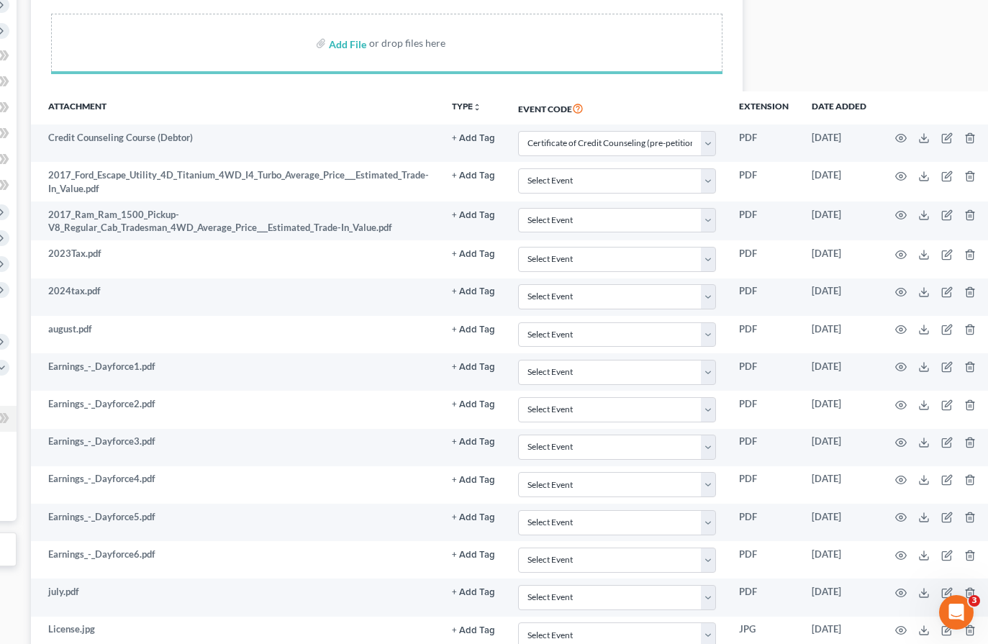
select select "1"
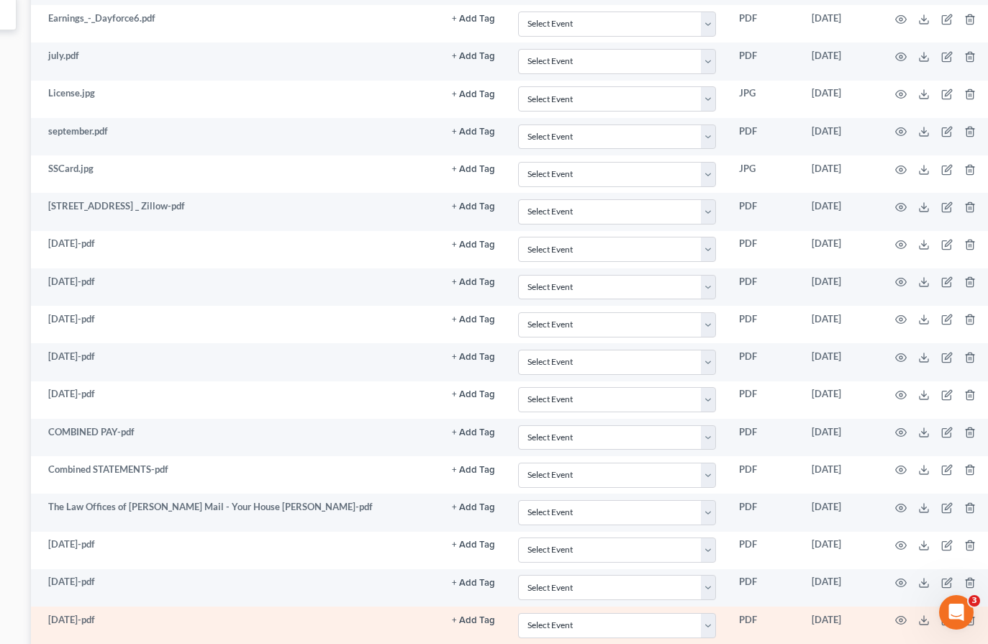
scroll to position [973, 228]
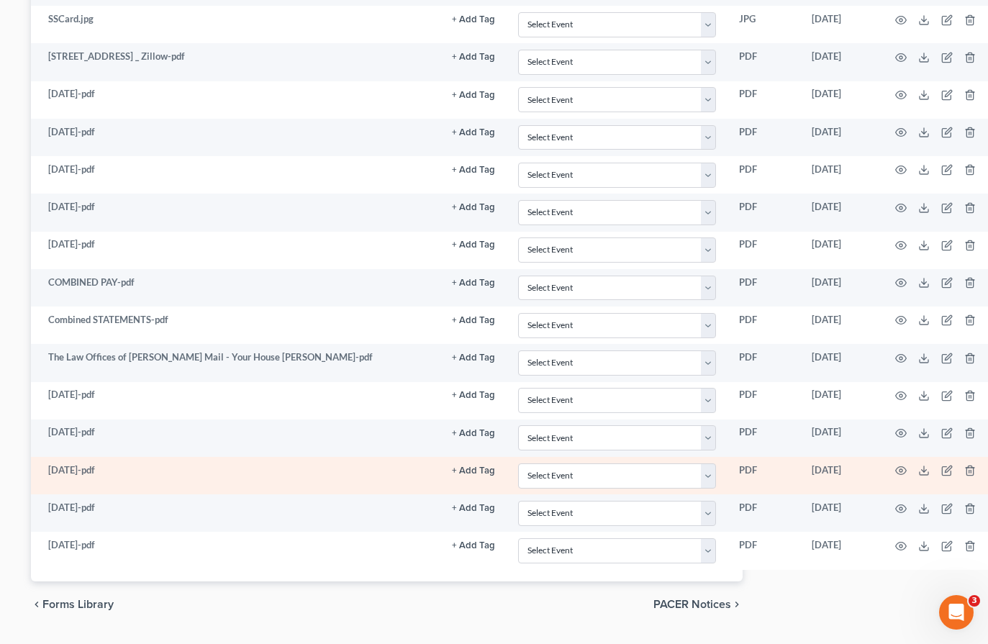
select select "1"
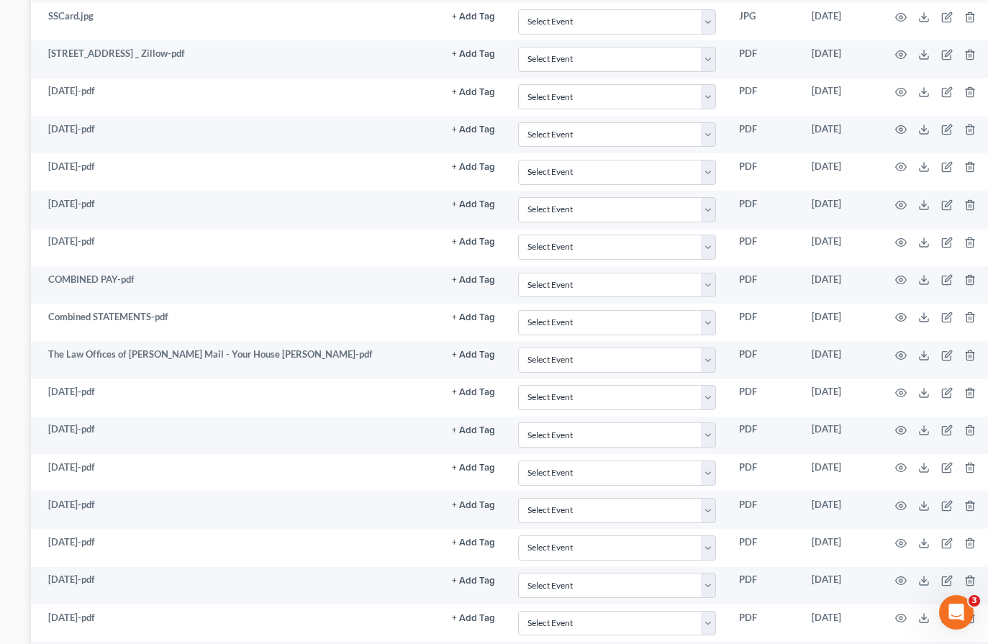
select select "1"
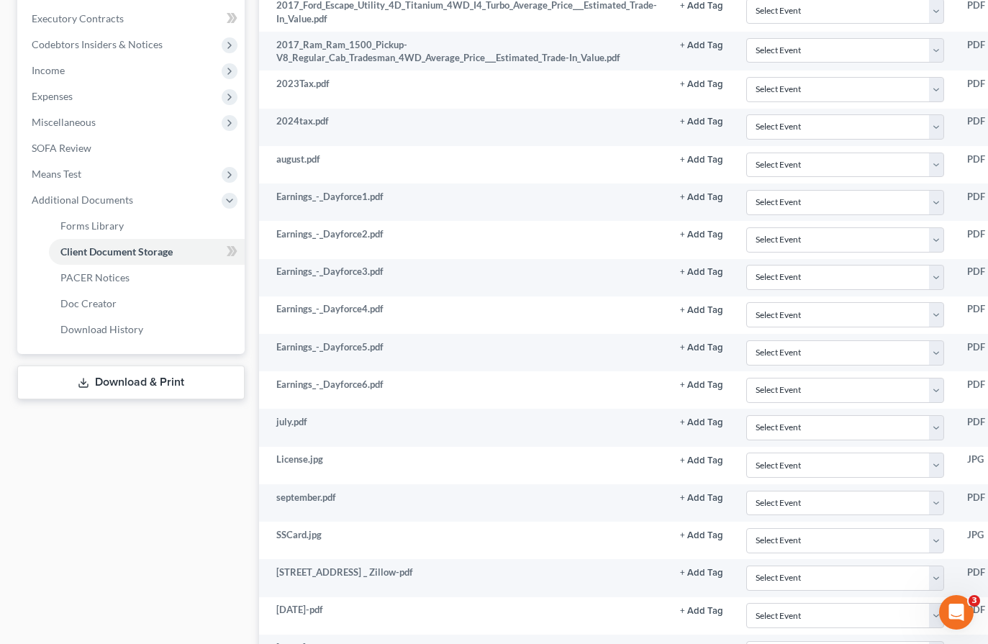
scroll to position [504, 0]
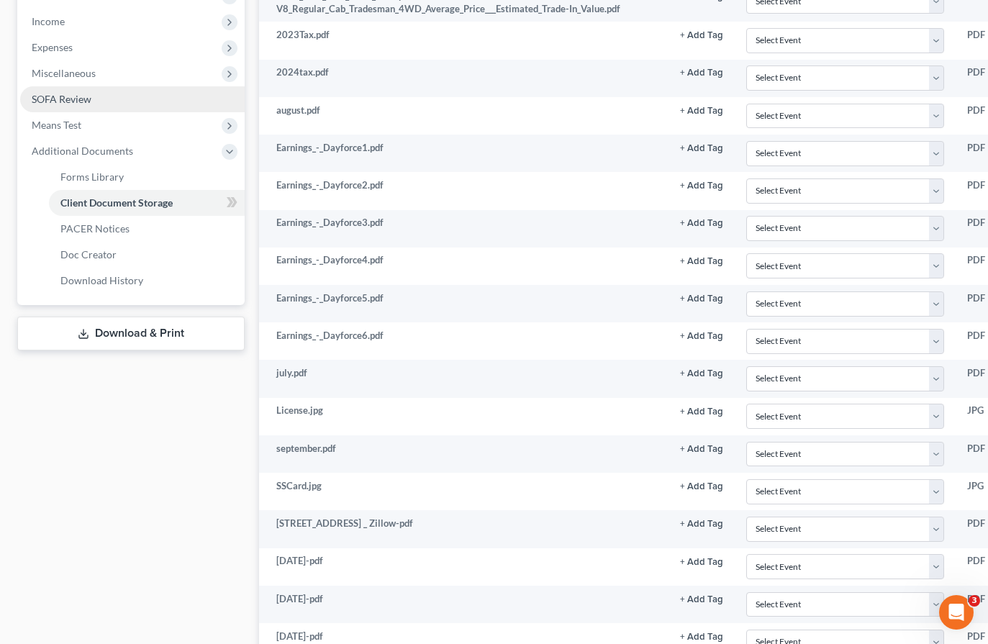
click at [185, 323] on link "Download & Print" at bounding box center [130, 334] width 227 height 34
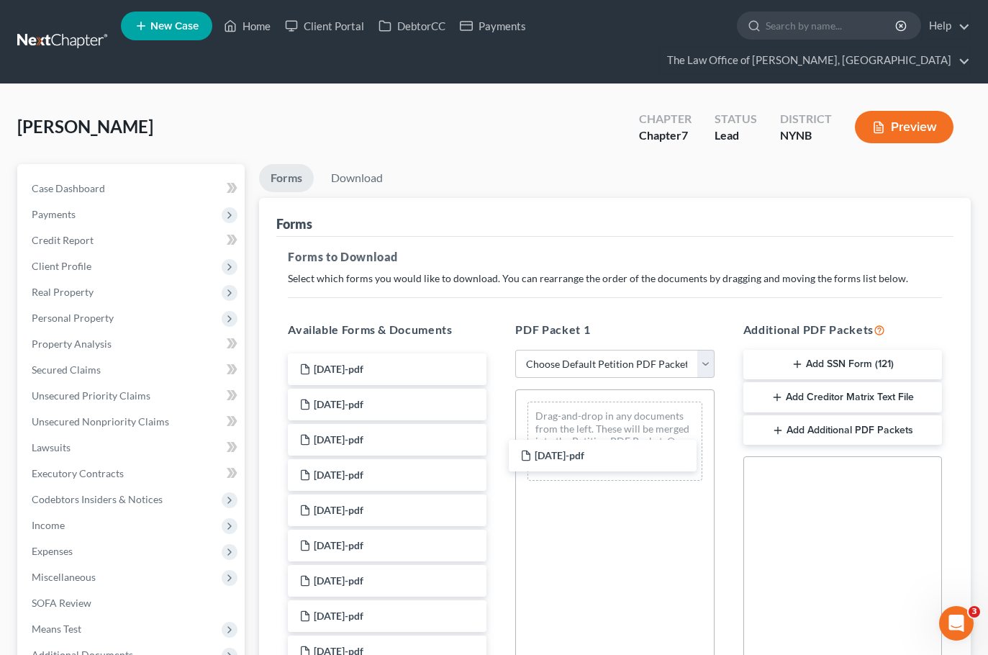
drag, startPoint x: 511, startPoint y: 409, endPoint x: 593, endPoint y: 445, distance: 89.3
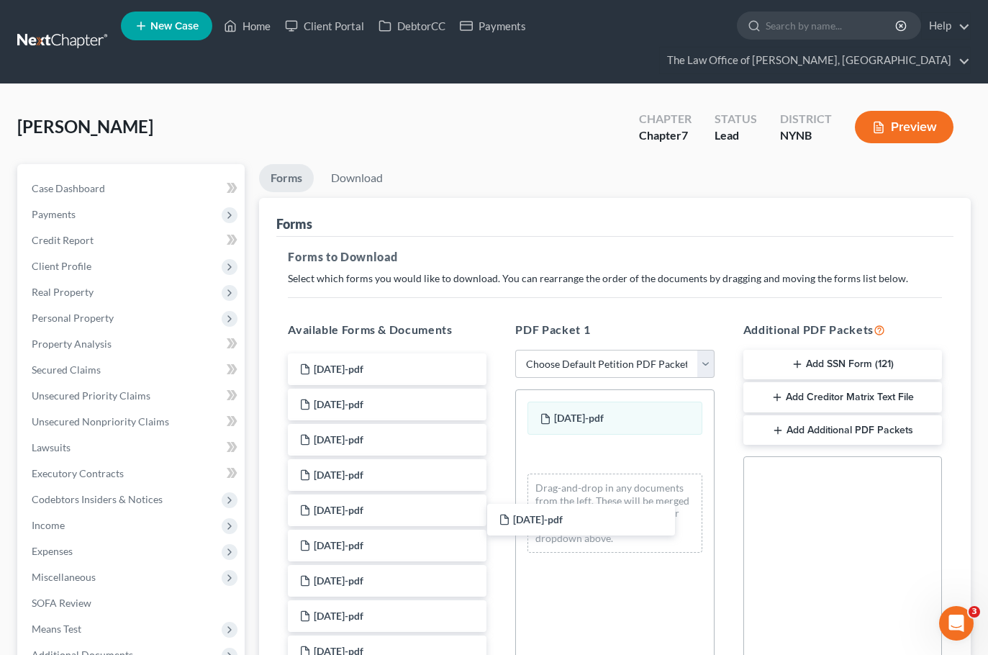
drag, startPoint x: 399, startPoint y: 361, endPoint x: 602, endPoint y: 505, distance: 248.7
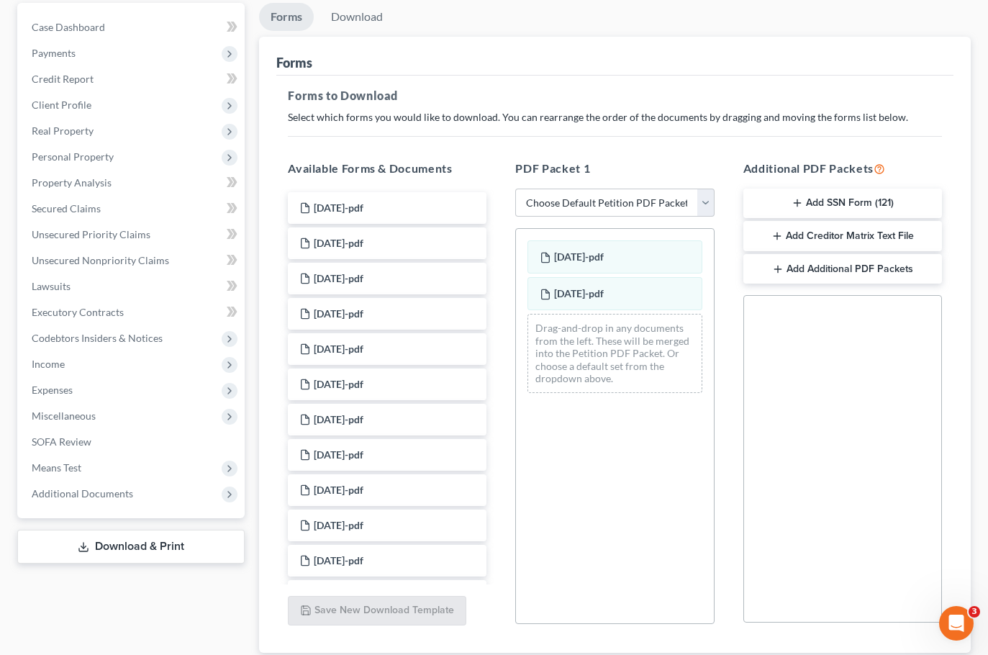
scroll to position [144, 0]
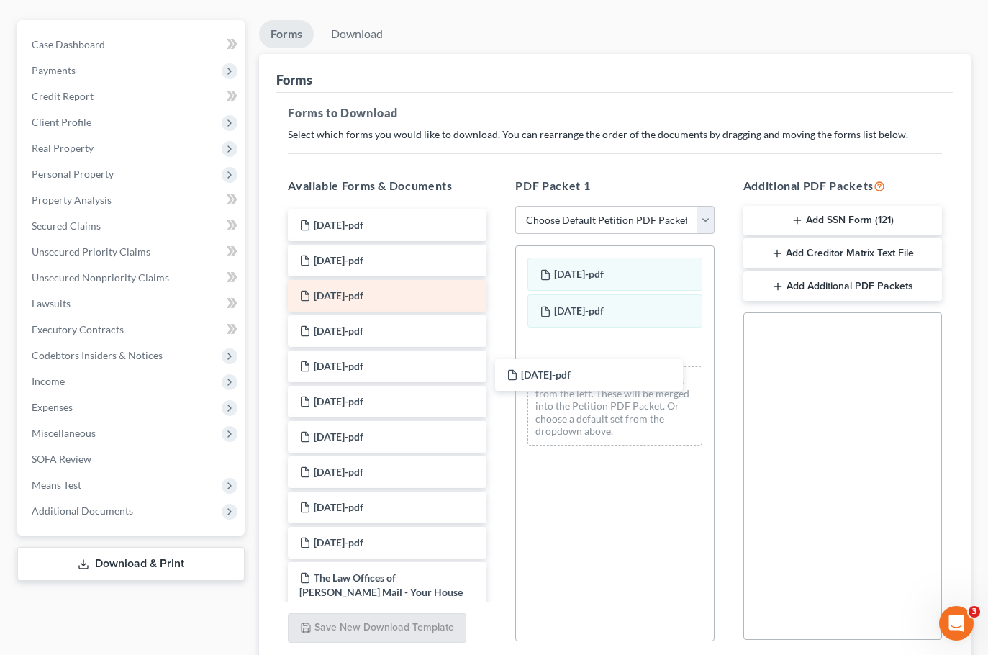
drag, startPoint x: 382, startPoint y: 223, endPoint x: 389, endPoint y: 291, distance: 68.0
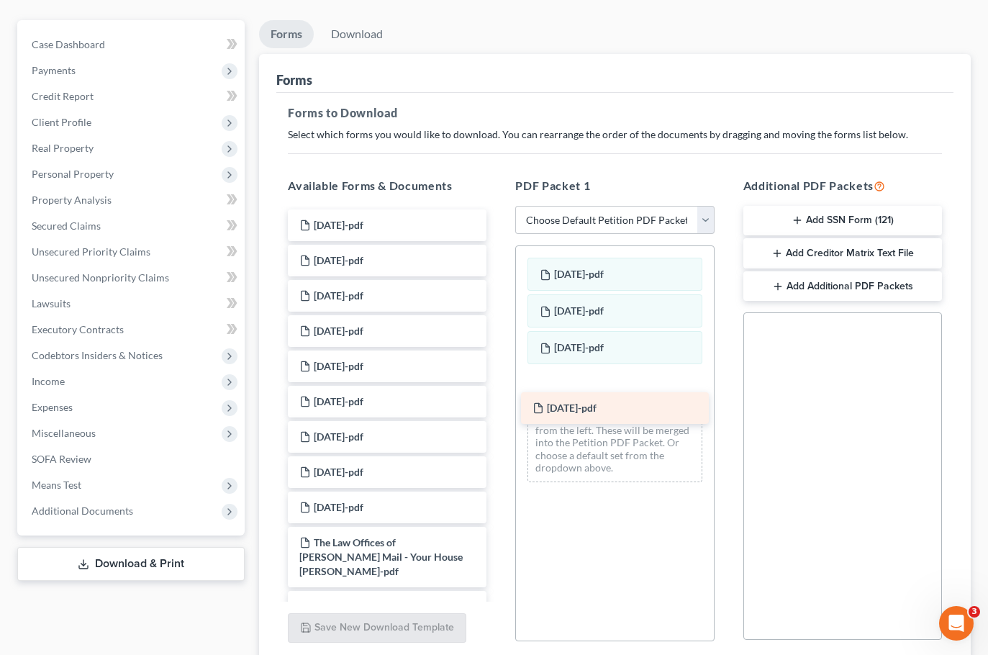
drag, startPoint x: 391, startPoint y: 230, endPoint x: 624, endPoint y: 413, distance: 296.1
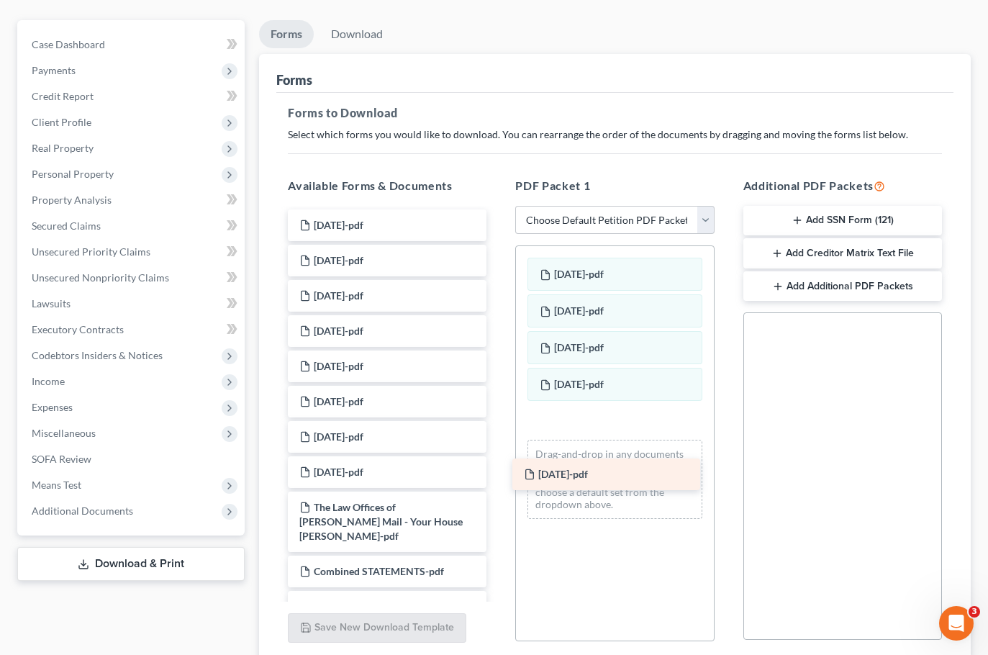
drag, startPoint x: 393, startPoint y: 226, endPoint x: 632, endPoint y: 452, distance: 328.7
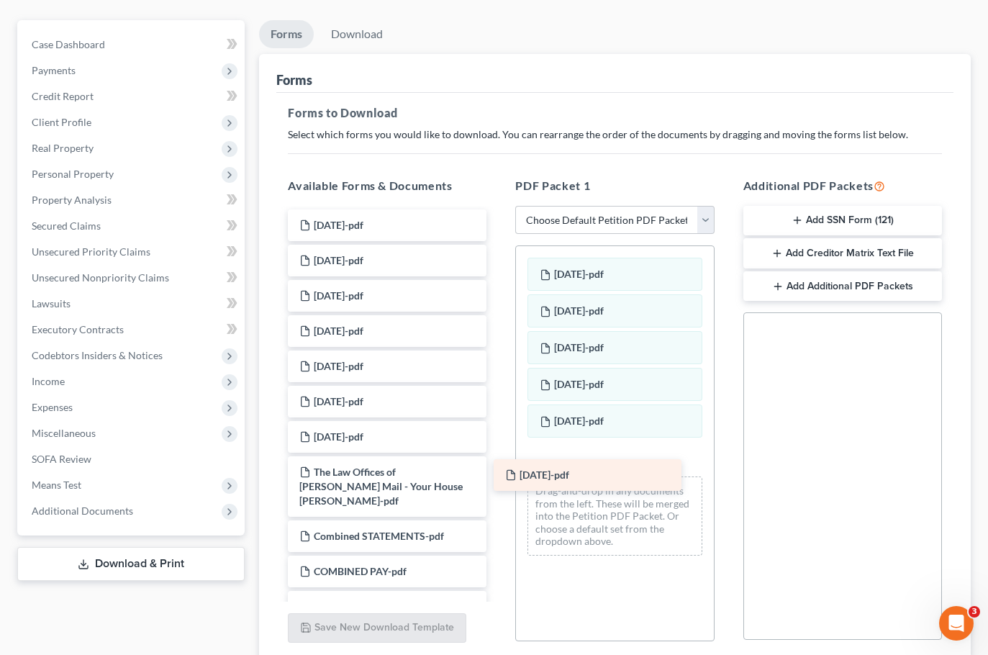
drag, startPoint x: 388, startPoint y: 227, endPoint x: 604, endPoint y: 478, distance: 330.6
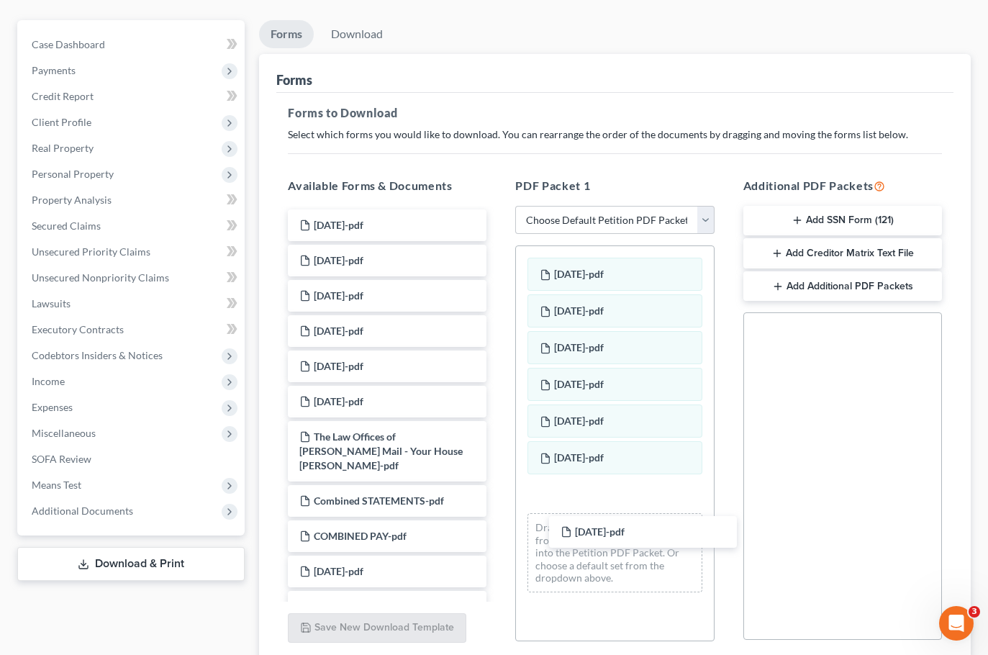
drag, startPoint x: 362, startPoint y: 217, endPoint x: 609, endPoint y: 512, distance: 385.1
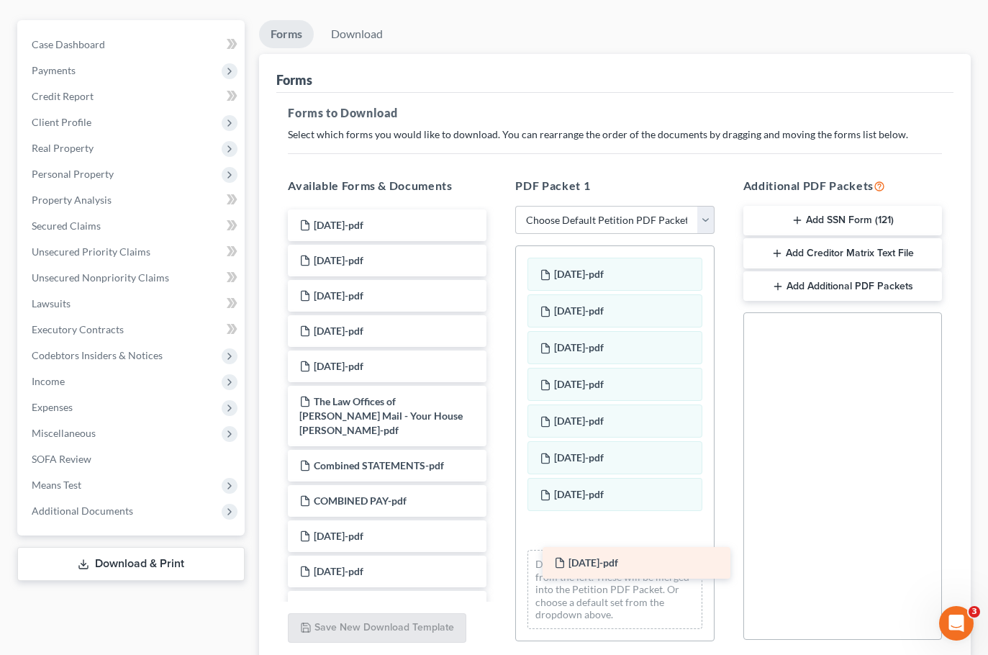
drag, startPoint x: 362, startPoint y: 212, endPoint x: 608, endPoint y: 537, distance: 407.1
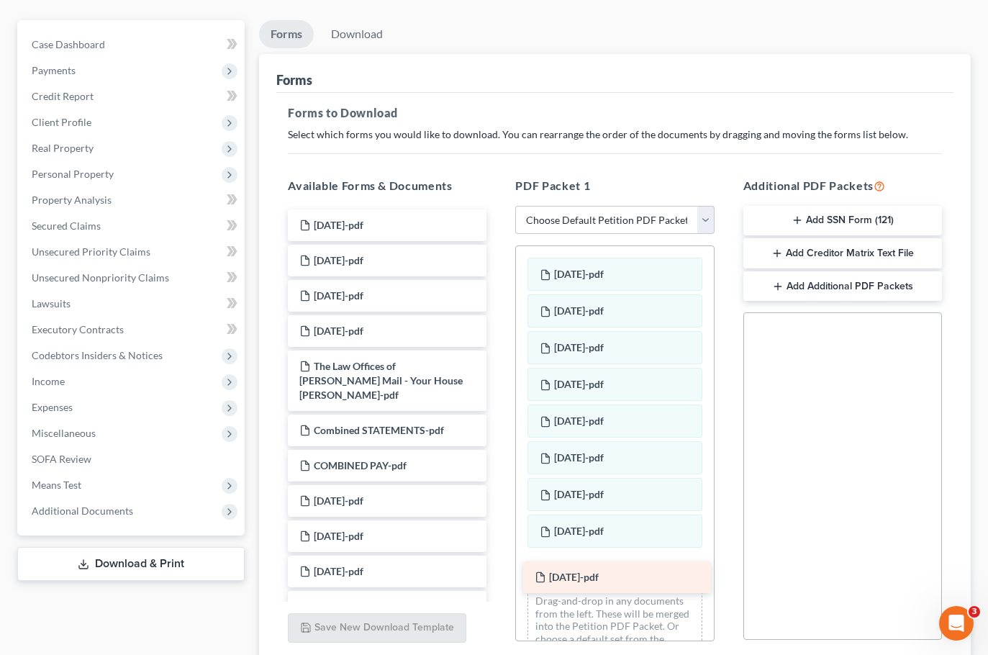
drag, startPoint x: 352, startPoint y: 226, endPoint x: 599, endPoint y: 571, distance: 424.8
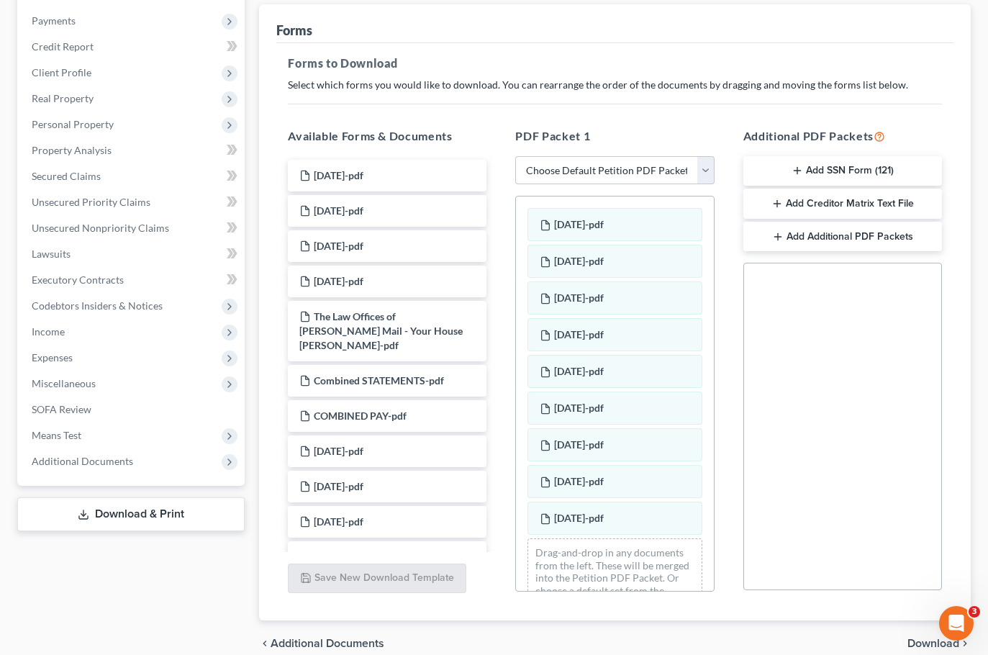
scroll to position [216, 0]
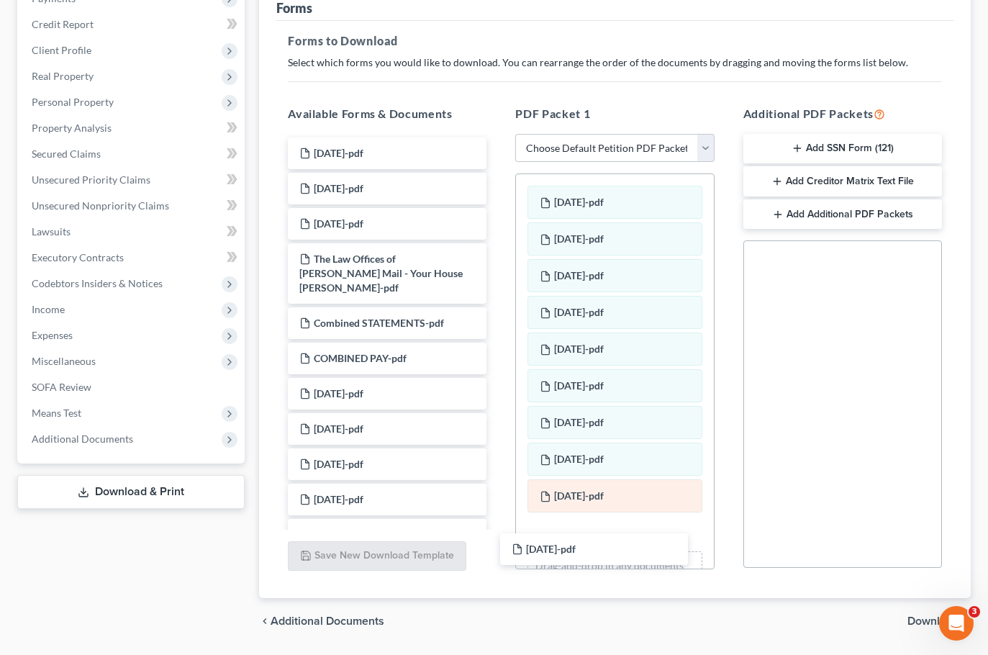
drag, startPoint x: 373, startPoint y: 149, endPoint x: 606, endPoint y: 504, distance: 424.4
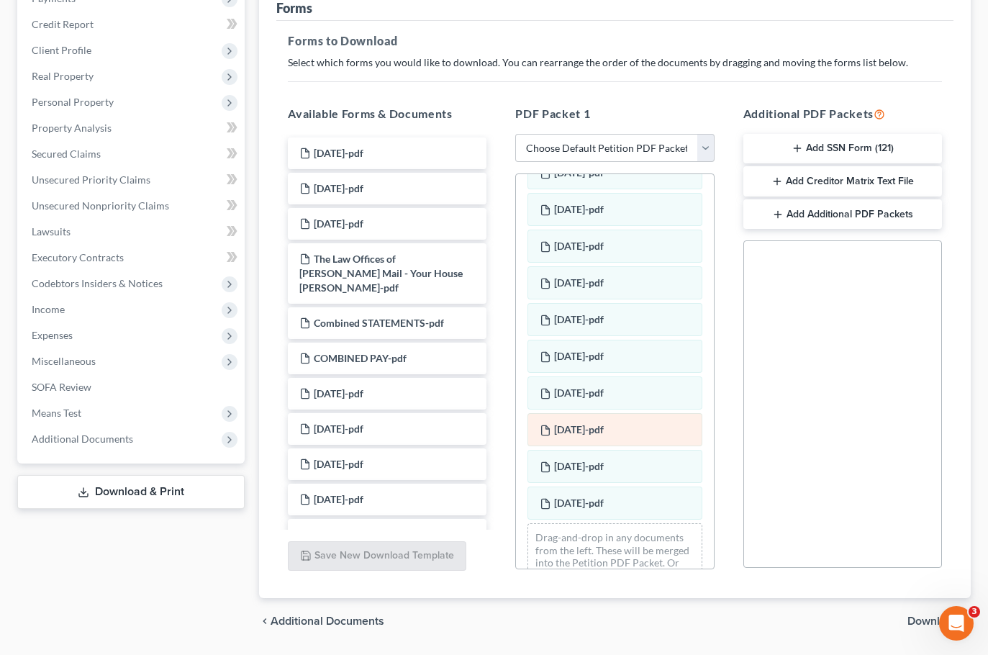
scroll to position [75, 0]
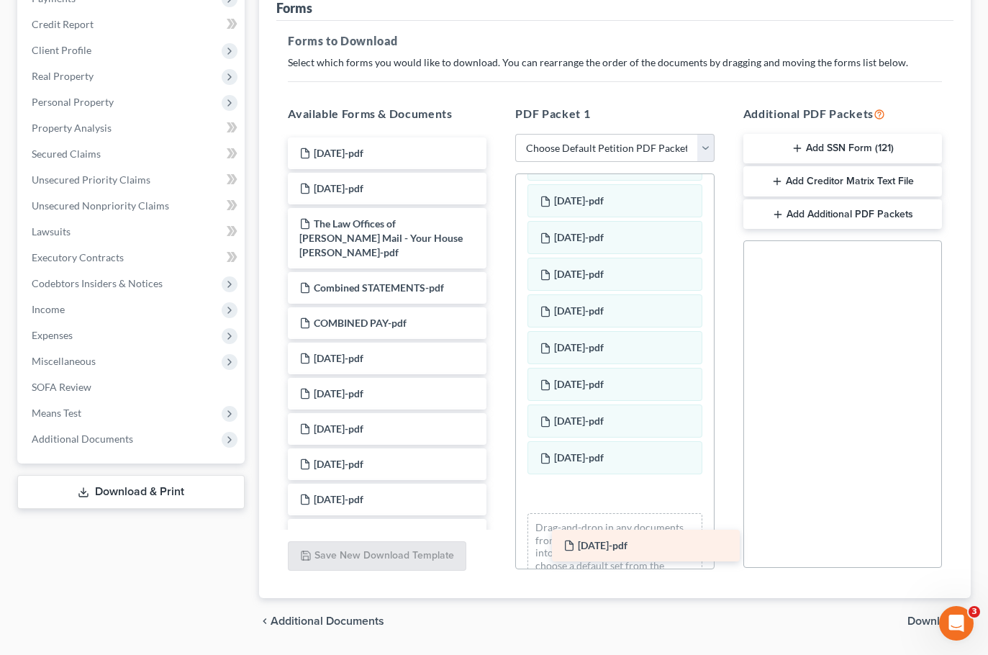
drag, startPoint x: 332, startPoint y: 152, endPoint x: 578, endPoint y: 522, distance: 444.1
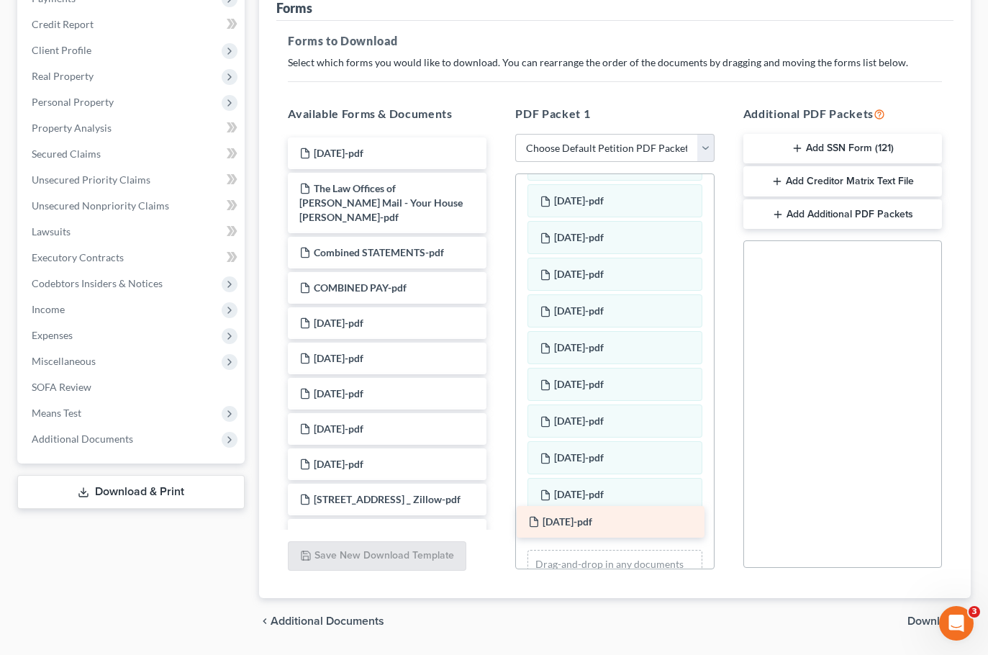
drag, startPoint x: 413, startPoint y: 150, endPoint x: 642, endPoint y: 519, distance: 433.5
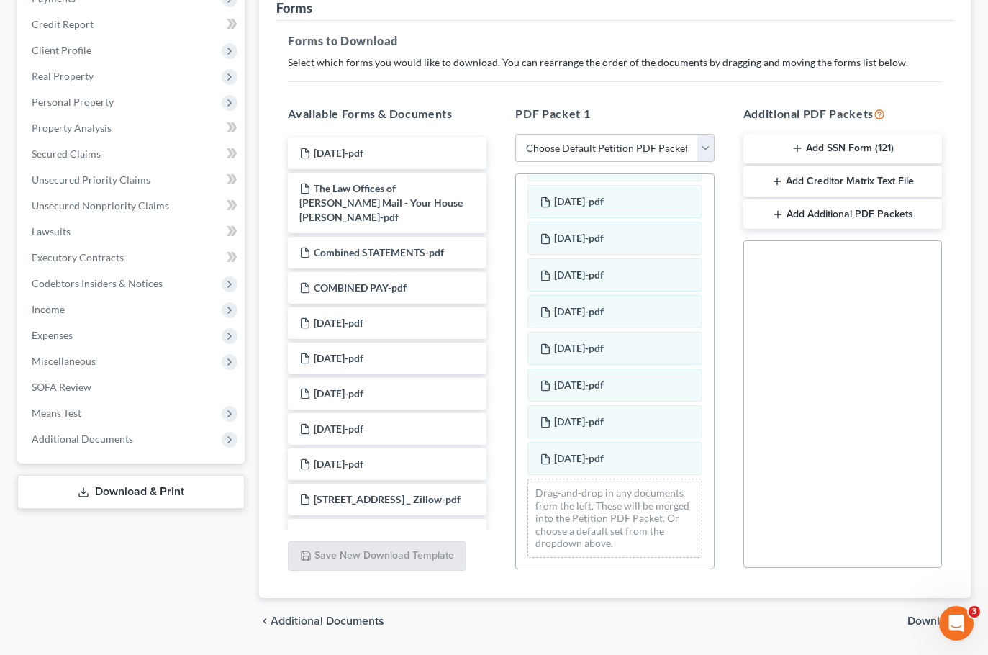
scroll to position [148, 0]
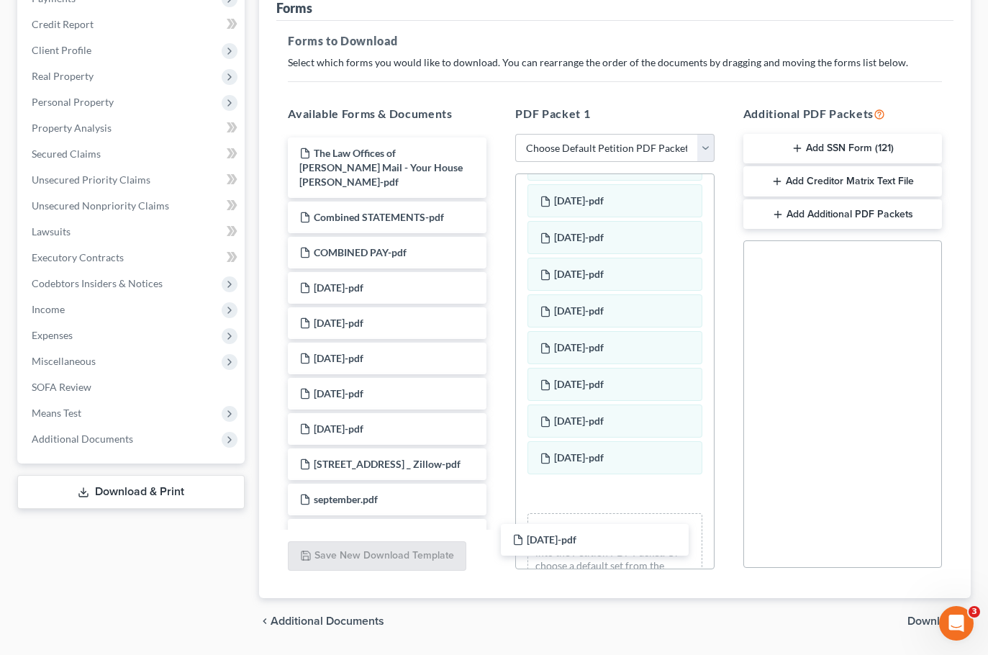
drag, startPoint x: 364, startPoint y: 152, endPoint x: 611, endPoint y: 514, distance: 438.5
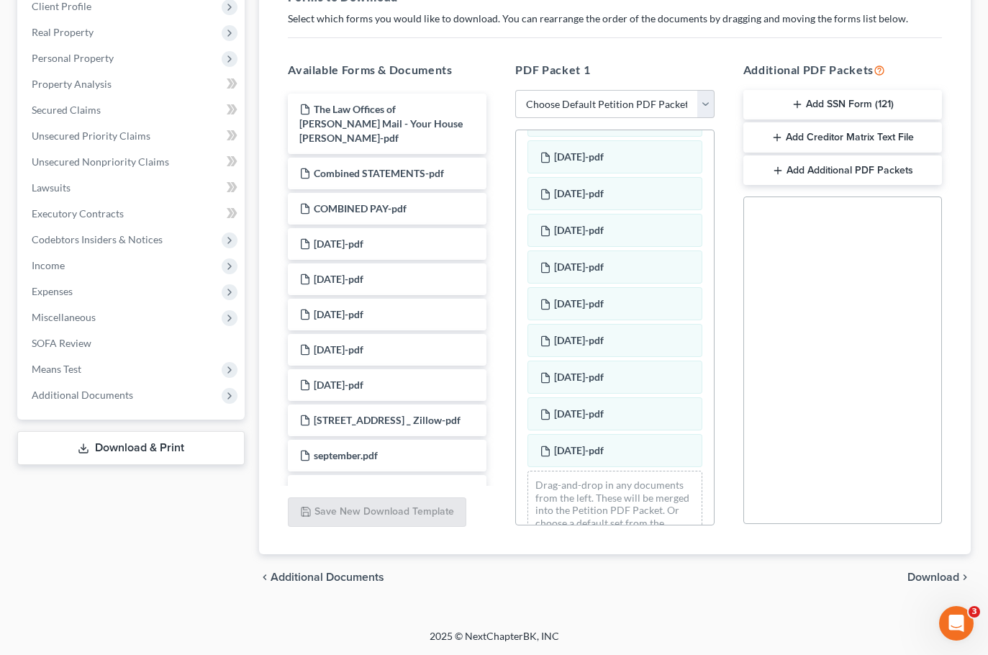
click at [921, 572] on span "Download" at bounding box center [933, 577] width 52 height 12
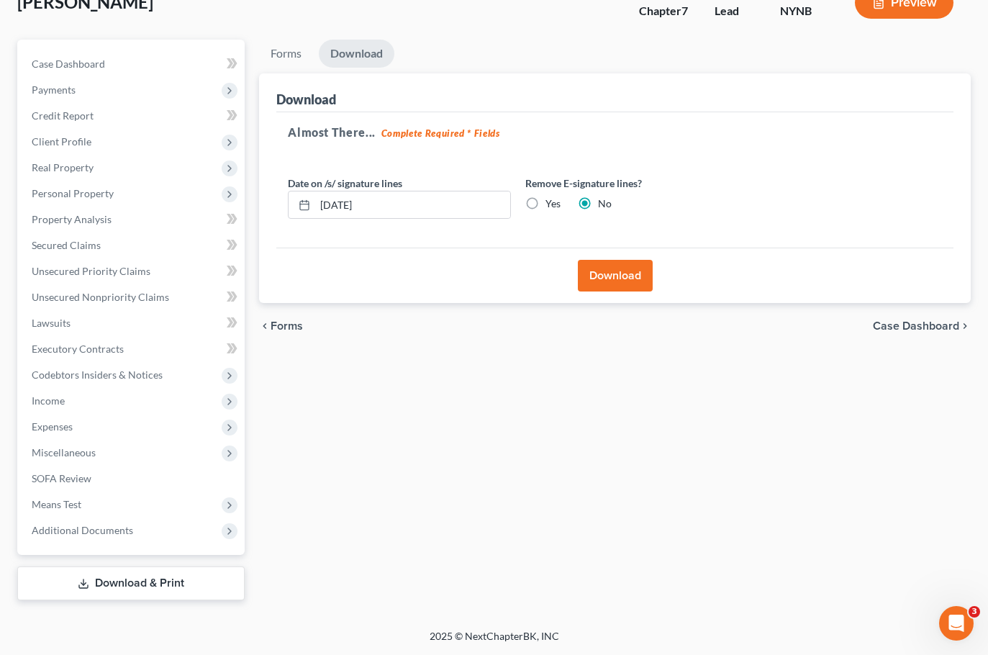
scroll to position [124, 0]
click at [601, 270] on button "Download" at bounding box center [615, 276] width 75 height 32
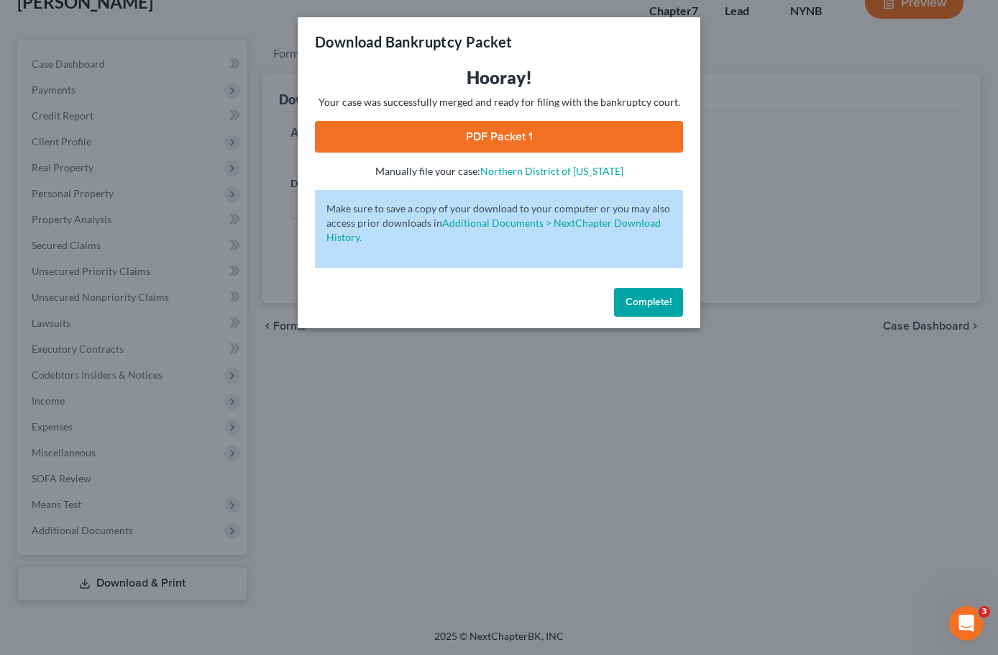
click at [540, 145] on link "PDF Packet 1" at bounding box center [499, 137] width 368 height 32
drag, startPoint x: 665, startPoint y: 295, endPoint x: 70, endPoint y: 452, distance: 615.9
click at [663, 296] on span "Complete!" at bounding box center [649, 302] width 46 height 12
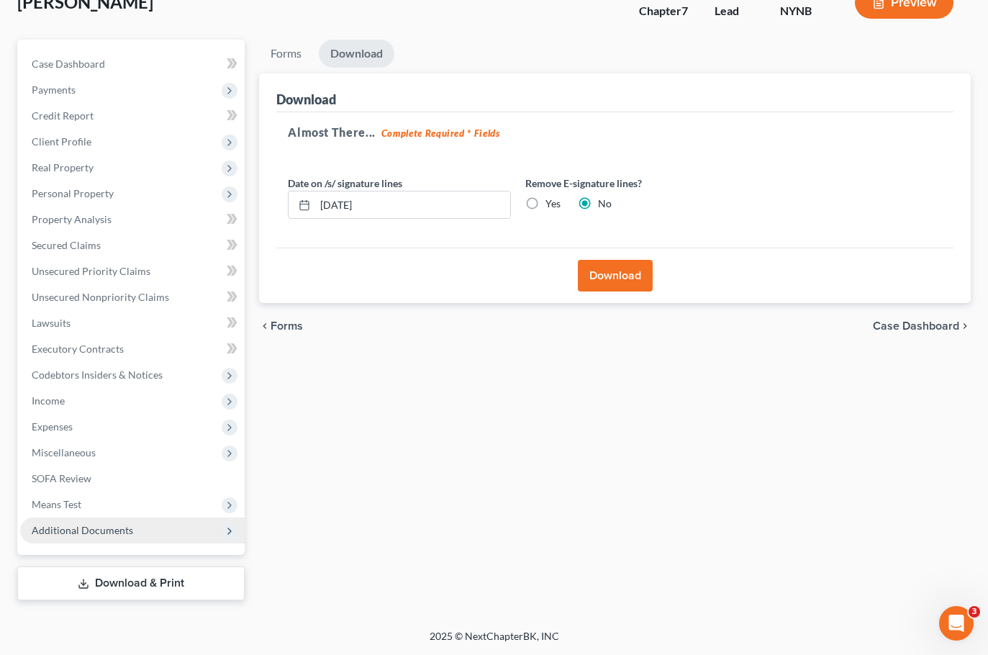
click at [101, 534] on span "Additional Documents" at bounding box center [82, 530] width 101 height 12
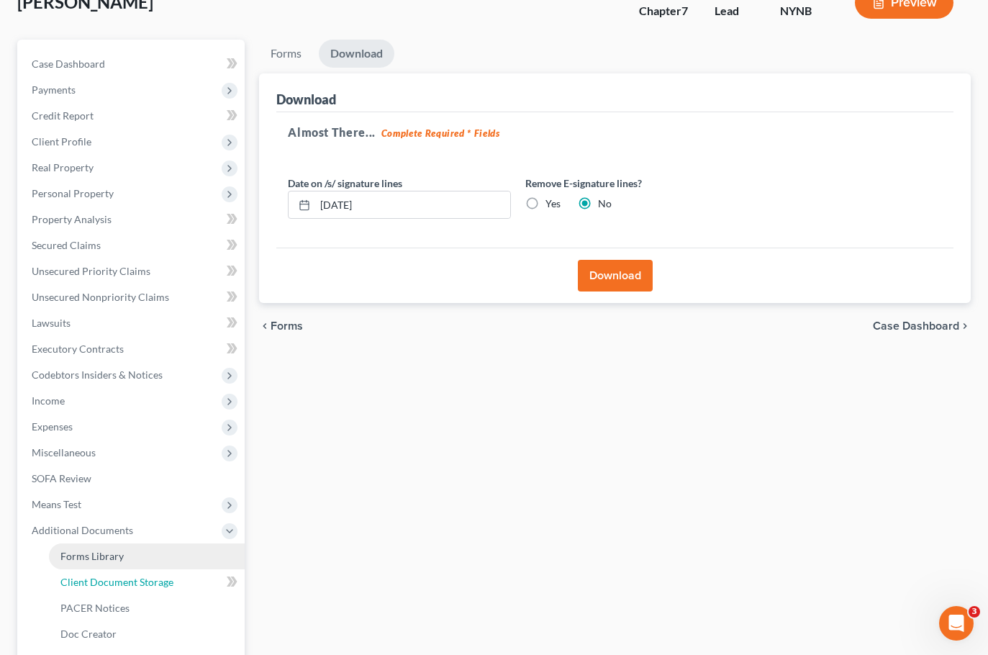
click at [111, 573] on link "Client Document Storage" at bounding box center [147, 582] width 196 height 26
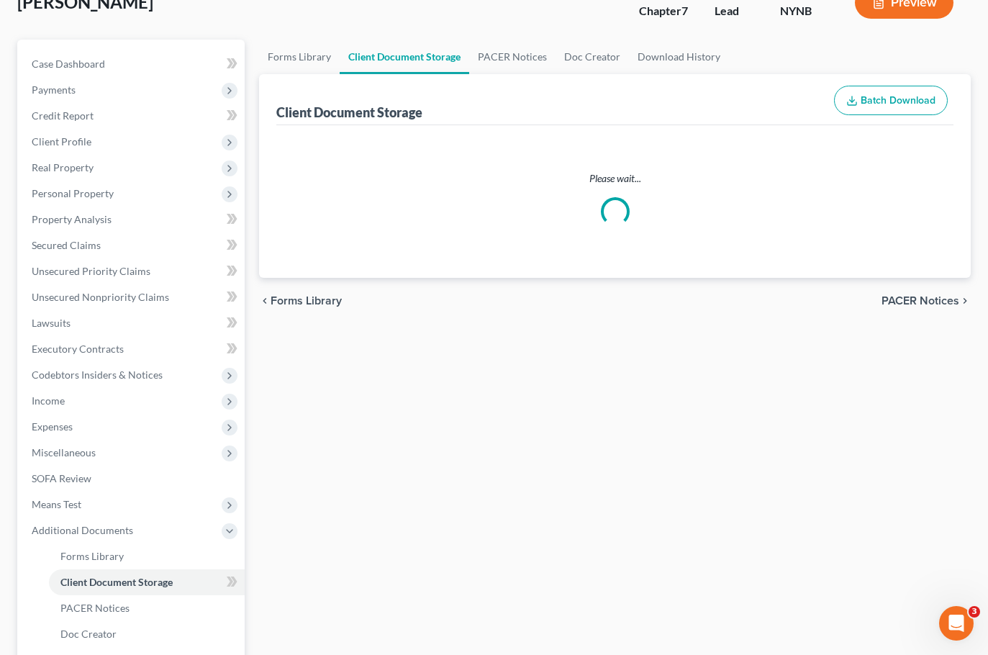
scroll to position [122, 0]
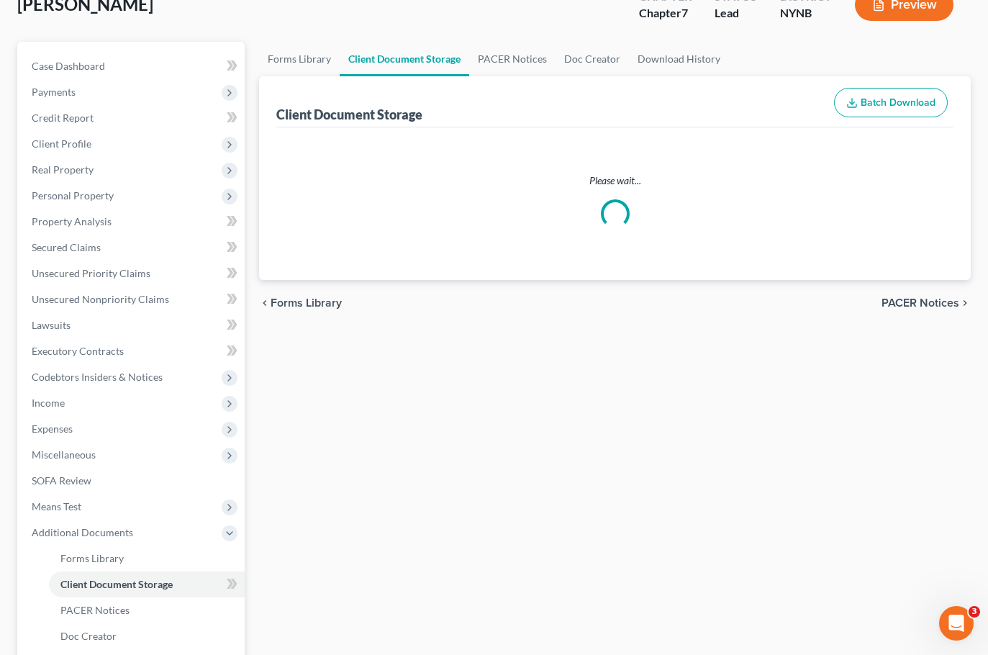
select select "1"
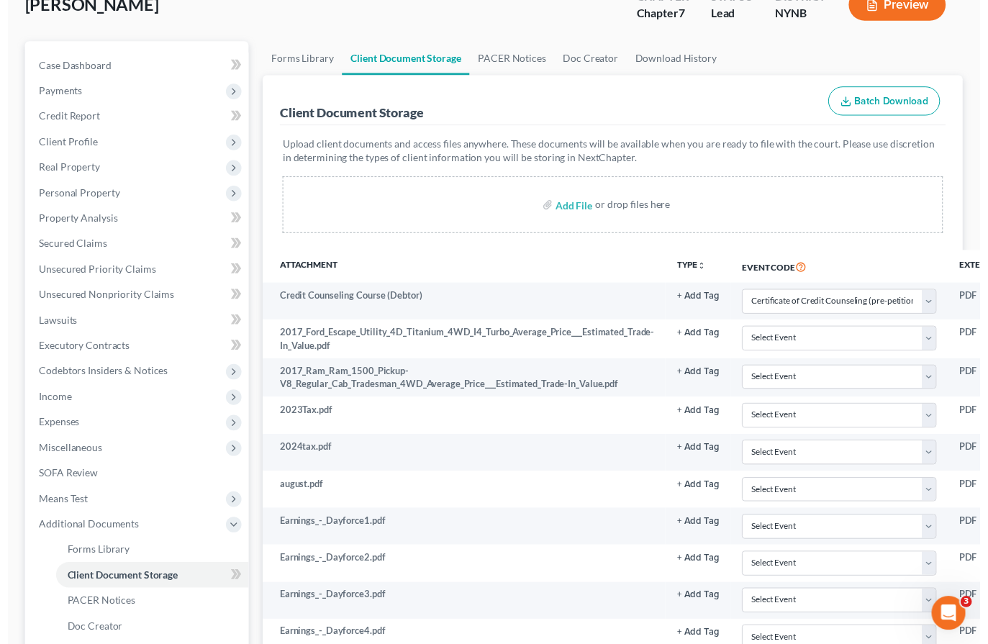
scroll to position [0, 0]
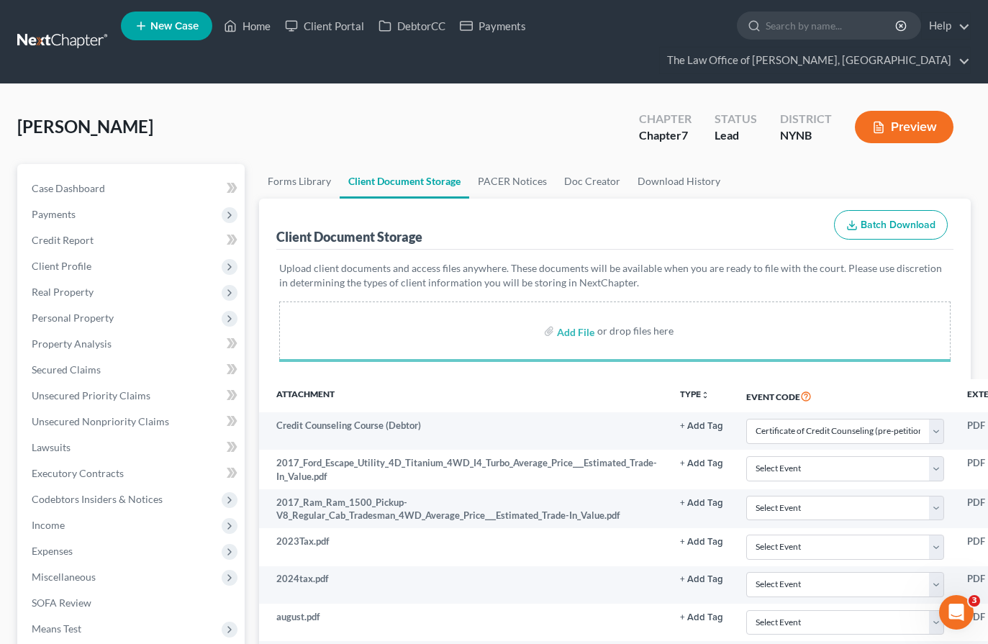
select select "1"
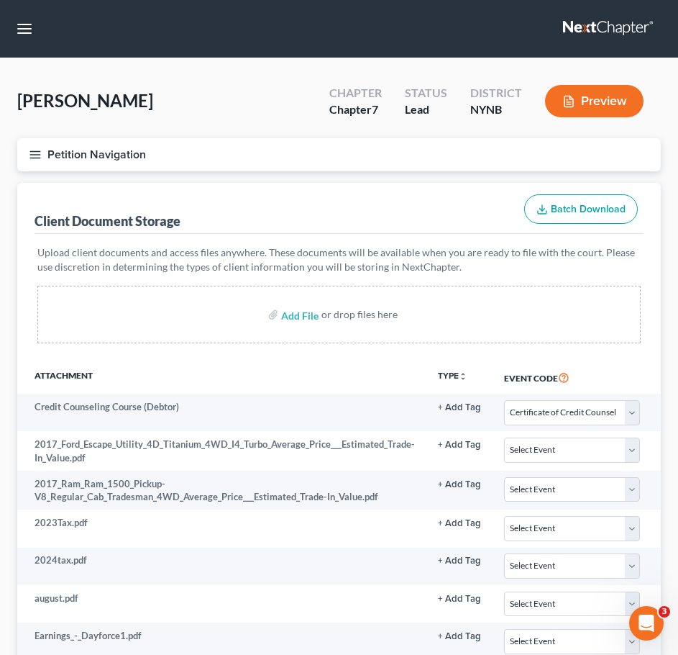
click at [129, 93] on span "[PERSON_NAME]" at bounding box center [85, 100] width 136 height 21
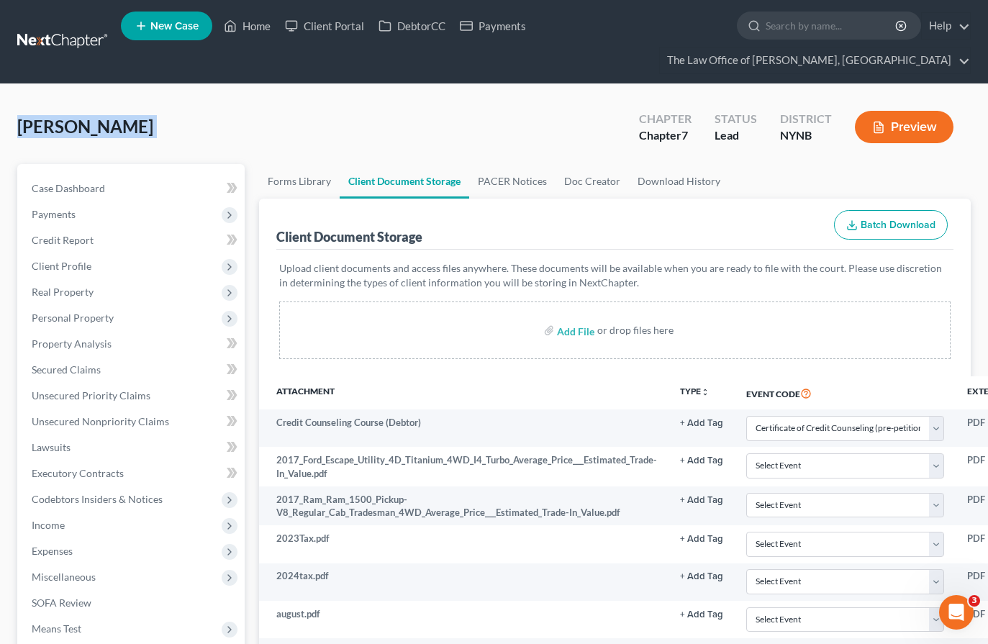
drag, startPoint x: 45, startPoint y: 35, endPoint x: 470, endPoint y: 149, distance: 439.5
click at [45, 35] on link at bounding box center [63, 42] width 92 height 26
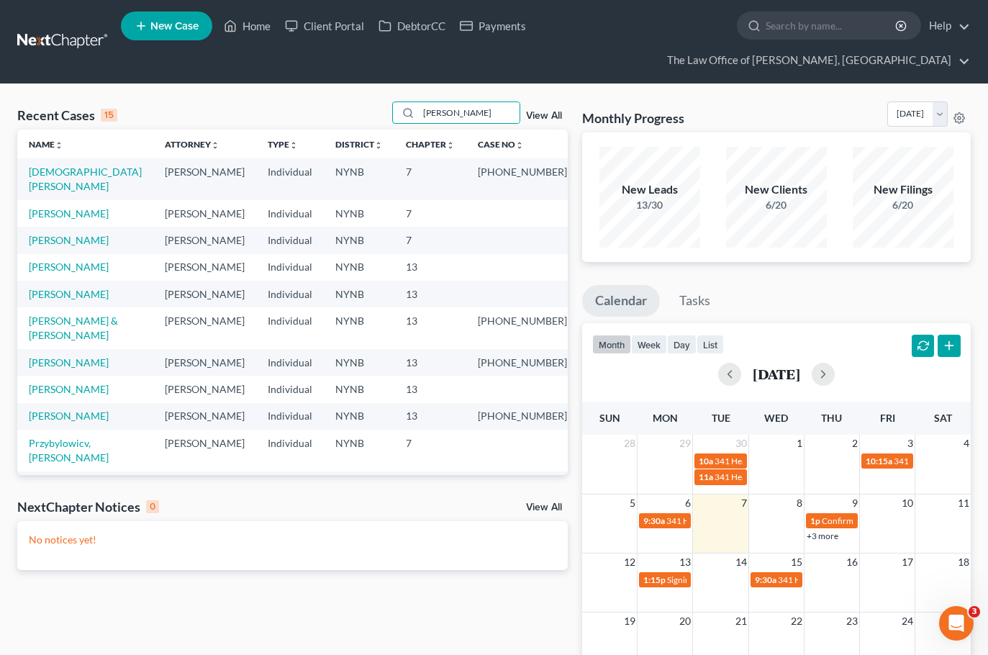
type input "[PERSON_NAME]"
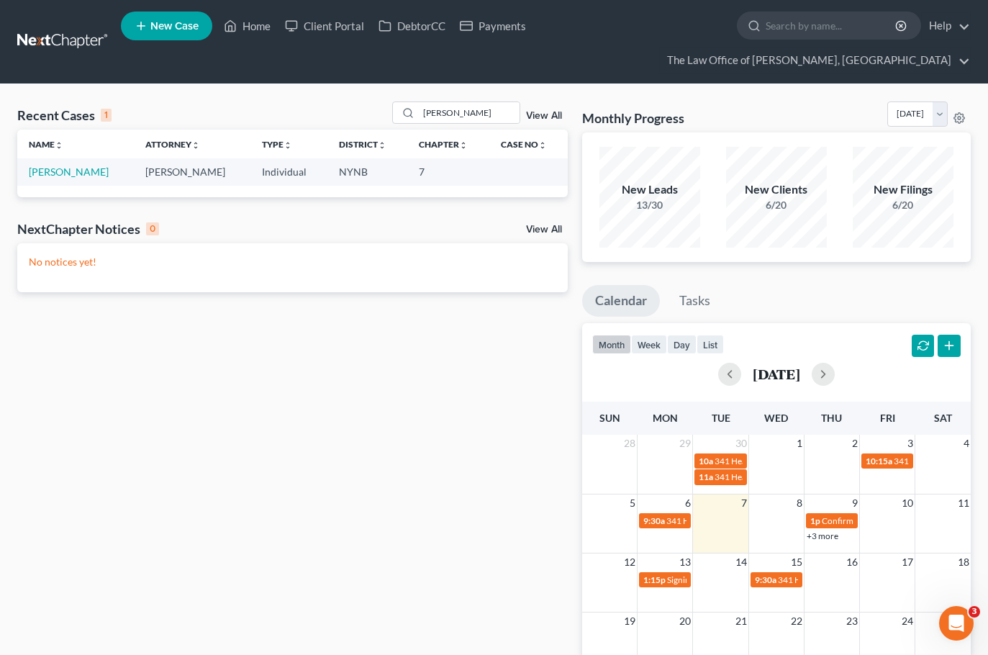
click at [78, 186] on div "Name unfold_more expand_more expand_less Attorney unfold_more expand_more expan…" at bounding box center [292, 162] width 550 height 67
click at [83, 176] on link "[PERSON_NAME]" at bounding box center [69, 171] width 80 height 12
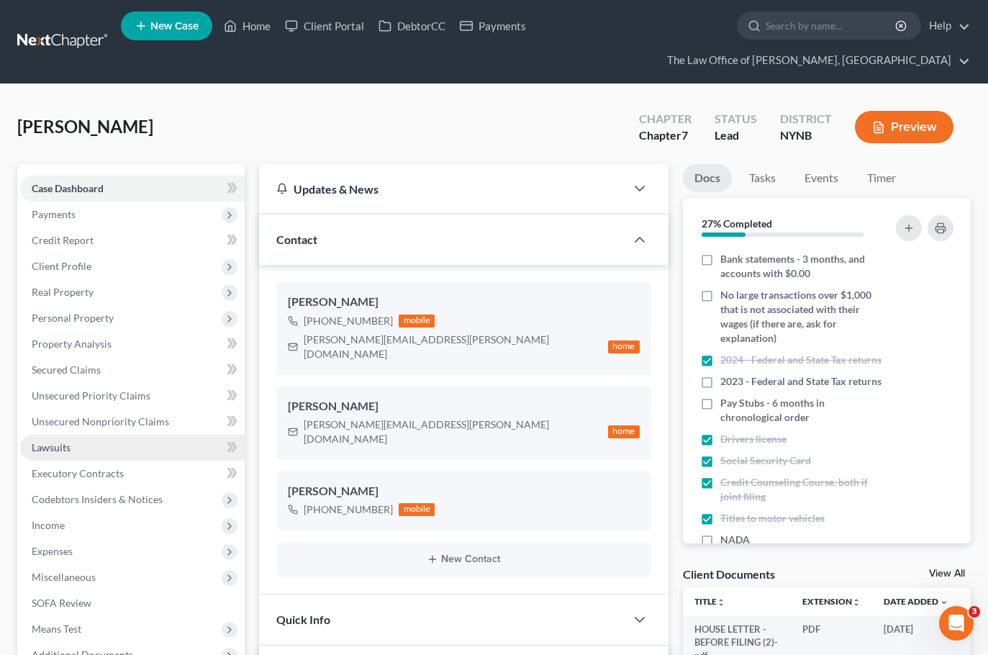
scroll to position [288, 0]
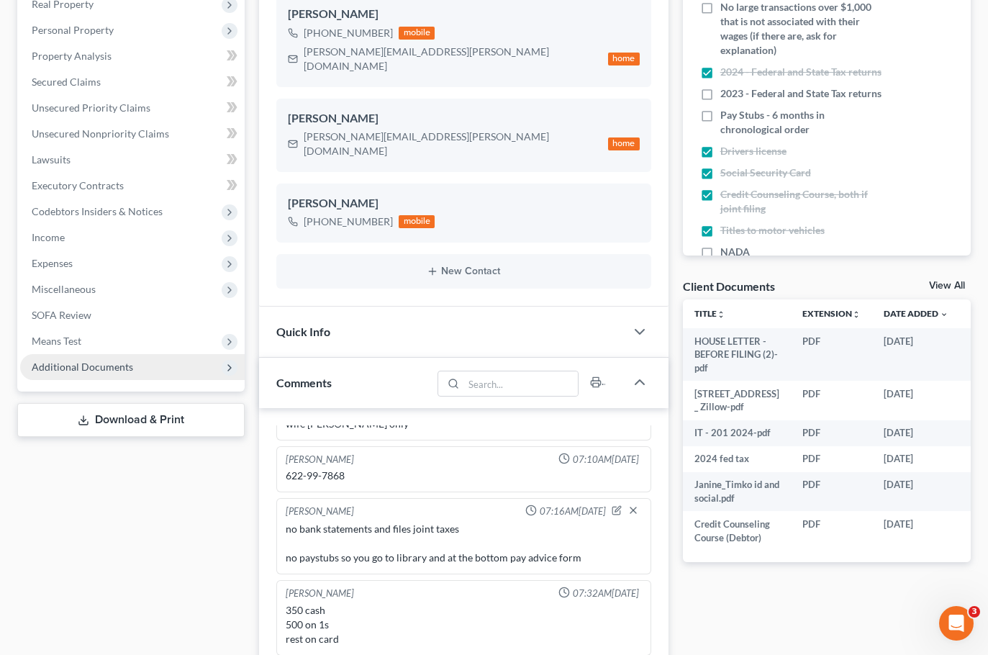
click at [83, 363] on span "Additional Documents" at bounding box center [82, 366] width 101 height 12
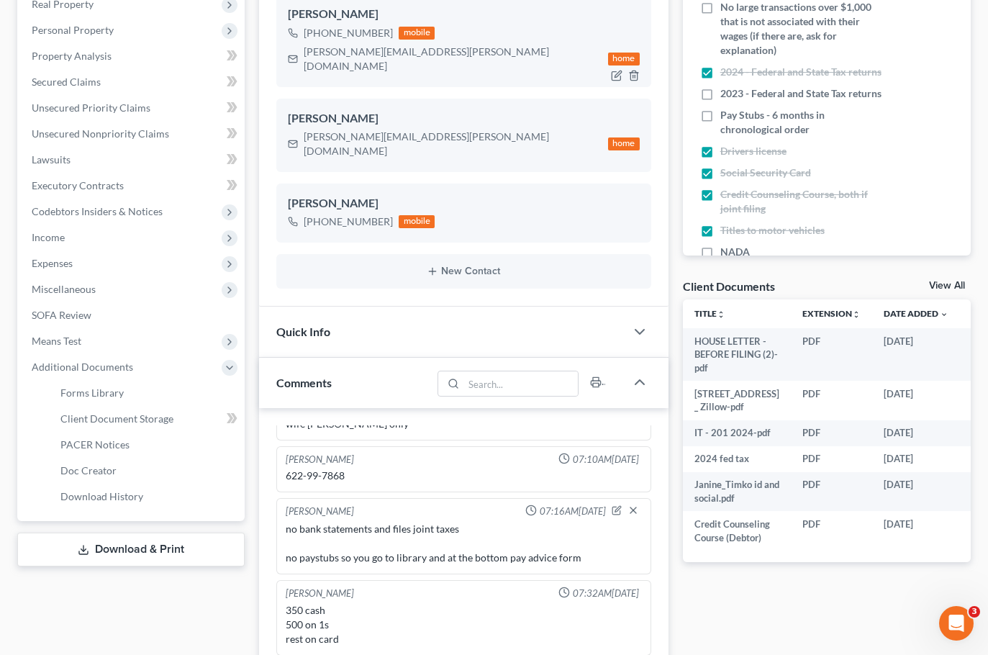
click at [402, 52] on div "[PERSON_NAME][EMAIL_ADDRESS][PERSON_NAME][DOMAIN_NAME]" at bounding box center [453, 59] width 299 height 29
click at [402, 52] on div "Janine.timko@gmail.com" at bounding box center [453, 59] width 299 height 29
copy div "Janine.timko@gmail.com"
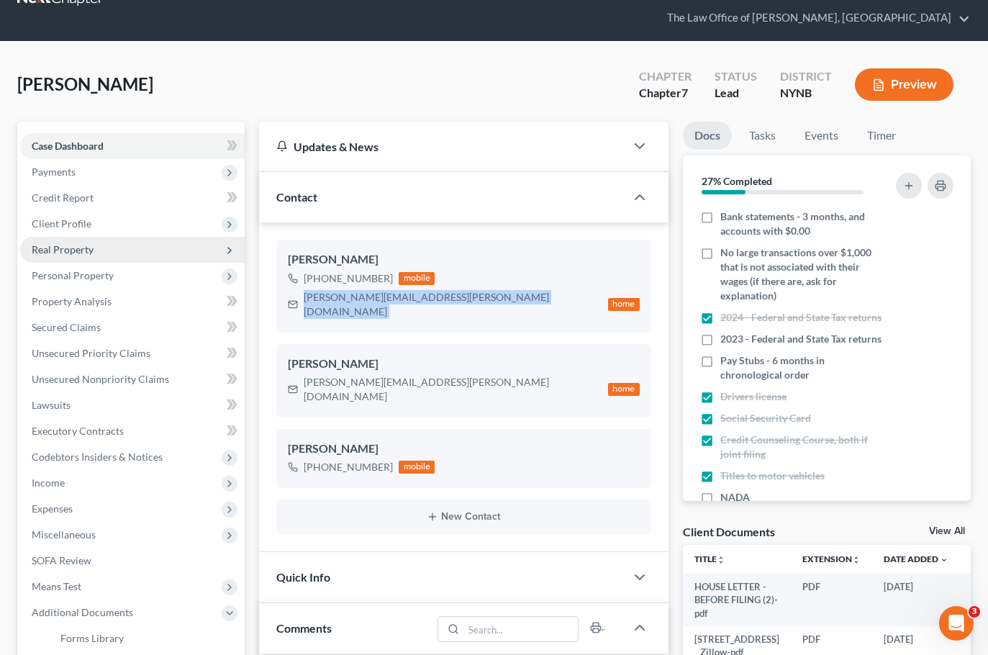
scroll to position [0, 0]
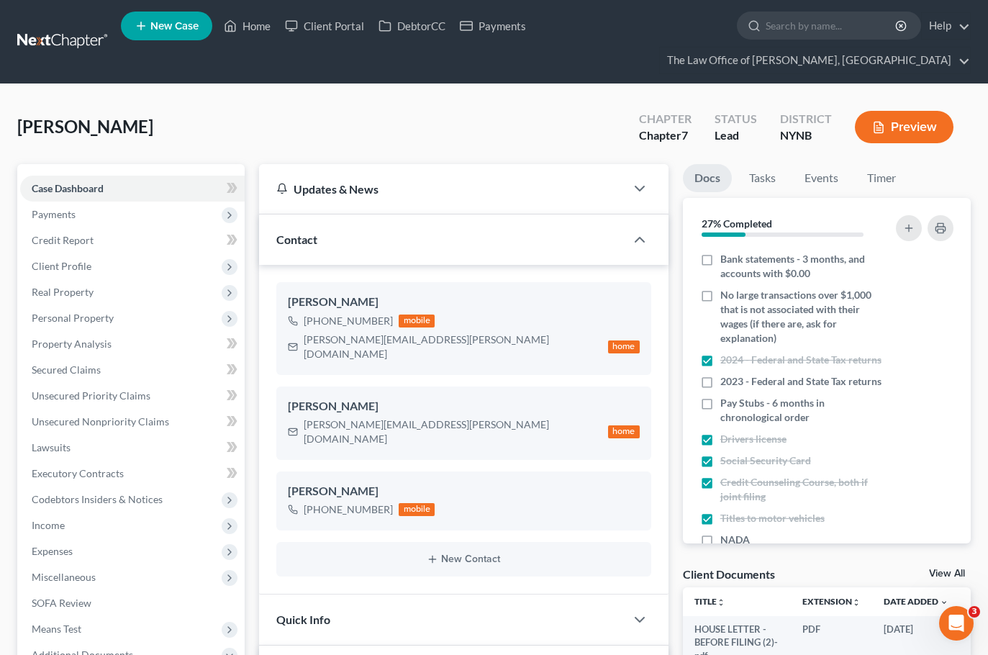
click at [89, 65] on nav "Home New Case Client Portal DebtorCC Payments The Law Office of Christiaan Van …" at bounding box center [494, 41] width 988 height 83
click at [73, 40] on link at bounding box center [63, 42] width 92 height 26
click at [72, 42] on link at bounding box center [63, 42] width 92 height 26
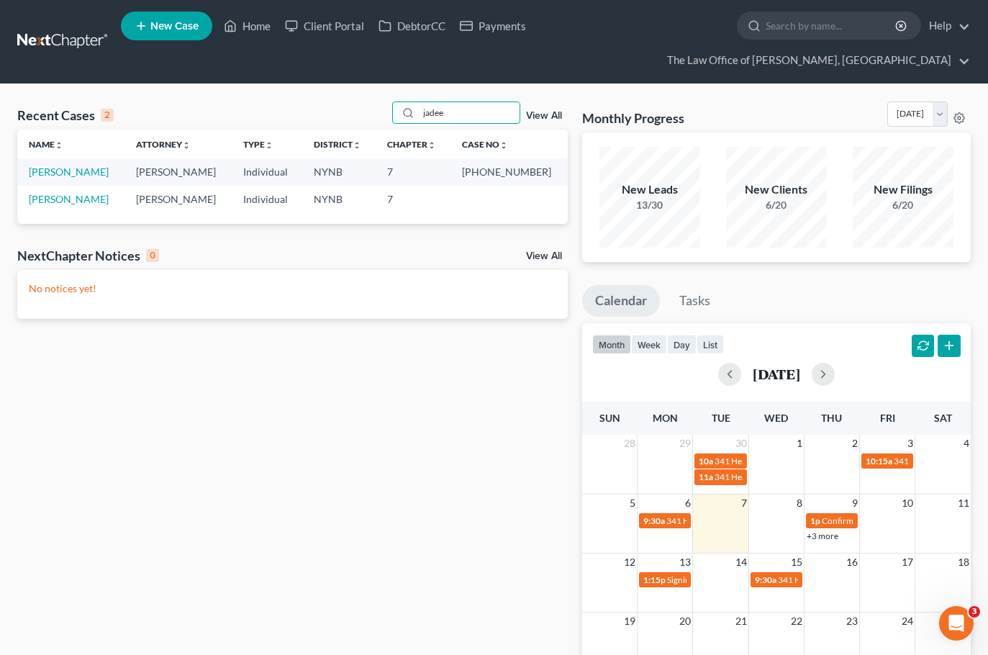
type input "jadee"
click at [55, 180] on td "[PERSON_NAME]" at bounding box center [70, 171] width 107 height 27
click at [58, 176] on link "[PERSON_NAME]" at bounding box center [69, 171] width 80 height 12
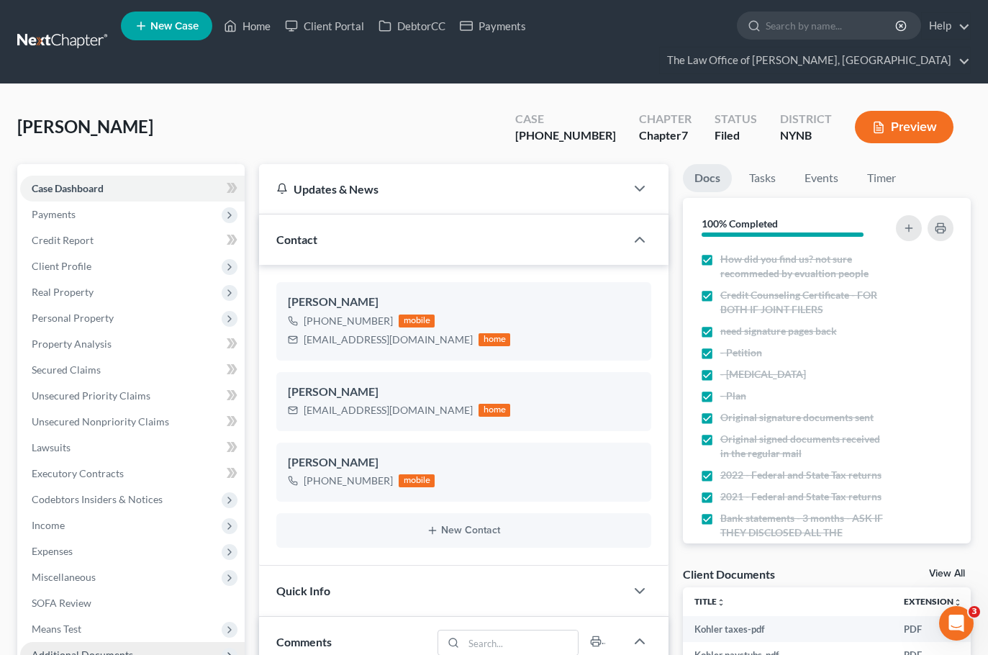
click at [116, 648] on span "Additional Documents" at bounding box center [82, 654] width 101 height 12
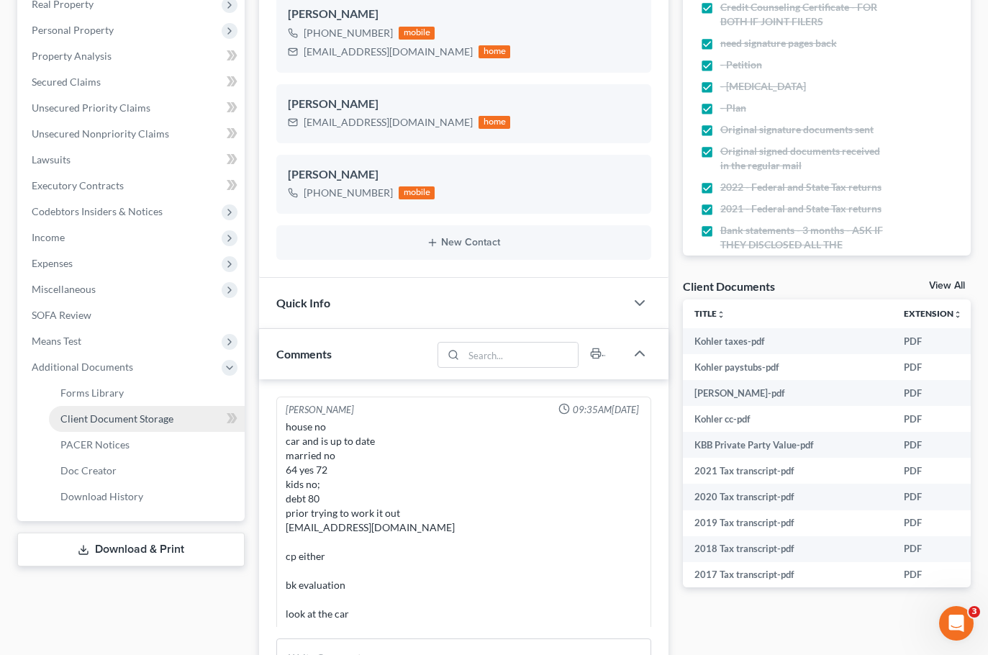
scroll to position [299, 0]
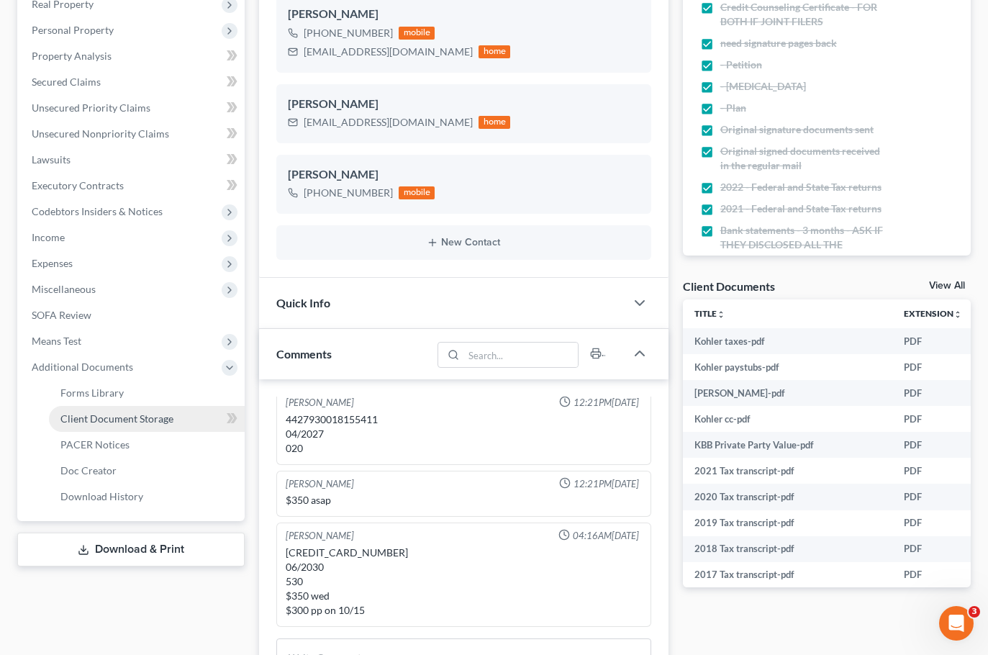
click at [213, 416] on link "Client Document Storage" at bounding box center [147, 419] width 196 height 26
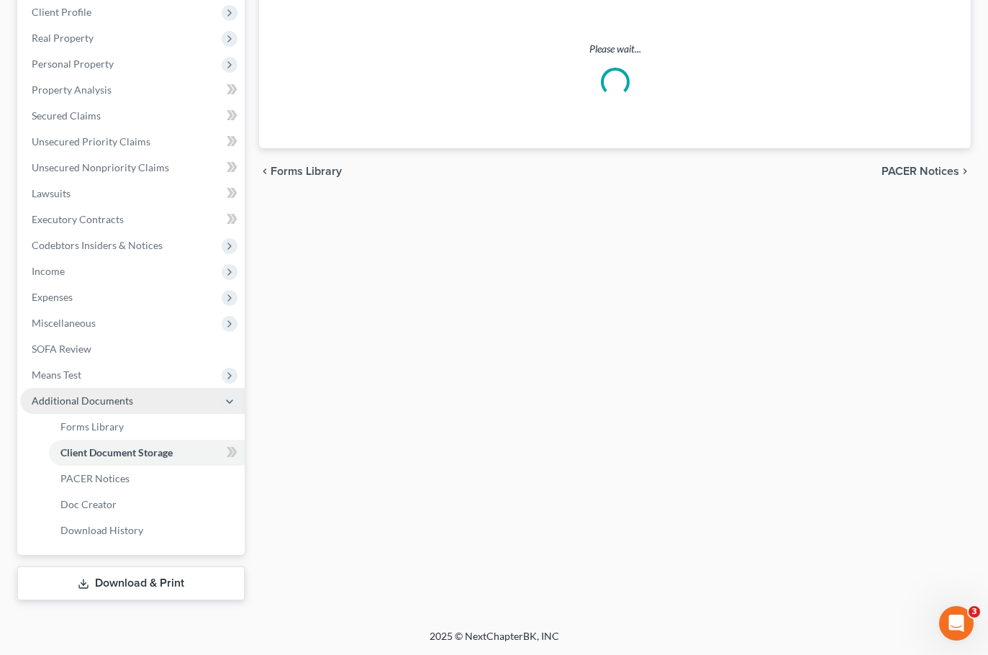
scroll to position [245, 0]
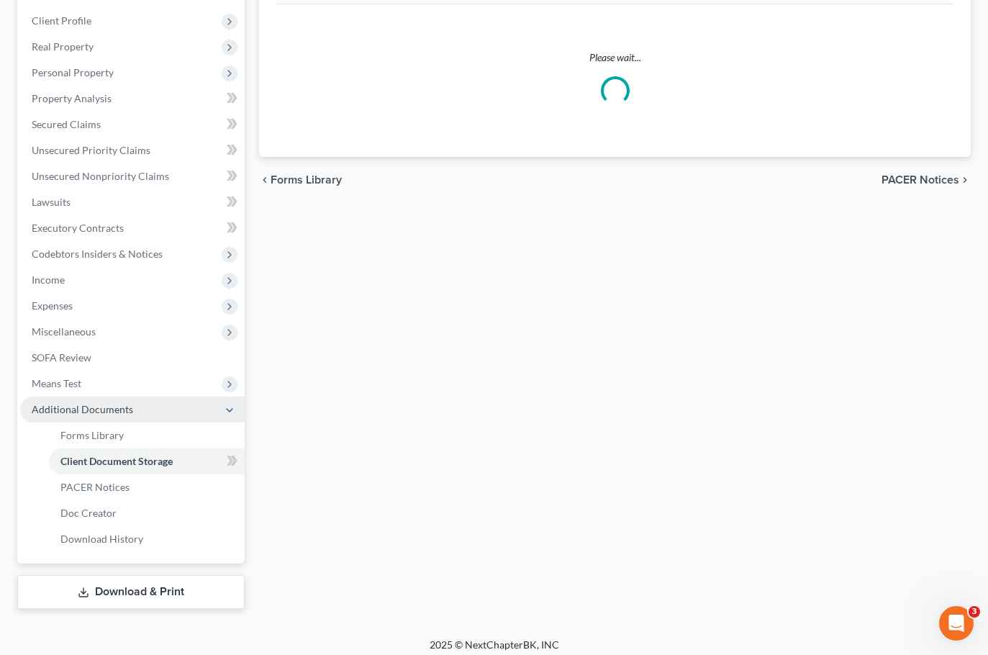
select select "1"
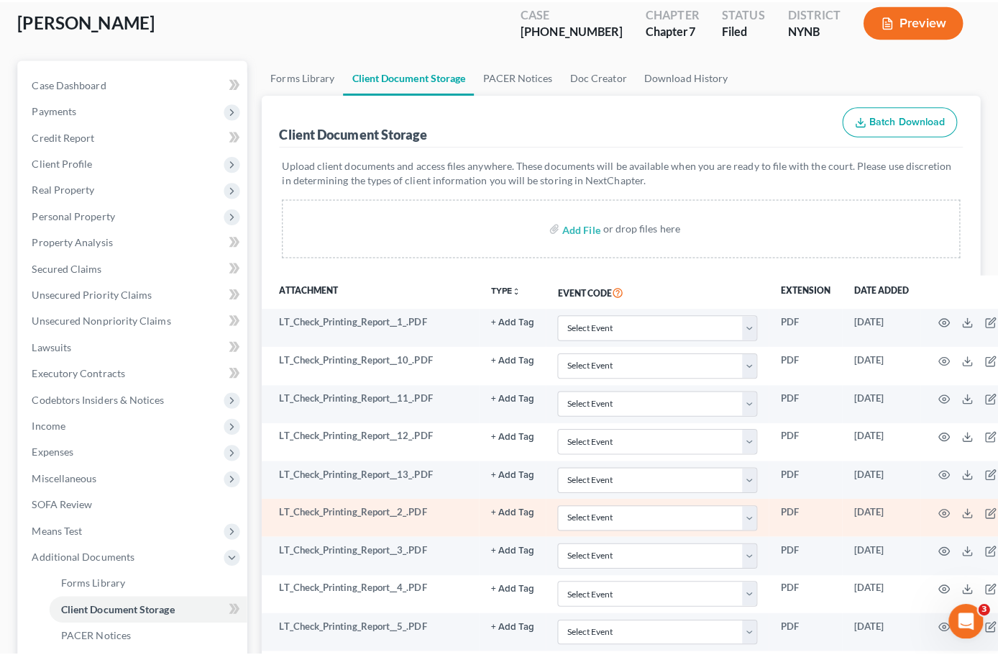
scroll to position [360, 0]
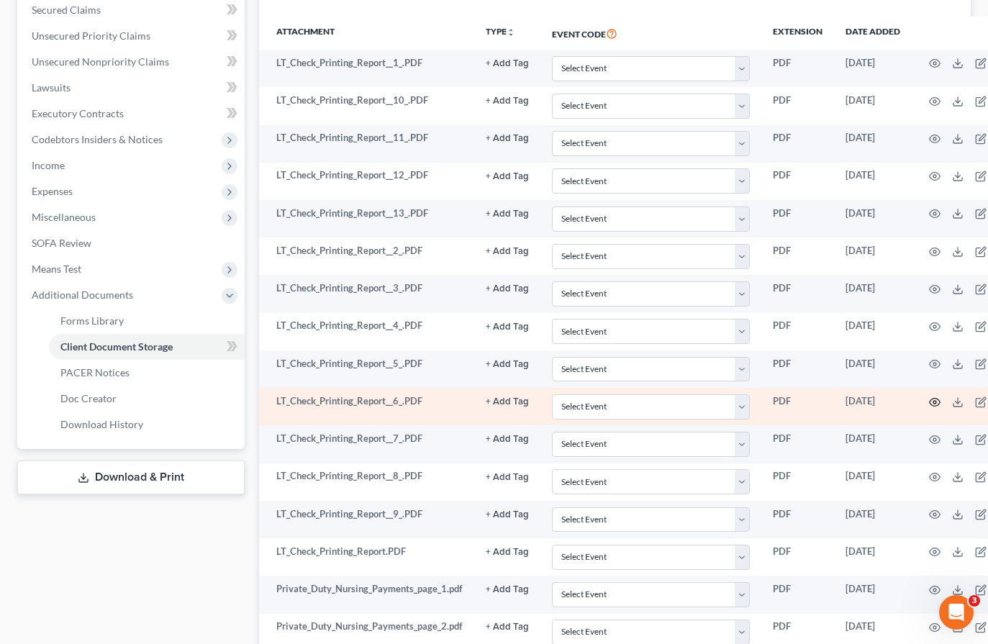
click at [929, 399] on icon "button" at bounding box center [935, 402] width 12 height 12
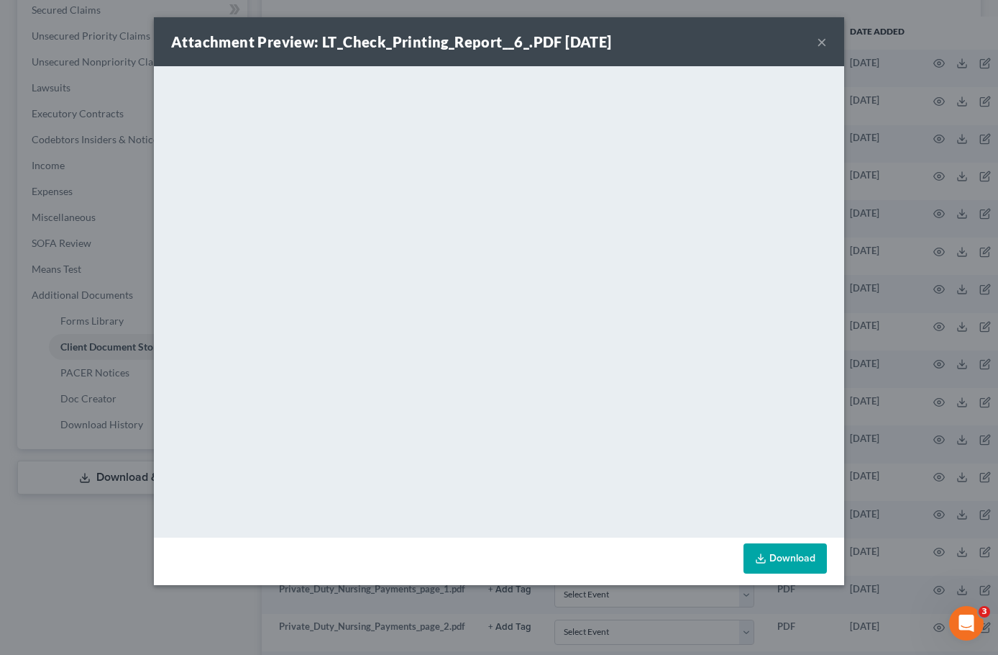
click at [815, 43] on div "Attachment Preview: LT_Check_Printing_Report__6_.PDF 08/25/2023 ×" at bounding box center [499, 41] width 691 height 49
click at [822, 43] on button "×" at bounding box center [822, 41] width 10 height 17
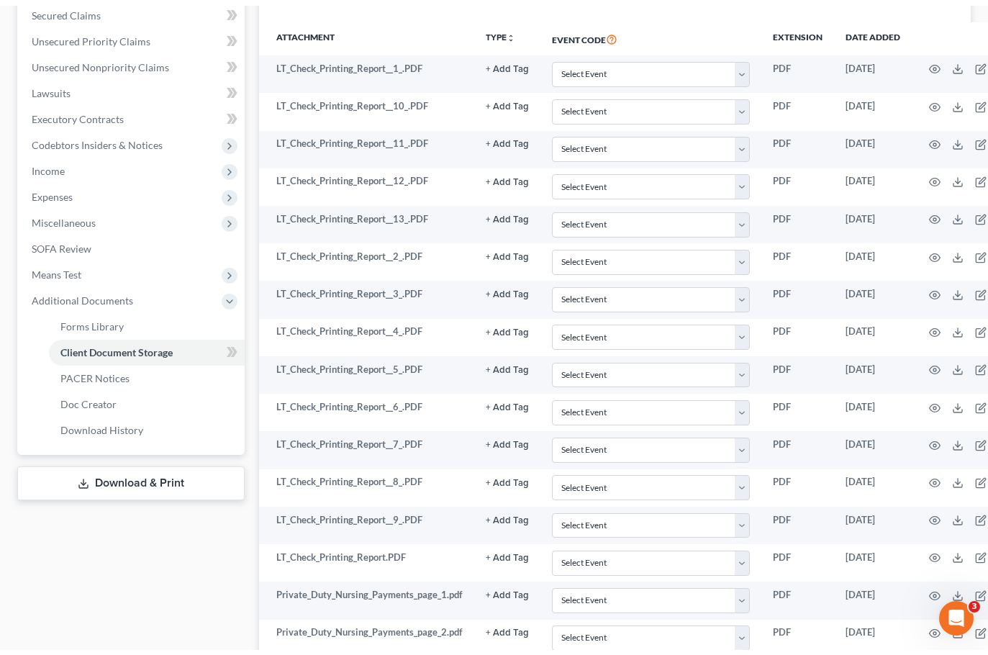
scroll to position [0, 0]
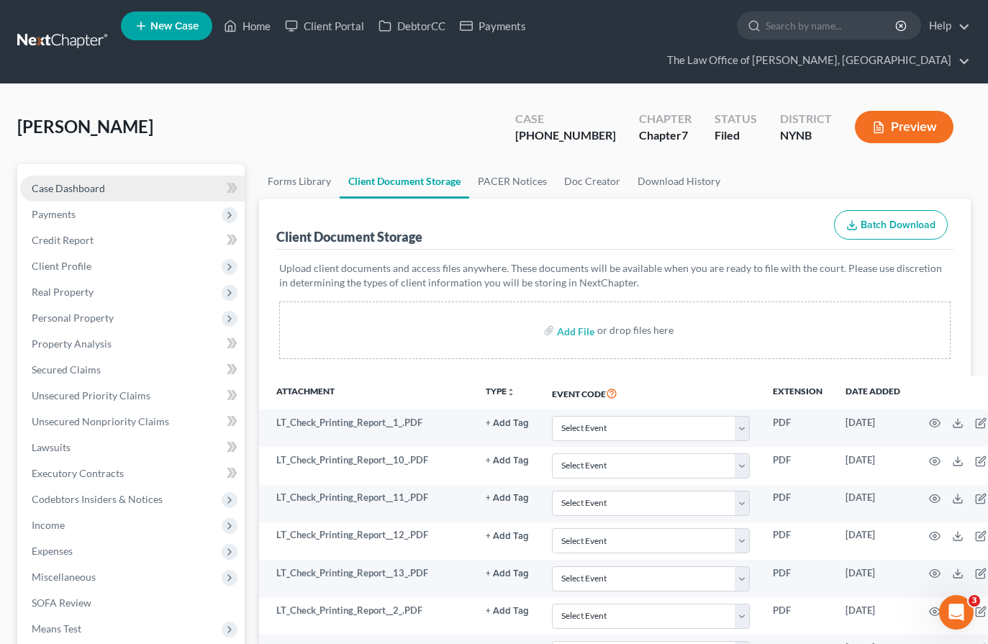
click at [74, 185] on span "Case Dashboard" at bounding box center [68, 188] width 73 height 12
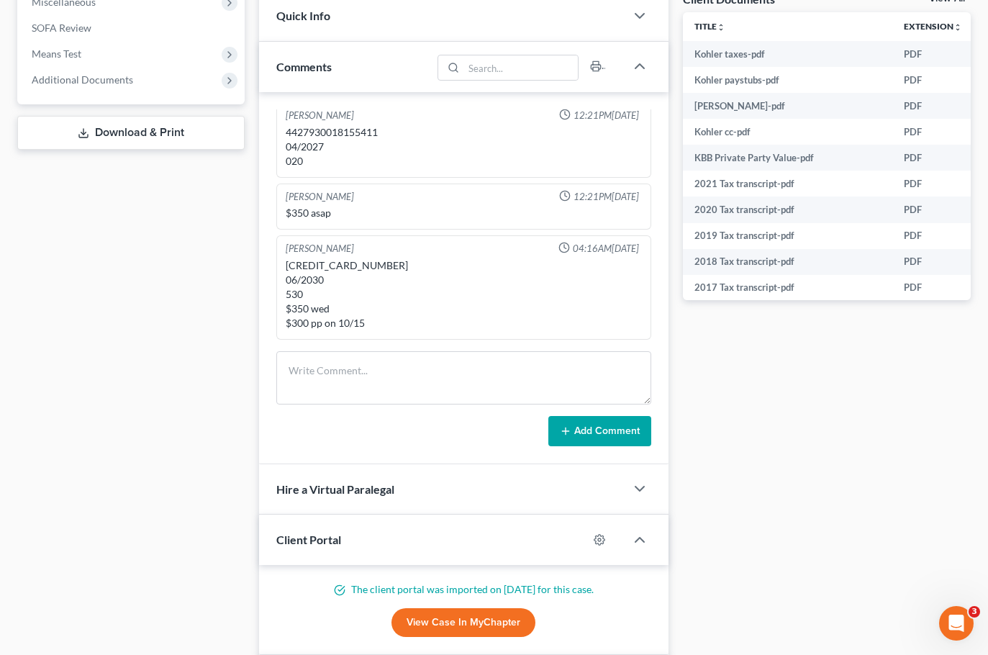
scroll to position [144, 0]
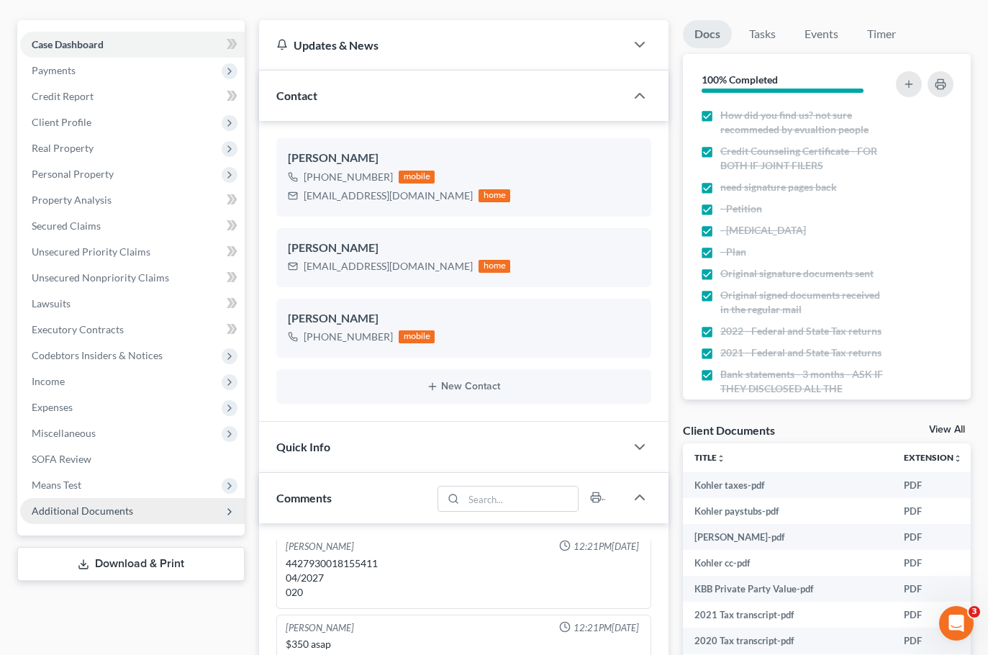
click at [106, 508] on span "Additional Documents" at bounding box center [82, 510] width 101 height 12
click at [147, 504] on span "Additional Documents" at bounding box center [132, 511] width 224 height 26
click at [191, 501] on span "Additional Documents" at bounding box center [132, 511] width 224 height 26
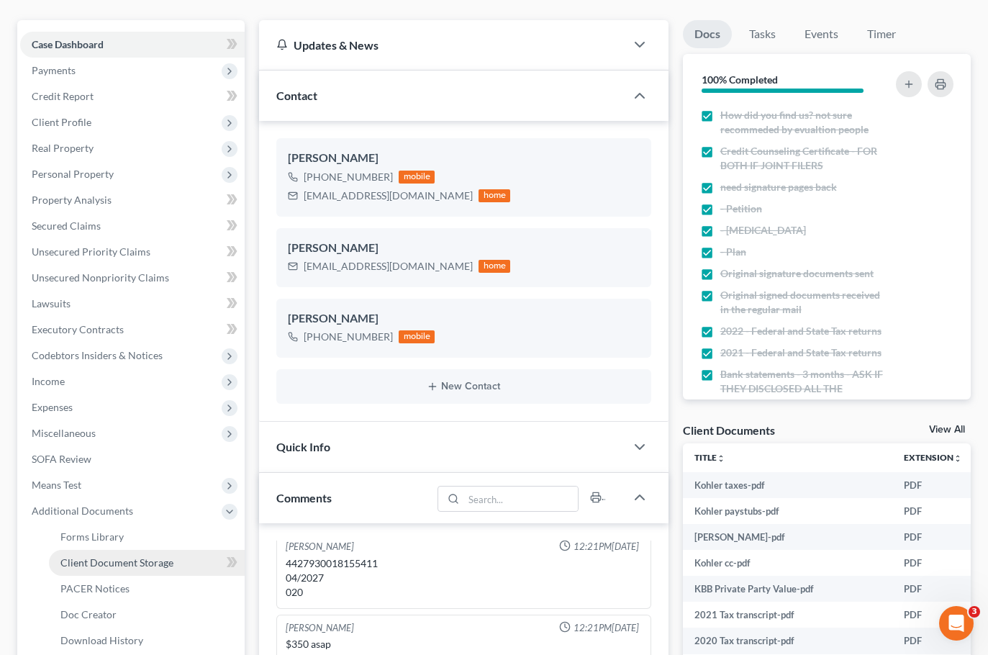
click at [176, 563] on link "Client Document Storage" at bounding box center [147, 563] width 196 height 26
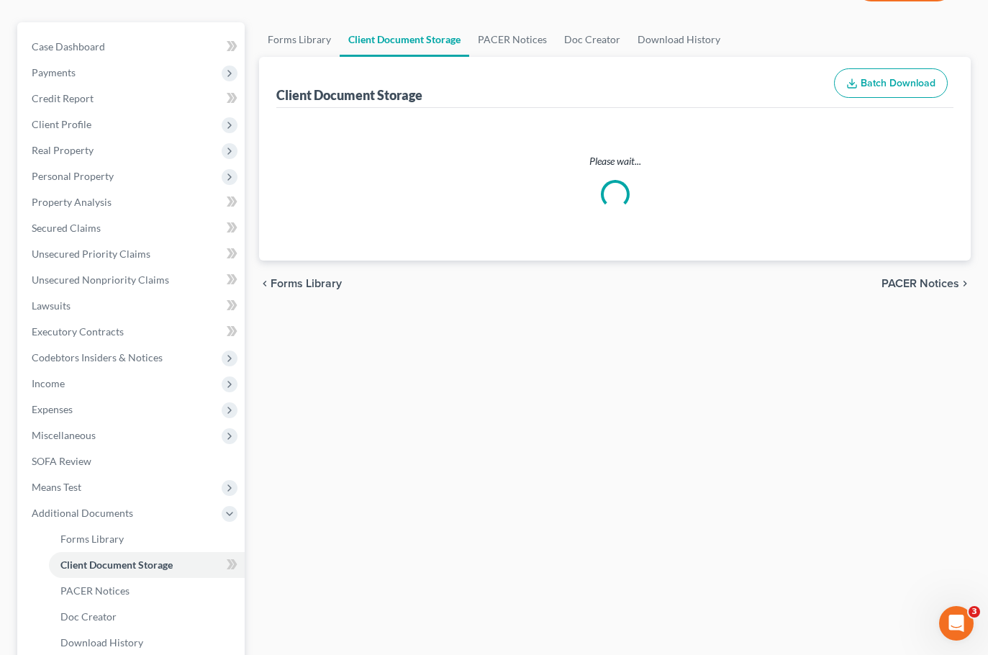
scroll to position [30, 0]
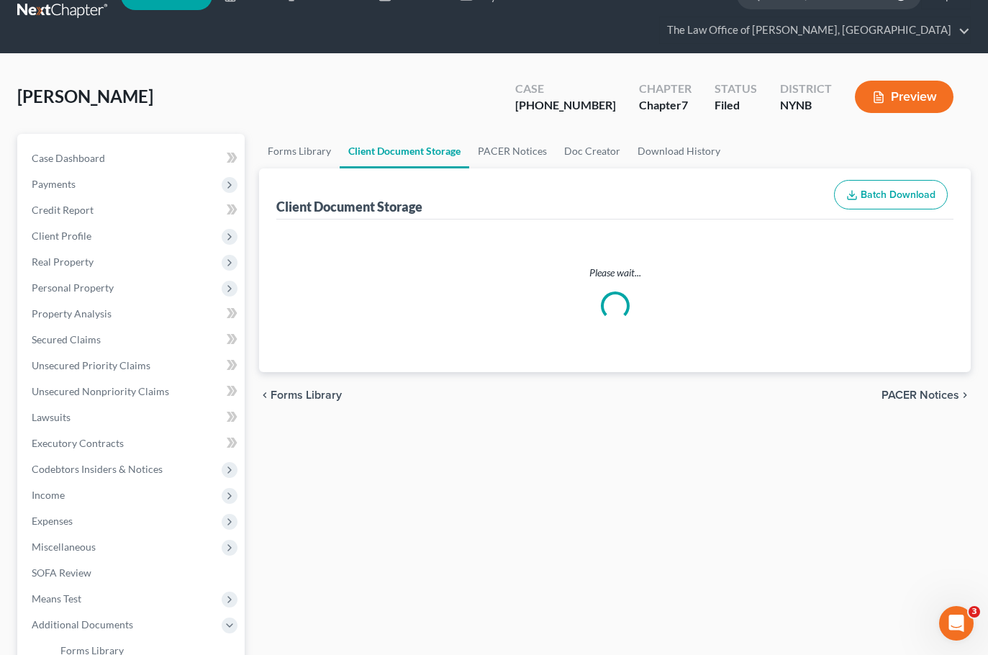
select select "1"
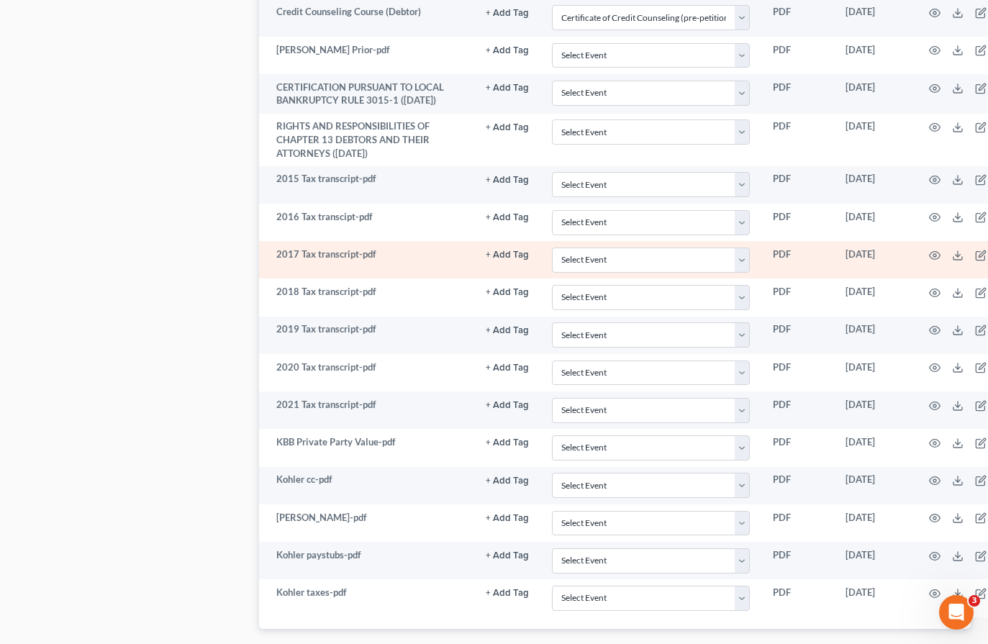
scroll to position [1367, 0]
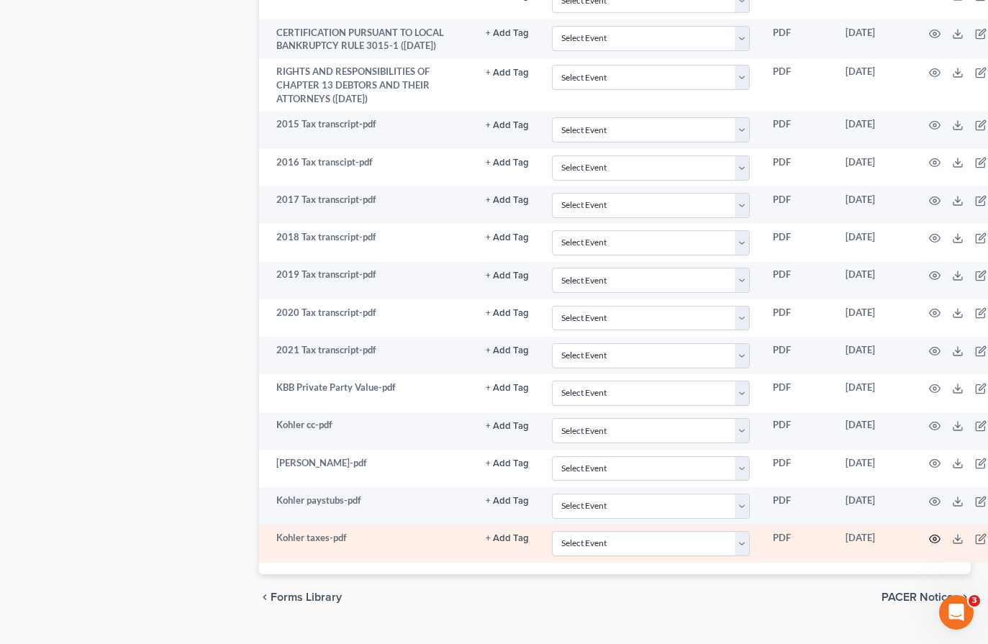
click at [934, 535] on icon "button" at bounding box center [934, 538] width 11 height 8
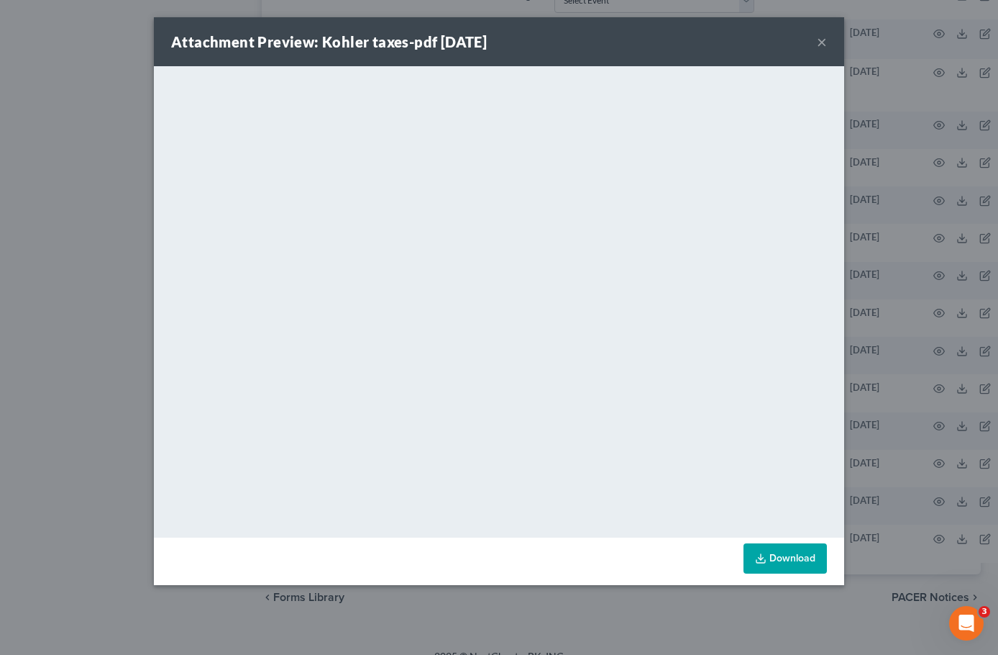
drag, startPoint x: 911, startPoint y: 454, endPoint x: 899, endPoint y: 486, distance: 34.4
click at [911, 453] on div "Attachment Preview: Kohler taxes-pdf 09/15/2025 × <object ng-attr-data='https:/…" at bounding box center [499, 327] width 998 height 655
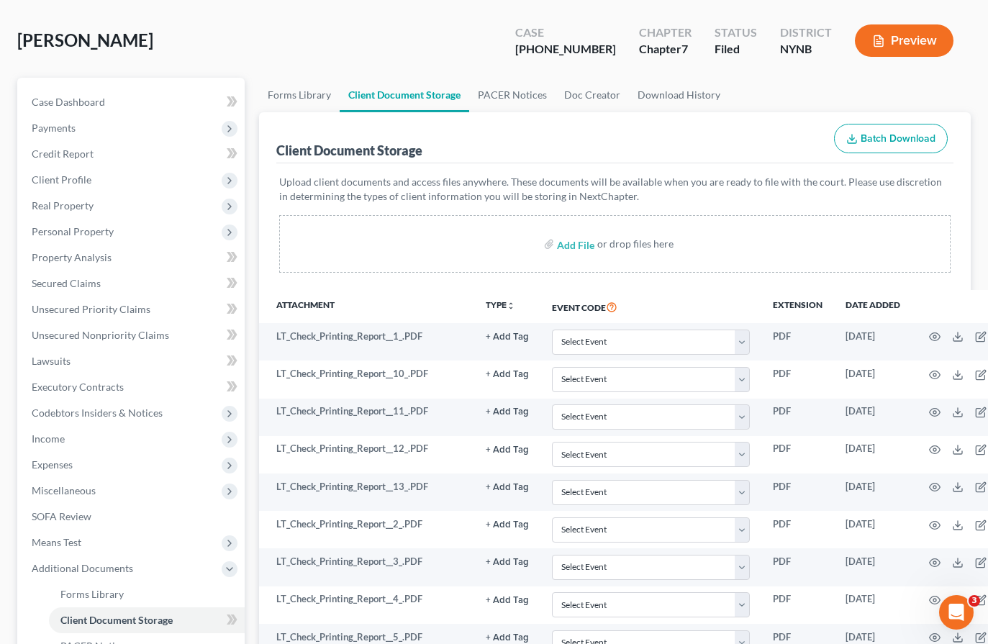
scroll to position [0, 0]
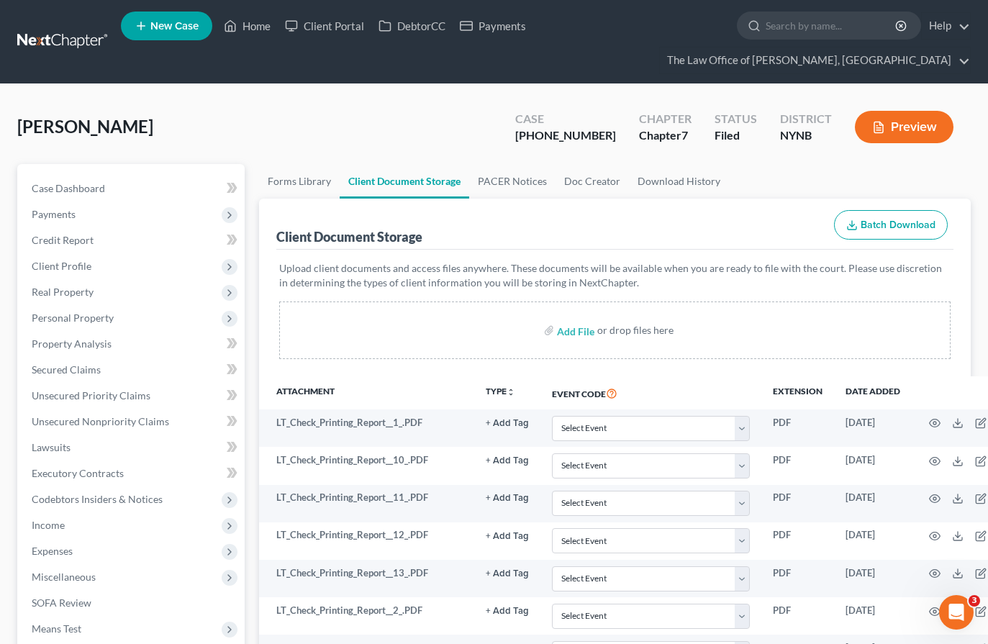
click at [105, 37] on link at bounding box center [63, 42] width 92 height 26
